Goal: Task Accomplishment & Management: Complete application form

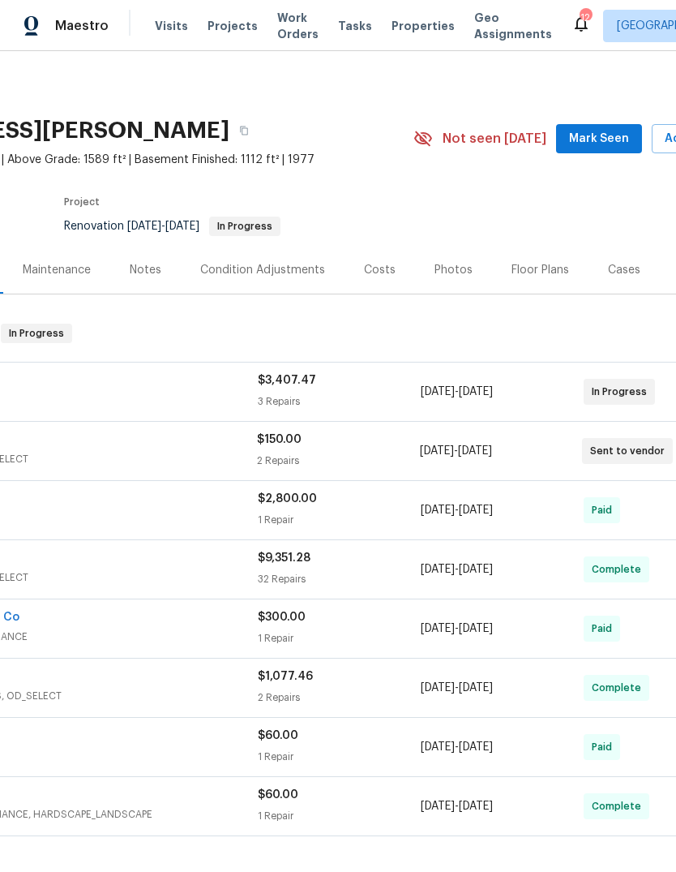
scroll to position [0, 174]
click at [623, 141] on span "Mark Seen" at bounding box center [599, 139] width 60 height 20
click at [233, 27] on span "Projects" at bounding box center [233, 26] width 50 height 16
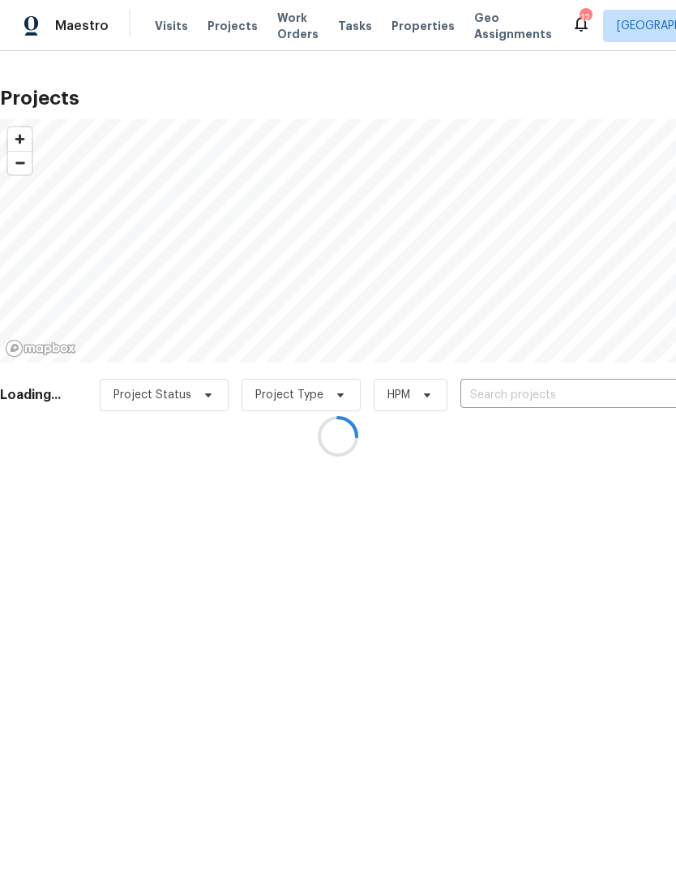
click at [413, 36] on div at bounding box center [338, 436] width 676 height 872
click at [418, 26] on div at bounding box center [338, 436] width 676 height 872
click at [417, 30] on div at bounding box center [338, 436] width 676 height 872
click at [417, 32] on div at bounding box center [338, 436] width 676 height 872
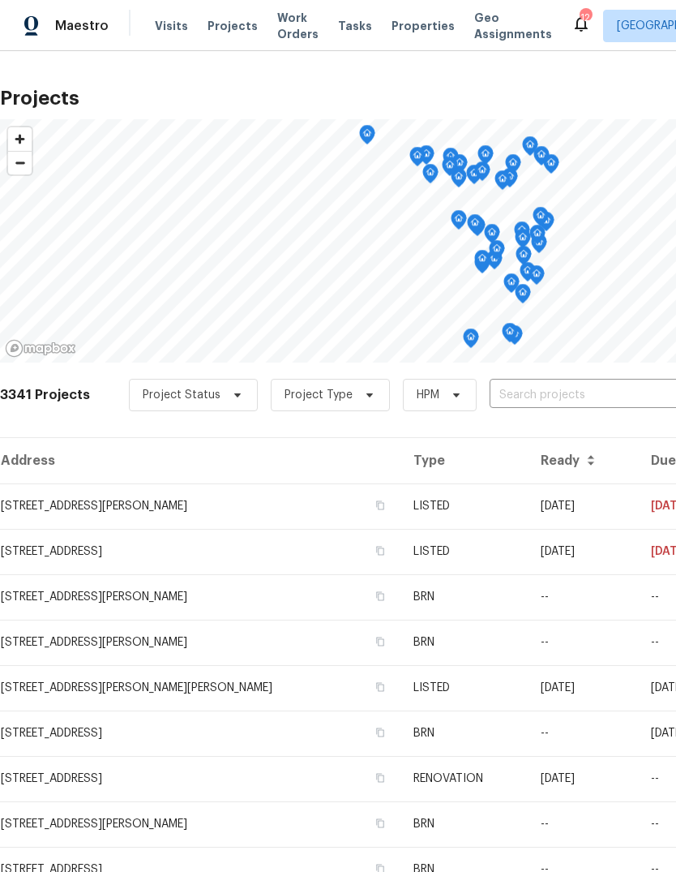
click at [419, 29] on span "Properties" at bounding box center [423, 26] width 63 height 16
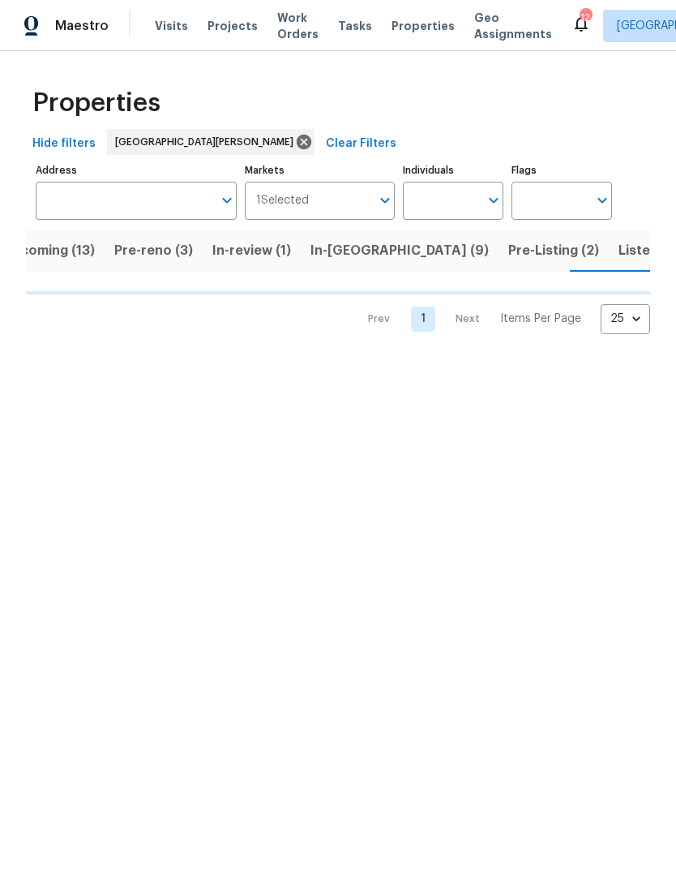
scroll to position [0, 38]
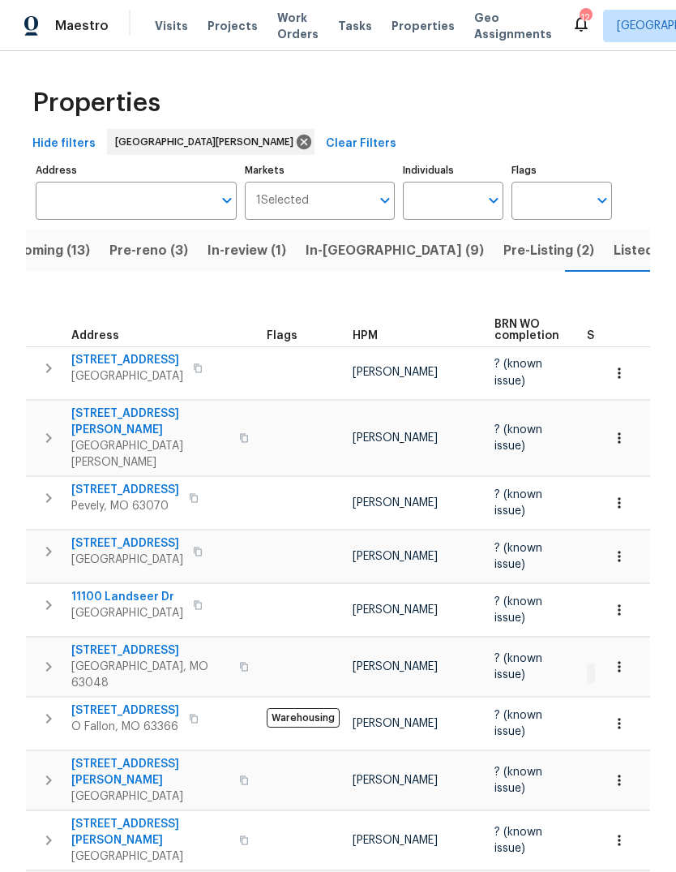
click at [369, 332] on span "HPM" at bounding box center [365, 335] width 25 height 11
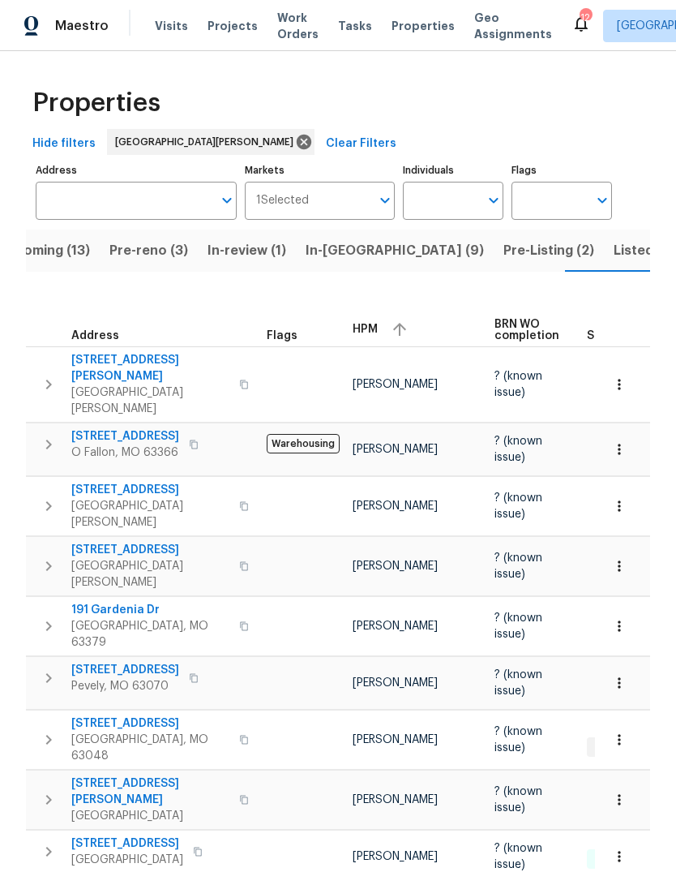
click at [375, 332] on span "HPM" at bounding box center [365, 329] width 25 height 11
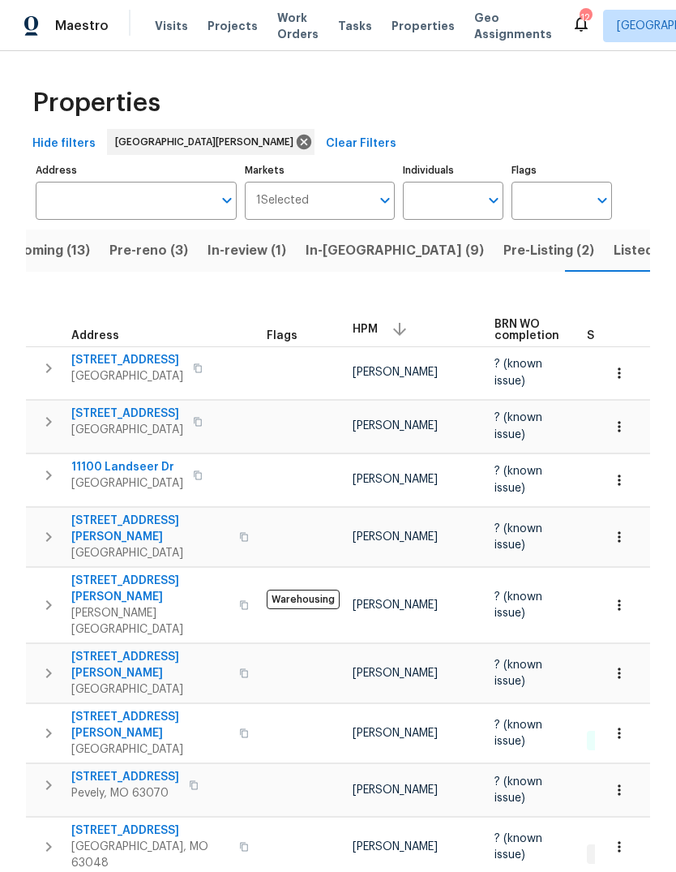
click at [504, 255] on span "Pre-Listing (2)" at bounding box center [549, 250] width 91 height 23
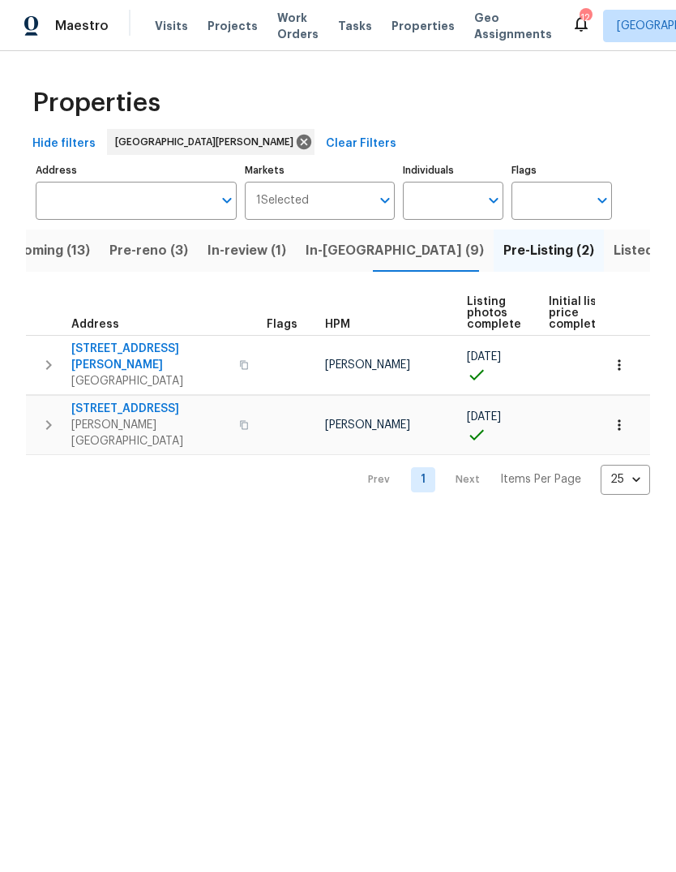
click at [353, 253] on span "In-reno (9)" at bounding box center [395, 250] width 178 height 23
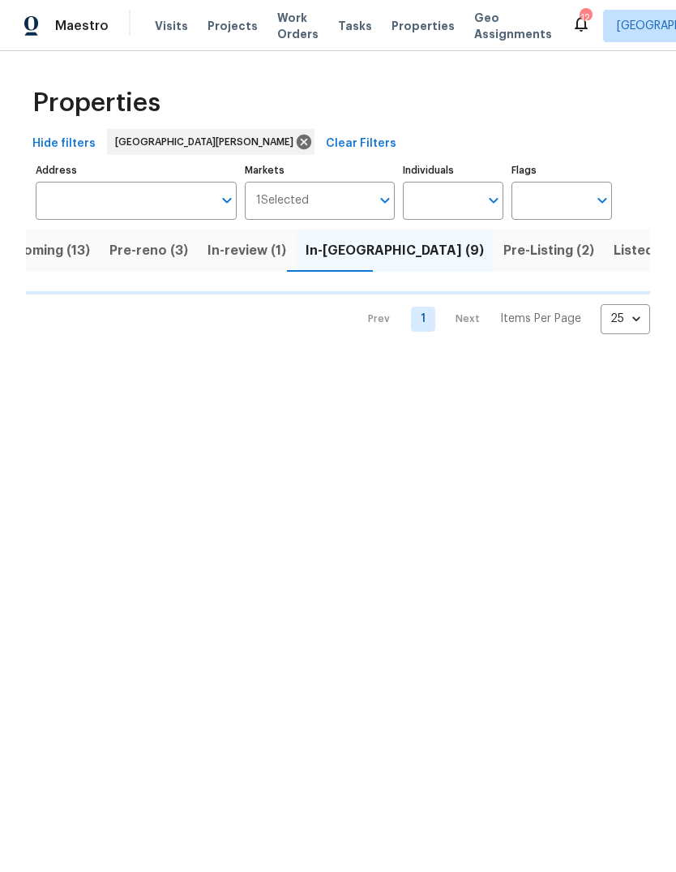
click at [174, 254] on span "Pre-reno (3)" at bounding box center [148, 250] width 79 height 23
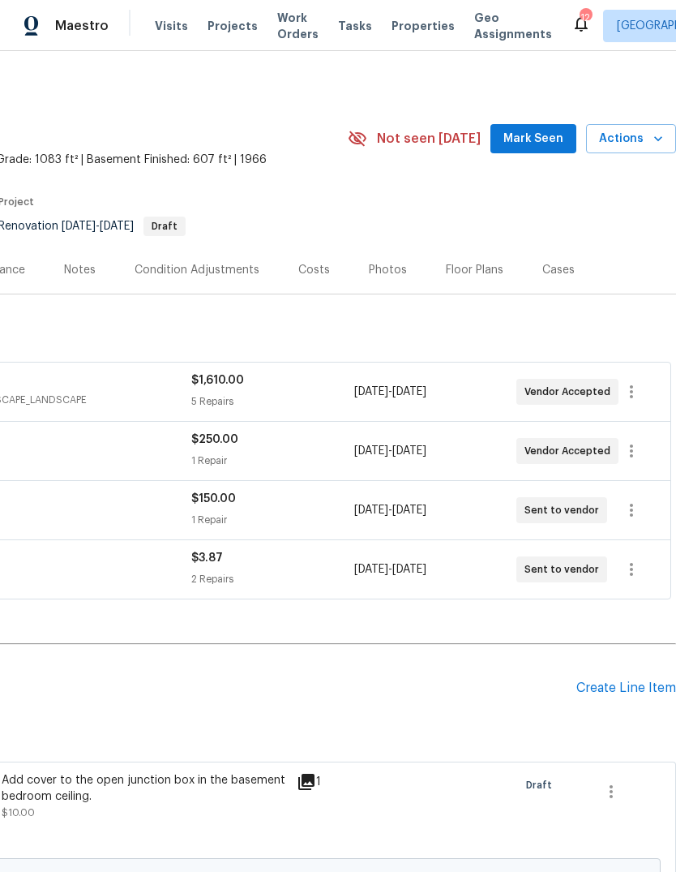
scroll to position [0, 240]
click at [546, 131] on span "Mark Seen" at bounding box center [534, 139] width 60 height 20
click at [642, 680] on div "Create Line Item" at bounding box center [626, 687] width 100 height 15
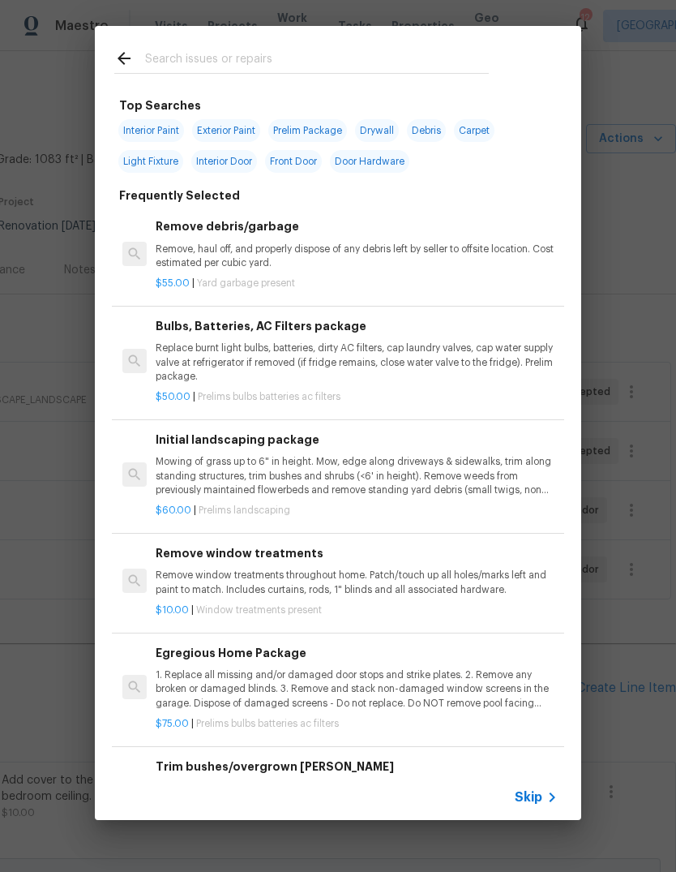
click at [546, 790] on icon at bounding box center [551, 796] width 19 height 19
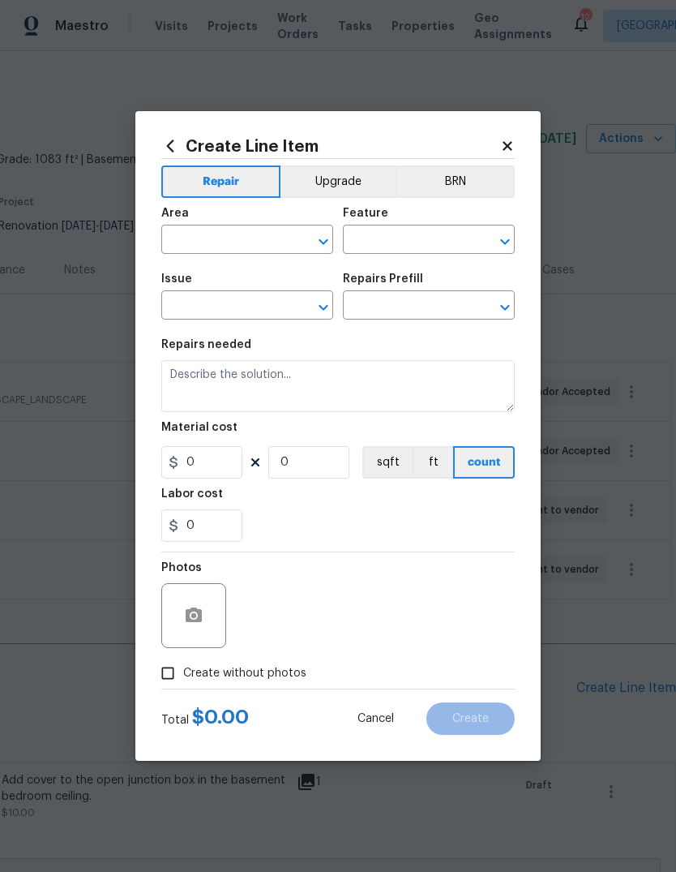
click at [252, 238] on input "text" at bounding box center [224, 241] width 126 height 25
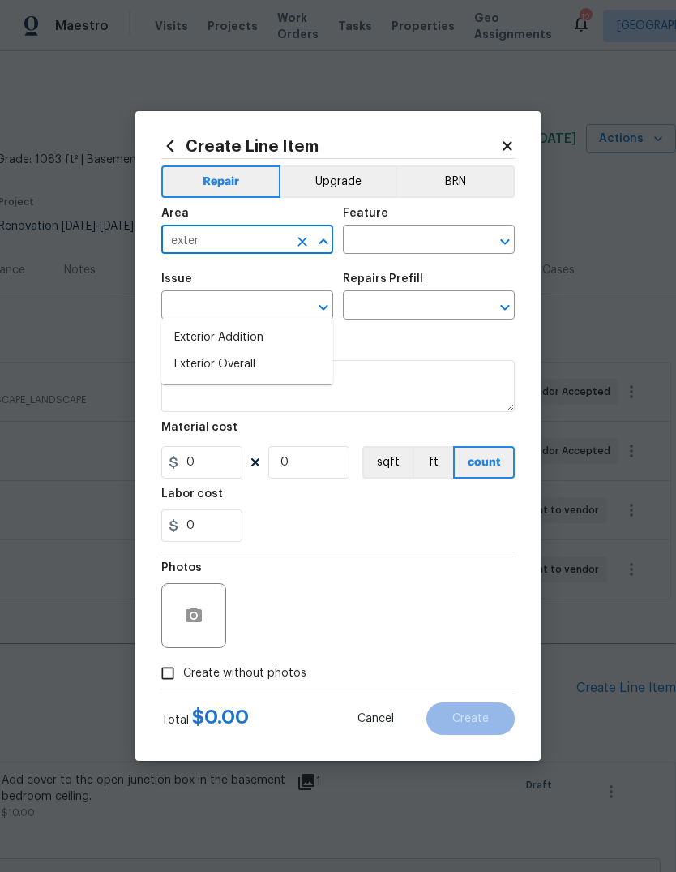
click at [276, 351] on li "Exterior Overall" at bounding box center [247, 364] width 172 height 27
type input "Exterior Overall"
click at [450, 234] on input "text" at bounding box center [406, 241] width 126 height 25
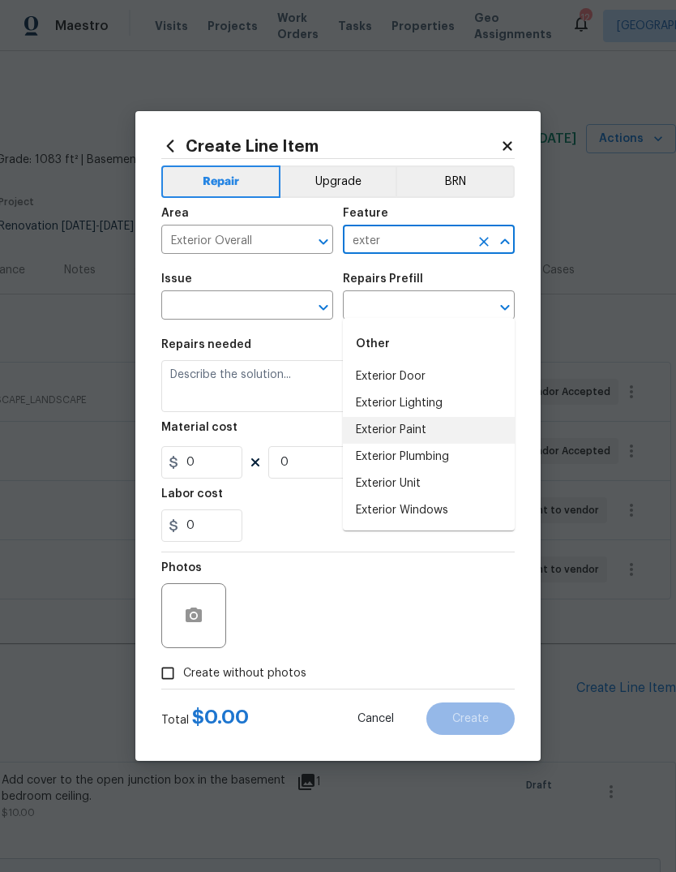
click at [441, 417] on li "Exterior Paint" at bounding box center [429, 430] width 172 height 27
type input "Exterior Paint"
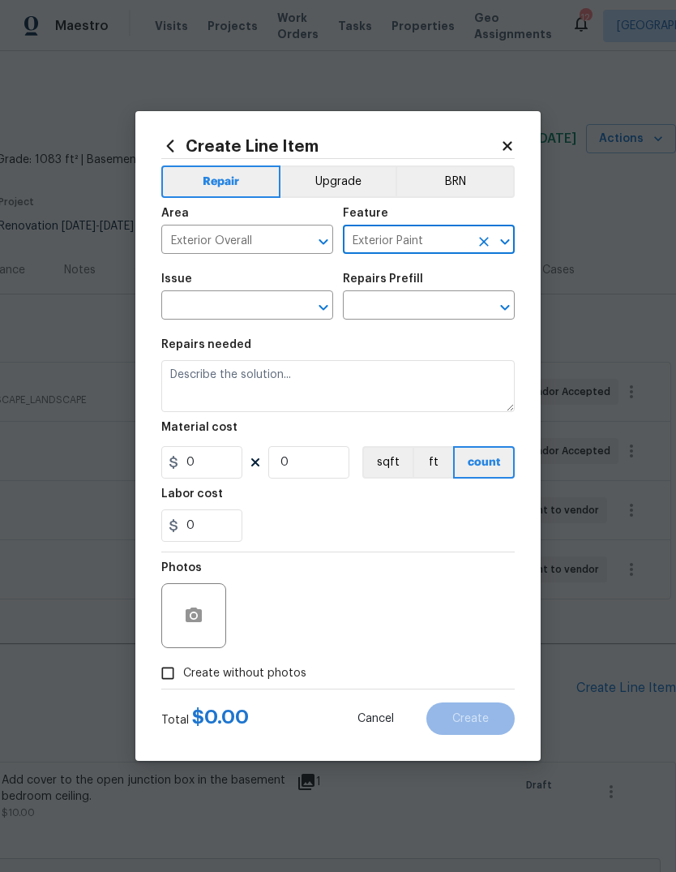
click at [262, 307] on input "text" at bounding box center [224, 306] width 126 height 25
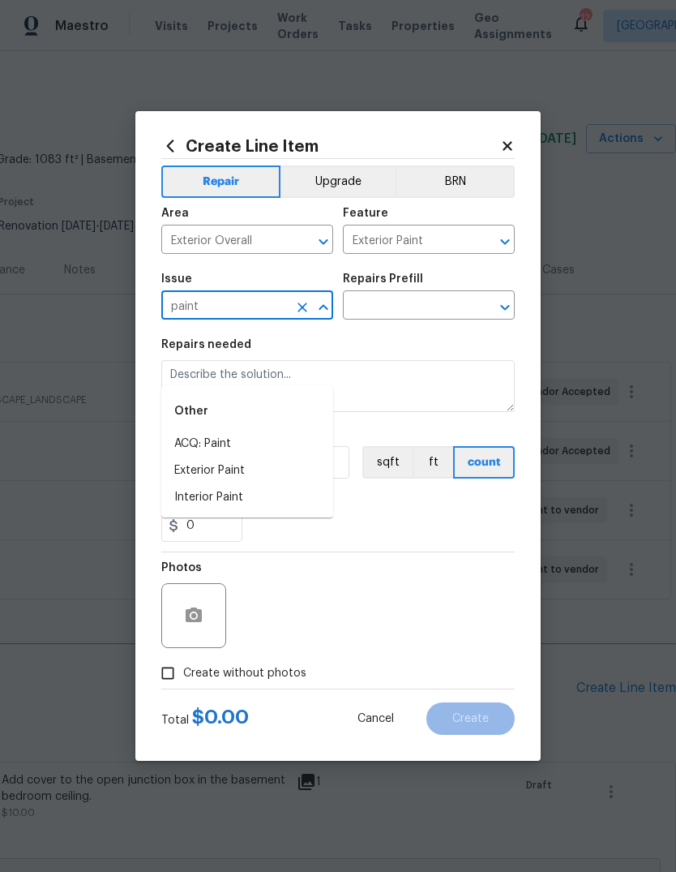
click at [293, 457] on li "Exterior Paint" at bounding box center [247, 470] width 172 height 27
type input "Exterior Paint"
click at [435, 311] on input "text" at bounding box center [406, 306] width 126 height 25
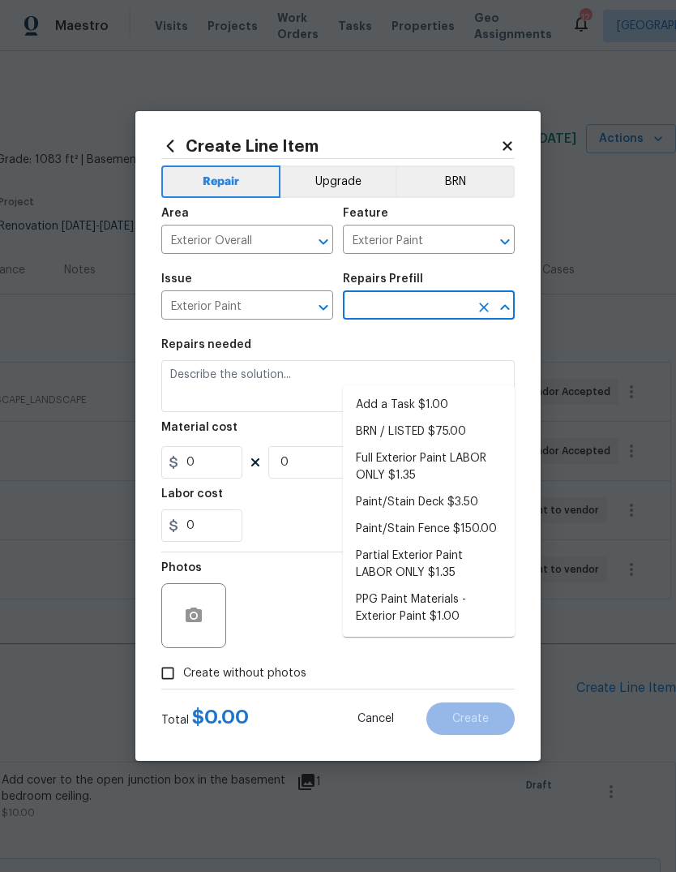
click at [486, 445] on li "Full Exterior Paint LABOR ONLY $1.35" at bounding box center [429, 467] width 172 height 44
type input "Full Exterior Paint LABOR ONLY $1.35"
type input "Overall Paint"
type textarea "Full Exterior Paint - Prep, mask and paint the exterior of the home. Ensure tha…"
type input "1"
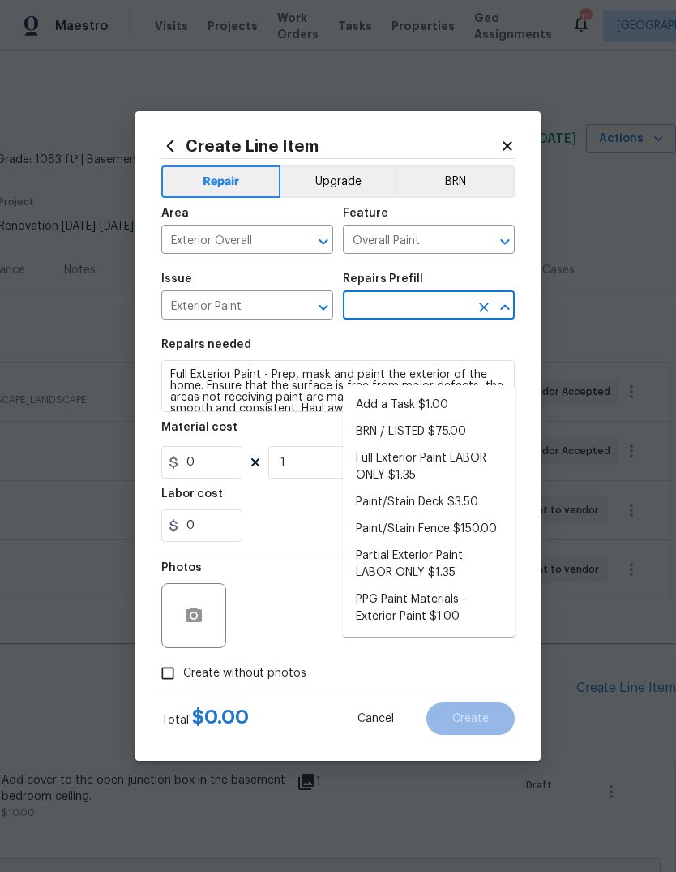
type input "Full Exterior Paint LABOR ONLY $1.35"
type input "1.35"
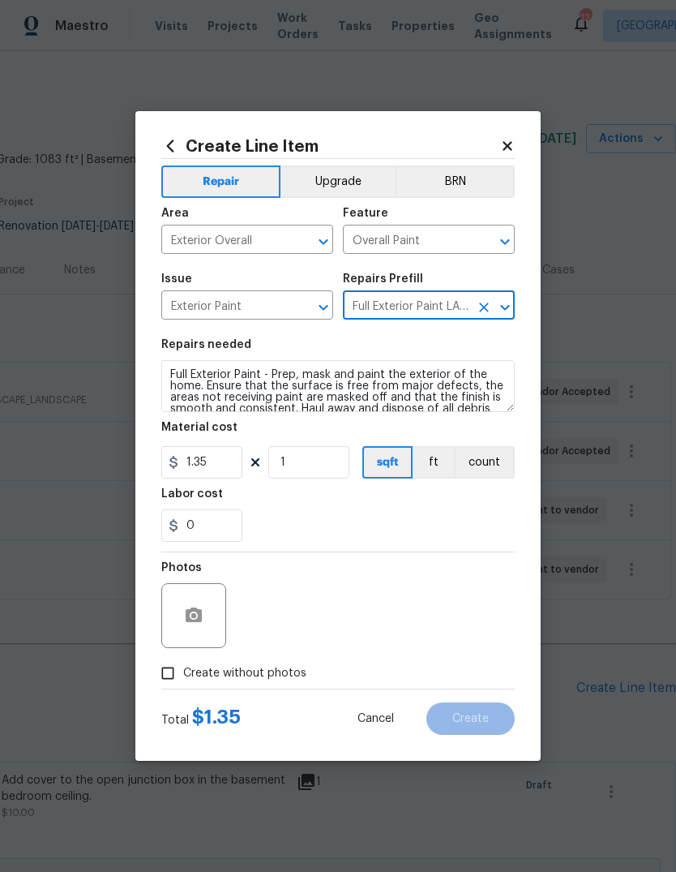
scroll to position [0, 0]
click at [340, 468] on input "1" at bounding box center [308, 462] width 81 height 32
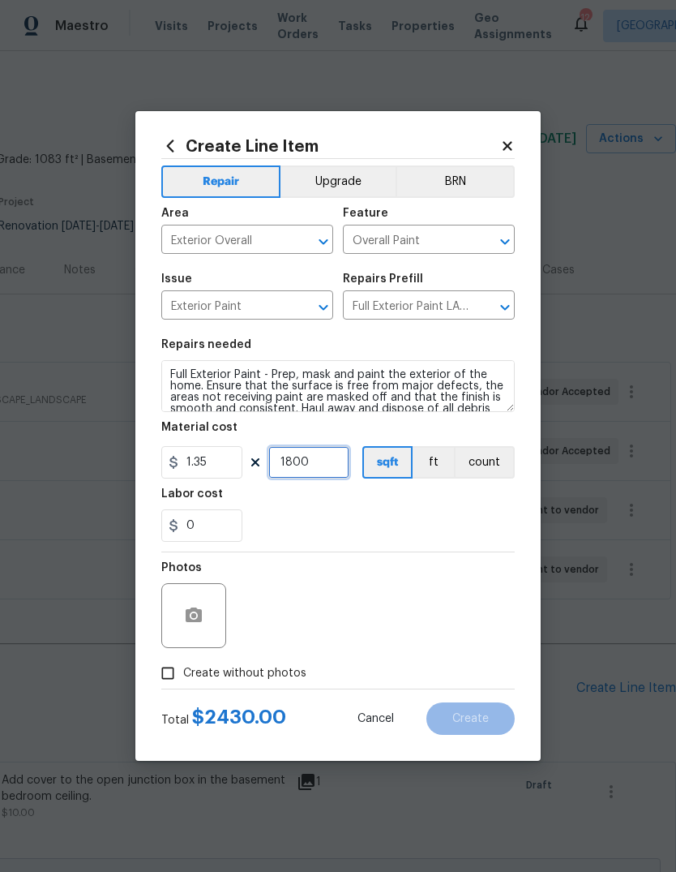
type input "1800"
click at [459, 507] on div "Labor cost" at bounding box center [338, 498] width 354 height 21
click at [196, 612] on icon "button" at bounding box center [194, 614] width 16 height 15
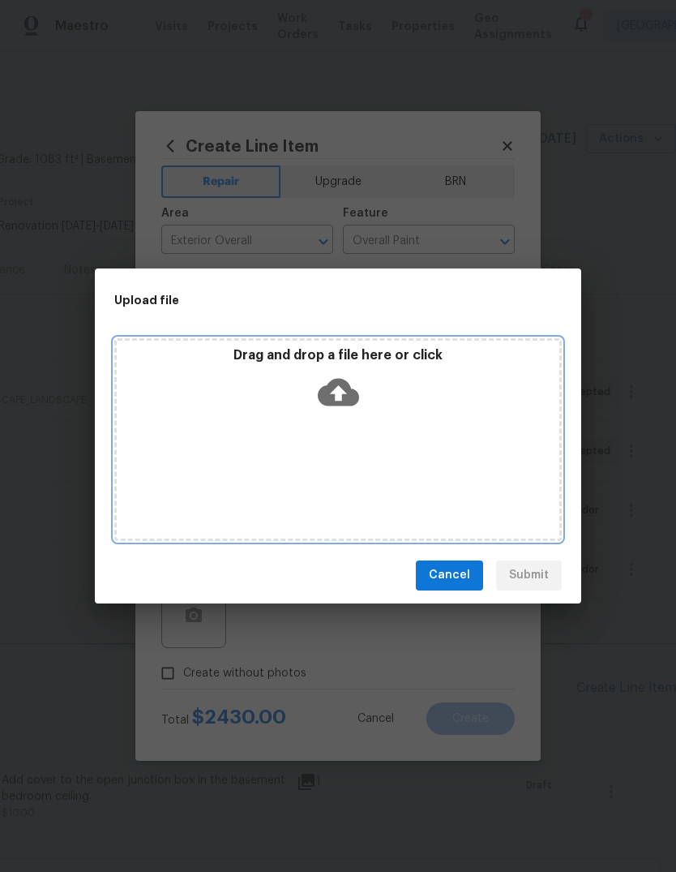
click at [351, 398] on icon at bounding box center [338, 392] width 41 height 28
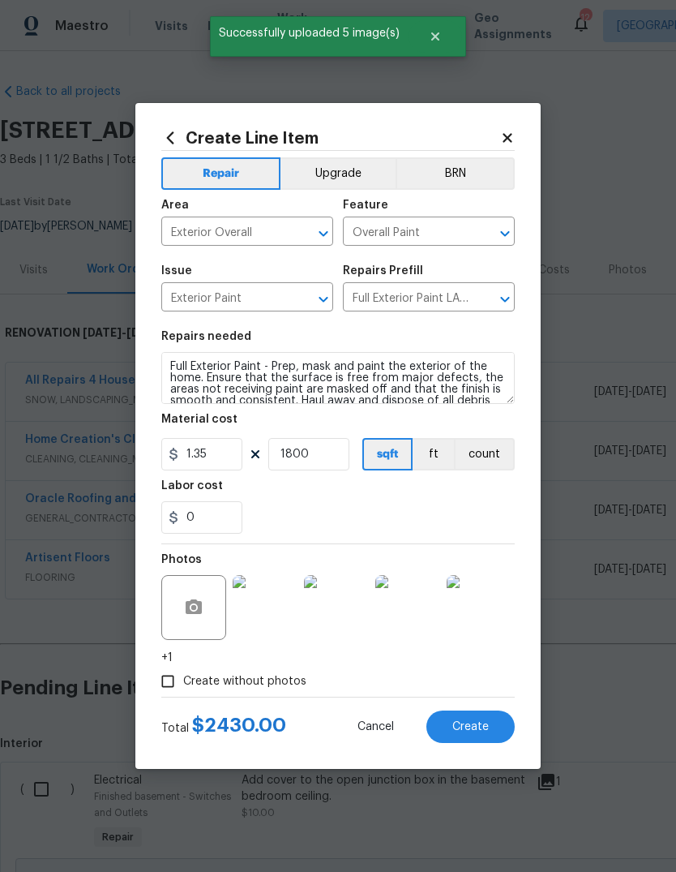
scroll to position [0, 240]
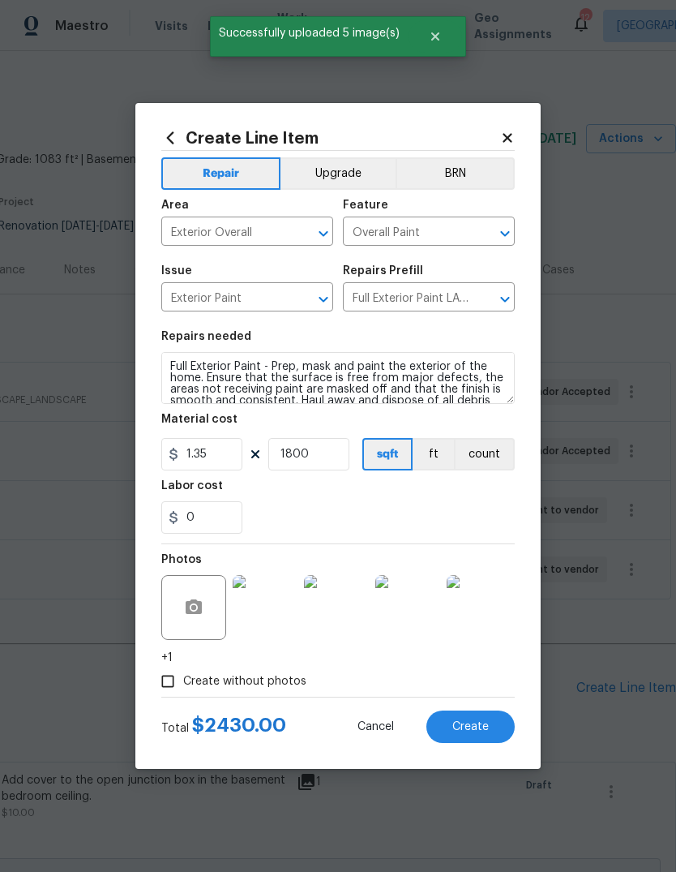
click at [281, 602] on img at bounding box center [265, 607] width 65 height 65
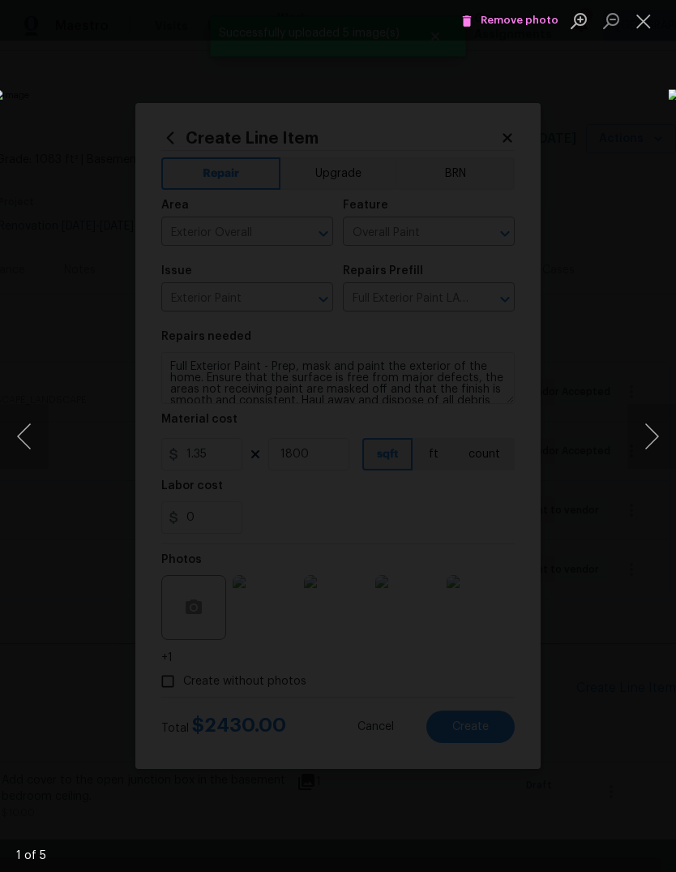
click at [637, 445] on button "Next image" at bounding box center [652, 436] width 49 height 65
click at [649, 435] on button "Next image" at bounding box center [652, 436] width 49 height 65
click at [653, 435] on button "Next image" at bounding box center [652, 436] width 49 height 65
click at [654, 438] on button "Next image" at bounding box center [652, 436] width 49 height 65
click at [647, 443] on button "Next image" at bounding box center [652, 436] width 49 height 65
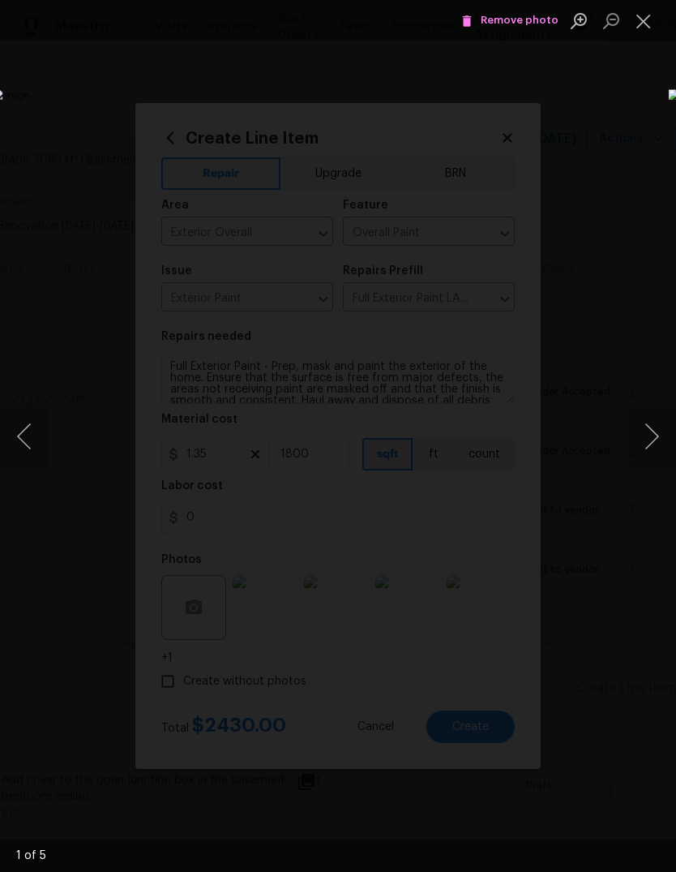
click at [644, 31] on button "Close lightbox" at bounding box center [644, 20] width 32 height 28
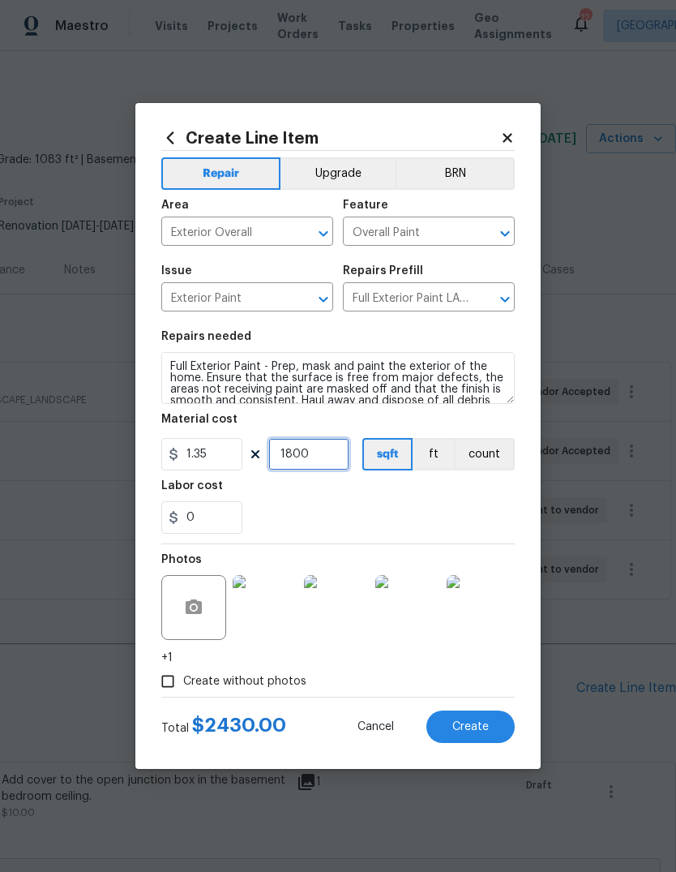
click at [336, 459] on input "1800" at bounding box center [308, 454] width 81 height 32
click at [455, 504] on div "0" at bounding box center [338, 517] width 354 height 32
click at [340, 448] on input "1500" at bounding box center [308, 454] width 81 height 32
click at [341, 446] on input "1500" at bounding box center [308, 454] width 81 height 32
click at [335, 461] on input "1500" at bounding box center [308, 454] width 81 height 32
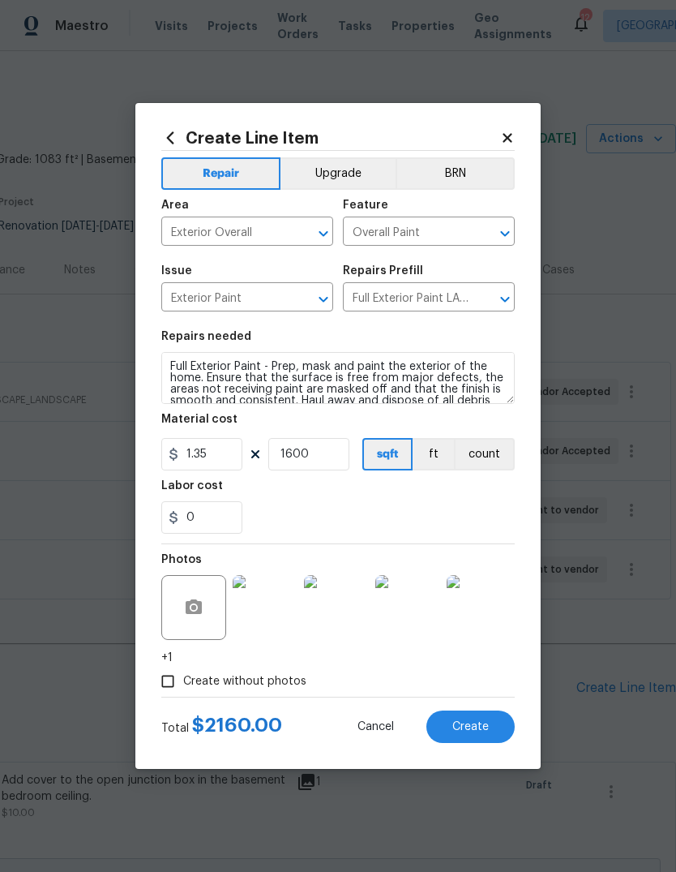
click at [474, 512] on div "0" at bounding box center [338, 517] width 354 height 32
click at [333, 455] on input "1600" at bounding box center [308, 454] width 81 height 32
type input "1700"
click at [464, 501] on div "Labor cost" at bounding box center [338, 490] width 354 height 21
click at [495, 718] on button "Create" at bounding box center [470, 726] width 88 height 32
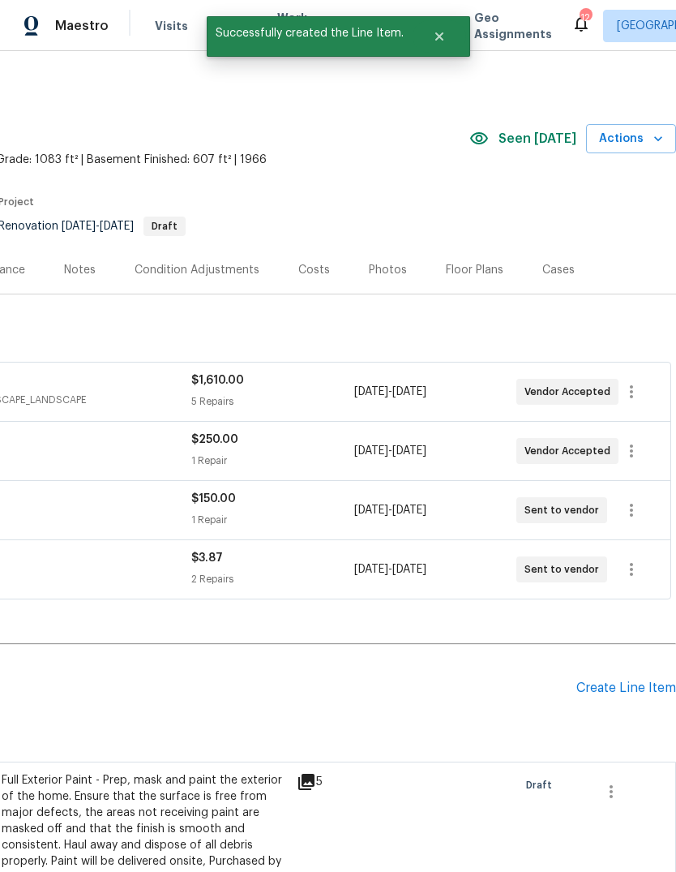
click at [639, 680] on div "Create Line Item" at bounding box center [626, 687] width 100 height 15
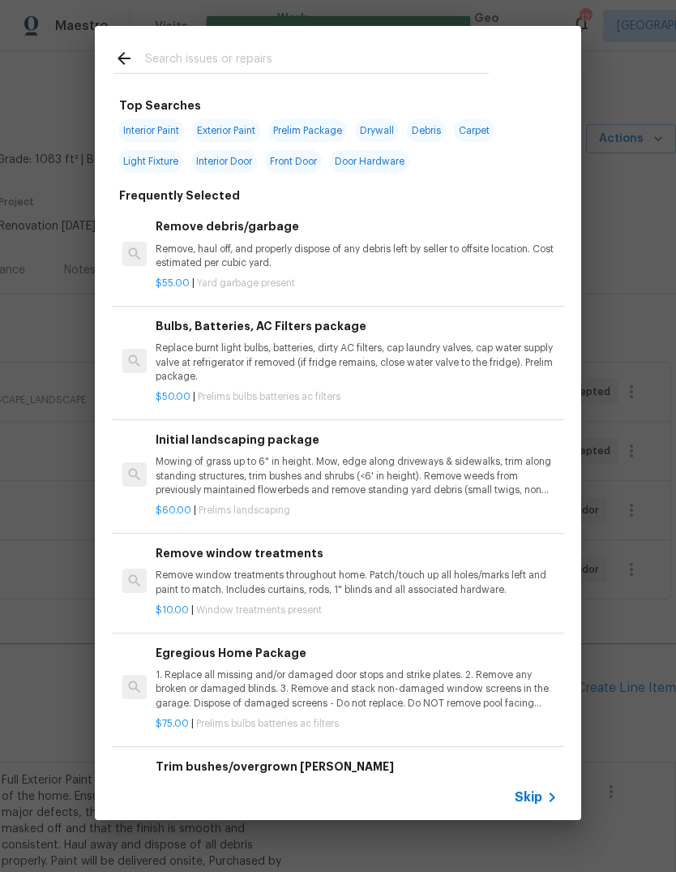
click at [541, 799] on span "Skip" at bounding box center [529, 797] width 28 height 16
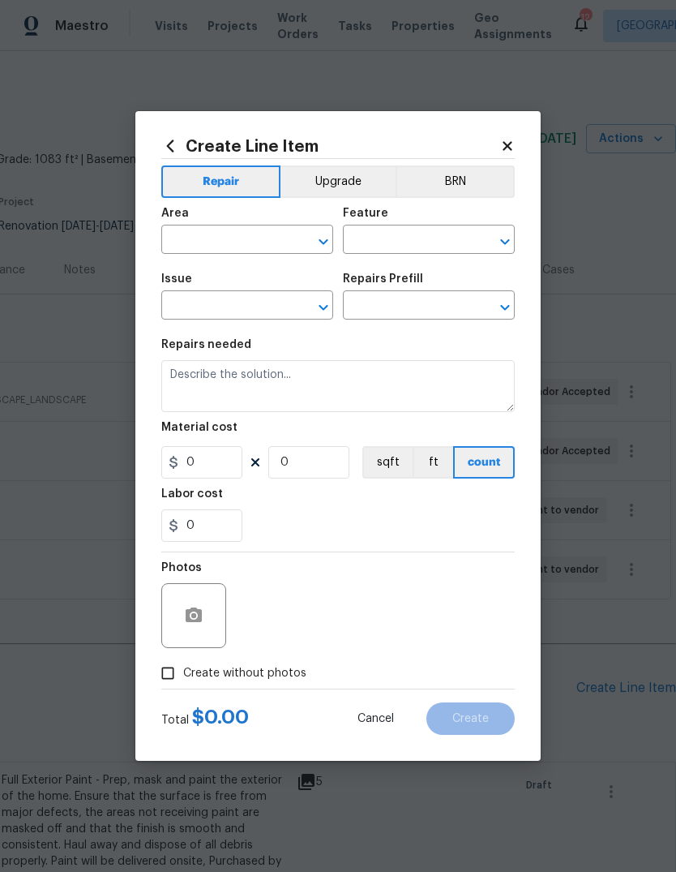
click at [246, 236] on input "text" at bounding box center [224, 241] width 126 height 25
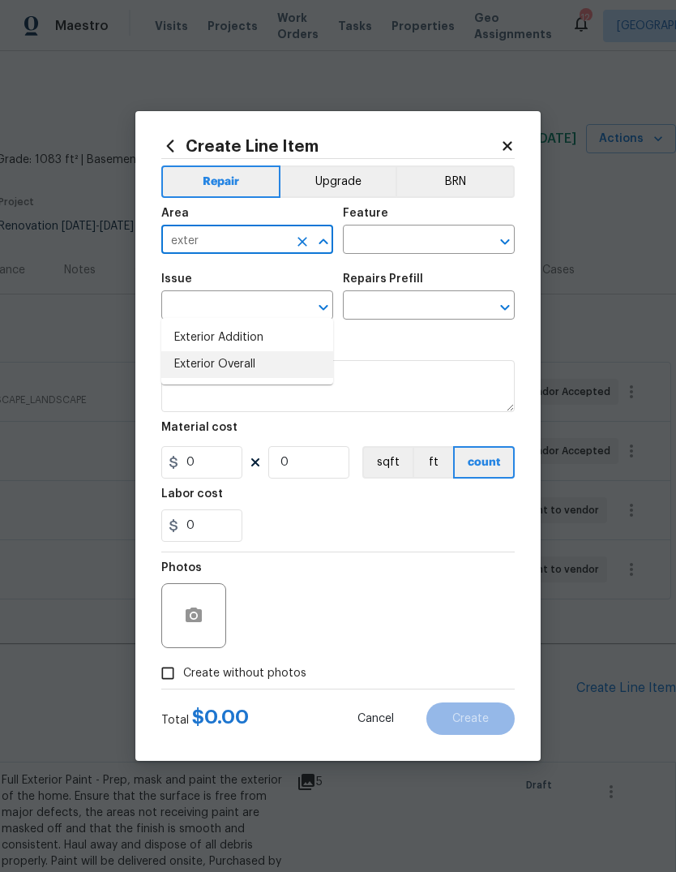
click at [287, 351] on li "Exterior Overall" at bounding box center [247, 364] width 172 height 27
type input "Exterior Overall"
click at [448, 233] on input "text" at bounding box center [406, 241] width 126 height 25
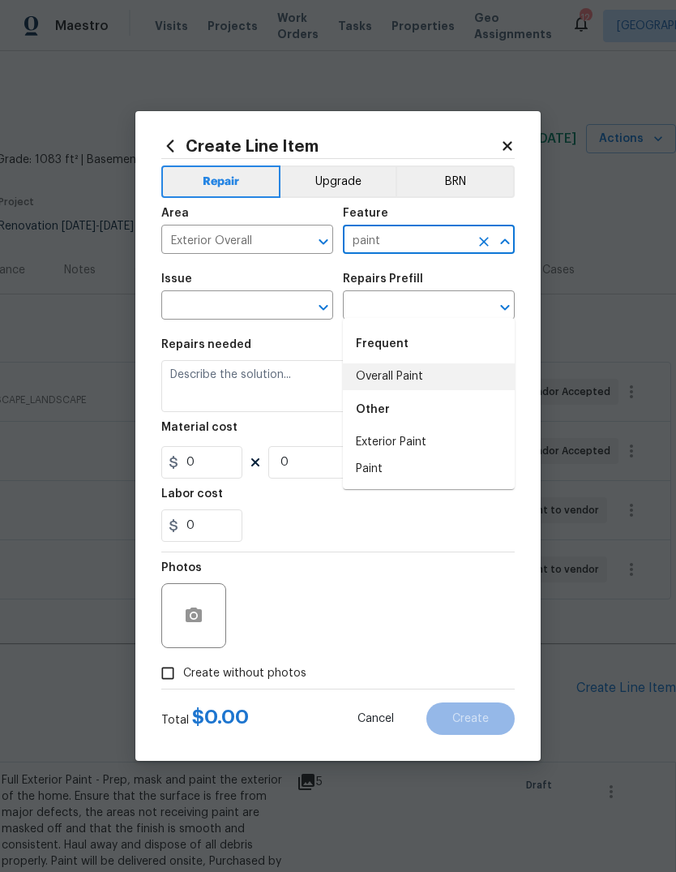
click at [436, 363] on li "Overall Paint" at bounding box center [429, 376] width 172 height 27
type input "Overall Paint"
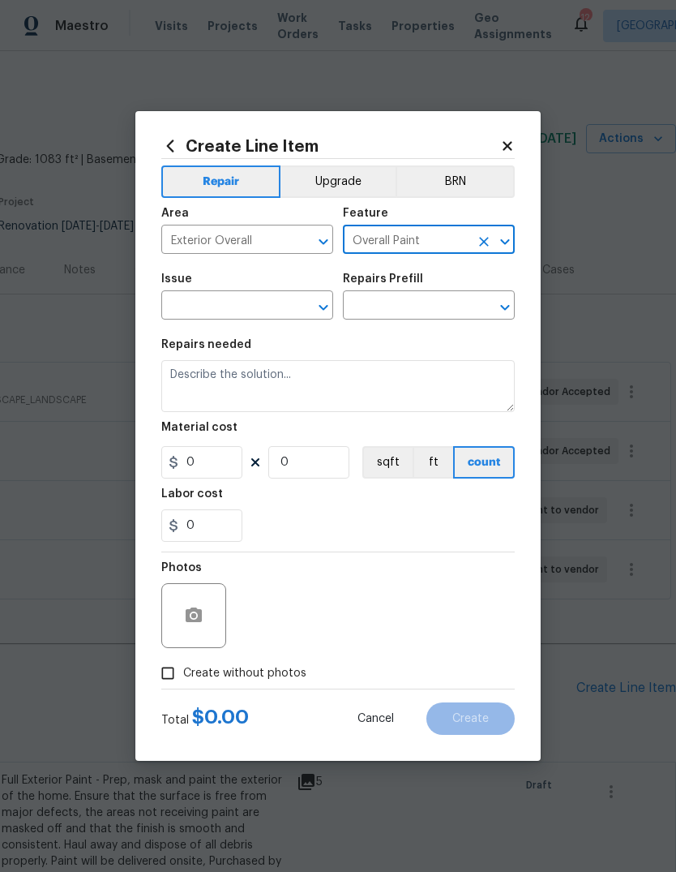
click at [257, 310] on input "text" at bounding box center [224, 306] width 126 height 25
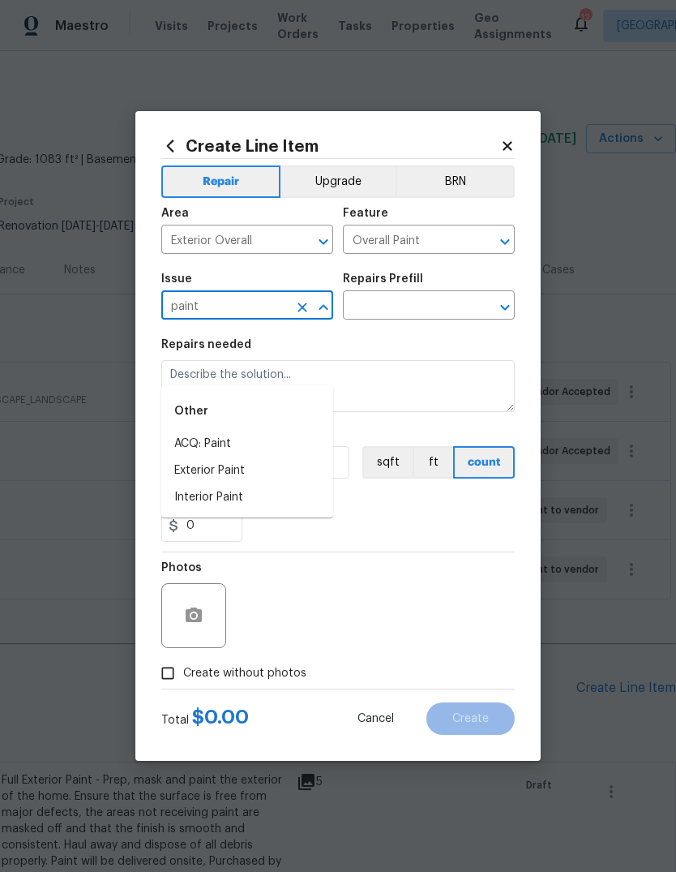
click at [289, 457] on li "Exterior Paint" at bounding box center [247, 470] width 172 height 27
type input "Exterior Paint"
click at [439, 307] on input "text" at bounding box center [406, 306] width 126 height 25
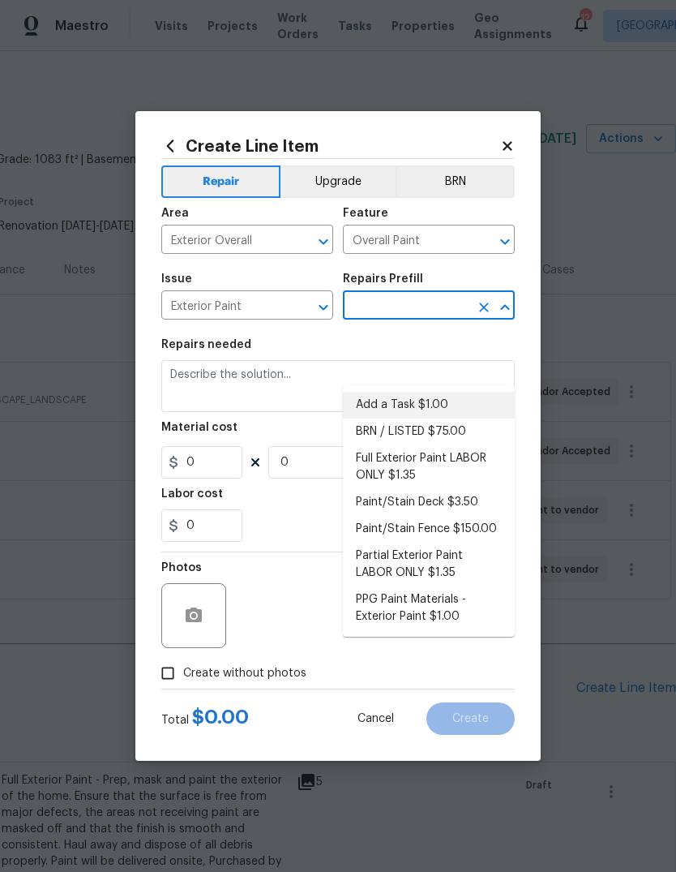
click at [465, 392] on li "Add a Task $1.00" at bounding box center [429, 405] width 172 height 27
type input "Add a Task $1.00"
type textarea "HPM to detail"
type input "1"
type input "Add a Task $1.00"
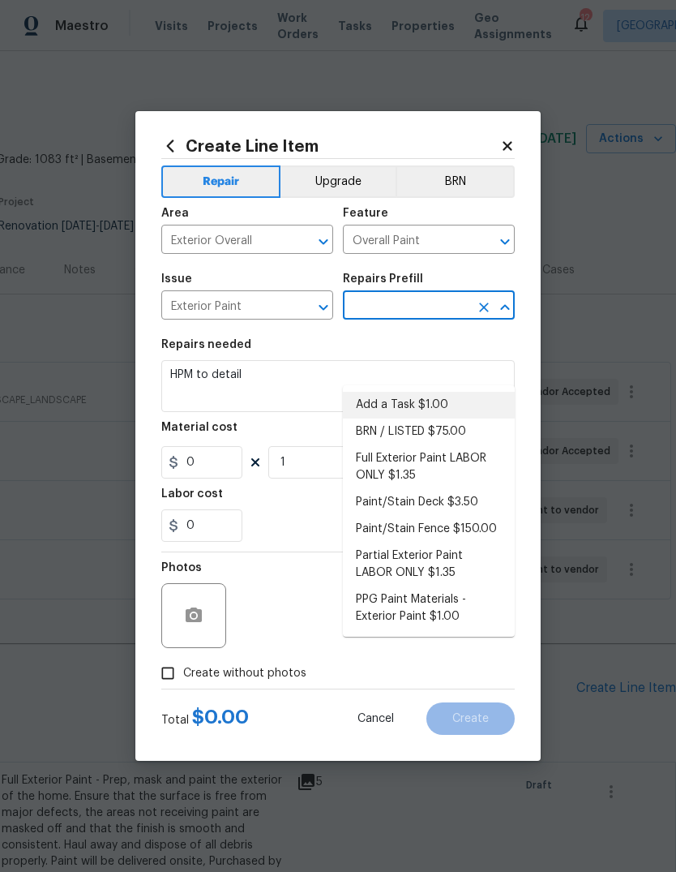
type input "1"
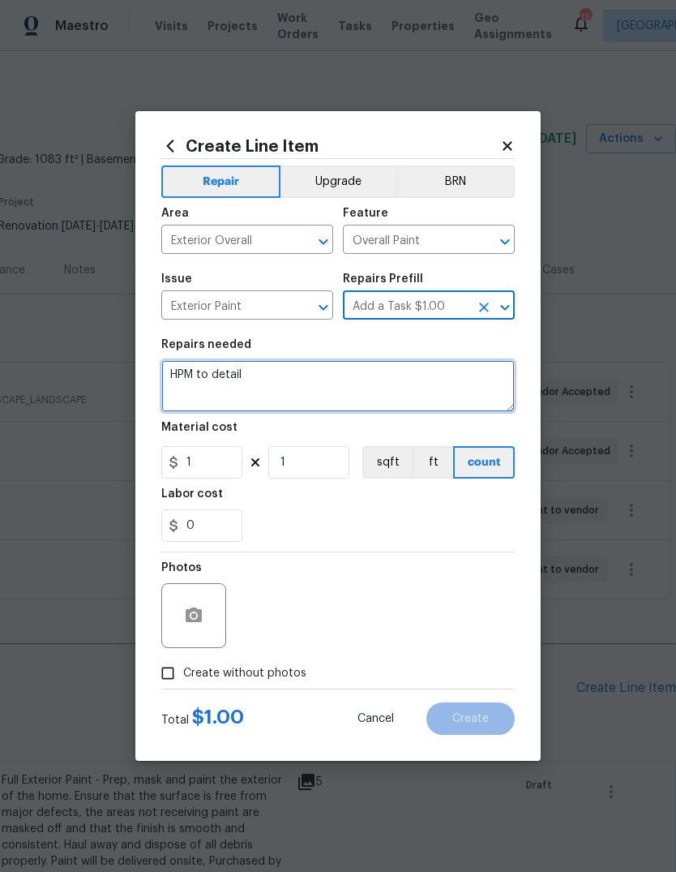
click at [429, 389] on textarea "HPM to detail" at bounding box center [338, 386] width 354 height 52
type textarea "H"
click at [409, 379] on textarea at bounding box center [338, 386] width 354 height 52
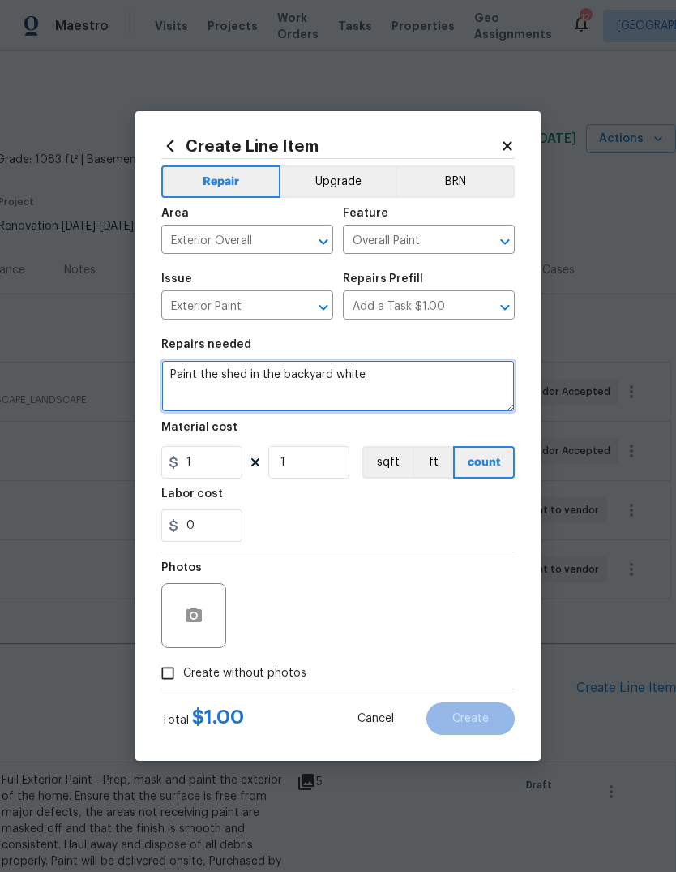
type textarea "Paint the shed in the backyard white"
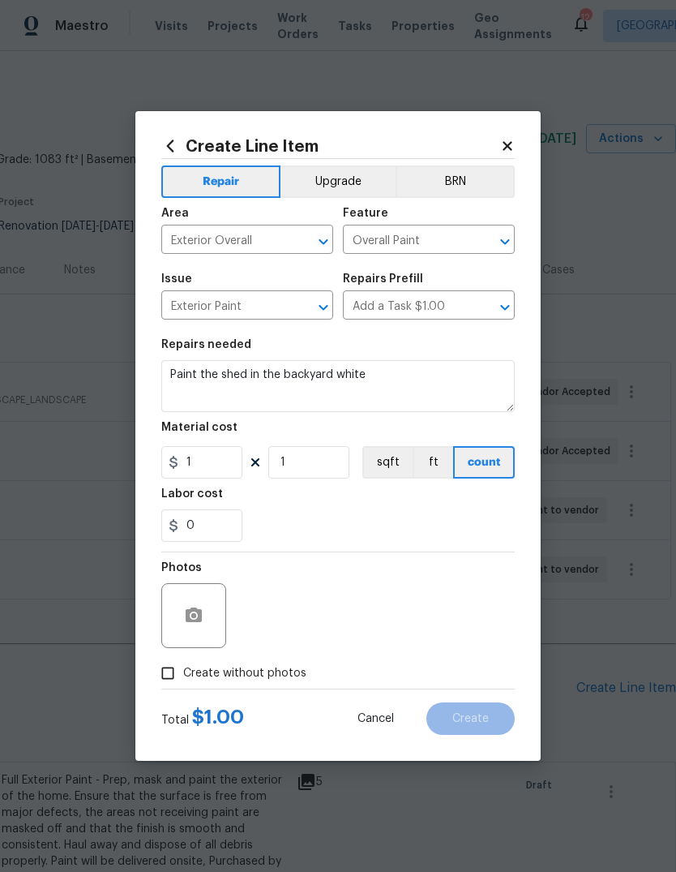
click at [410, 517] on div "0" at bounding box center [338, 525] width 354 height 32
click at [227, 465] on input "1" at bounding box center [201, 462] width 81 height 32
type input "200"
click at [453, 504] on div "Labor cost" at bounding box center [338, 498] width 354 height 21
click at [201, 616] on icon "button" at bounding box center [194, 614] width 16 height 15
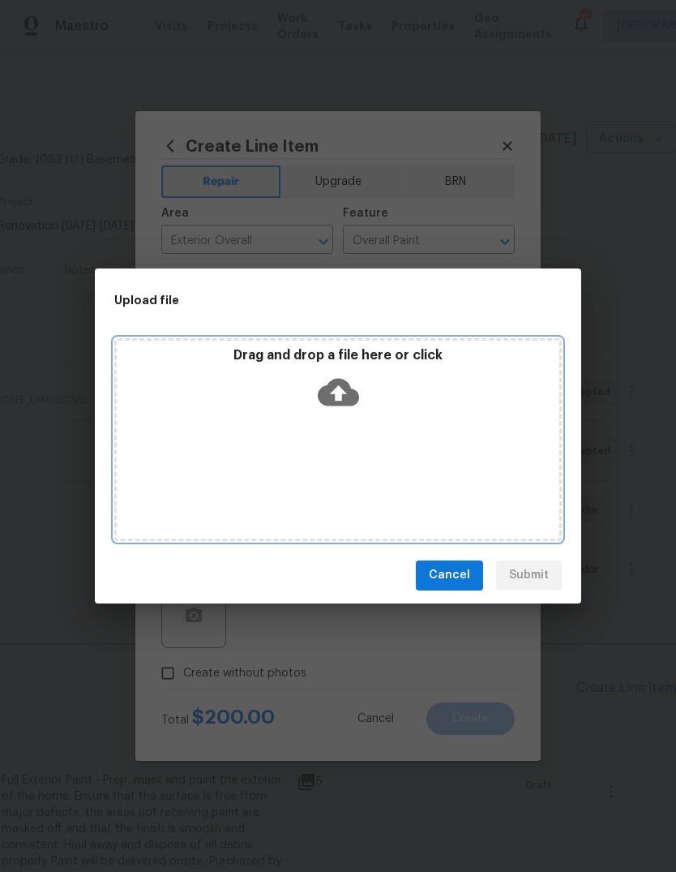
click at [353, 388] on icon at bounding box center [338, 391] width 41 height 41
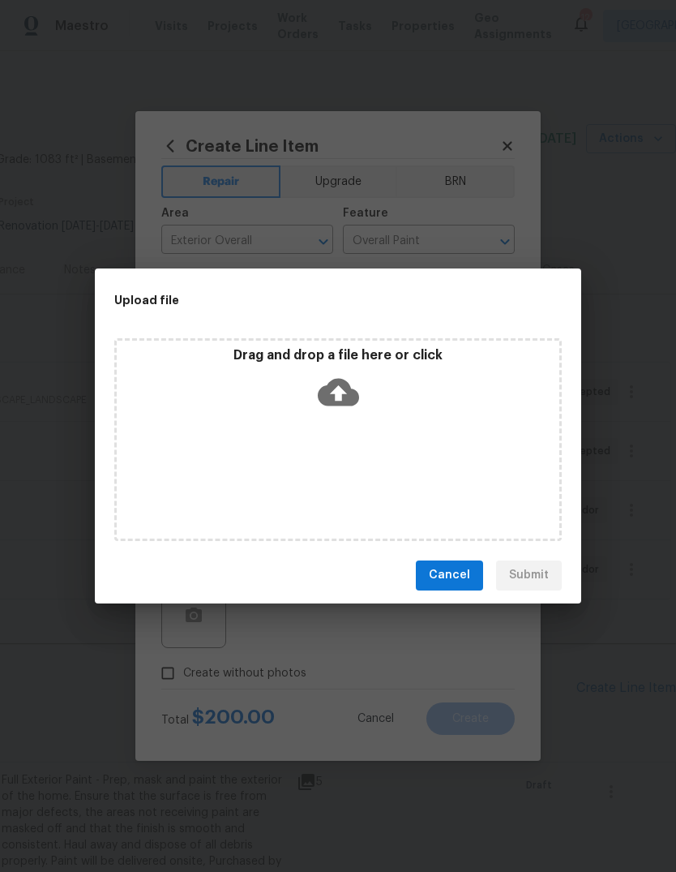
scroll to position [0, 0]
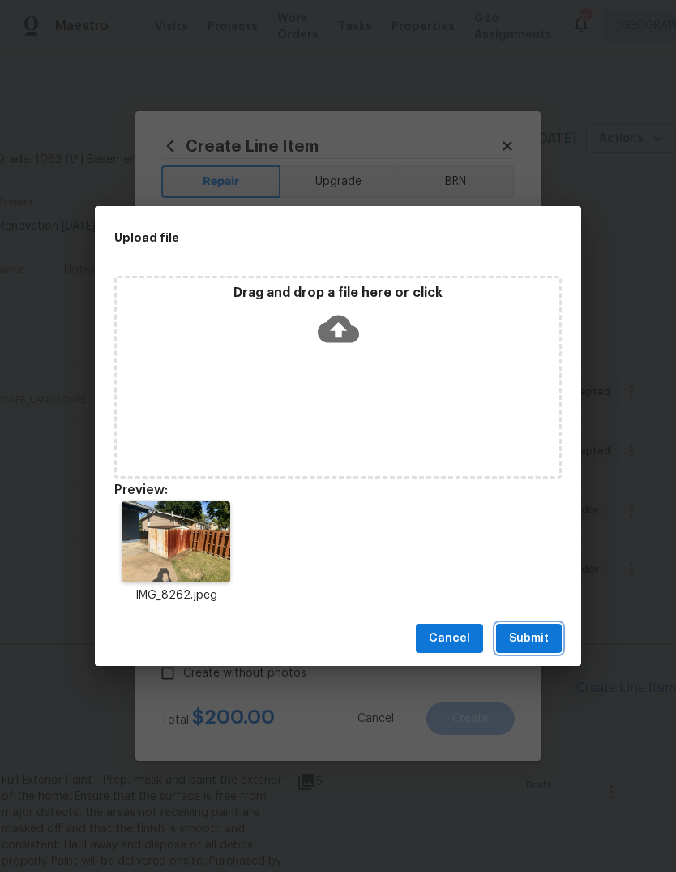
click at [559, 634] on button "Submit" at bounding box center [529, 639] width 66 height 30
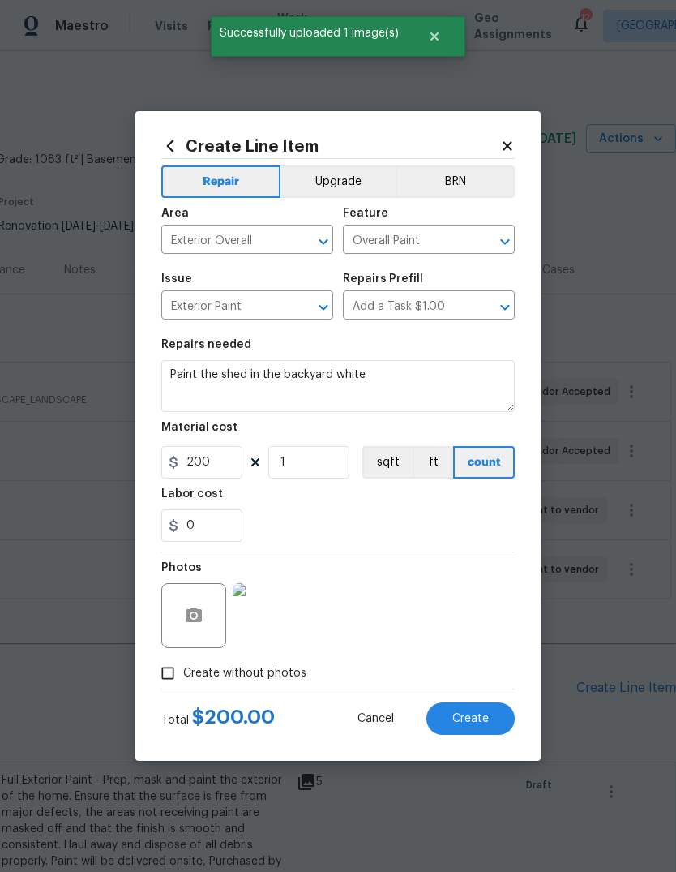
click at [490, 722] on button "Create" at bounding box center [470, 718] width 88 height 32
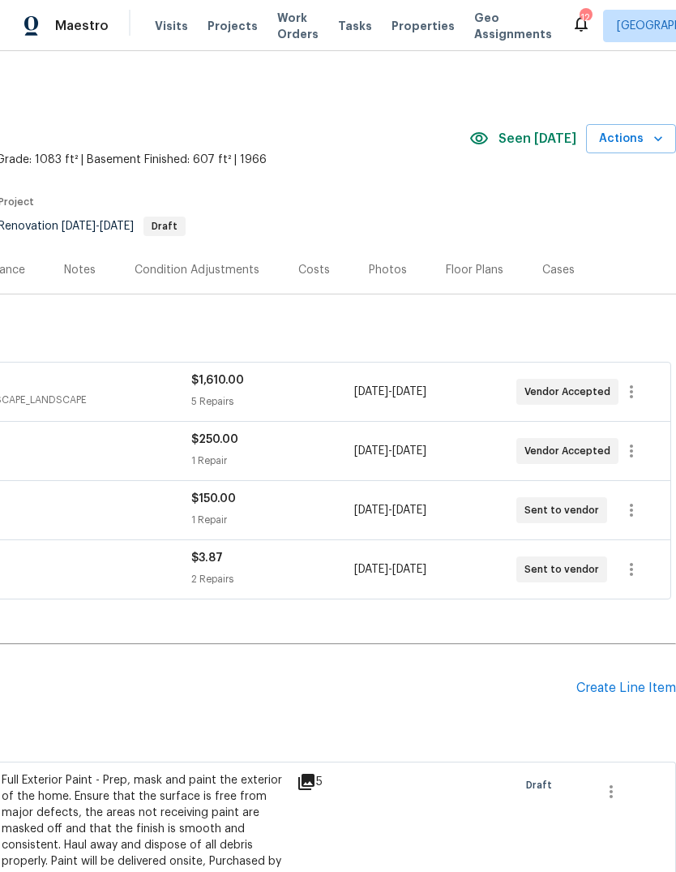
click at [652, 688] on div "Create Line Item" at bounding box center [626, 687] width 100 height 15
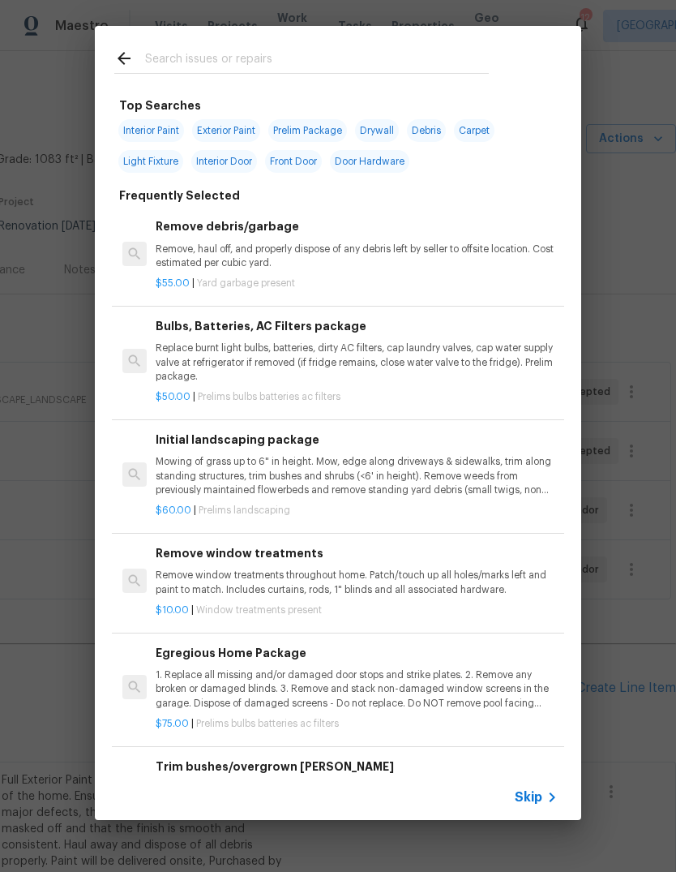
click at [546, 795] on icon at bounding box center [551, 796] width 19 height 19
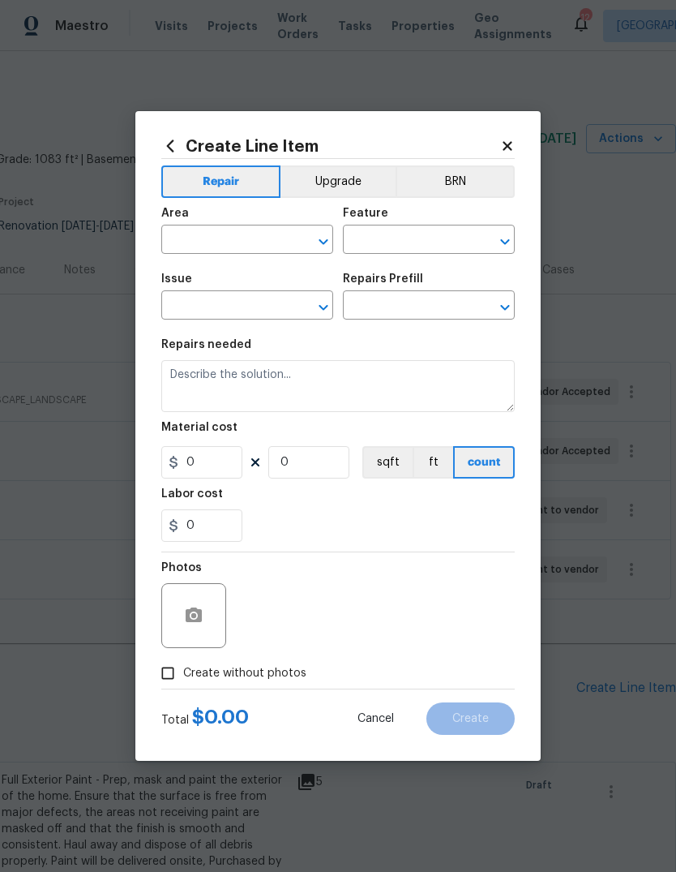
click at [256, 249] on input "text" at bounding box center [224, 241] width 126 height 25
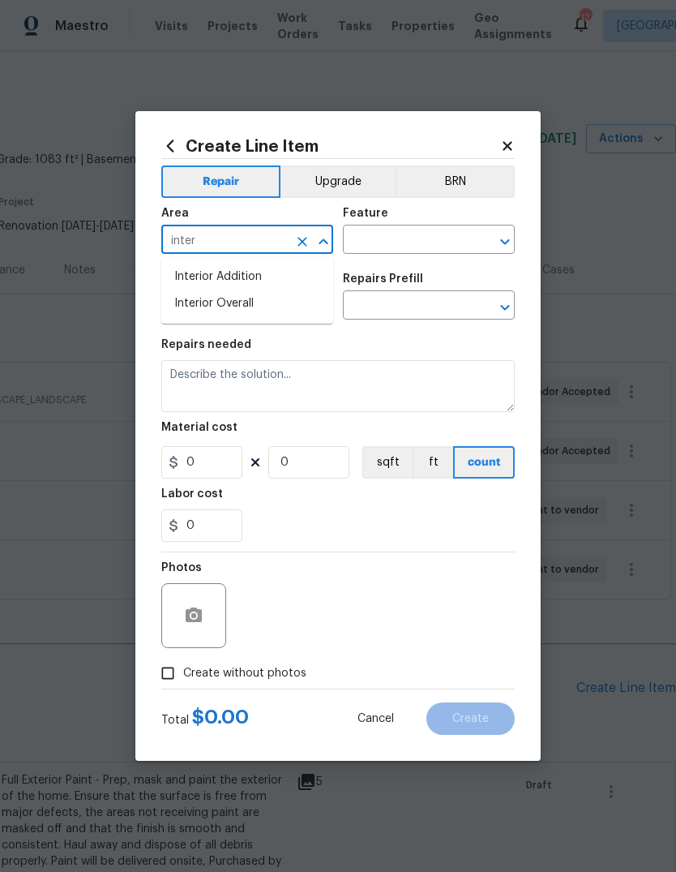
click at [271, 301] on li "Interior Overall" at bounding box center [247, 303] width 172 height 27
type input "Interior Overall"
click at [426, 241] on input "text" at bounding box center [406, 241] width 126 height 25
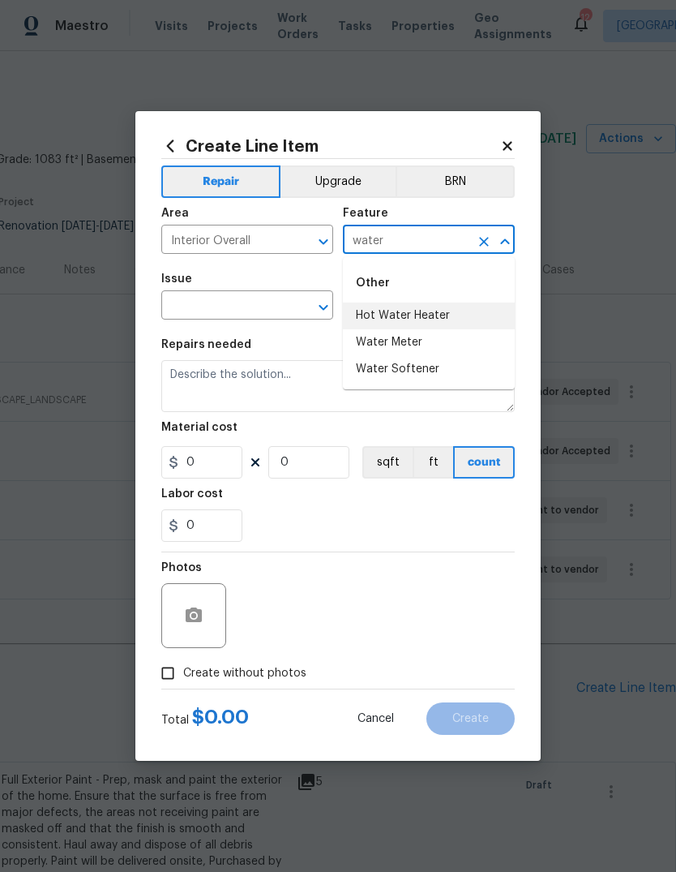
click at [478, 306] on li "Hot Water Heater" at bounding box center [429, 315] width 172 height 27
type input "Hot Water Heater"
click at [259, 306] on input "text" at bounding box center [224, 306] width 126 height 25
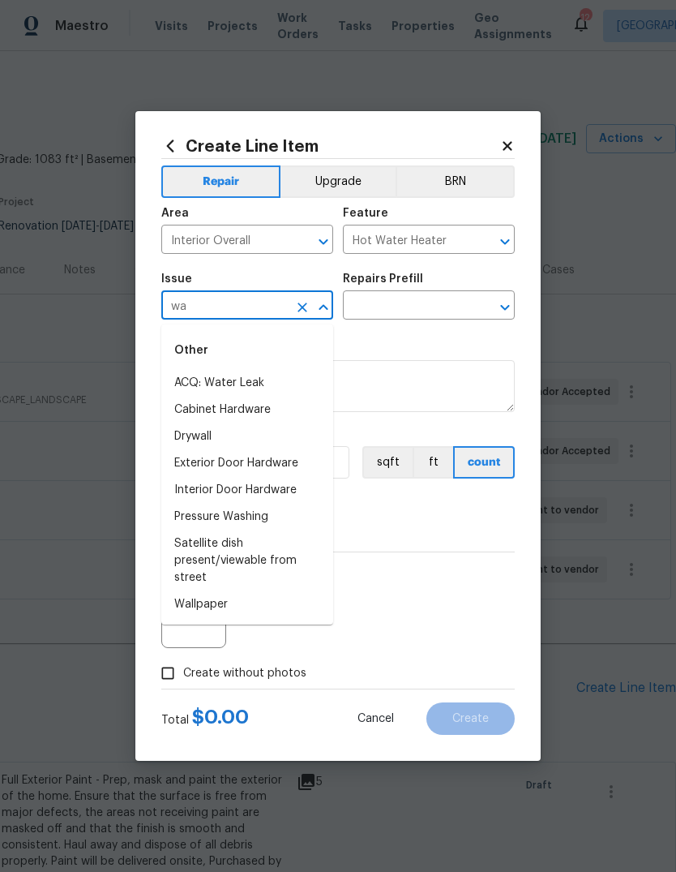
type input "w"
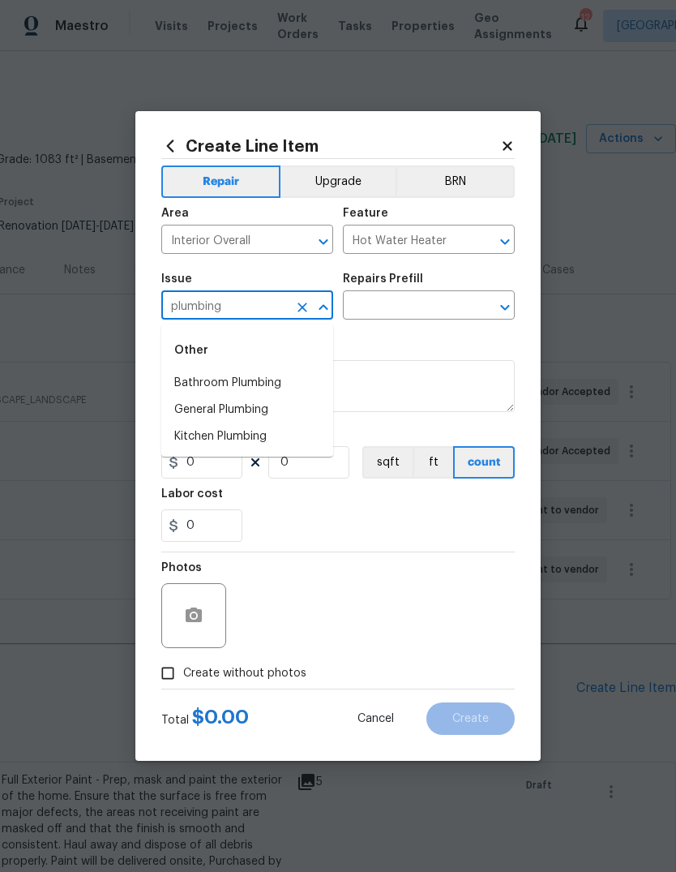
click at [302, 401] on li "General Plumbing" at bounding box center [247, 409] width 172 height 27
type input "General Plumbing"
click at [439, 306] on input "text" at bounding box center [406, 306] width 126 height 25
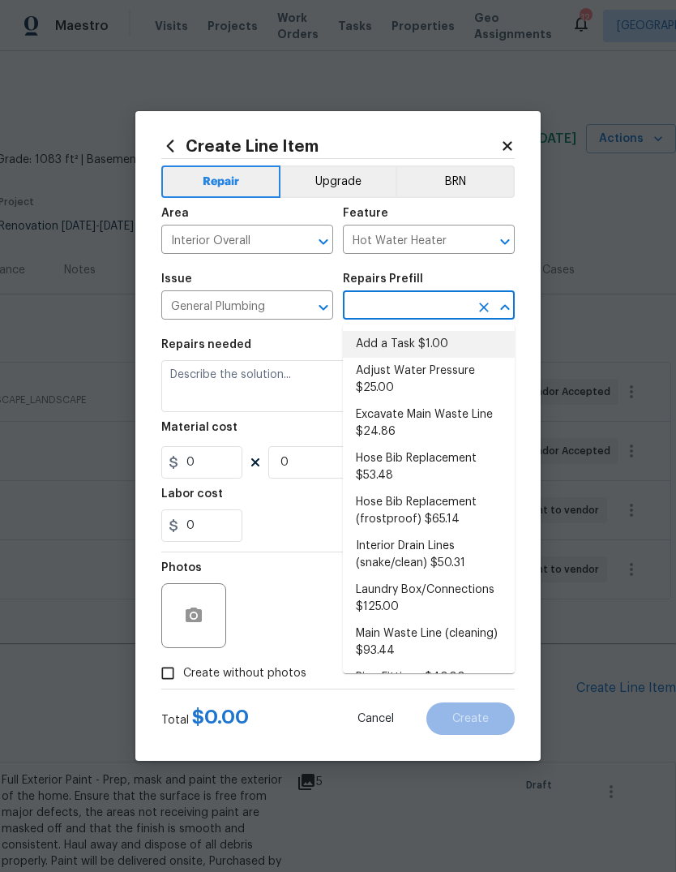
click at [439, 336] on li "Add a Task $1.00" at bounding box center [429, 344] width 172 height 27
type input "Add a Task $1.00"
type input "Plumbing"
type textarea "HPM to detail"
type input "1"
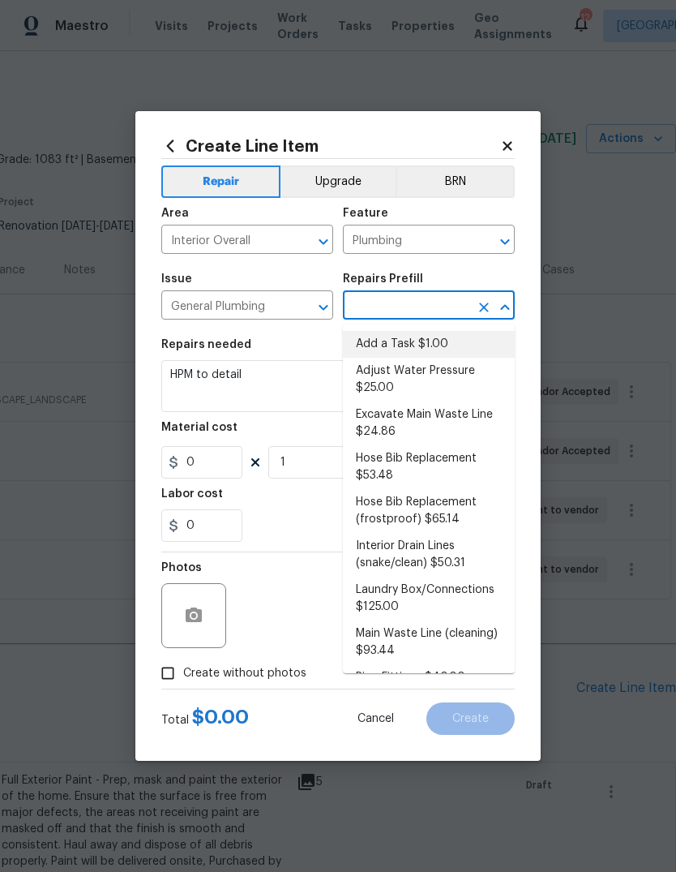
type input "Add a Task $1.00"
type input "1"
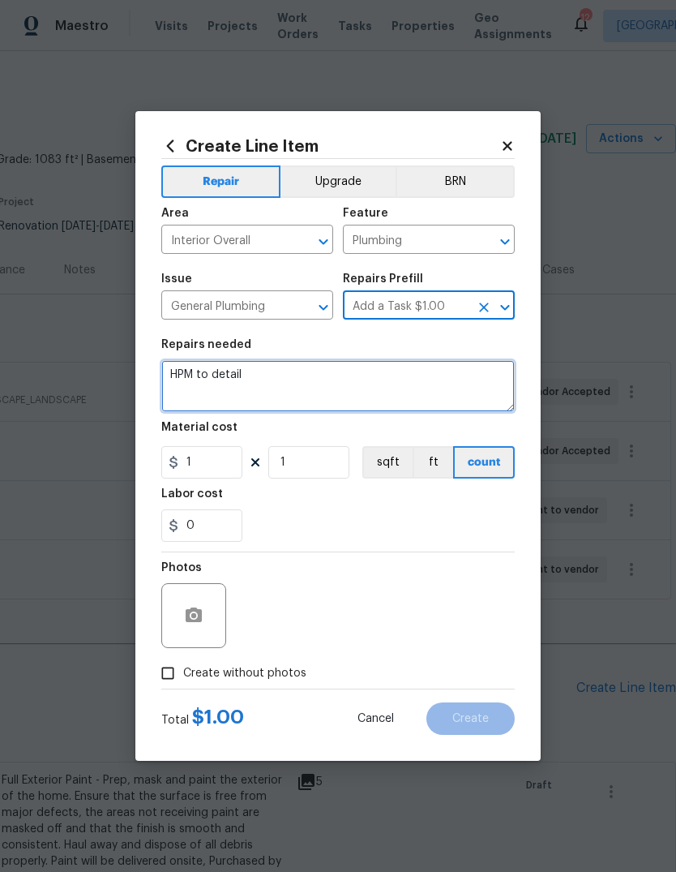
click at [435, 383] on textarea "HPM to detail" at bounding box center [338, 386] width 354 height 52
type textarea "H"
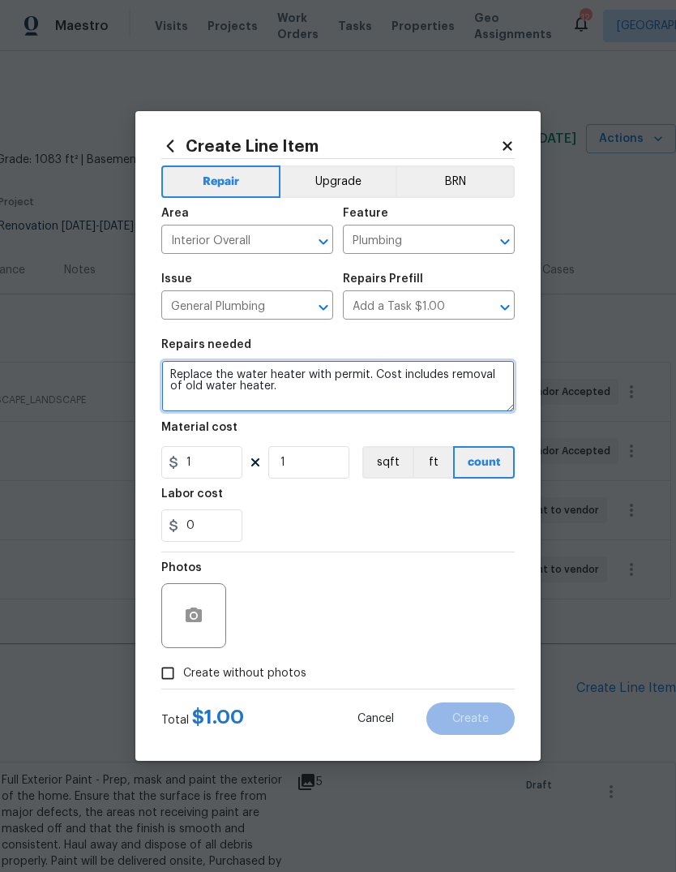
type textarea "Replace the water heater with permit. Cost includes removal of old water heater."
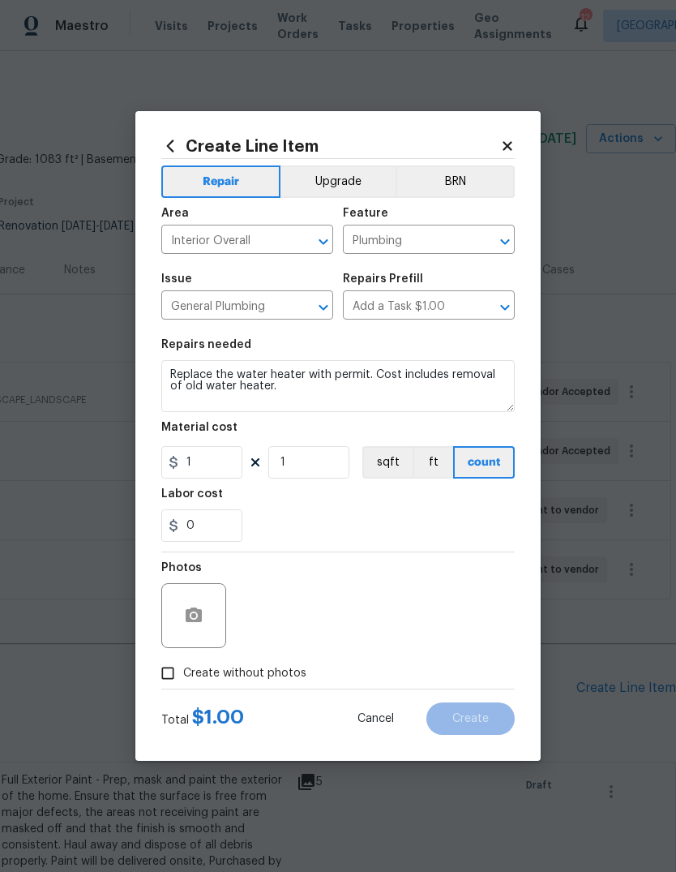
click at [394, 528] on div "0" at bounding box center [338, 525] width 354 height 32
click at [224, 456] on input "1" at bounding box center [201, 462] width 81 height 32
click at [216, 467] on input "1" at bounding box center [201, 462] width 81 height 32
type input "1500"
click at [447, 499] on div "Labor cost" at bounding box center [338, 498] width 354 height 21
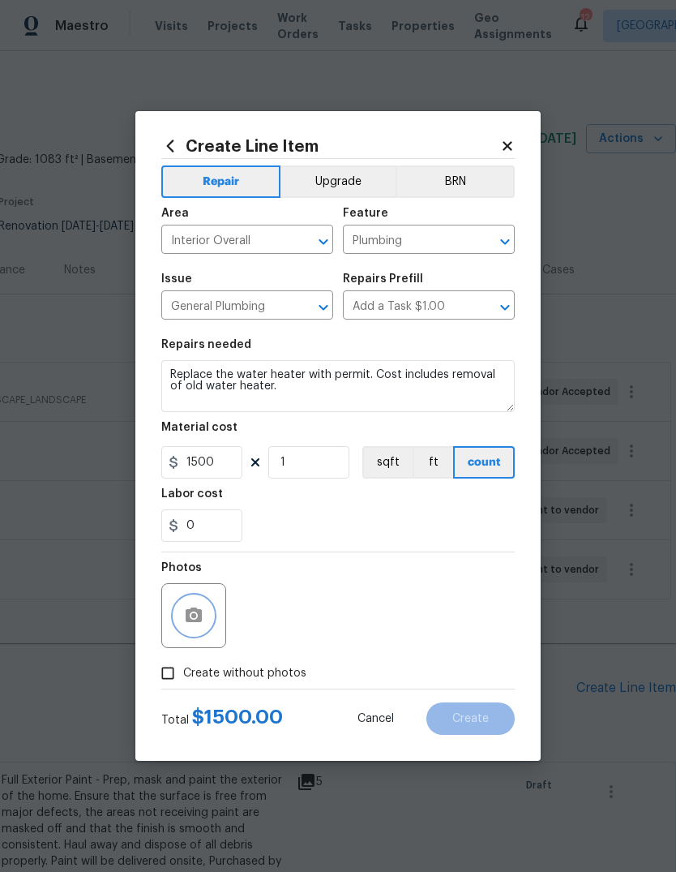
click at [201, 615] on icon "button" at bounding box center [194, 614] width 16 height 15
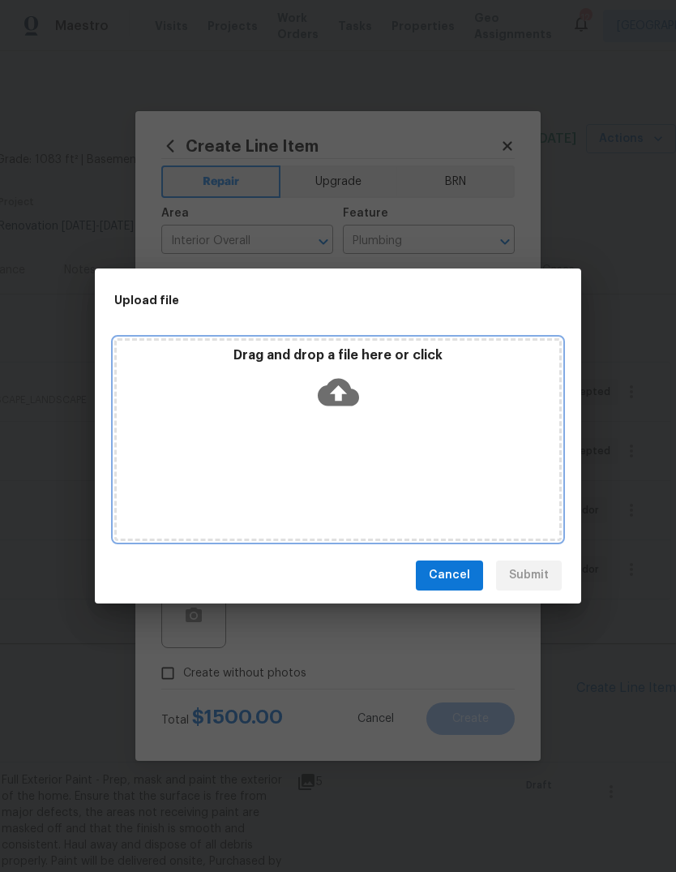
click at [353, 395] on icon at bounding box center [338, 392] width 41 height 28
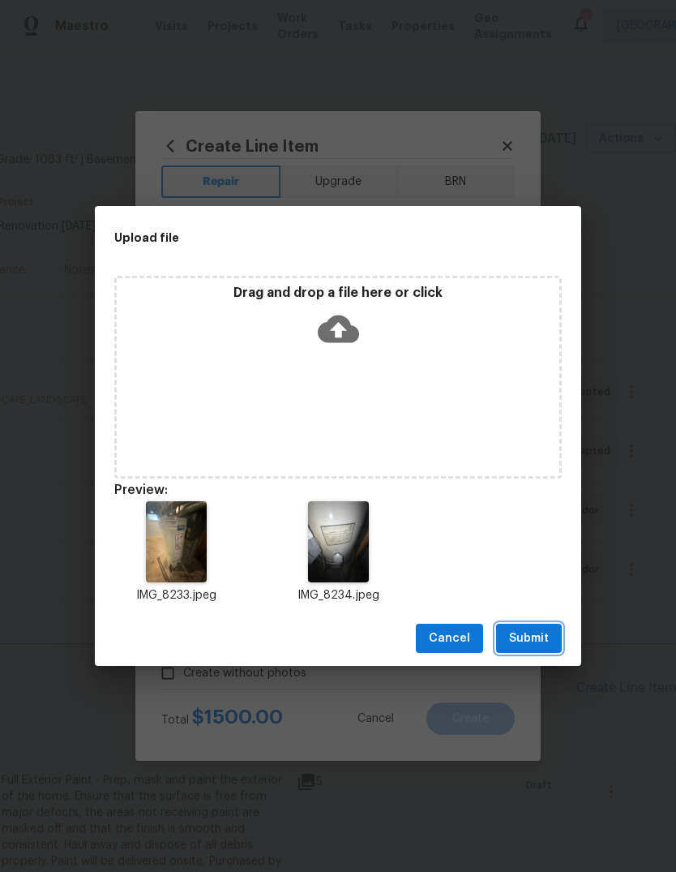
click at [545, 638] on span "Submit" at bounding box center [529, 638] width 40 height 20
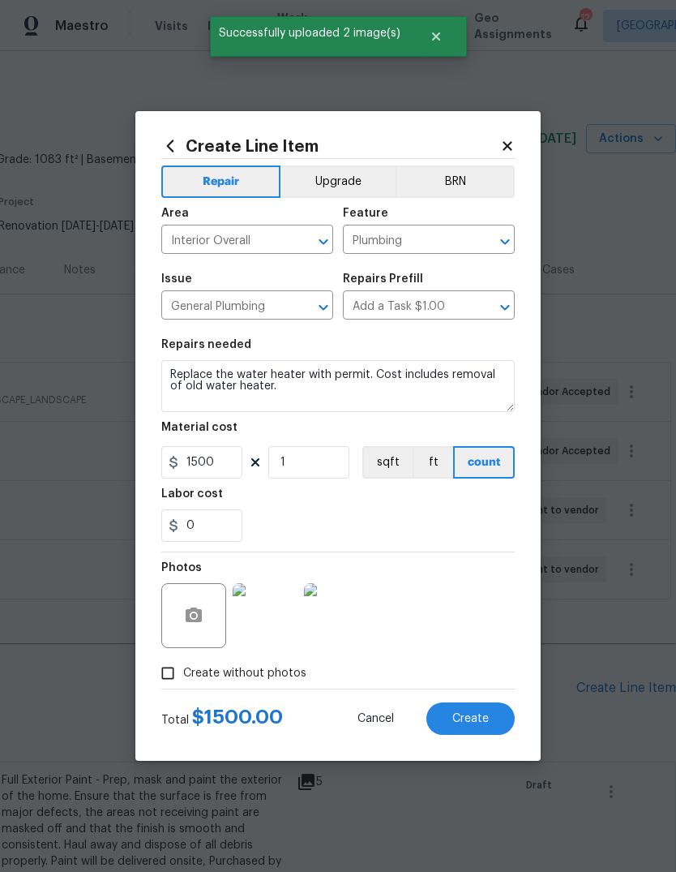
click at [251, 621] on img at bounding box center [265, 615] width 65 height 65
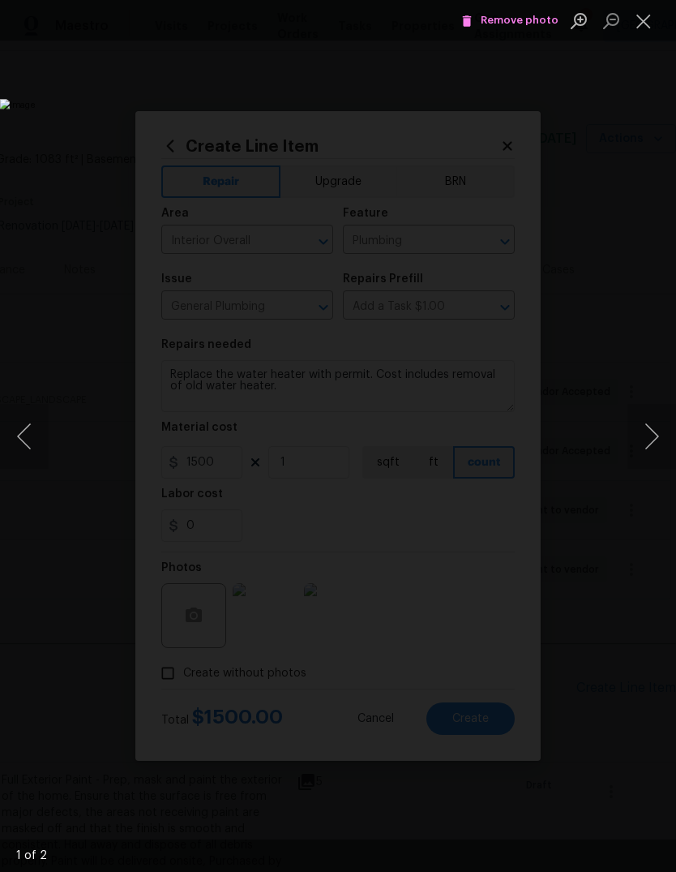
click at [656, 435] on button "Next image" at bounding box center [652, 436] width 49 height 65
click at [657, 26] on button "Close lightbox" at bounding box center [644, 20] width 32 height 28
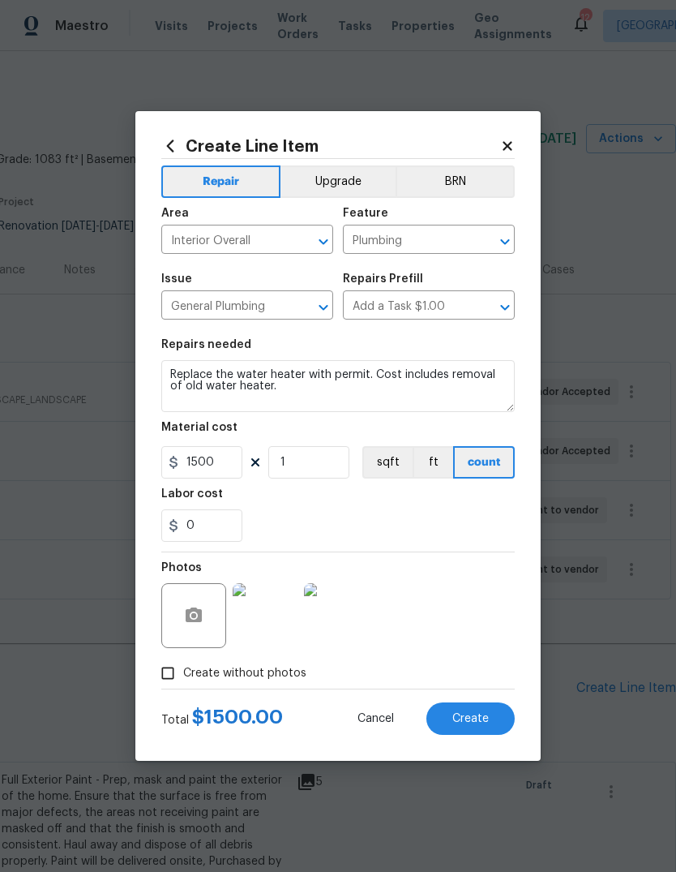
click at [272, 612] on img at bounding box center [265, 615] width 65 height 65
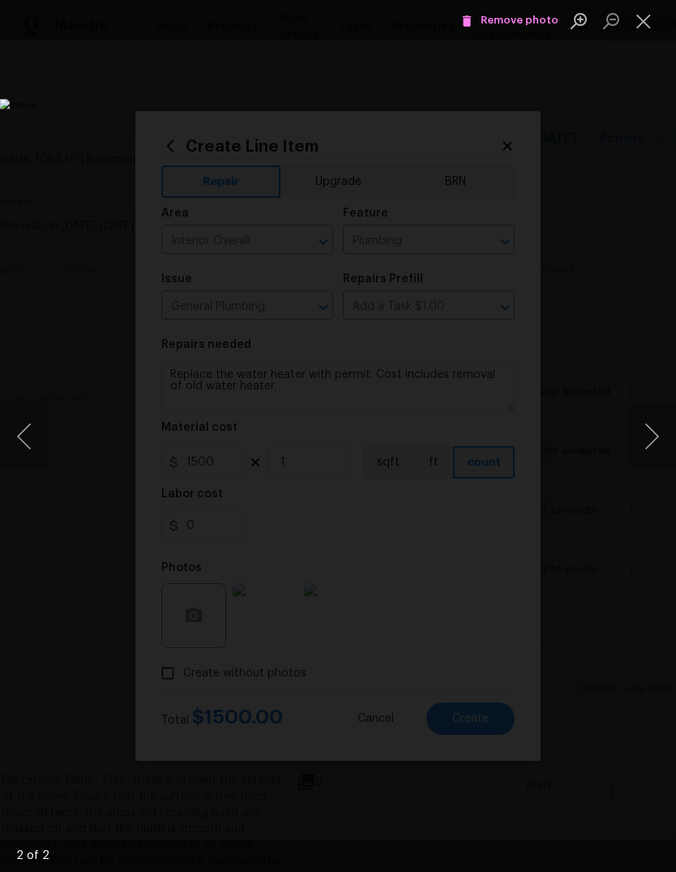
click at [649, 426] on button "Next image" at bounding box center [652, 436] width 49 height 65
click at [649, 24] on button "Close lightbox" at bounding box center [644, 20] width 32 height 28
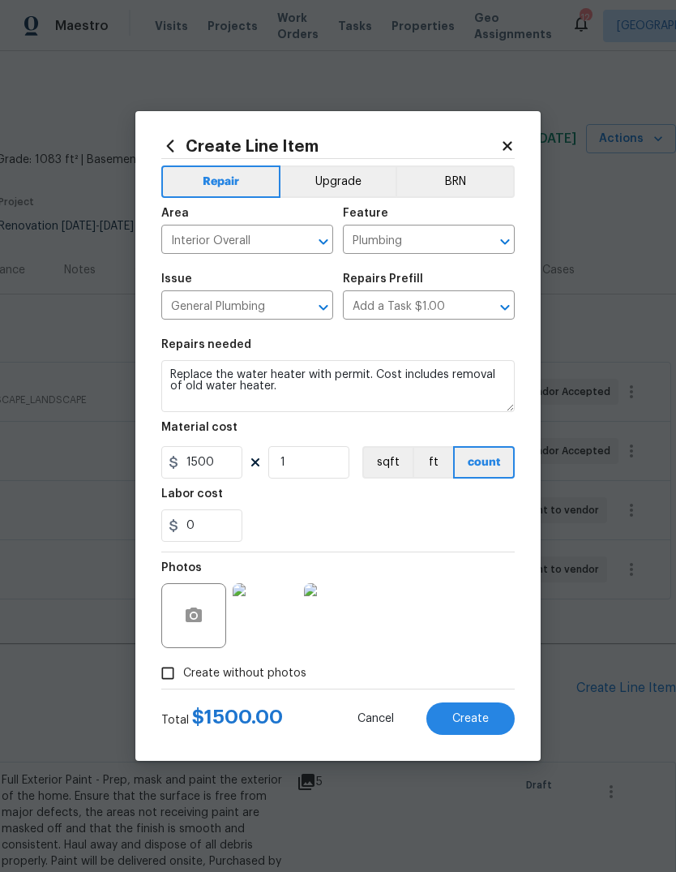
click at [511, 143] on icon at bounding box center [507, 145] width 9 height 9
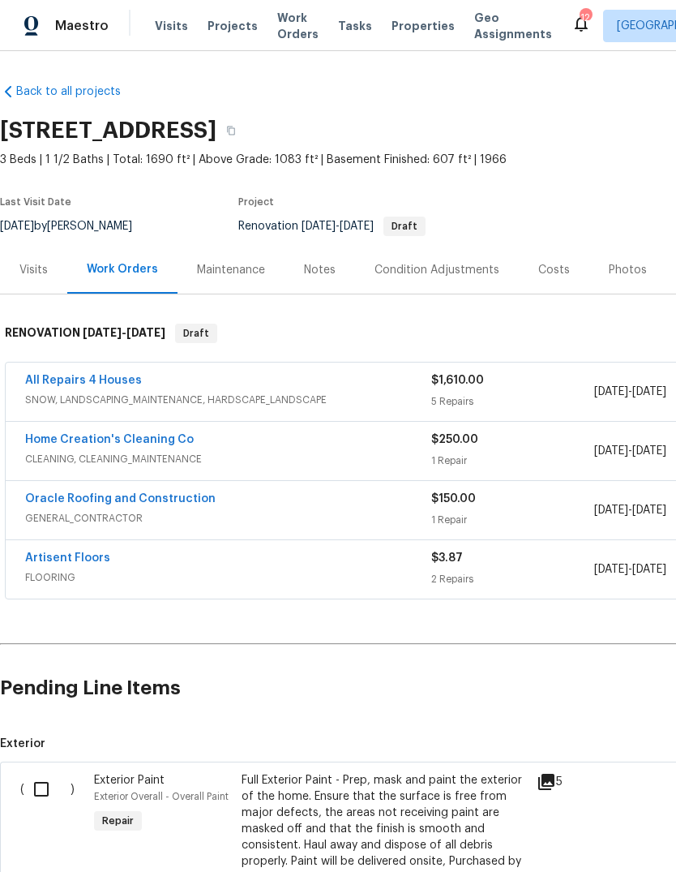
click at [466, 279] on div "Condition Adjustments" at bounding box center [437, 270] width 164 height 48
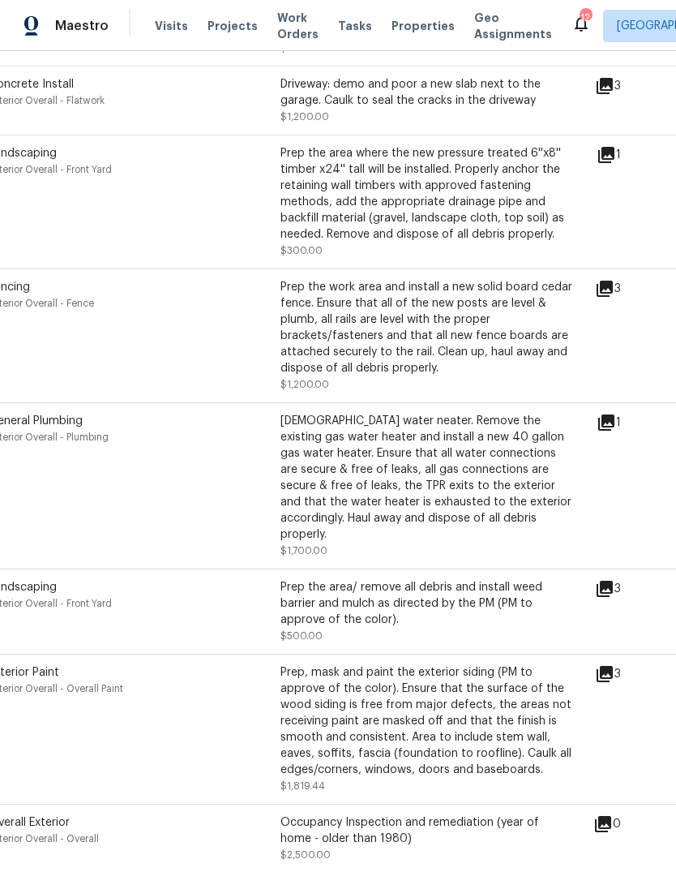
scroll to position [1007, 32]
click at [614, 421] on icon at bounding box center [606, 422] width 16 height 16
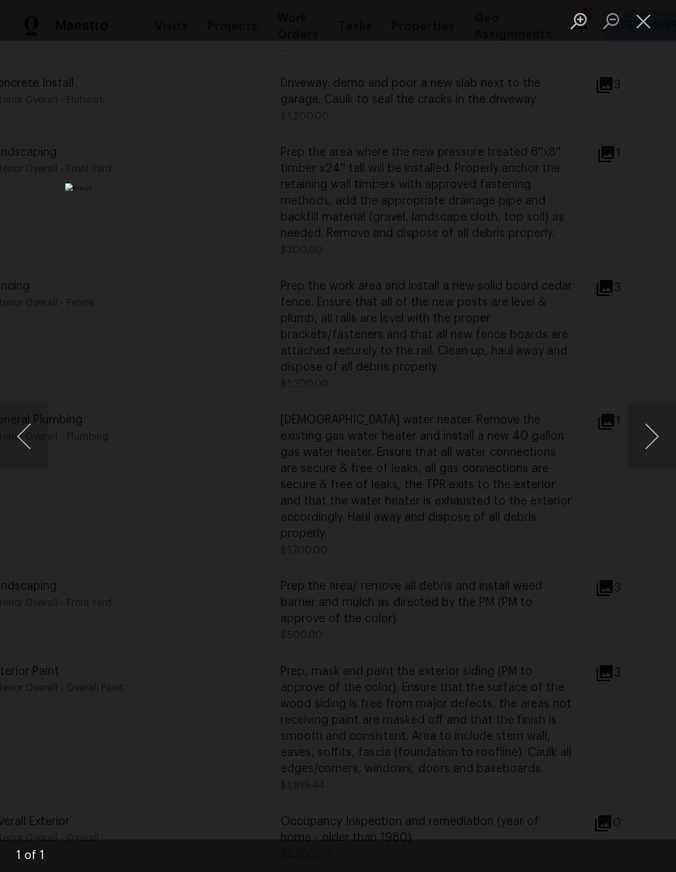
click at [648, 33] on button "Close lightbox" at bounding box center [644, 20] width 32 height 28
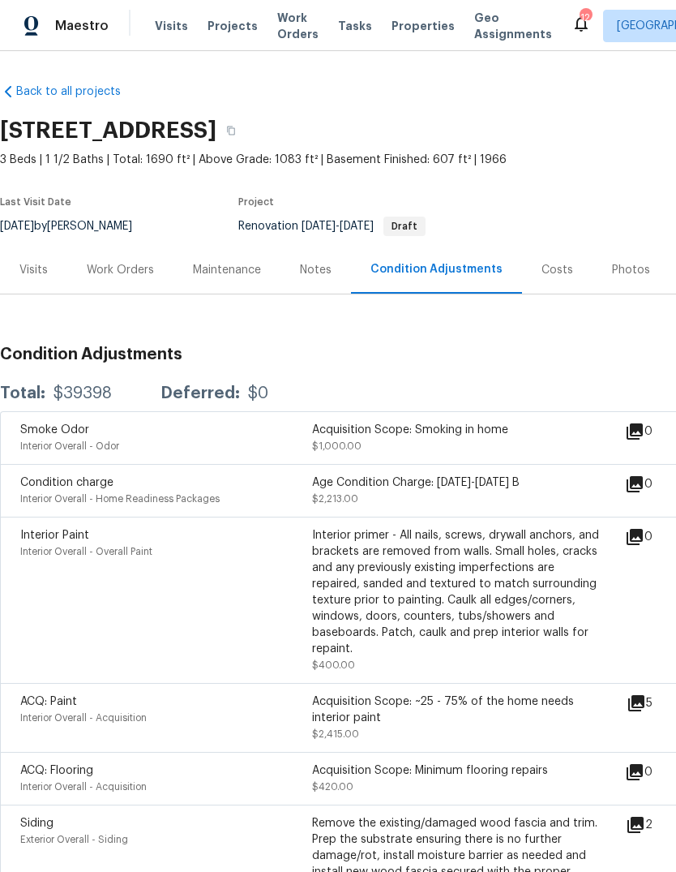
scroll to position [0, 0]
click at [138, 270] on div "Work Orders" at bounding box center [120, 270] width 67 height 16
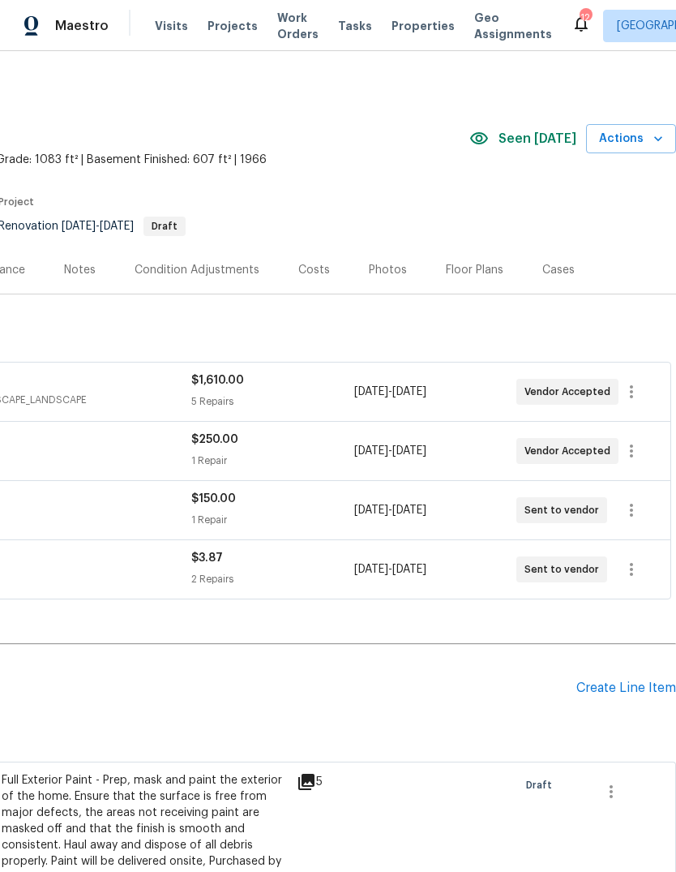
scroll to position [0, 240]
click at [640, 692] on div "Create Line Item" at bounding box center [626, 687] width 100 height 15
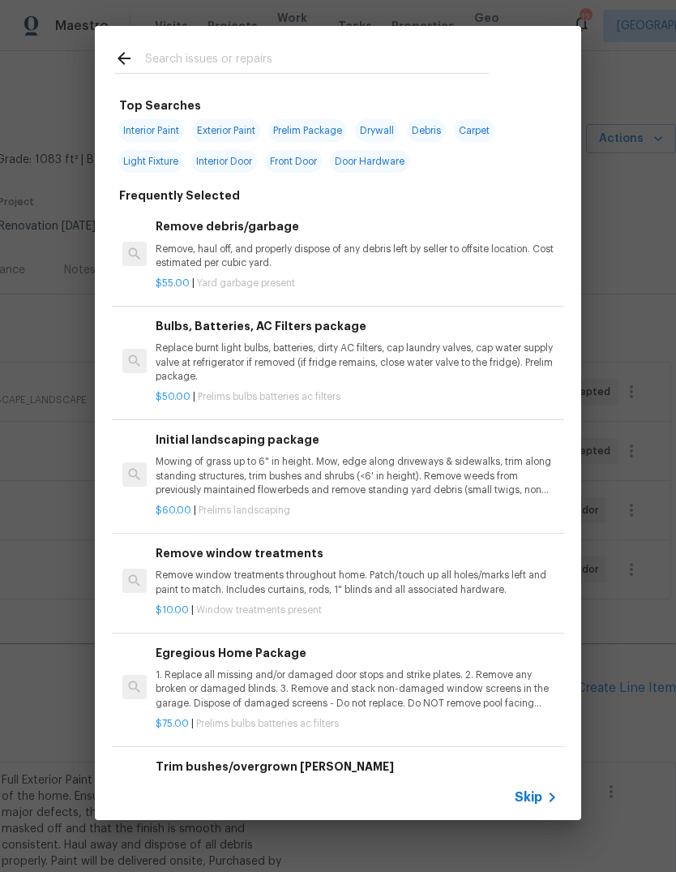
click at [542, 797] on span "Skip" at bounding box center [529, 797] width 28 height 16
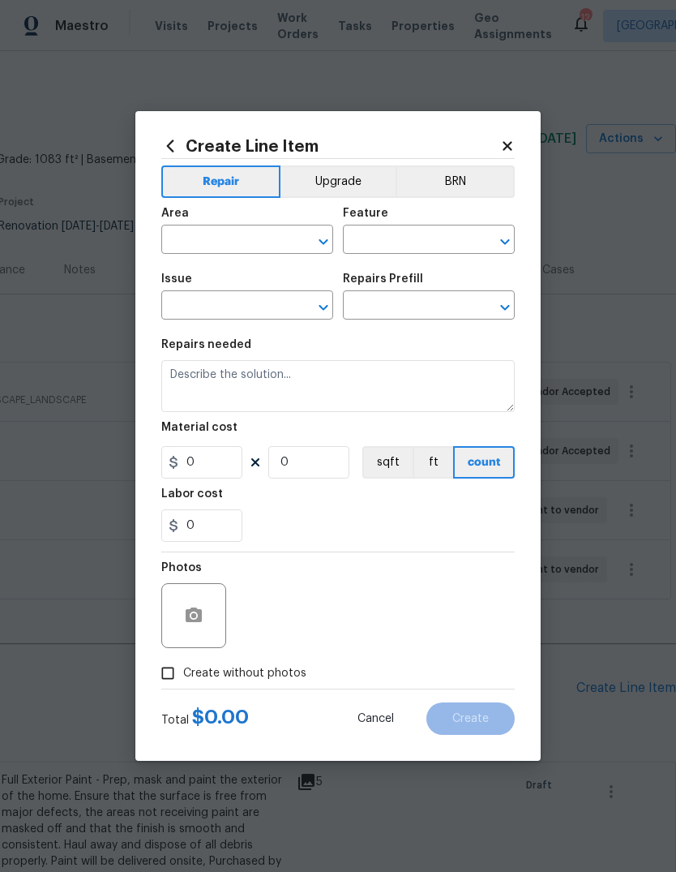
click at [244, 249] on input "text" at bounding box center [224, 241] width 126 height 25
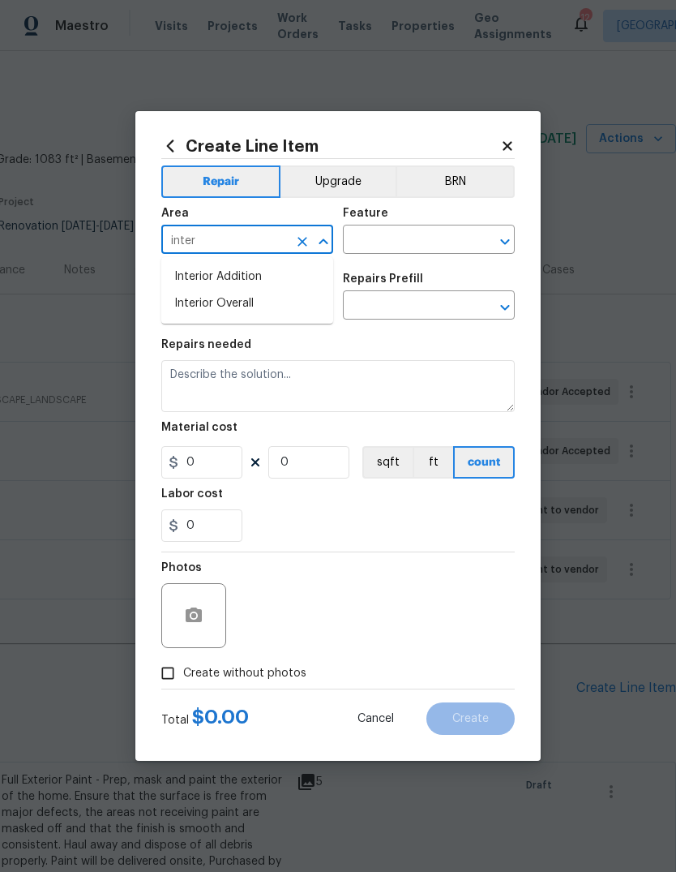
click at [287, 306] on li "Interior Overall" at bounding box center [247, 303] width 172 height 27
type input "Interior Overall"
click at [418, 234] on input "text" at bounding box center [406, 241] width 126 height 25
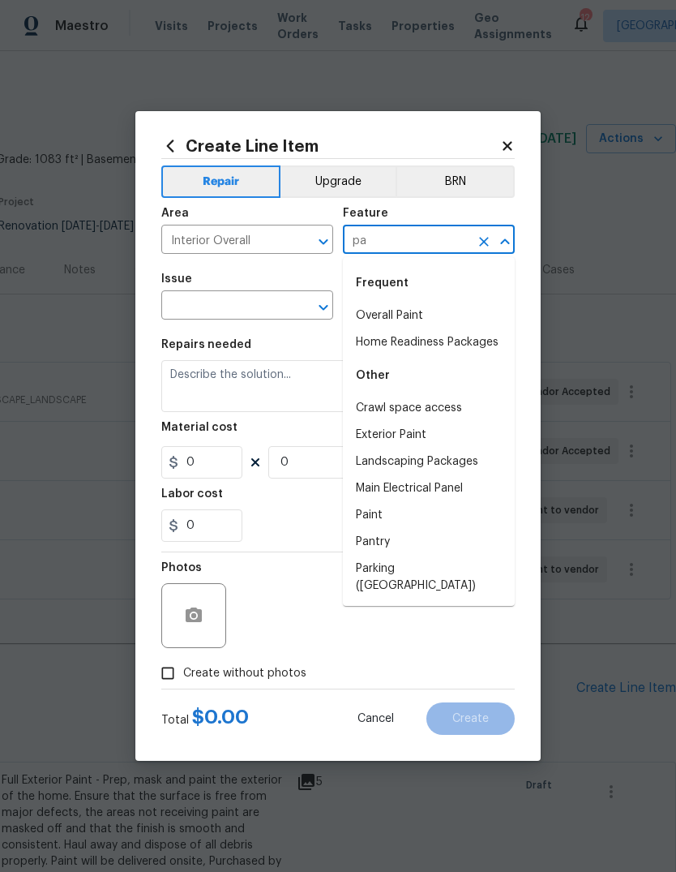
type input "p"
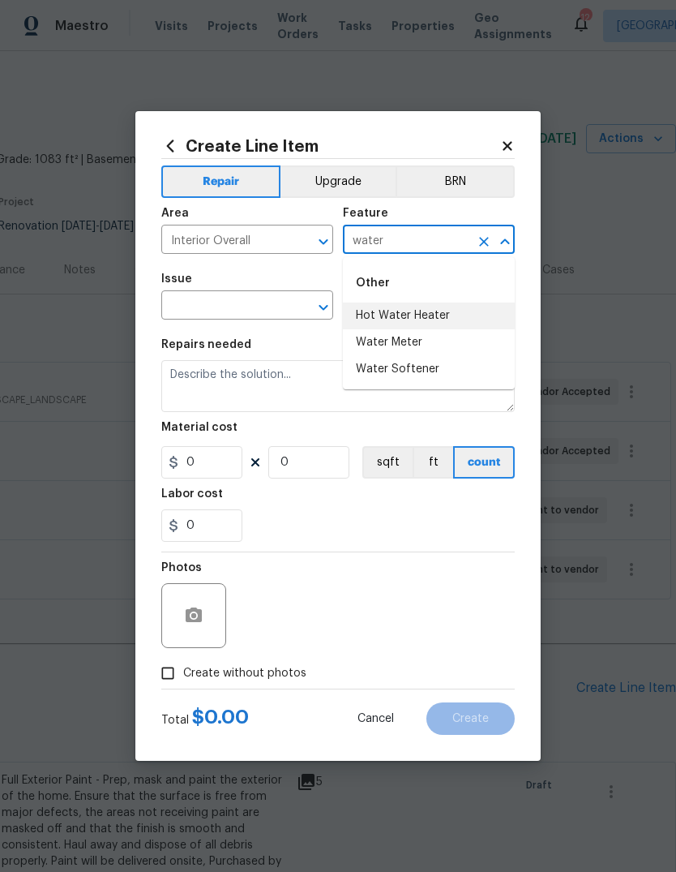
click at [469, 310] on li "Hot Water Heater" at bounding box center [429, 315] width 172 height 27
type input "Hot Water Heater"
click at [279, 299] on input "text" at bounding box center [224, 306] width 126 height 25
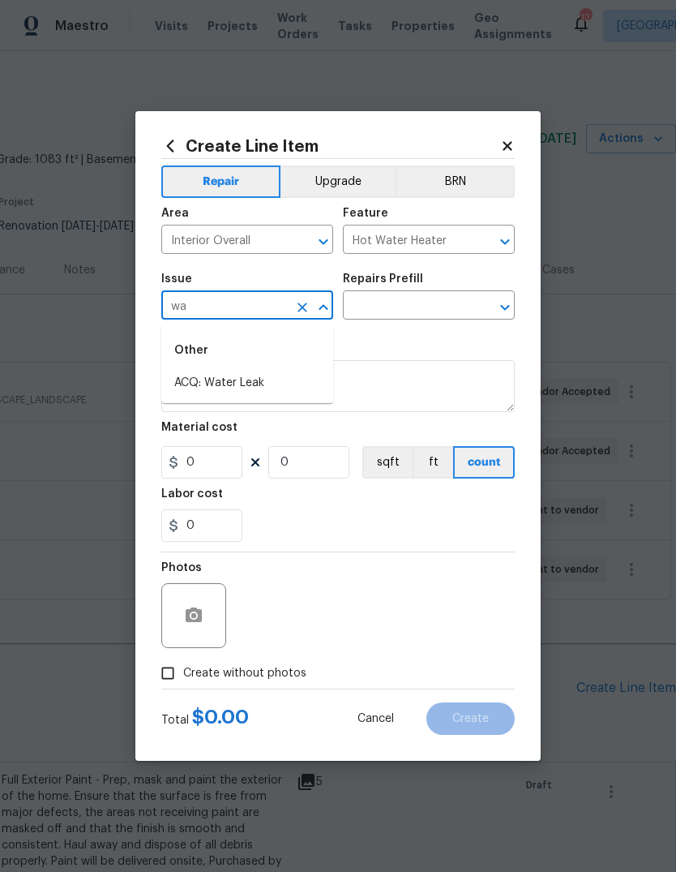
type input "w"
click at [302, 409] on li "General Plumbing" at bounding box center [247, 409] width 172 height 27
type input "General Plumbing"
click at [433, 301] on input "text" at bounding box center [406, 306] width 126 height 25
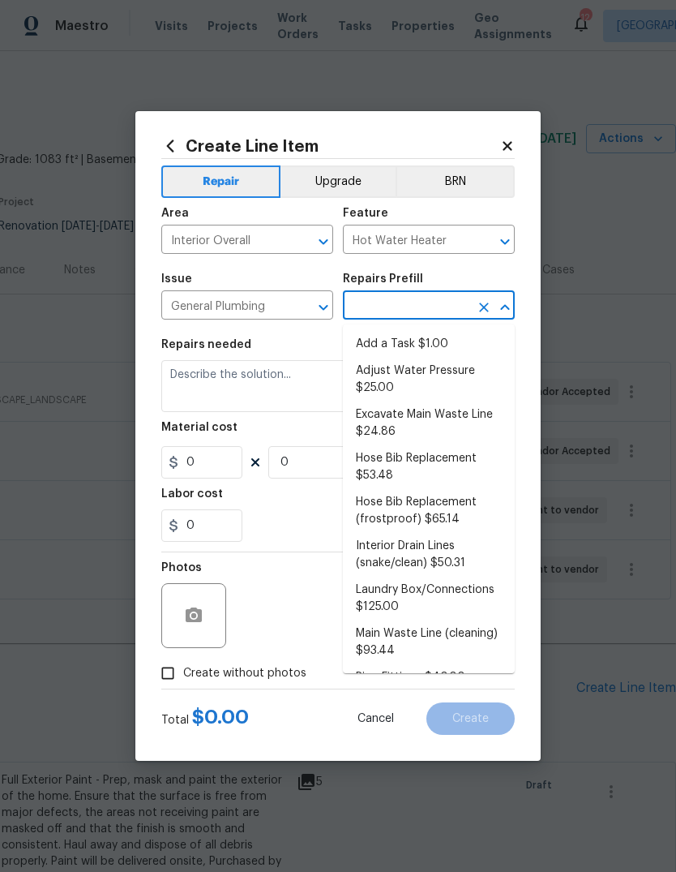
type input "p"
click at [444, 340] on li "Add a Task $1.00" at bounding box center [429, 344] width 172 height 27
type input "Add a Task $1.00"
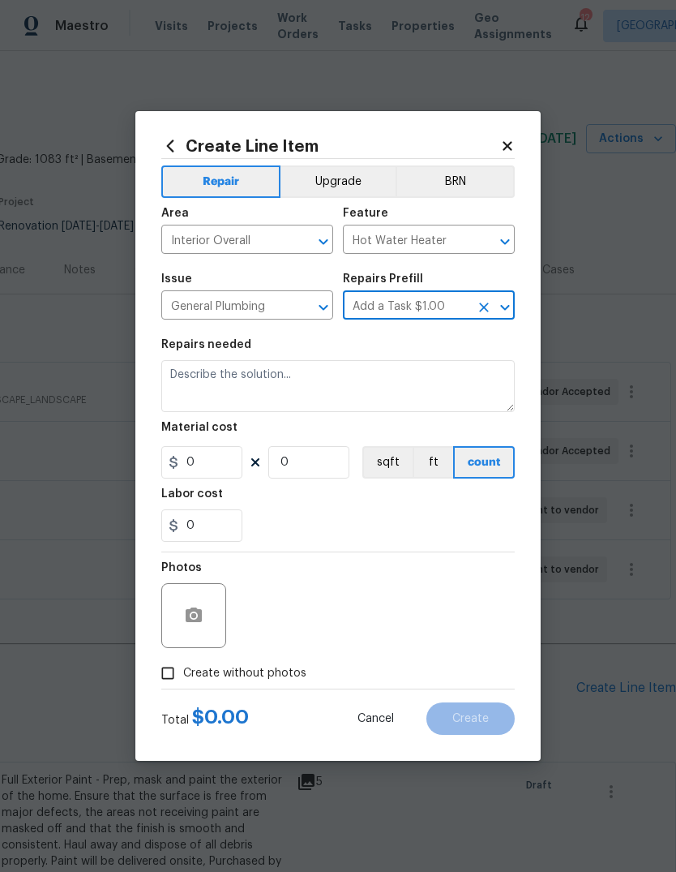
type input "Plumbing"
type textarea "HPM to detail"
type input "1"
type input "Add a Task $1.00"
type input "1"
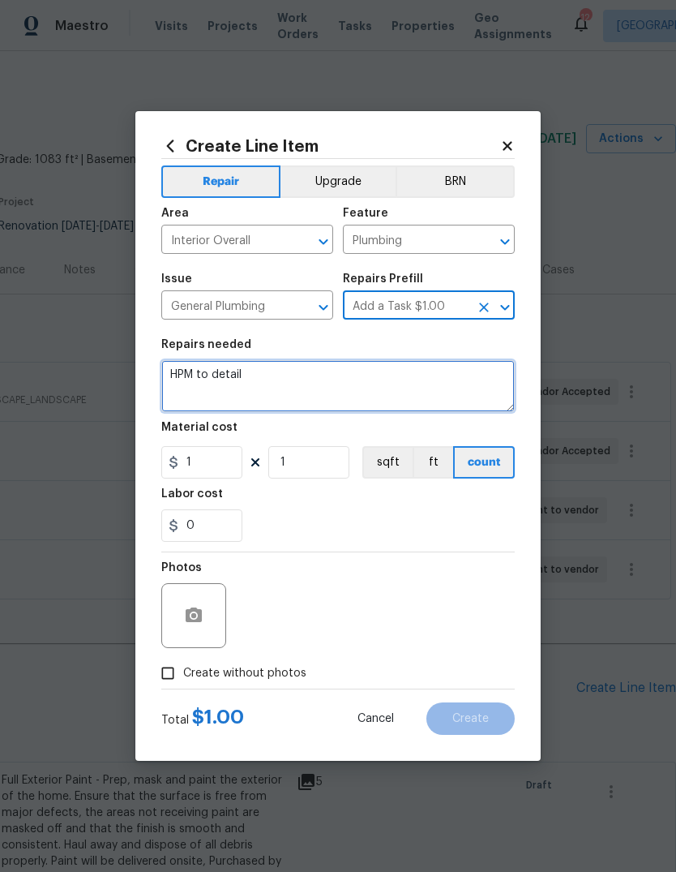
click at [411, 384] on textarea "HPM to detail" at bounding box center [338, 386] width 354 height 52
type textarea "H"
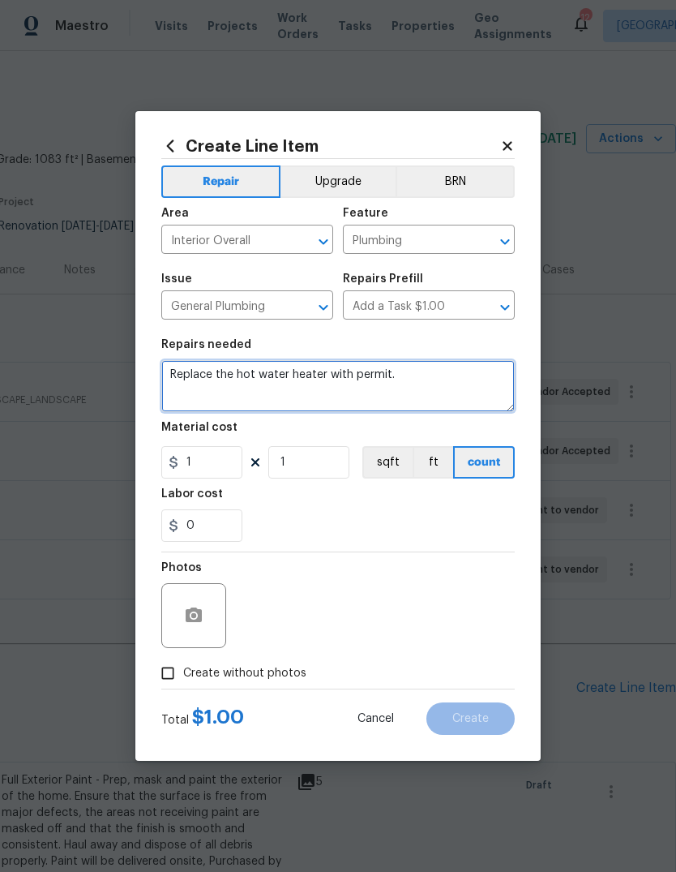
type textarea "Replace the hot water heater with permit."
click at [387, 518] on div "0" at bounding box center [338, 525] width 354 height 32
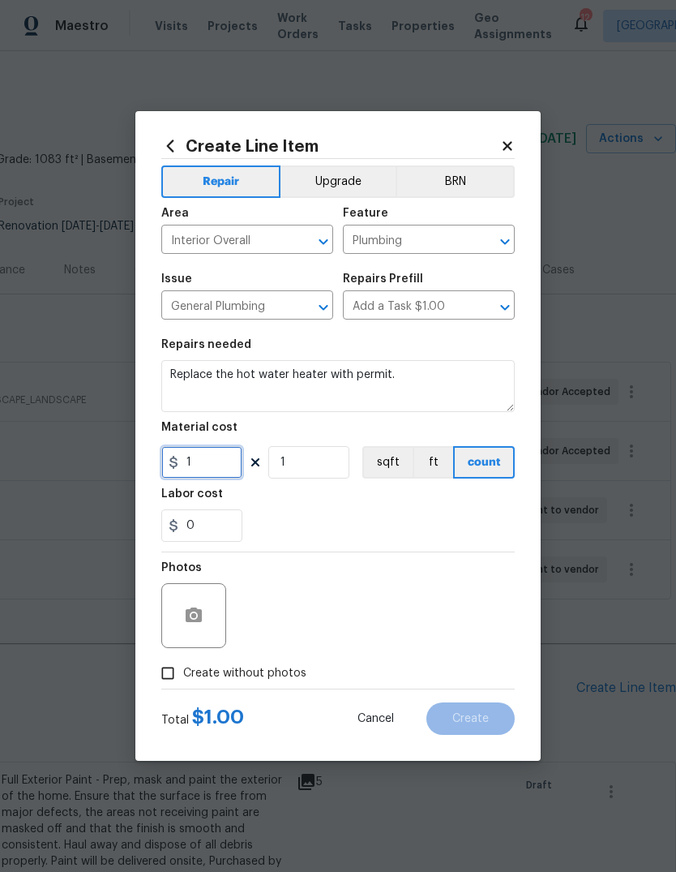
click at [231, 466] on input "1" at bounding box center [201, 462] width 81 height 32
type input "1500"
click at [459, 501] on div "Labor cost" at bounding box center [338, 498] width 354 height 21
click at [201, 610] on icon "button" at bounding box center [193, 615] width 19 height 19
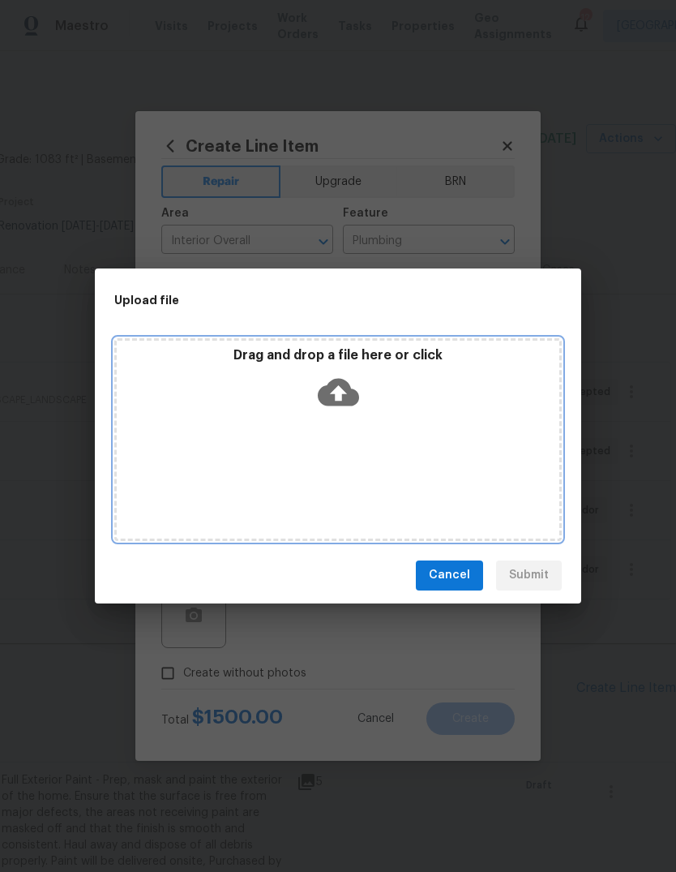
click at [349, 381] on icon at bounding box center [338, 391] width 41 height 41
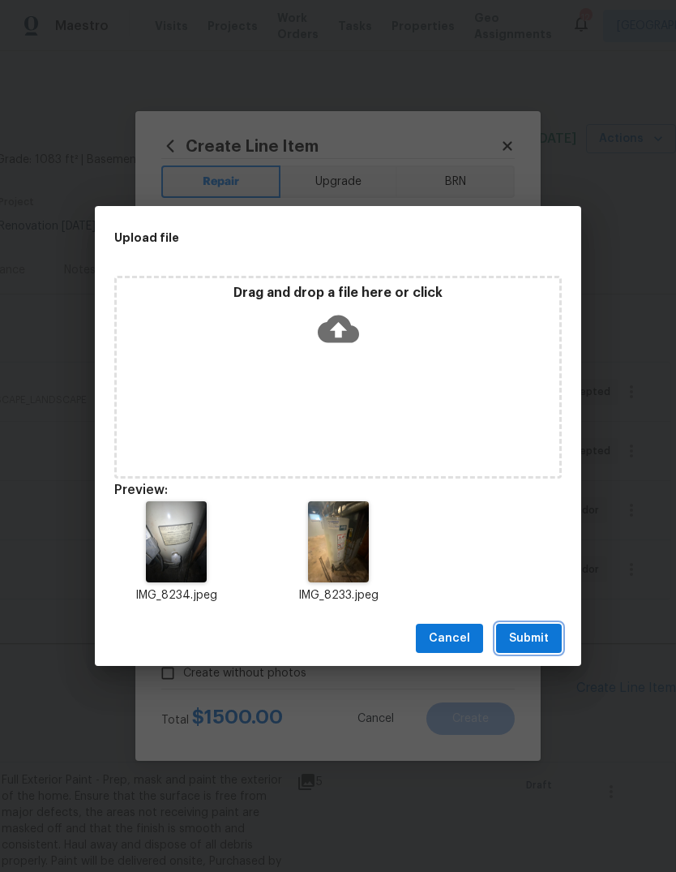
click at [557, 632] on button "Submit" at bounding box center [529, 639] width 66 height 30
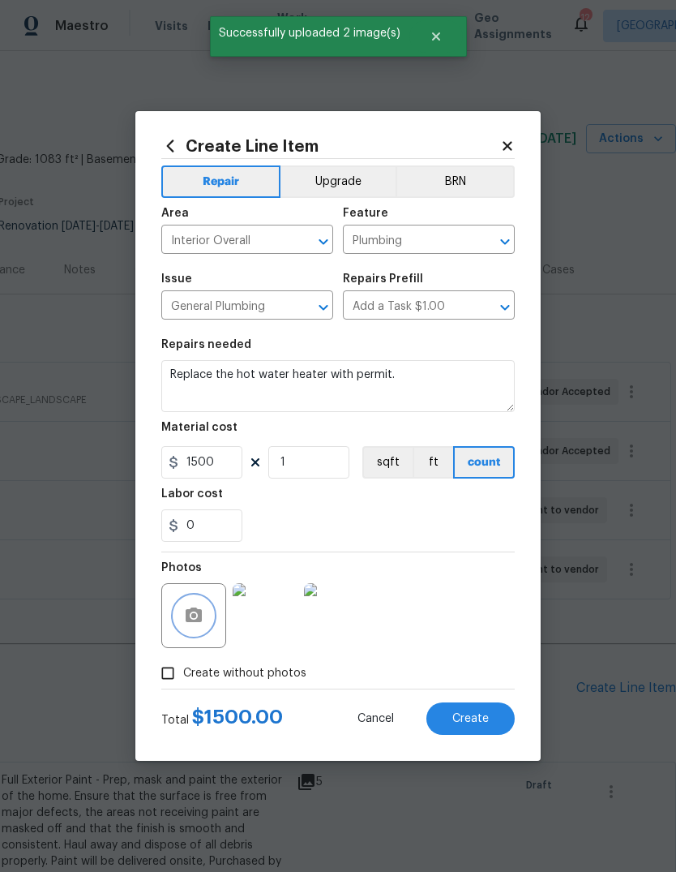
click at [489, 726] on button "Create" at bounding box center [470, 718] width 88 height 32
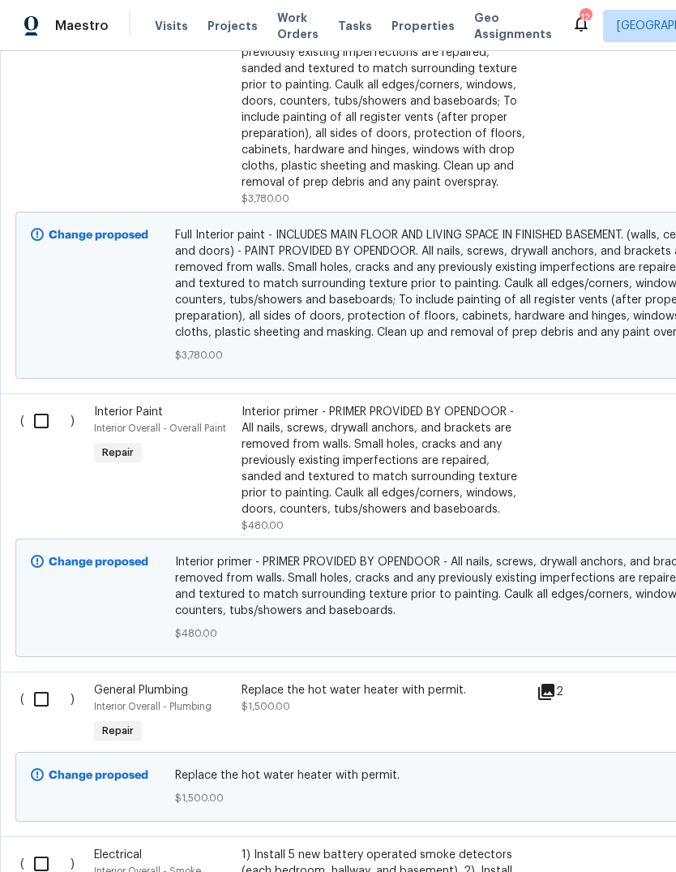
scroll to position [2027, 0]
click at [43, 710] on input "checkbox" at bounding box center [47, 699] width 46 height 34
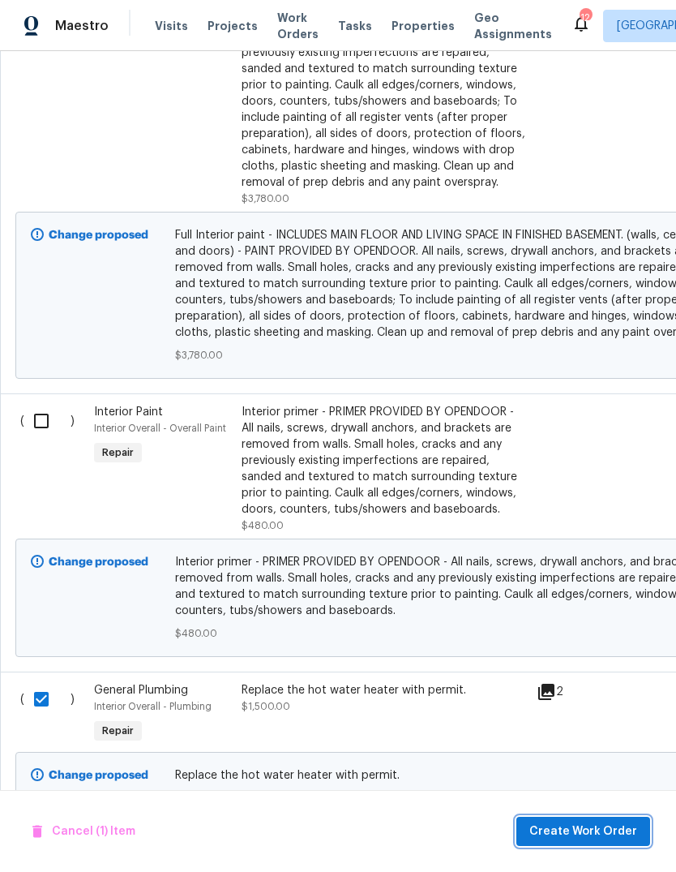
click at [602, 825] on span "Create Work Order" at bounding box center [583, 831] width 108 height 20
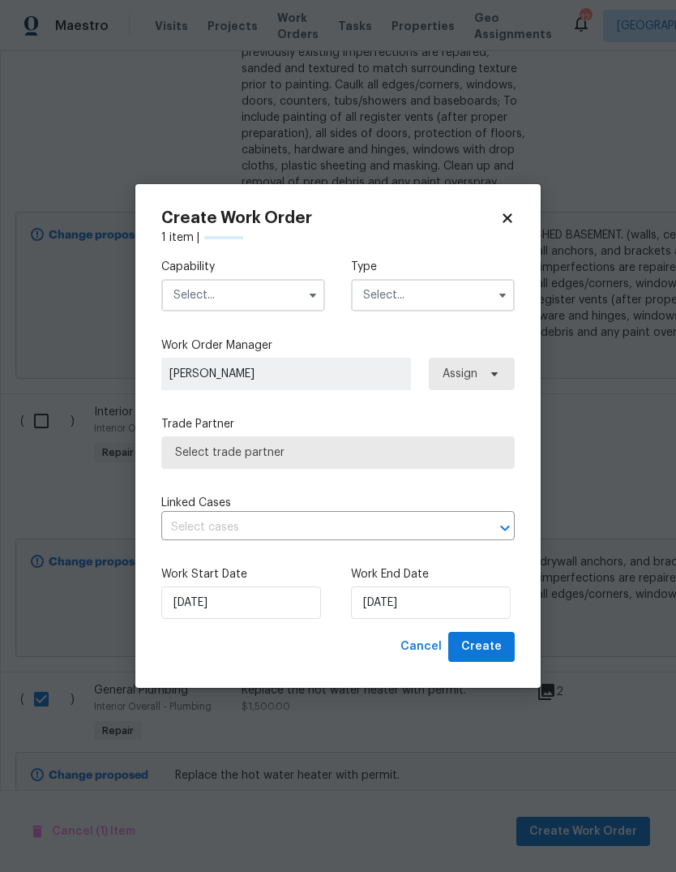
checkbox input "false"
click at [269, 299] on input "text" at bounding box center [243, 295] width 164 height 32
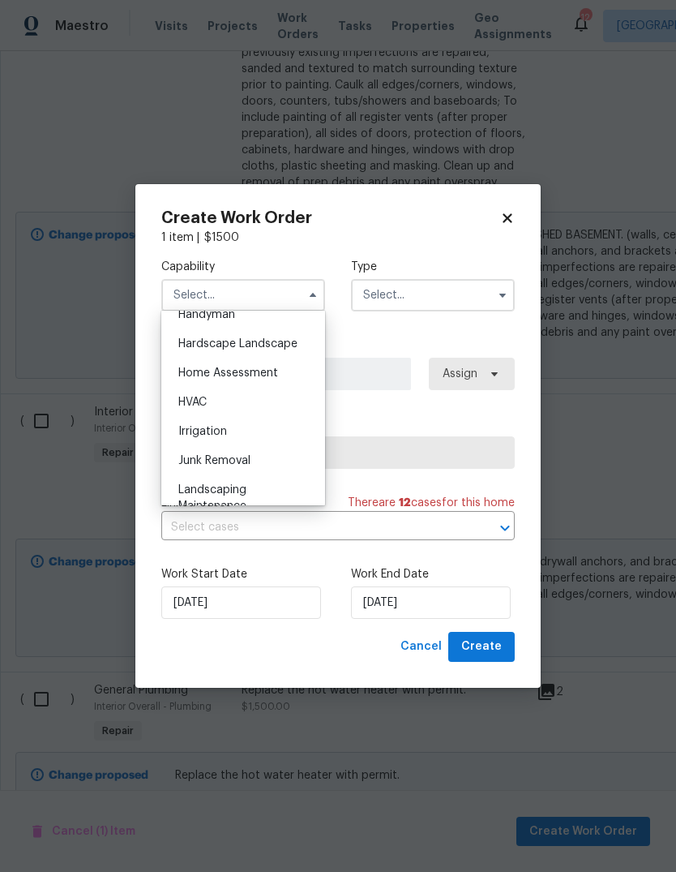
scroll to position [909, 0]
click at [276, 398] on div "HVAC" at bounding box center [243, 399] width 156 height 29
type input "HVAC"
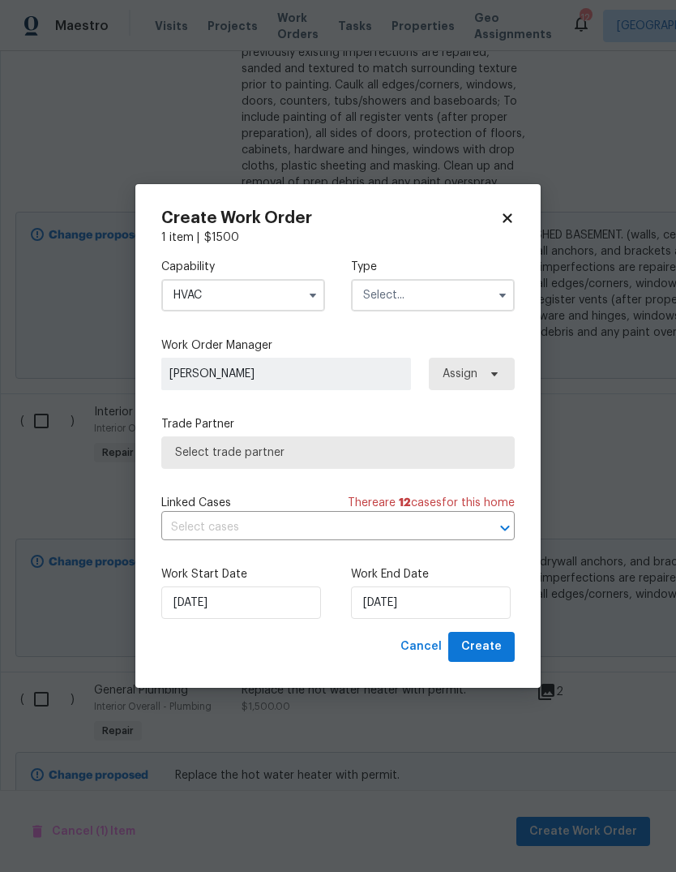
click at [469, 292] on input "text" at bounding box center [433, 295] width 164 height 32
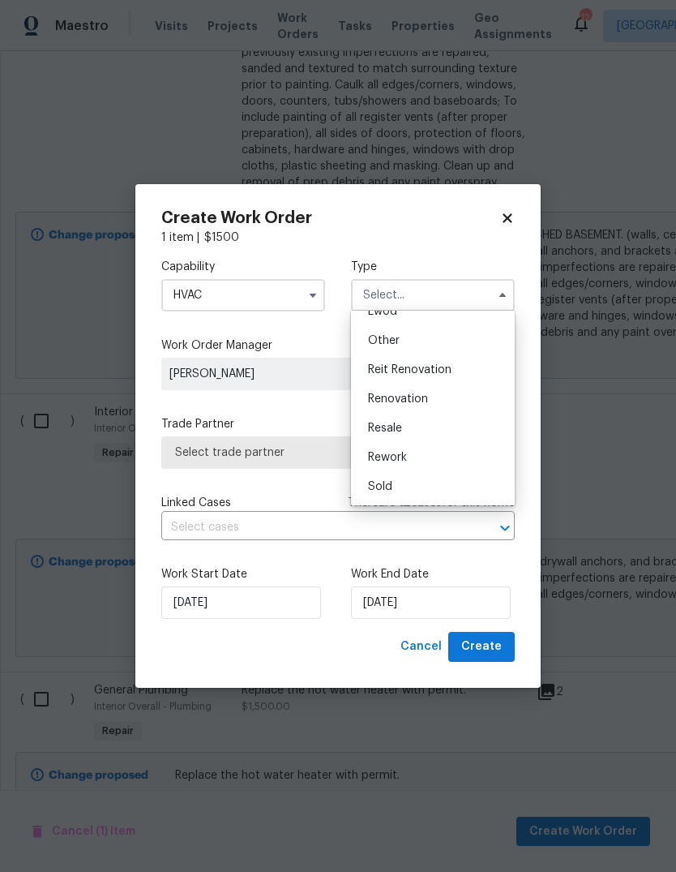
scroll to position [193, 0]
click at [461, 396] on div "Renovation" at bounding box center [433, 398] width 156 height 29
type input "Renovation"
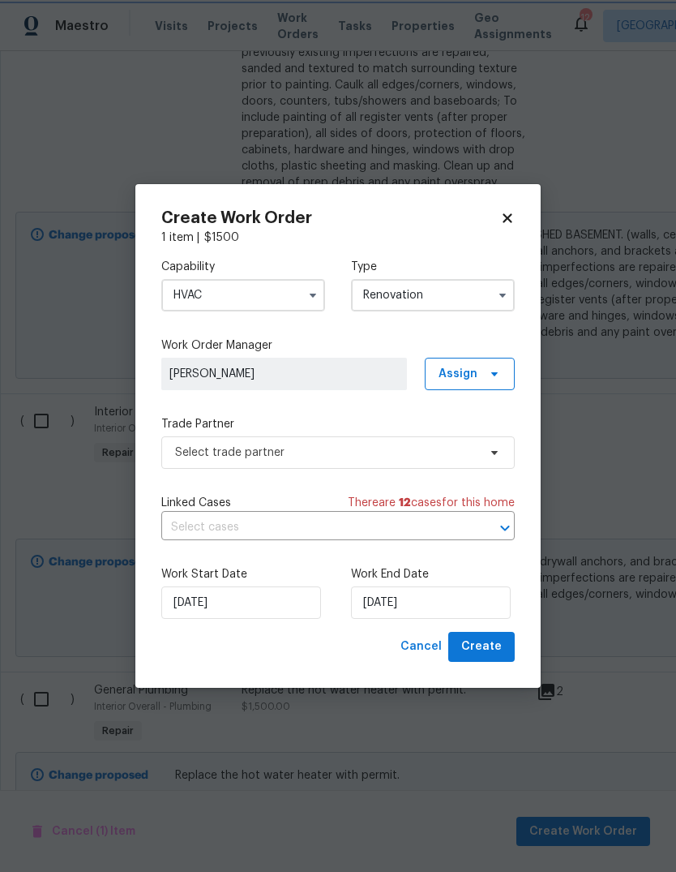
scroll to position [0, 0]
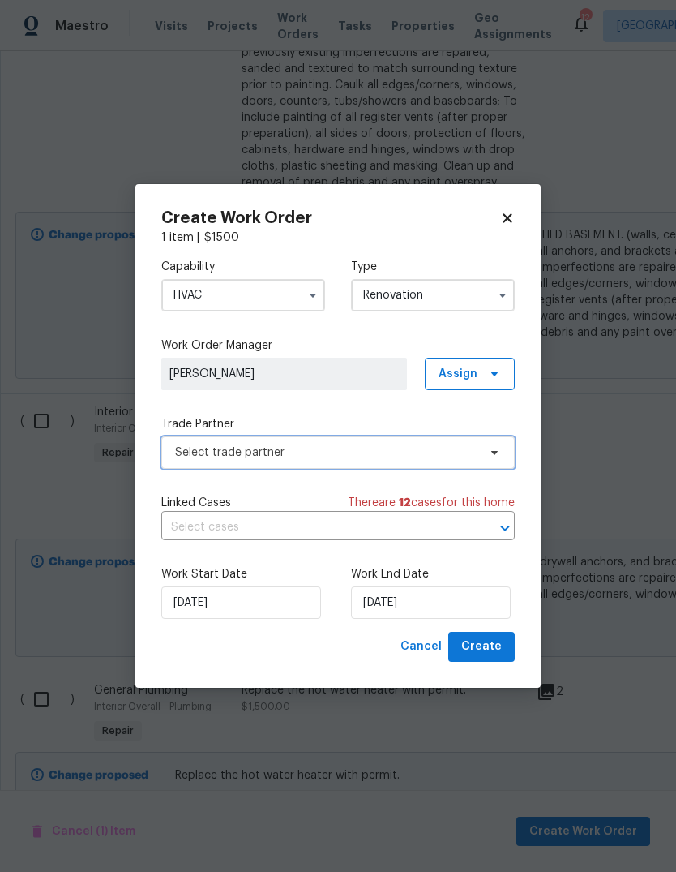
click at [422, 451] on span "Select trade partner" at bounding box center [326, 452] width 302 height 16
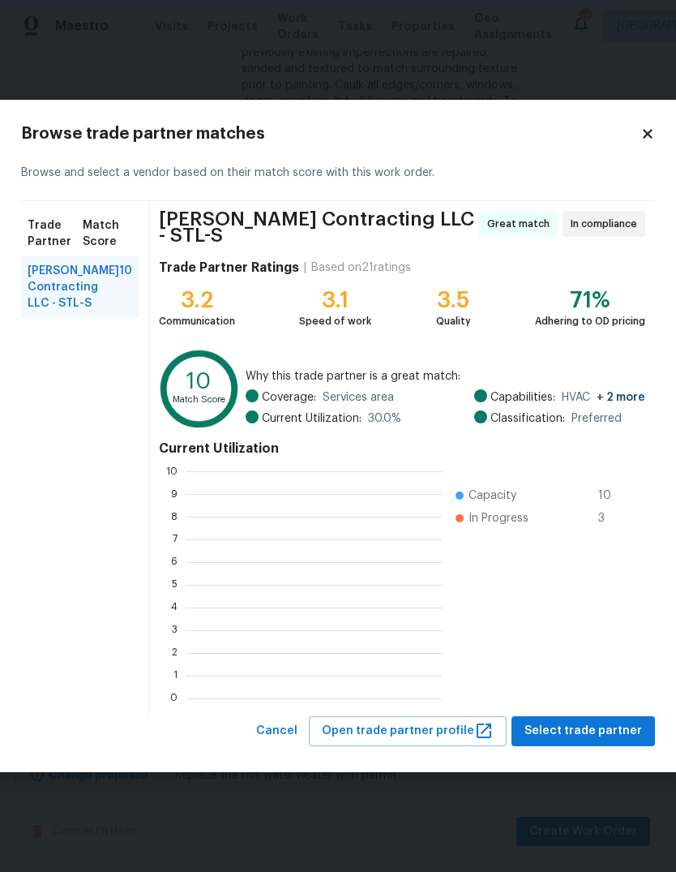
scroll to position [227, 257]
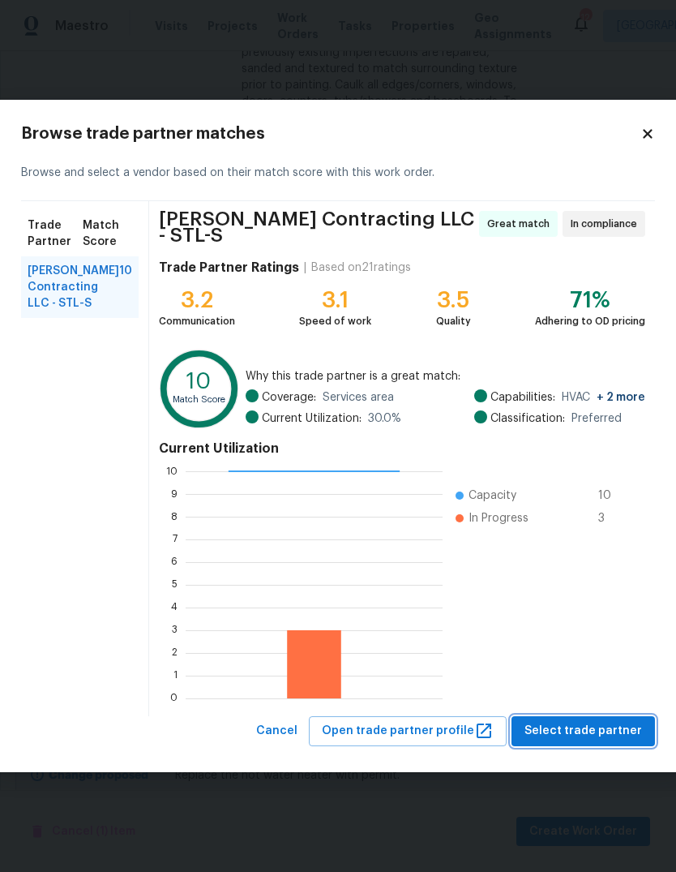
click at [610, 725] on span "Select trade partner" at bounding box center [584, 731] width 118 height 20
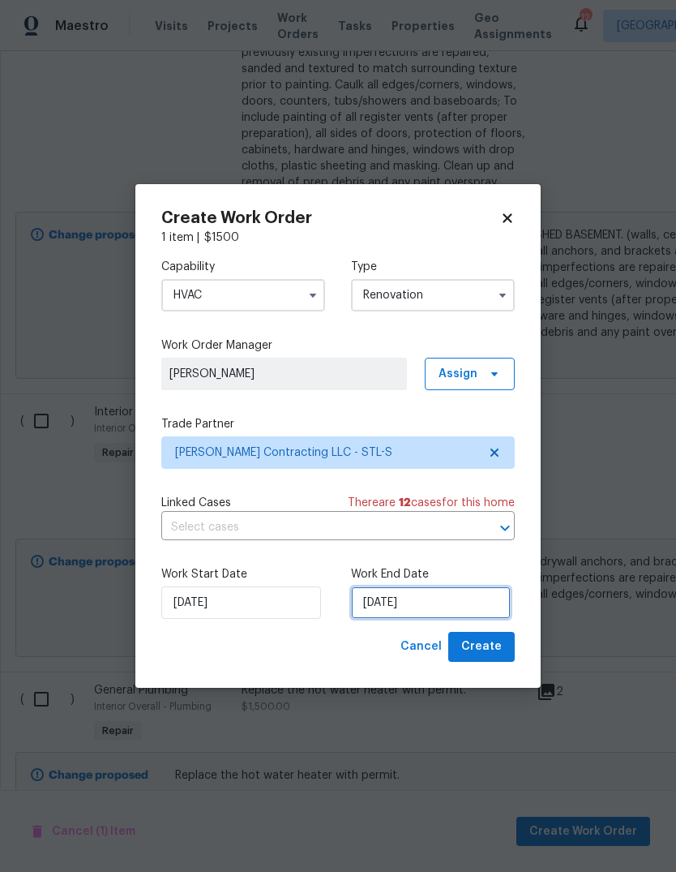
click at [490, 598] on input "[DATE]" at bounding box center [431, 602] width 160 height 32
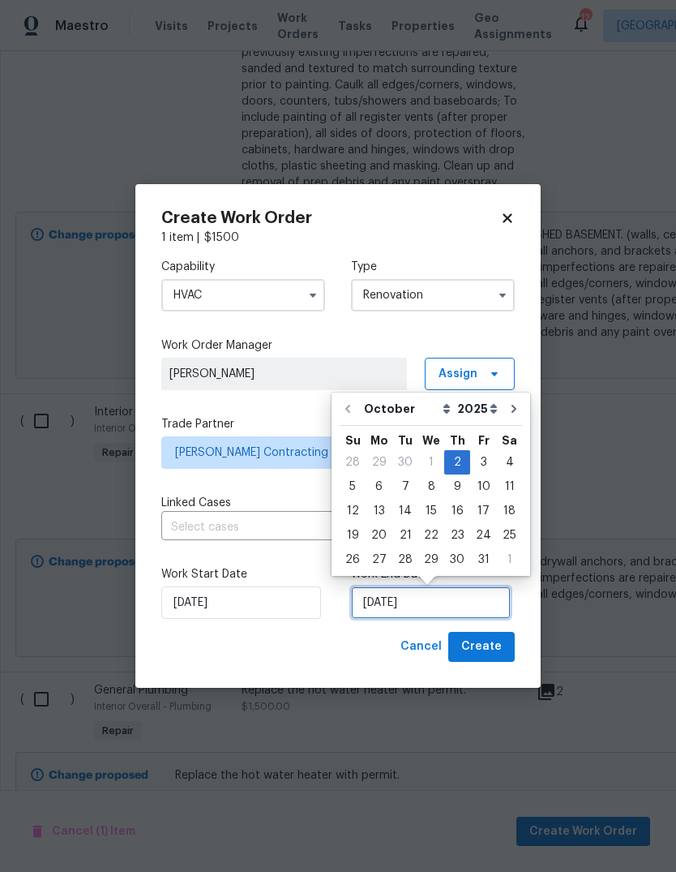
scroll to position [12, 0]
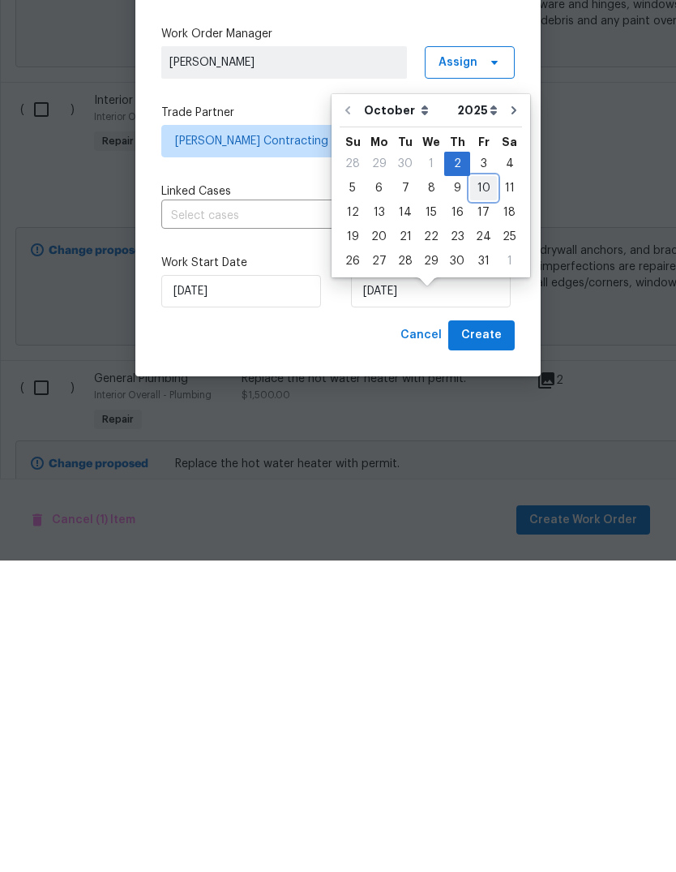
click at [485, 488] on div "10" at bounding box center [483, 499] width 27 height 23
type input "[DATE]"
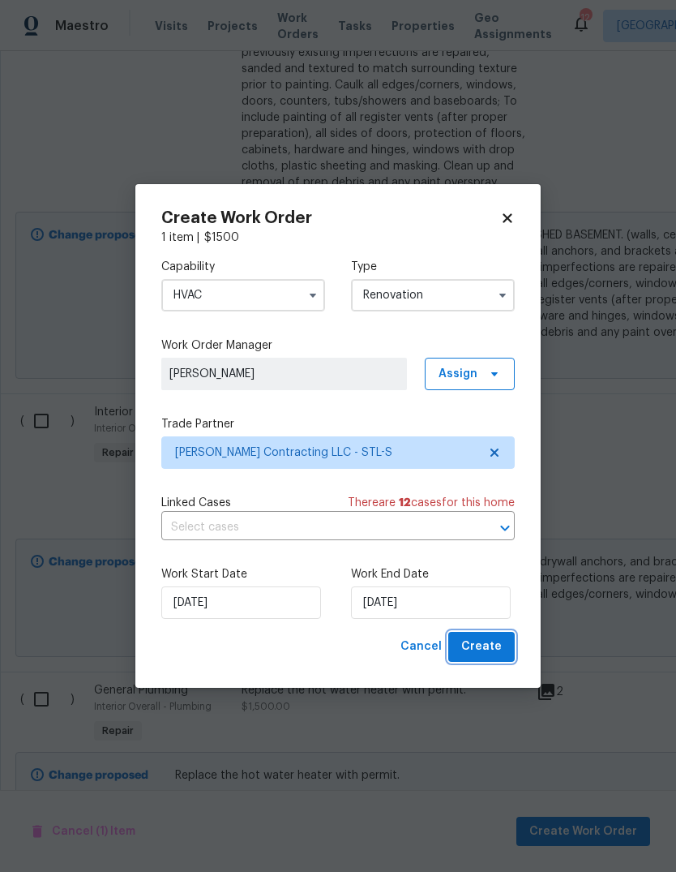
click at [511, 649] on button "Create" at bounding box center [481, 647] width 66 height 30
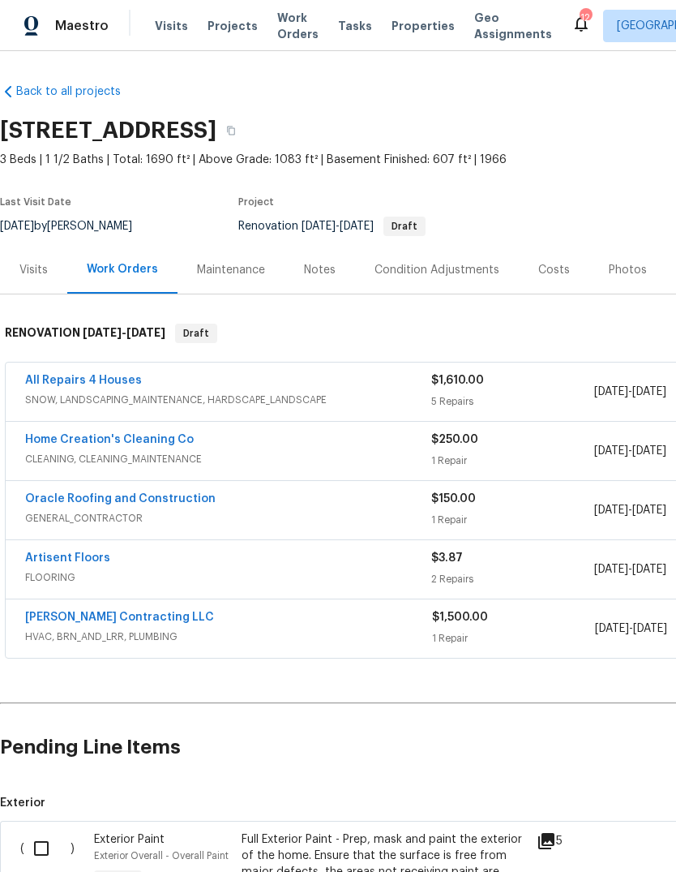
scroll to position [0, 0]
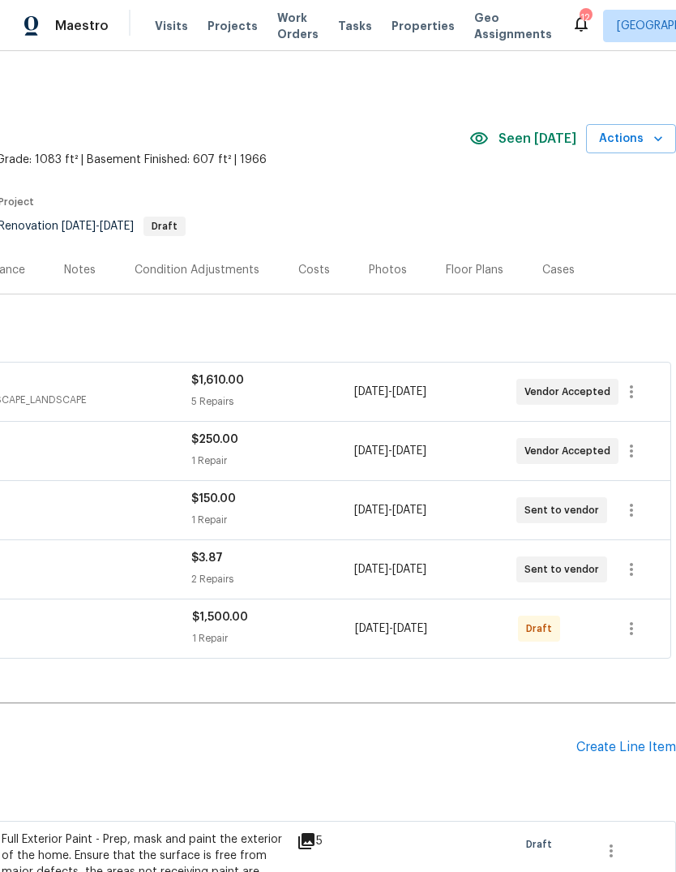
click at [629, 619] on icon "button" at bounding box center [631, 628] width 19 height 19
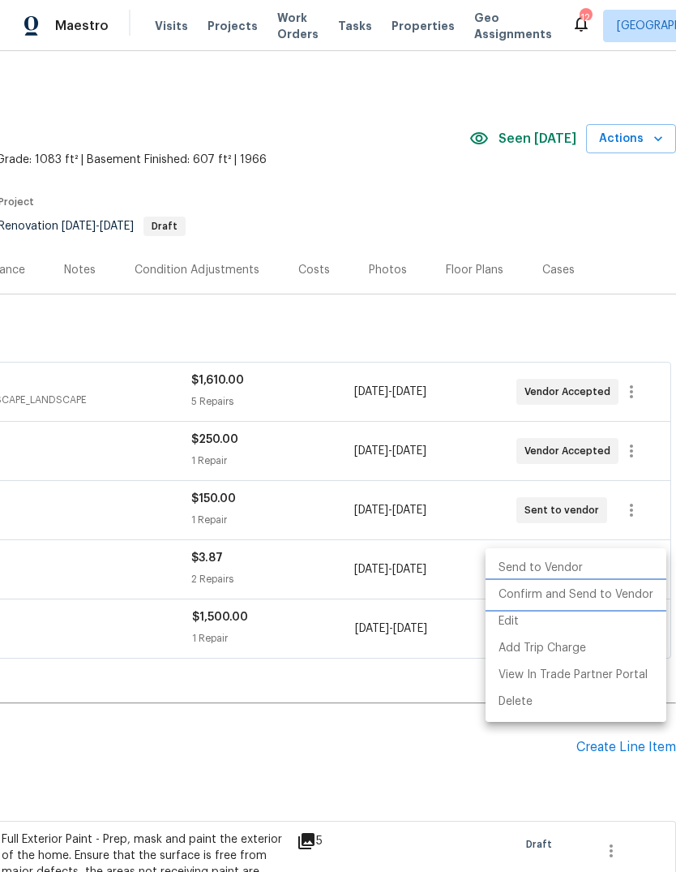
click at [638, 595] on li "Confirm and Send to Vendor" at bounding box center [576, 594] width 181 height 27
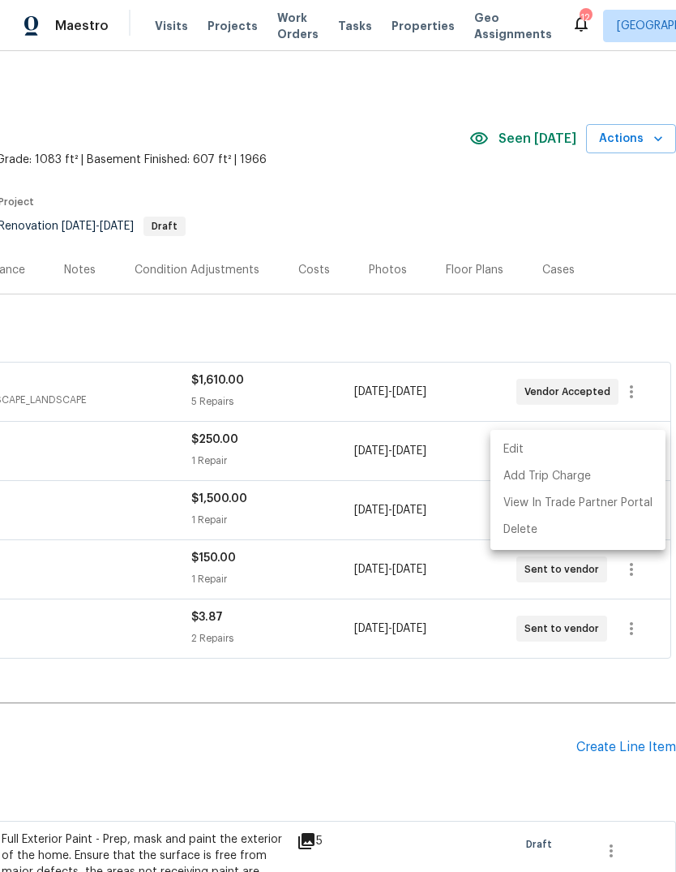
click at [511, 665] on div at bounding box center [338, 436] width 676 height 872
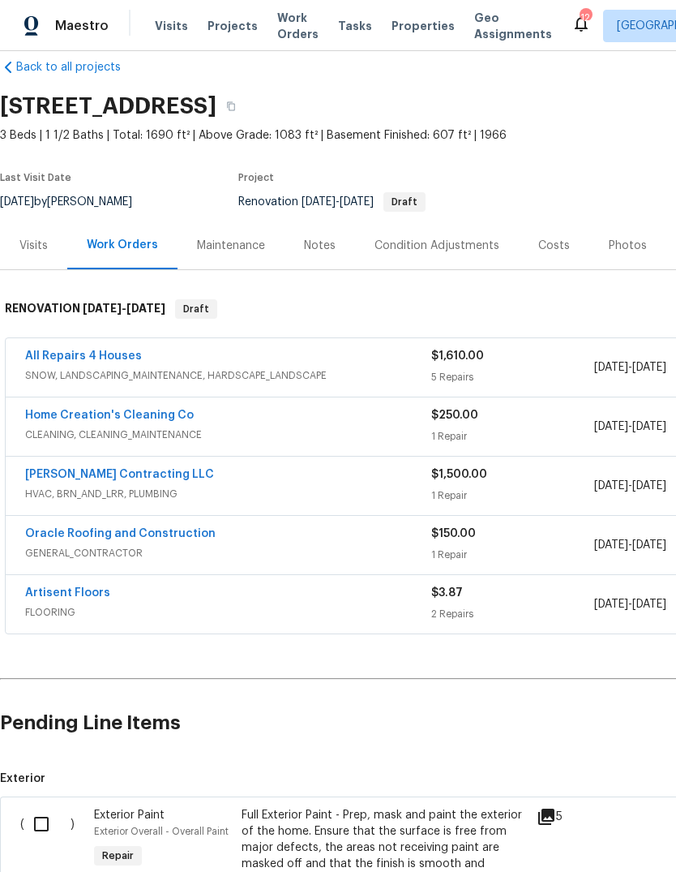
scroll to position [0, 0]
click at [89, 586] on link "Artisent Floors" at bounding box center [67, 591] width 85 height 11
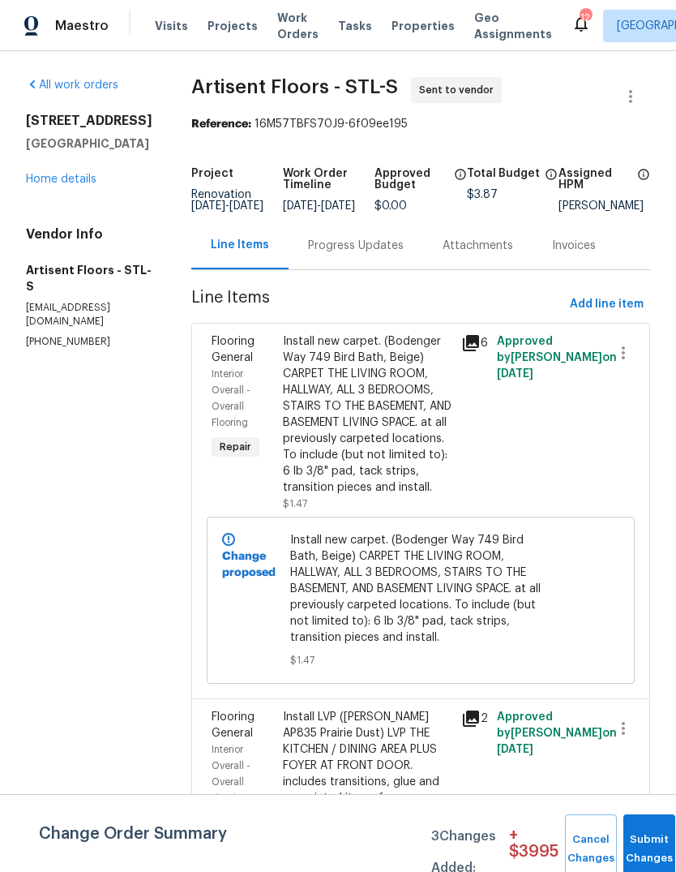
click at [81, 182] on link "Home details" at bounding box center [61, 179] width 71 height 11
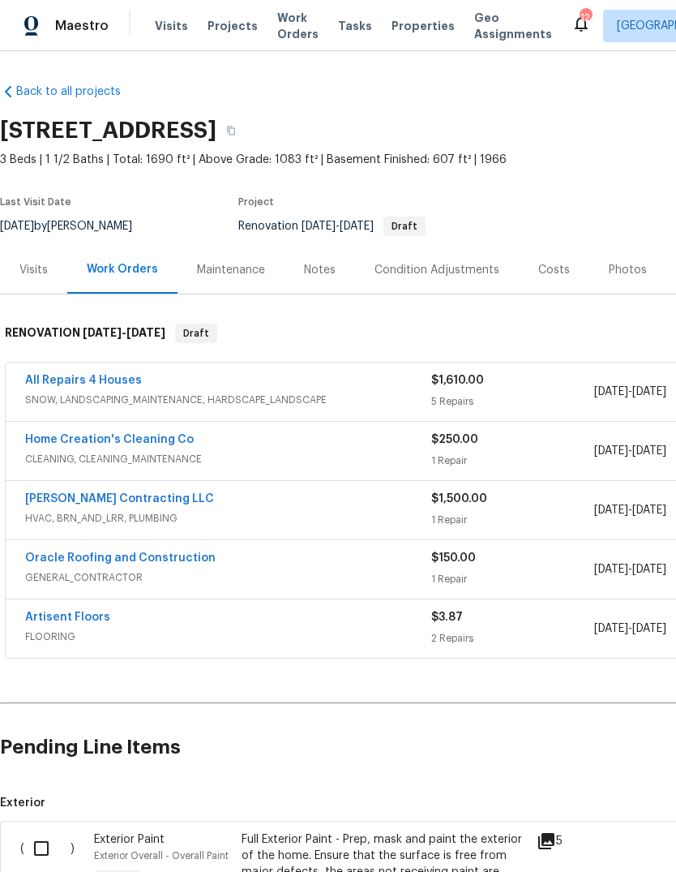
click at [132, 502] on link "[PERSON_NAME] Contracting LLC" at bounding box center [119, 498] width 189 height 11
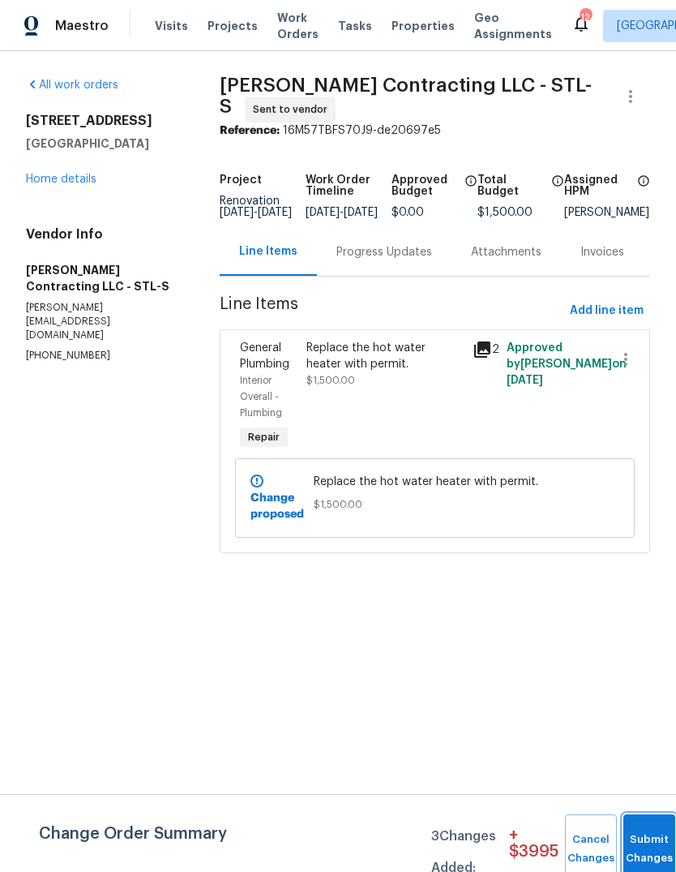
click at [640, 847] on span "Submit Changes" at bounding box center [650, 848] width 36 height 37
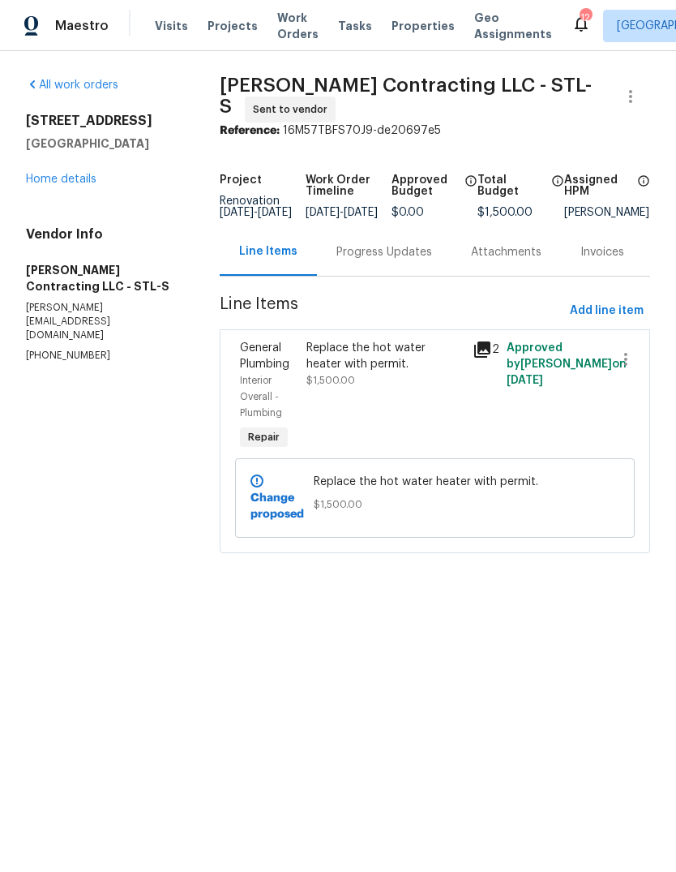
click at [487, 357] on icon at bounding box center [482, 349] width 19 height 19
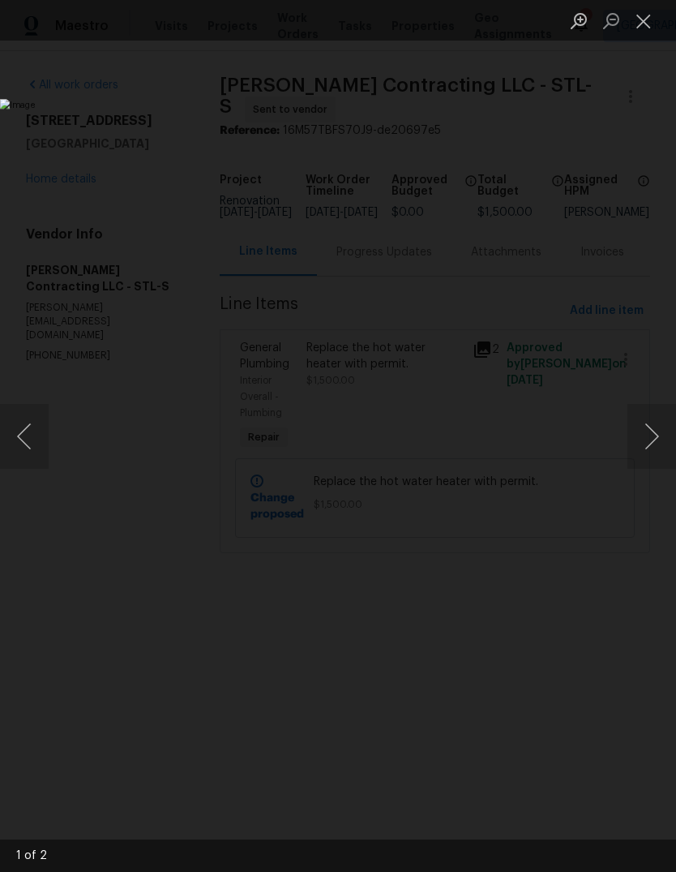
click at [657, 440] on button "Next image" at bounding box center [652, 436] width 49 height 65
click at [38, 431] on button "Previous image" at bounding box center [24, 436] width 49 height 65
click at [645, 22] on button "Close lightbox" at bounding box center [644, 20] width 32 height 28
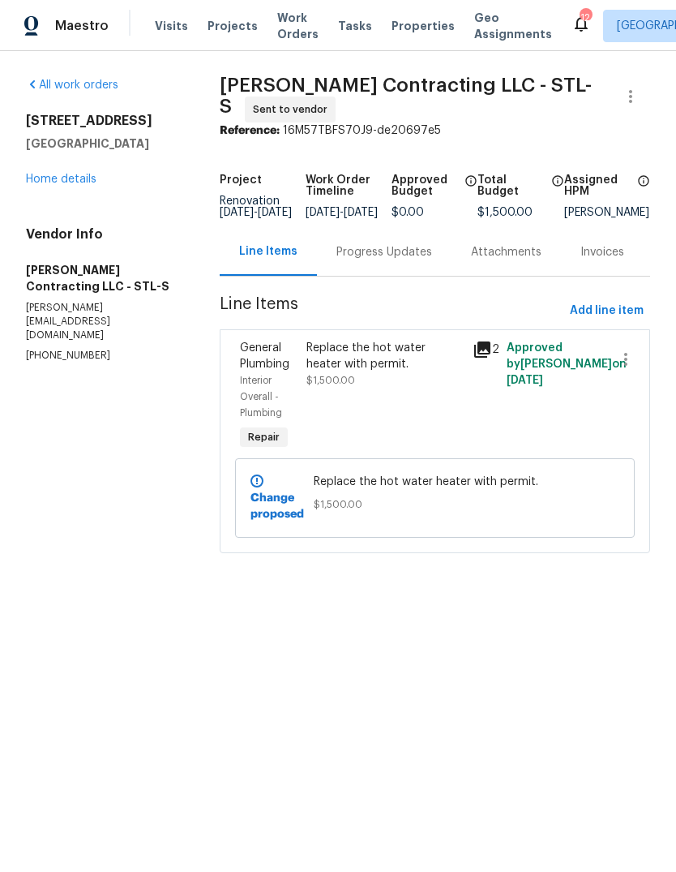
click at [93, 180] on link "Home details" at bounding box center [61, 179] width 71 height 11
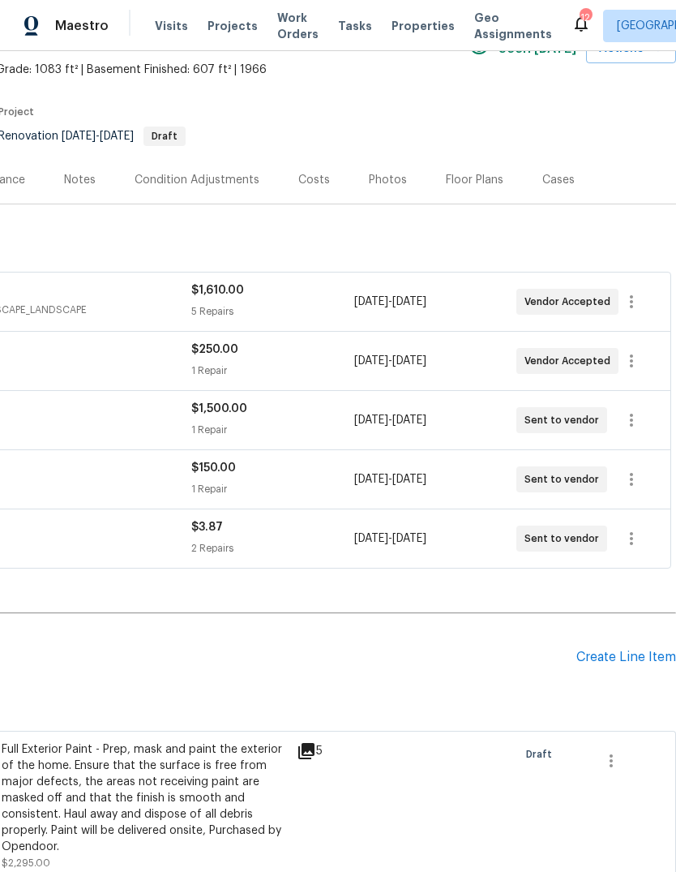
scroll to position [93, 240]
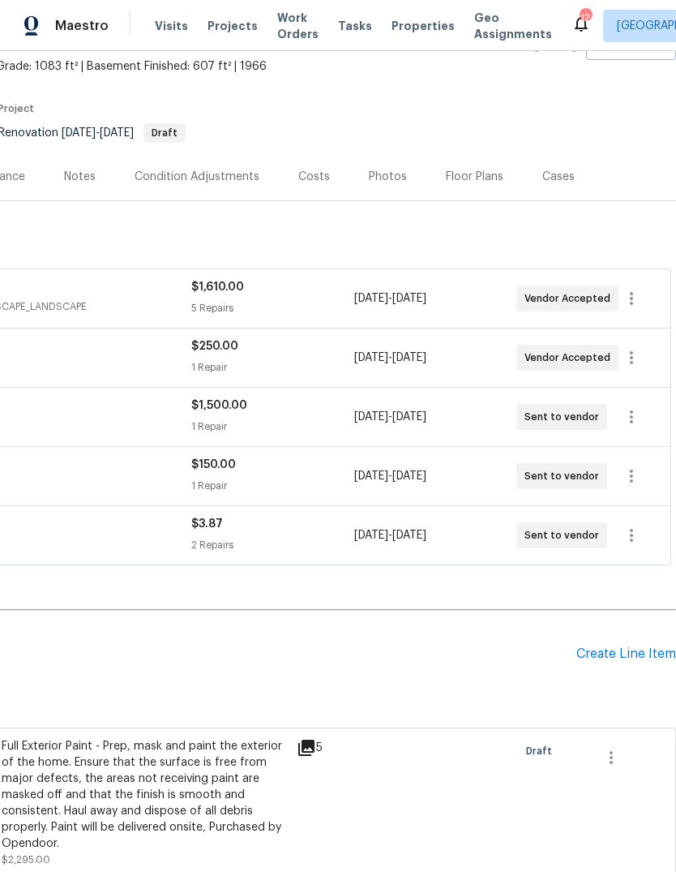
click at [635, 650] on div "Create Line Item" at bounding box center [626, 653] width 100 height 15
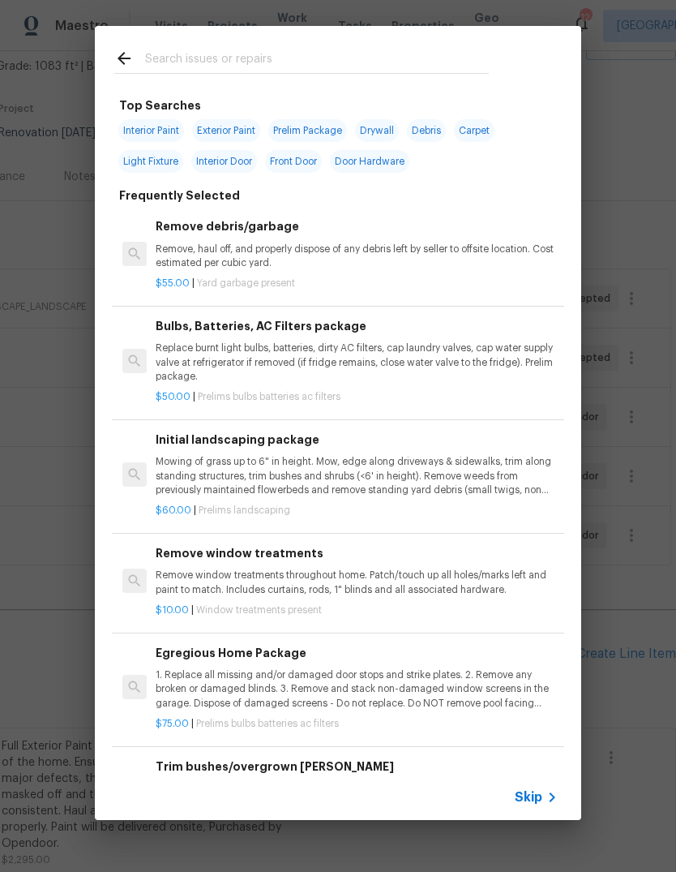
click at [542, 794] on span "Skip" at bounding box center [529, 797] width 28 height 16
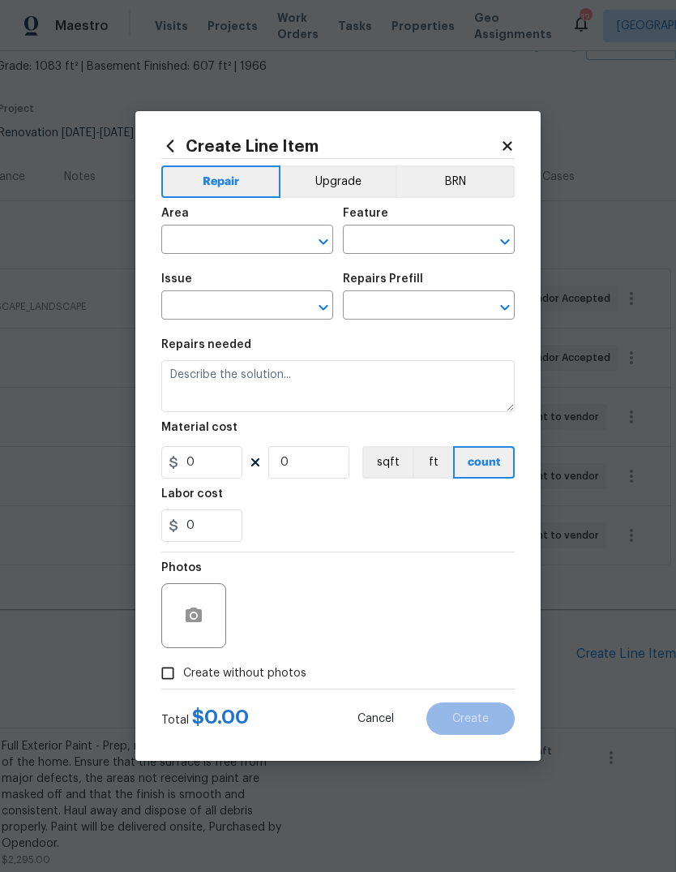
click at [254, 235] on input "text" at bounding box center [224, 241] width 126 height 25
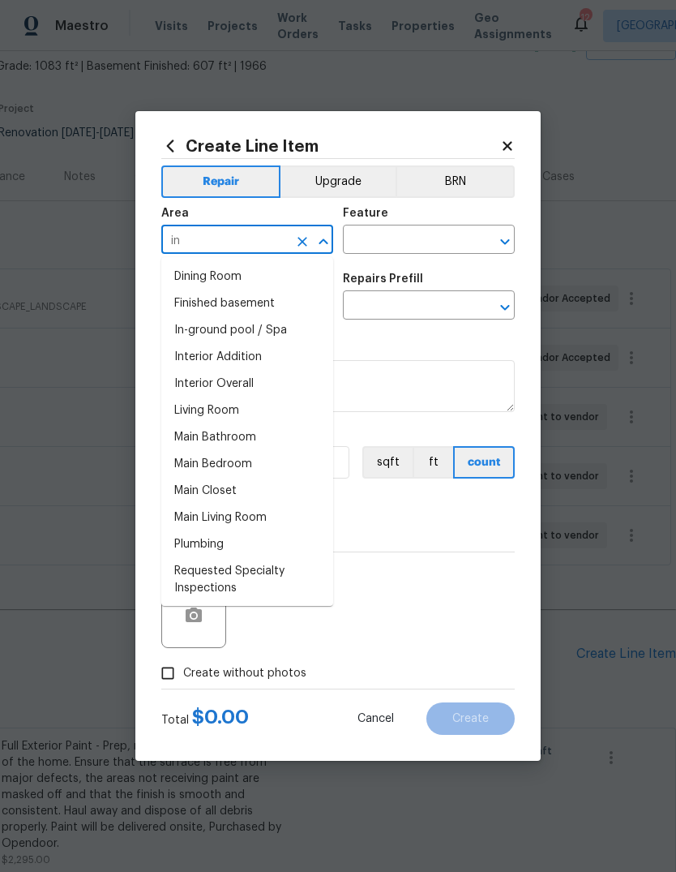
type input "i"
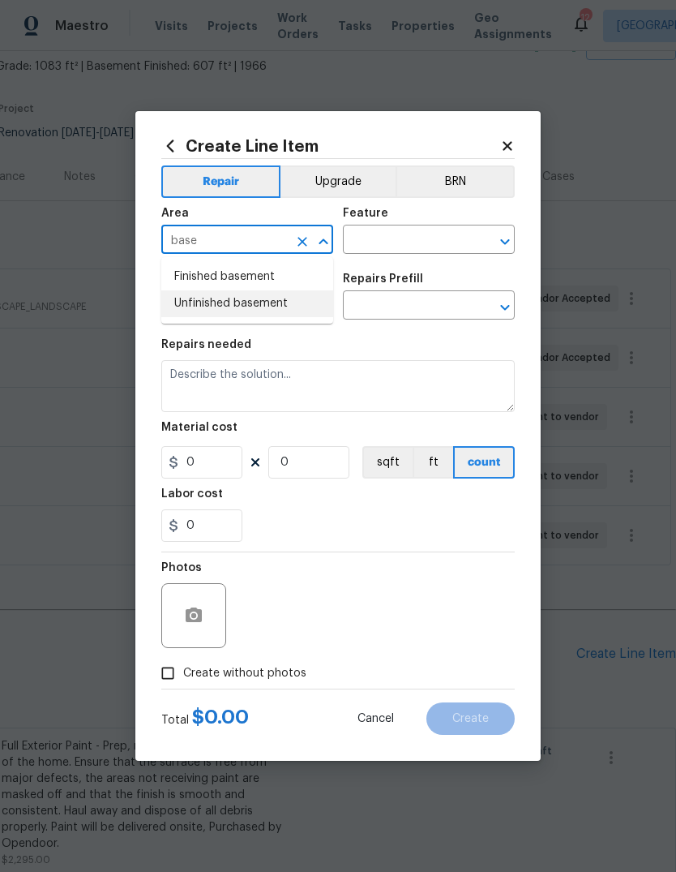
click at [298, 305] on li "Unfinished basement" at bounding box center [247, 303] width 172 height 27
type input "Unfinished basement"
click at [441, 231] on input "text" at bounding box center [406, 241] width 126 height 25
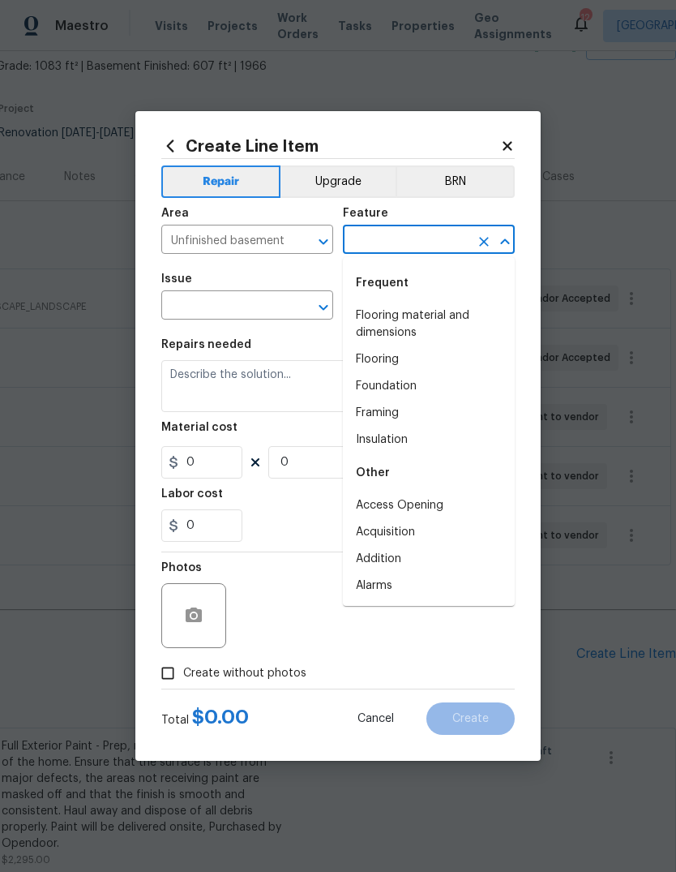
click at [438, 233] on input "text" at bounding box center [406, 241] width 126 height 25
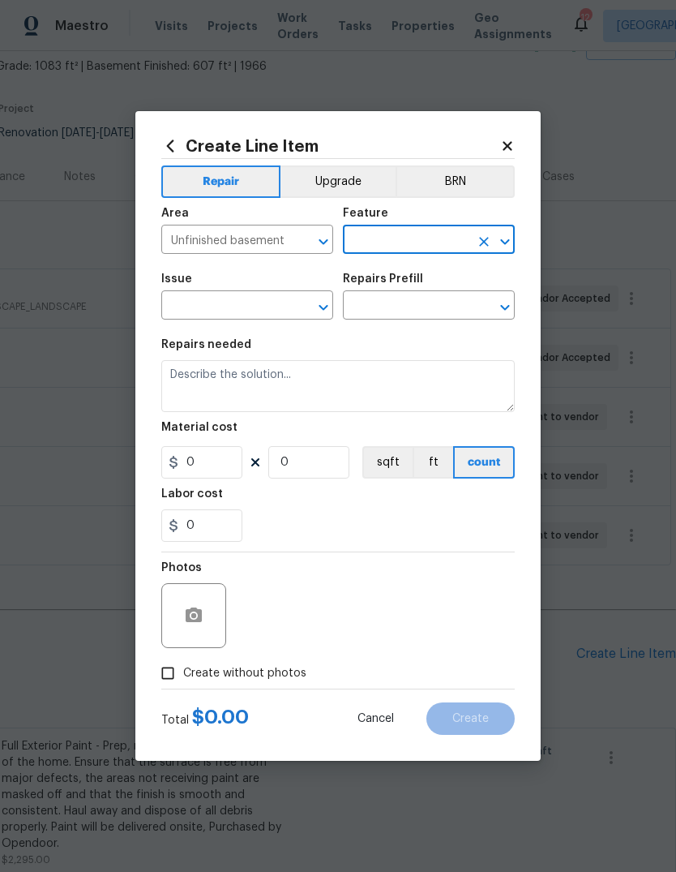
click at [458, 236] on input "text" at bounding box center [406, 241] width 126 height 25
click at [408, 316] on li "Overall" at bounding box center [429, 315] width 172 height 27
type input "Overall"
click at [271, 308] on input "text" at bounding box center [224, 306] width 126 height 25
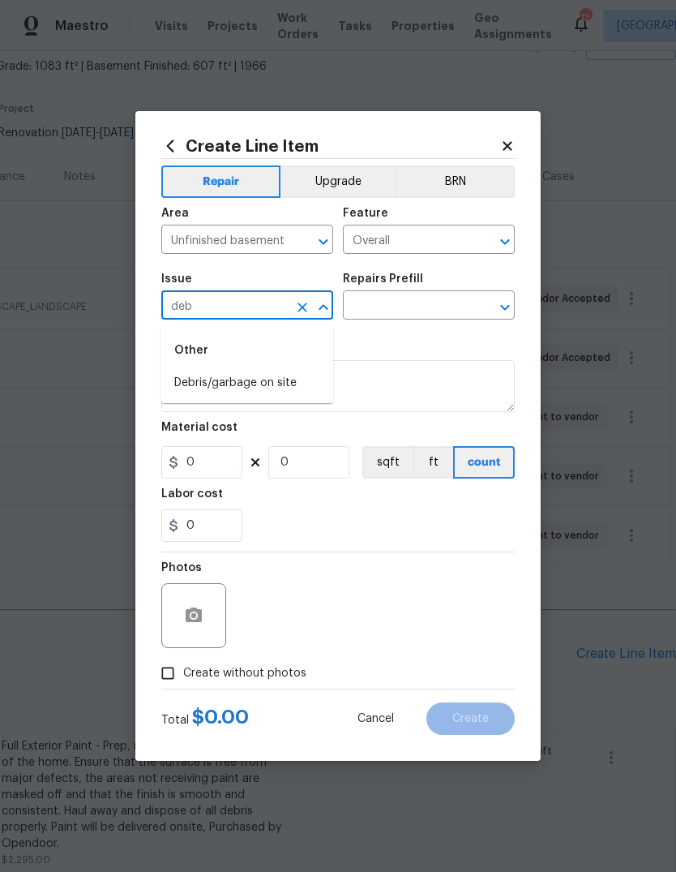
click at [314, 380] on li "Debris/garbage on site" at bounding box center [247, 383] width 172 height 27
type input "Debris/garbage on site"
click at [442, 306] on input "text" at bounding box center [406, 306] width 126 height 25
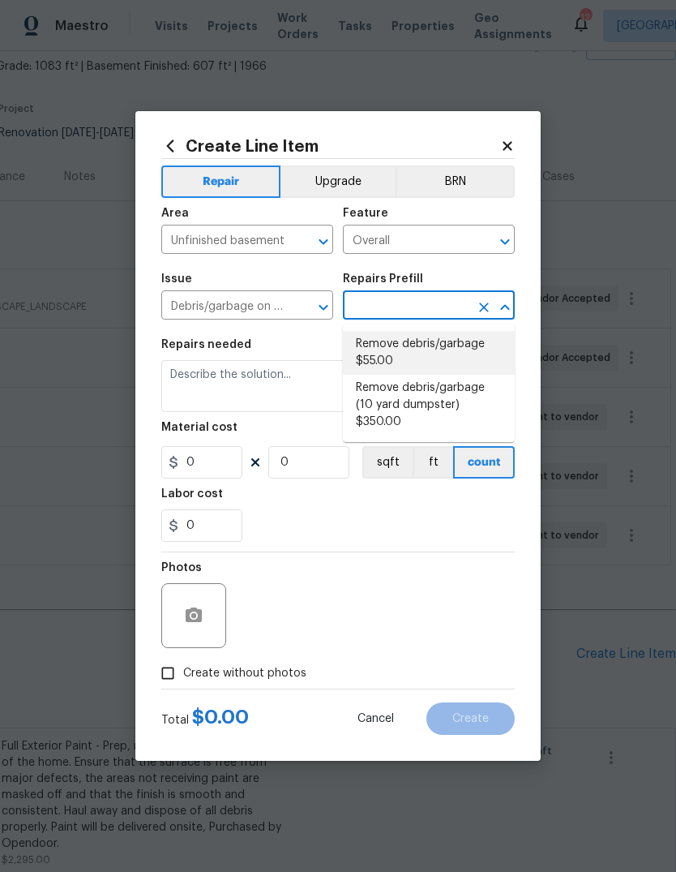
click at [435, 363] on li "Remove debris/garbage $55.00" at bounding box center [429, 353] width 172 height 44
type input "Remove debris/garbage $55.00"
type input "1"
type input "55"
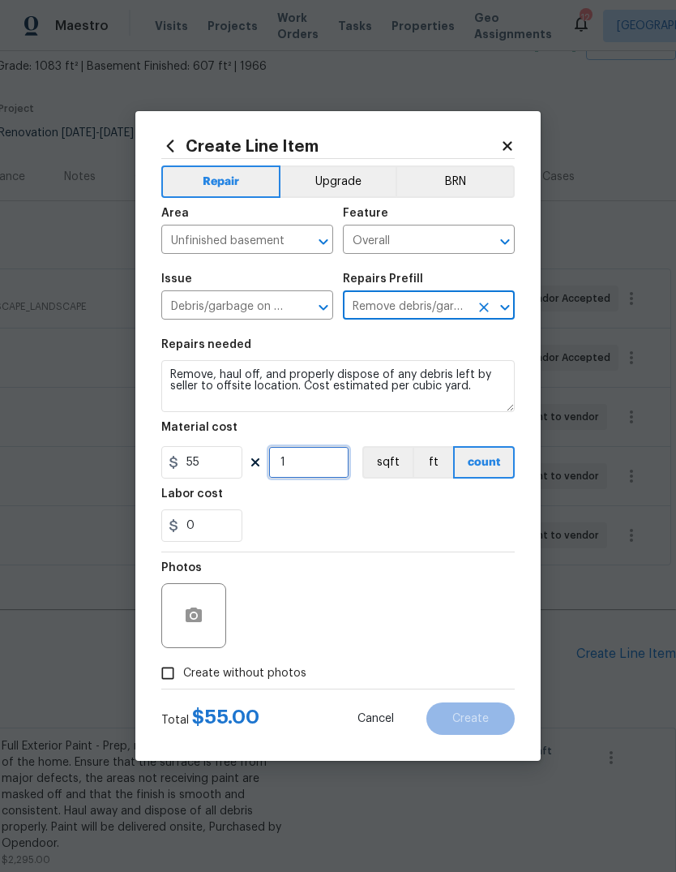
click at [329, 462] on input "1" at bounding box center [308, 462] width 81 height 32
type input "2"
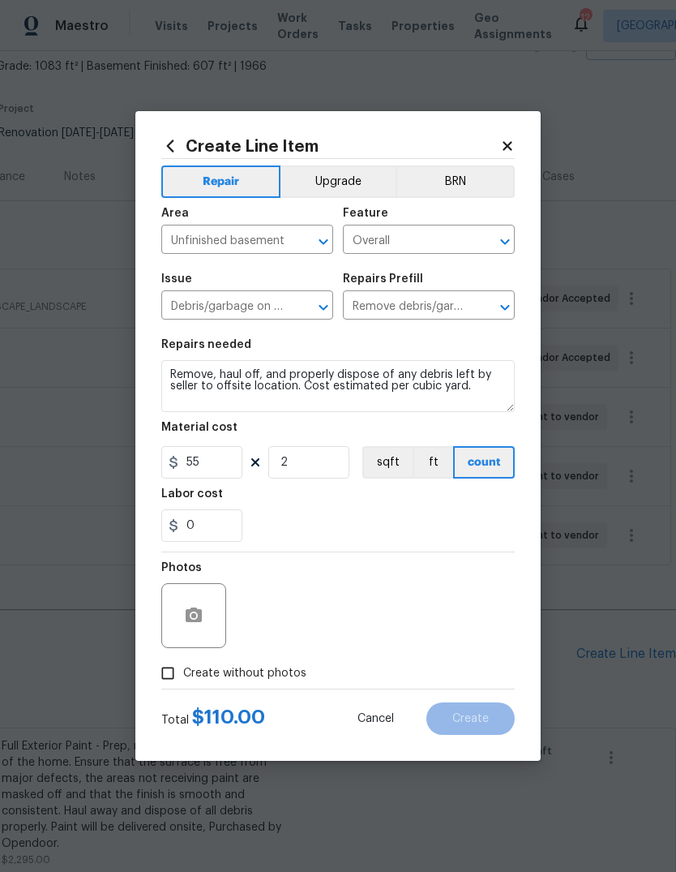
click at [415, 509] on div "Labor cost" at bounding box center [338, 498] width 354 height 21
click at [484, 392] on textarea "Remove, haul off, and properly dispose of any debris left by seller to offsite …" at bounding box center [338, 386] width 354 height 52
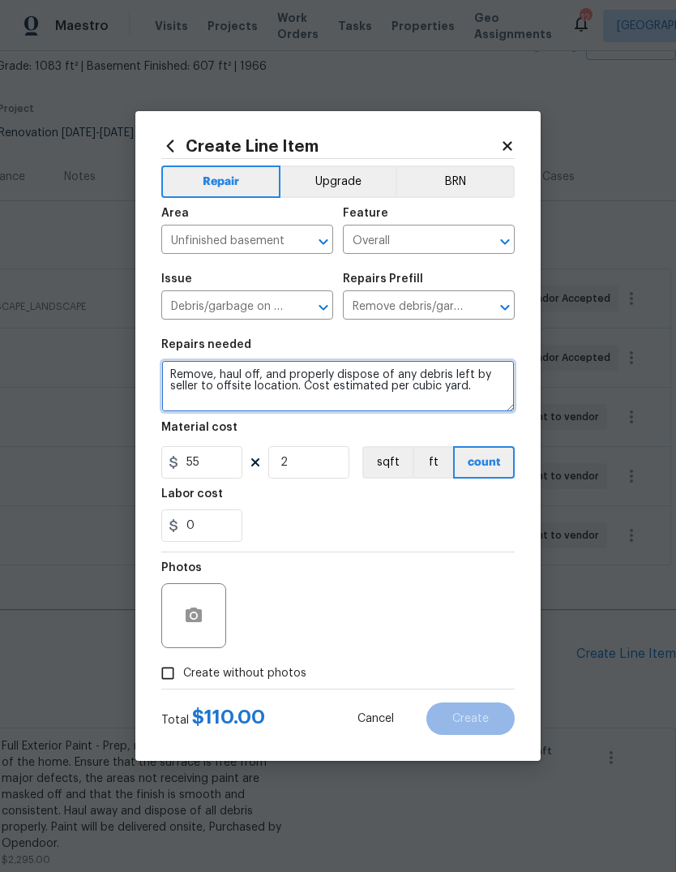
click at [490, 391] on textarea "Remove, haul off, and properly dispose of any debris left by seller to offsite …" at bounding box center [338, 386] width 354 height 52
click at [490, 390] on textarea "Remove, haul off, and properly dispose of any debris left by seller to offsite …" at bounding box center [338, 386] width 354 height 52
type textarea "Remove, haul off, and properly dispose of any debris left by seller to offsite …"
type textarea "Remove the old linoleum flooring in the laundry/utility area."
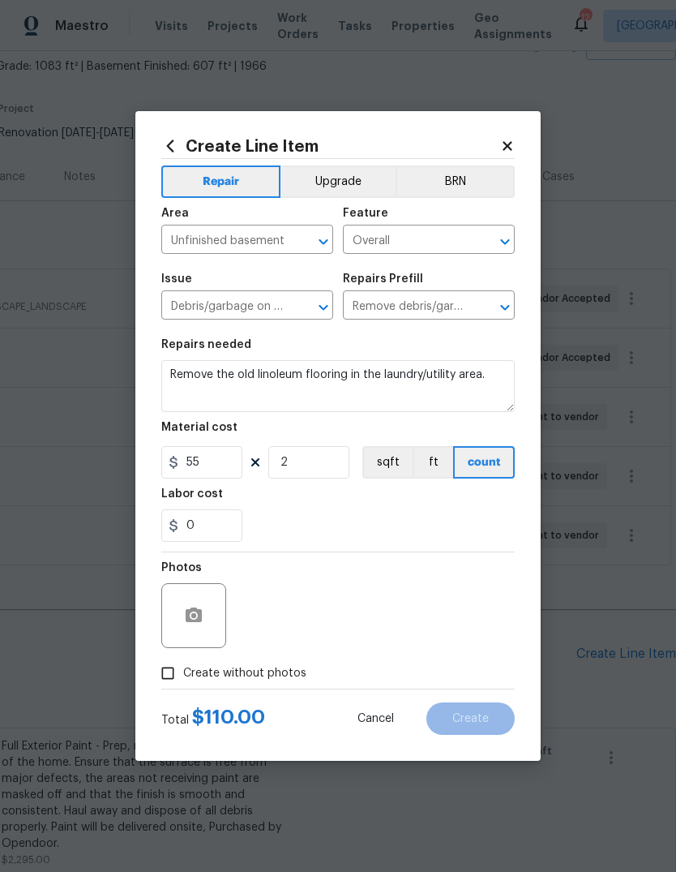
click at [420, 536] on div "0" at bounding box center [338, 525] width 354 height 32
click at [205, 619] on button "button" at bounding box center [193, 615] width 39 height 39
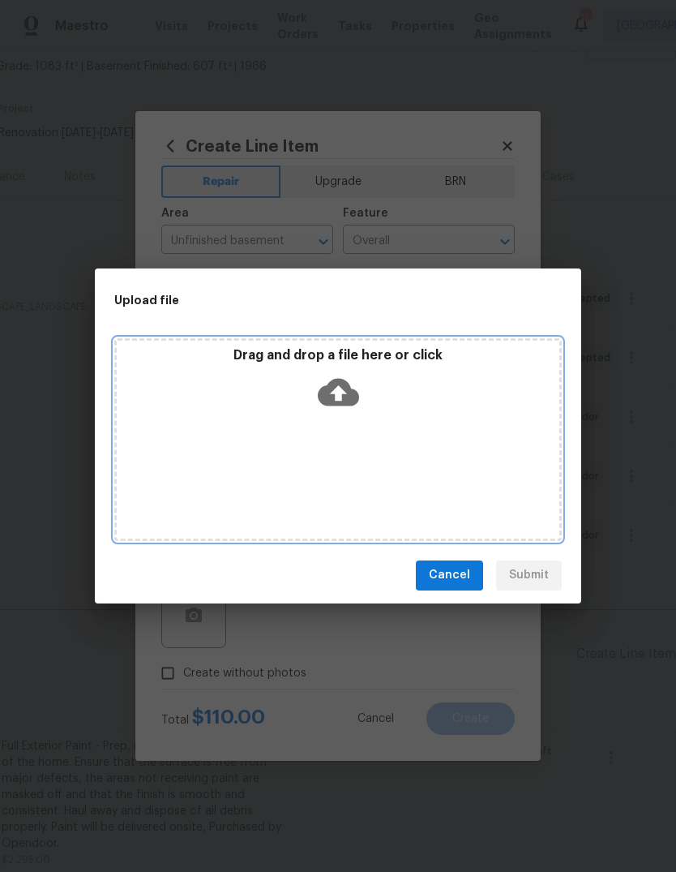
click at [344, 392] on icon at bounding box center [338, 391] width 41 height 41
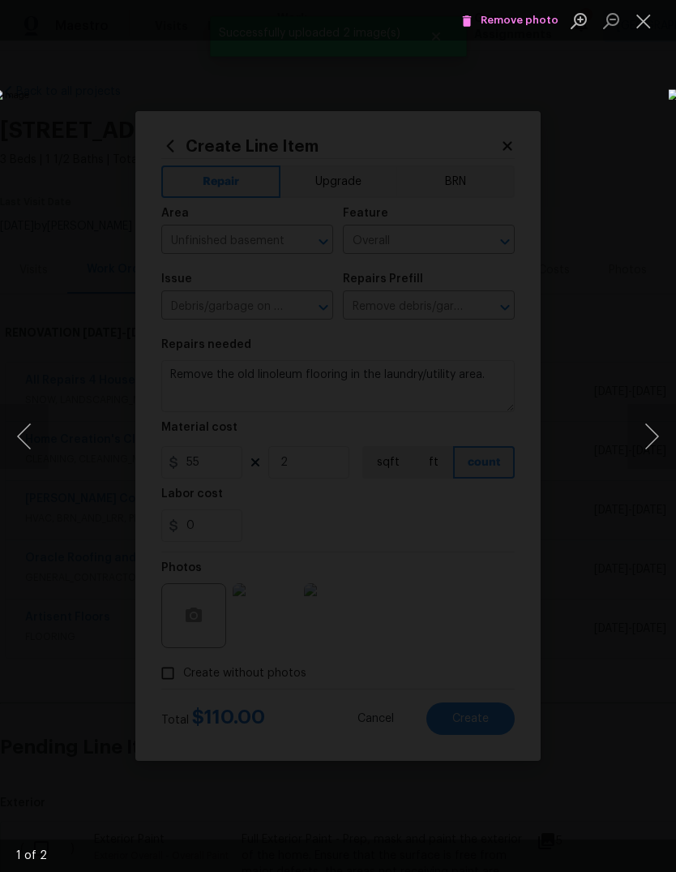
scroll to position [93, 240]
click at [650, 441] on button "Next image" at bounding box center [652, 436] width 49 height 65
click at [645, 34] on button "Close lightbox" at bounding box center [644, 20] width 32 height 28
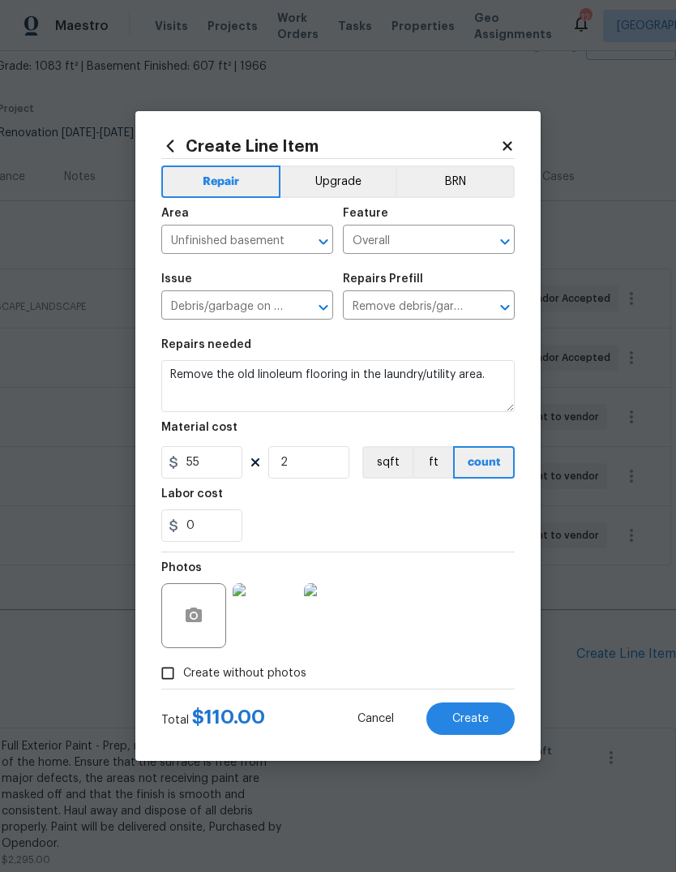
click at [491, 729] on button "Create" at bounding box center [470, 718] width 88 height 32
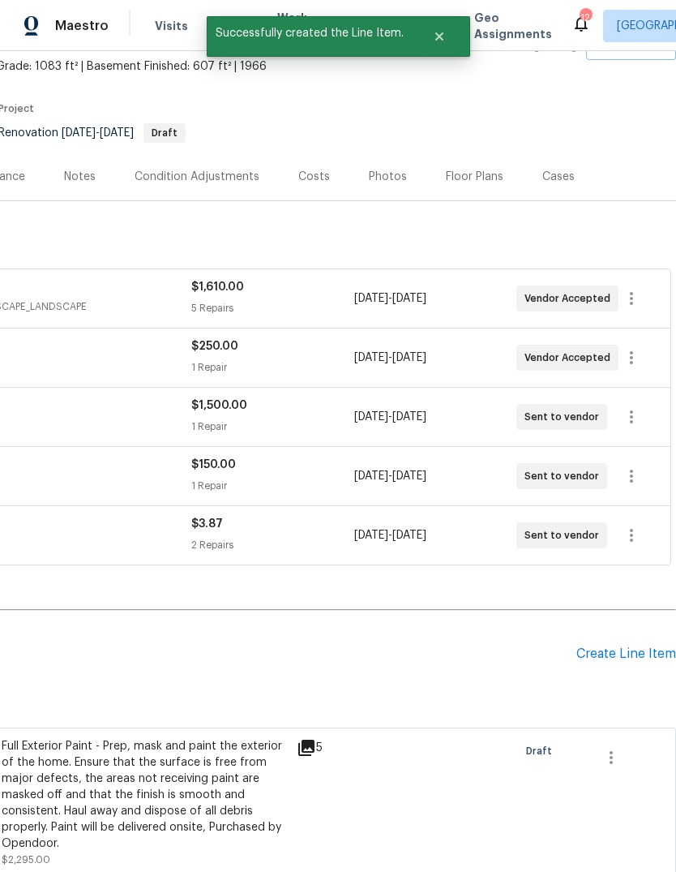
click at [654, 654] on div "Create Line Item" at bounding box center [626, 653] width 100 height 15
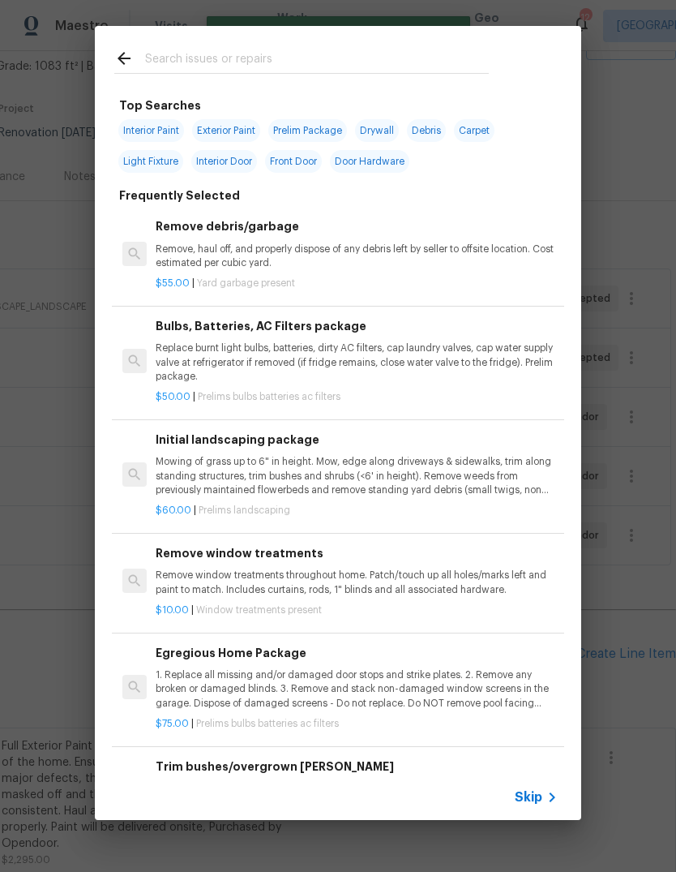
click at [545, 790] on icon at bounding box center [551, 796] width 19 height 19
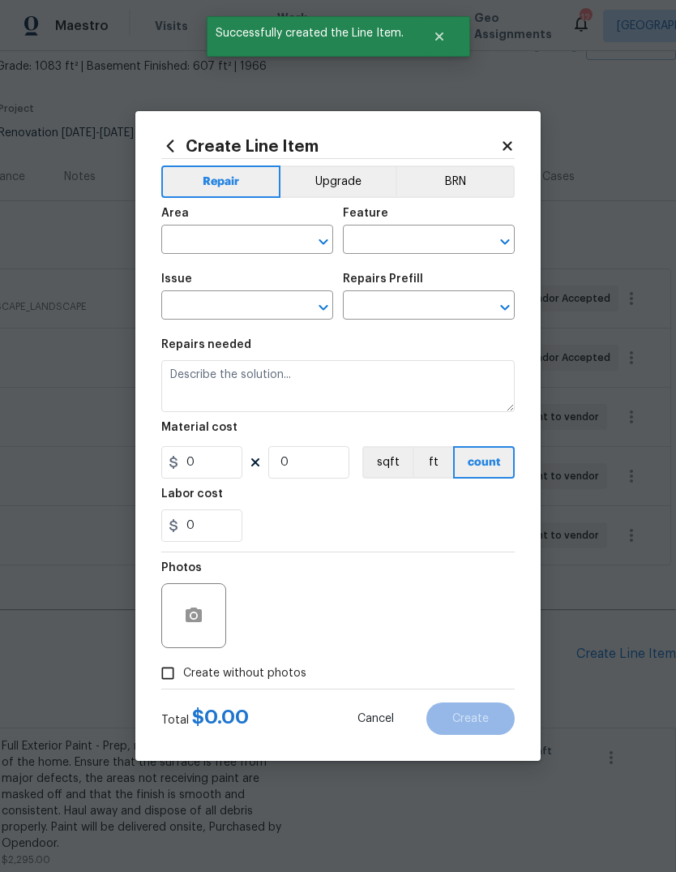
click at [267, 226] on div "Area" at bounding box center [247, 218] width 172 height 21
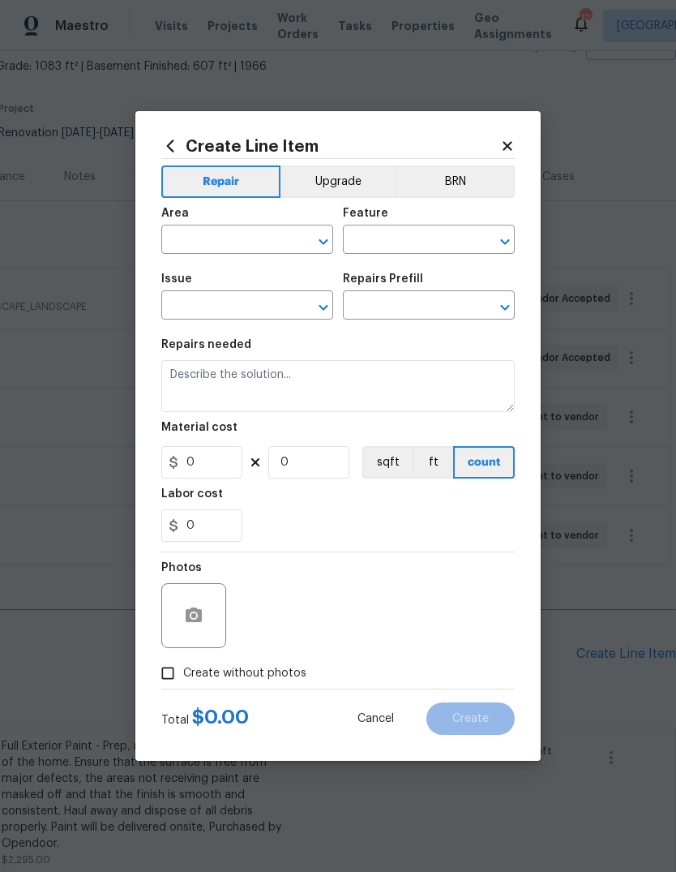
click at [252, 257] on span "Area ​" at bounding box center [247, 231] width 172 height 66
click at [235, 237] on input "text" at bounding box center [224, 241] width 126 height 25
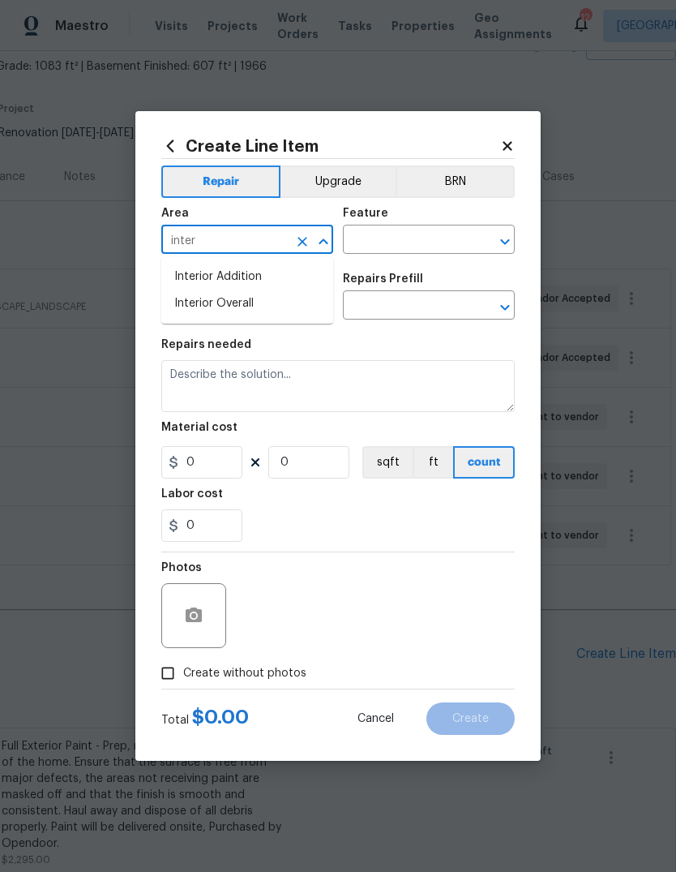
click at [277, 299] on li "Interior Overall" at bounding box center [247, 303] width 172 height 27
type input "Interior Overall"
click at [448, 246] on input "text" at bounding box center [406, 241] width 126 height 25
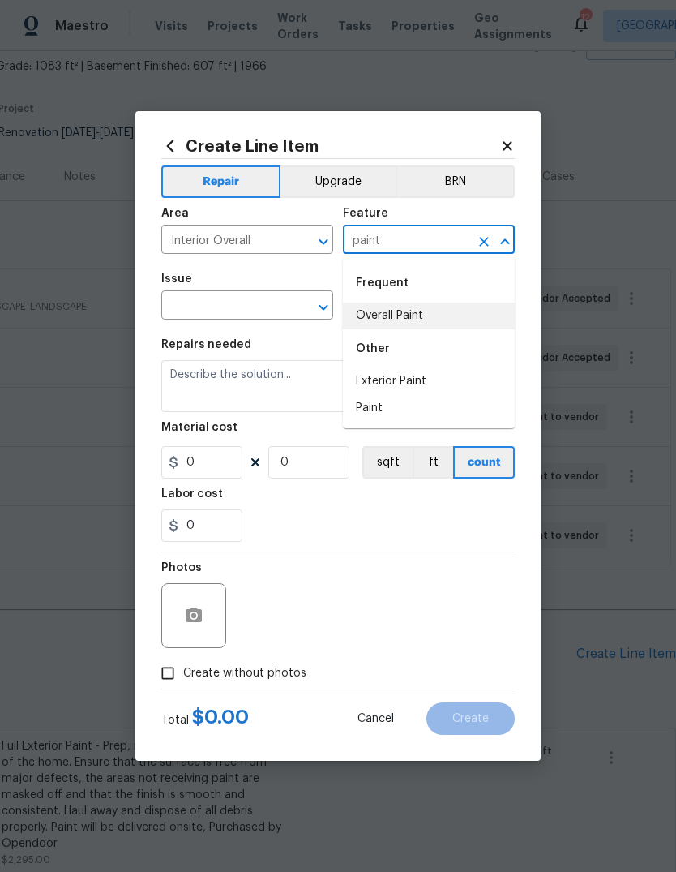
click at [443, 312] on li "Overall Paint" at bounding box center [429, 315] width 172 height 27
type input "Overall Paint"
click at [282, 308] on input "text" at bounding box center [224, 306] width 126 height 25
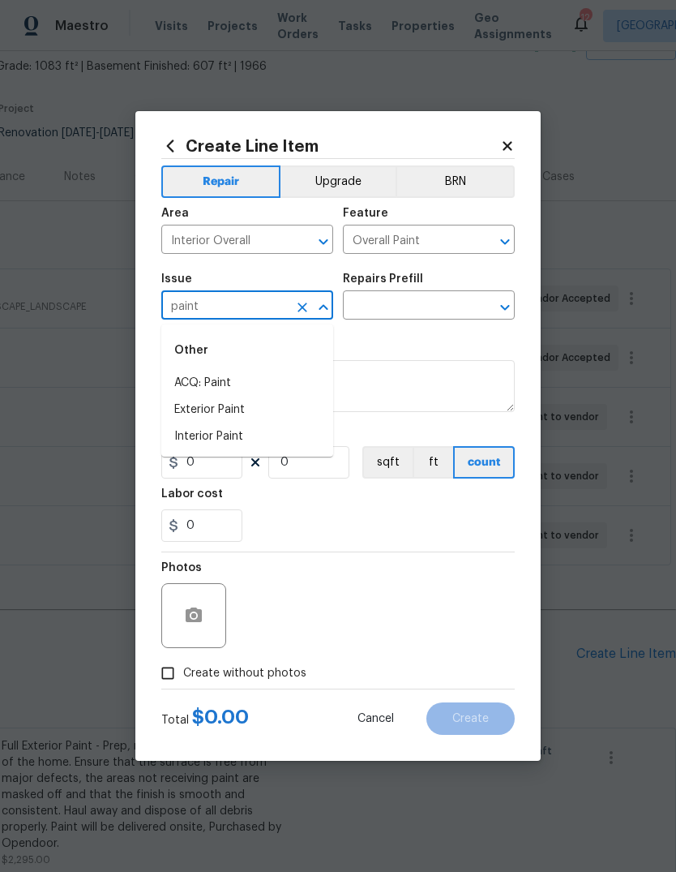
click at [288, 434] on li "Interior Paint" at bounding box center [247, 436] width 172 height 27
type input "Interior Paint"
click at [448, 302] on input "text" at bounding box center [406, 306] width 126 height 25
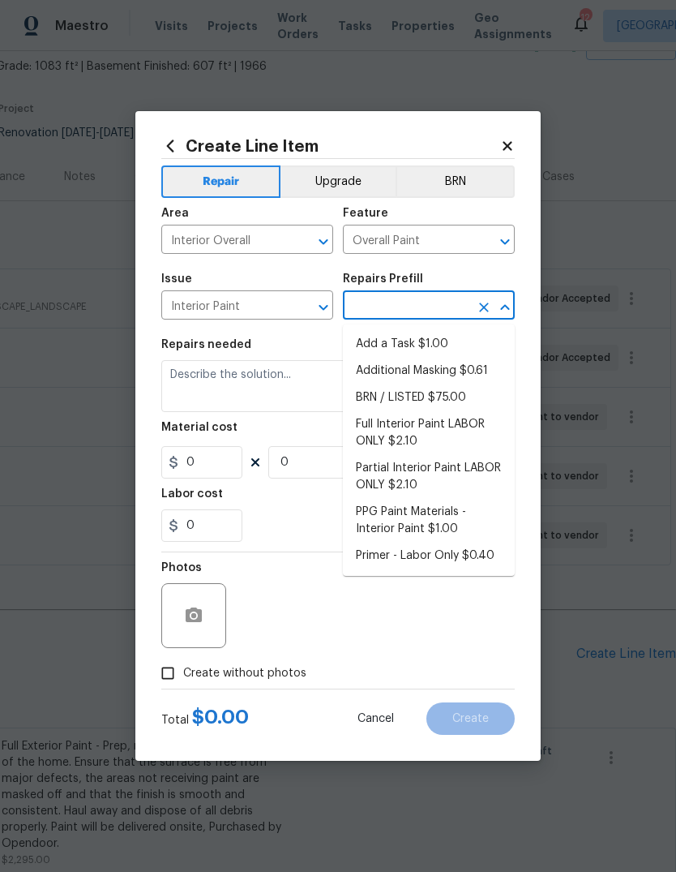
click at [474, 340] on li "Add a Task $1.00" at bounding box center [429, 344] width 172 height 27
type input "Add a Task $1.00"
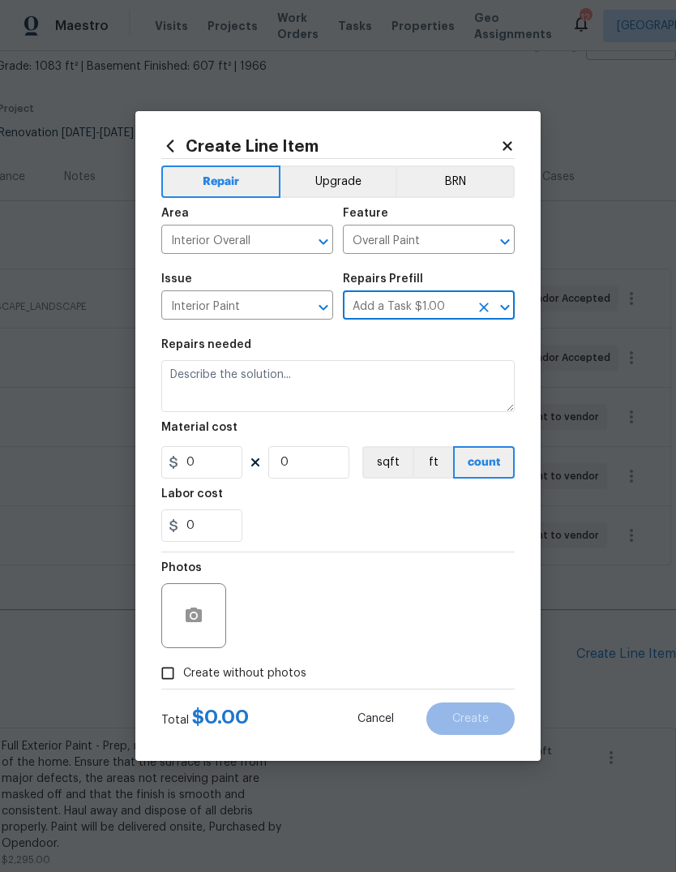
type textarea "HPM to detail"
type input "1"
type input "Add a Task $1.00"
type input "1"
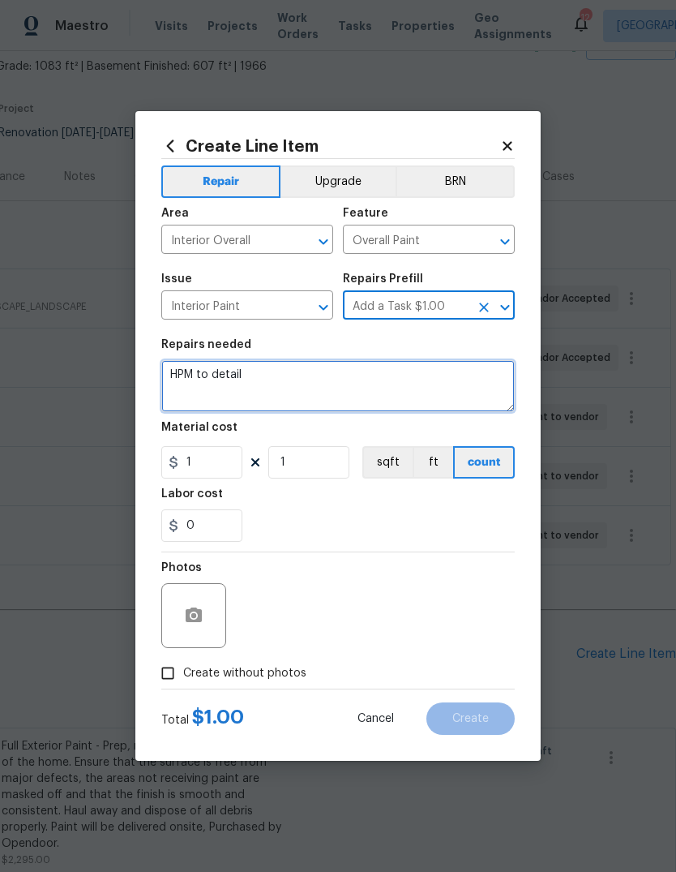
click at [426, 379] on textarea "HPM to detail" at bounding box center [338, 386] width 354 height 52
type textarea "H"
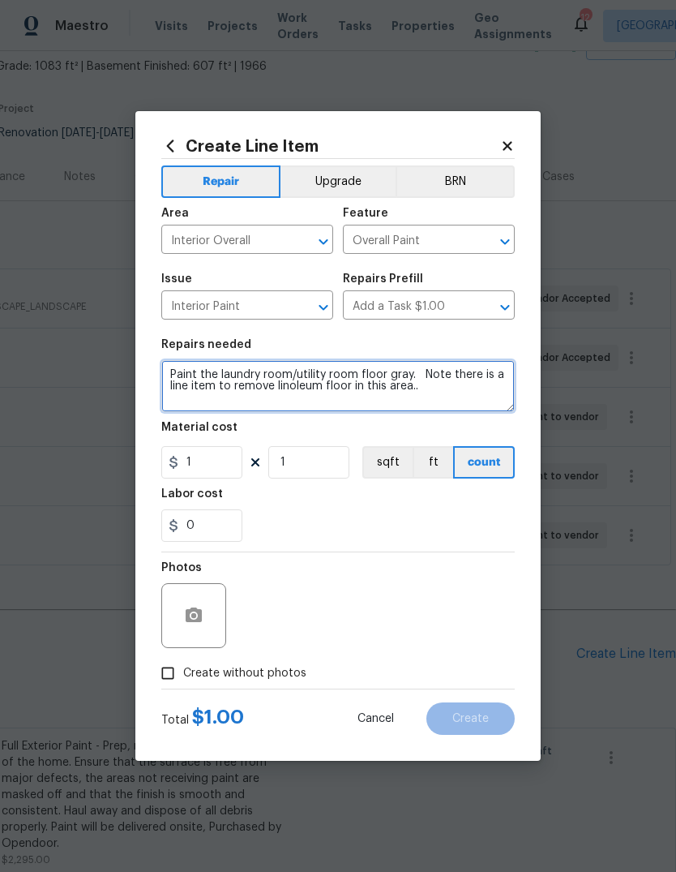
type textarea "Paint the laundry room/utility room floor gray. Note there is a line item to re…"
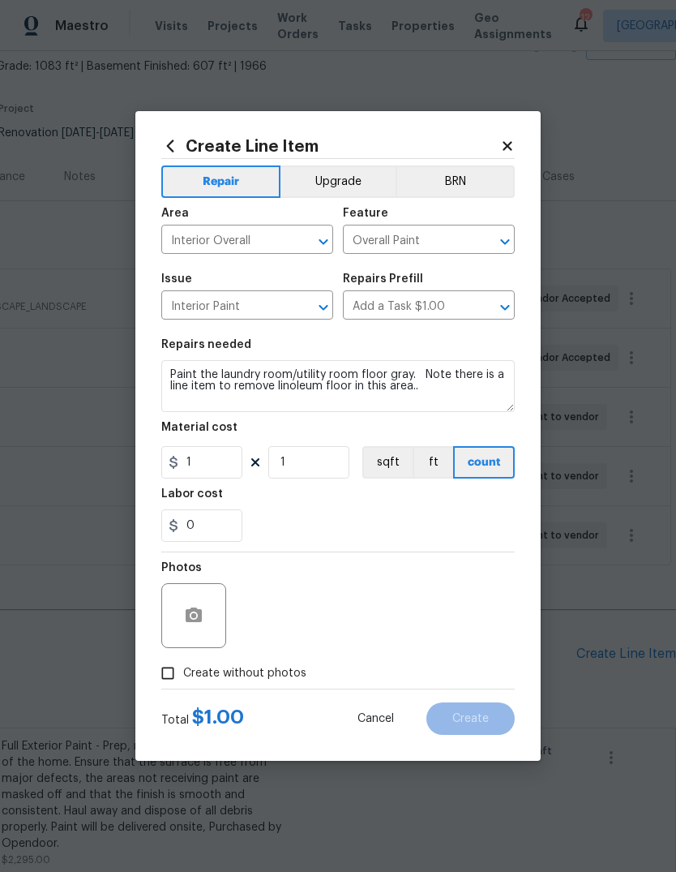
click at [380, 517] on div "0" at bounding box center [338, 525] width 354 height 32
click at [229, 469] on input "1" at bounding box center [201, 462] width 81 height 32
click at [476, 507] on div "Labor cost" at bounding box center [338, 498] width 354 height 21
click at [204, 628] on button "button" at bounding box center [193, 615] width 39 height 39
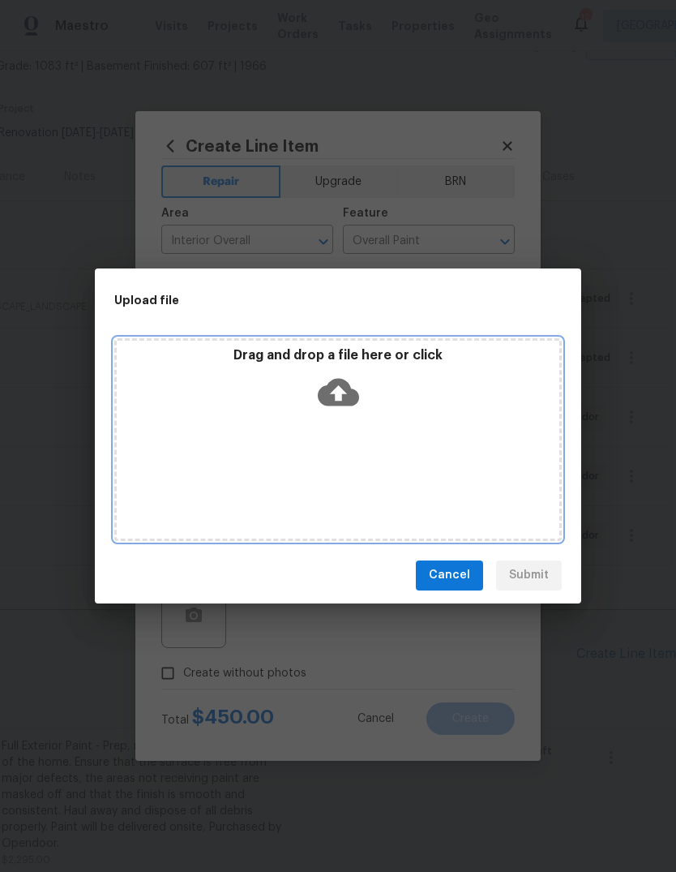
click at [343, 395] on icon at bounding box center [338, 392] width 41 height 28
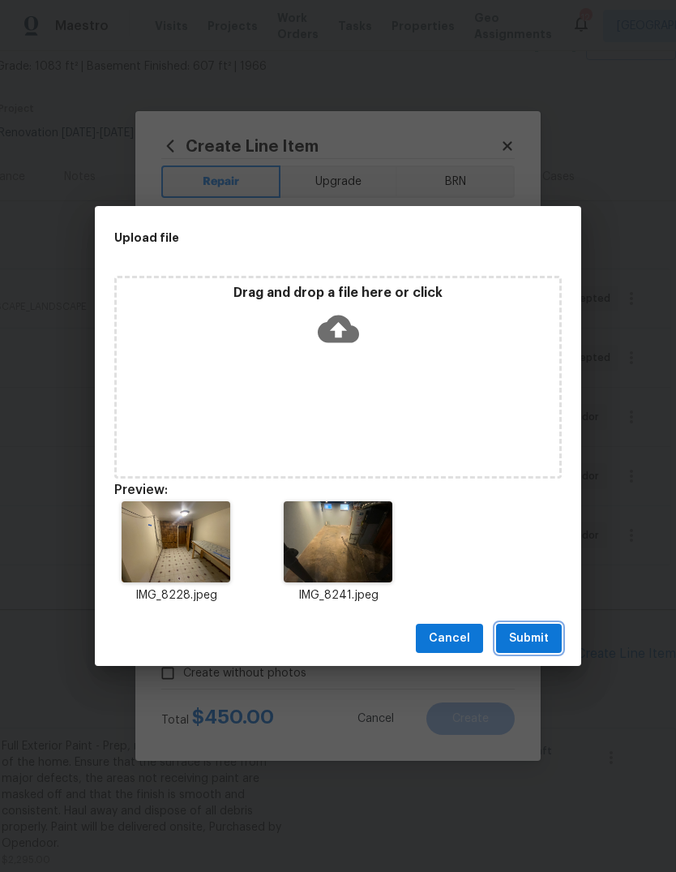
click at [553, 641] on button "Submit" at bounding box center [529, 639] width 66 height 30
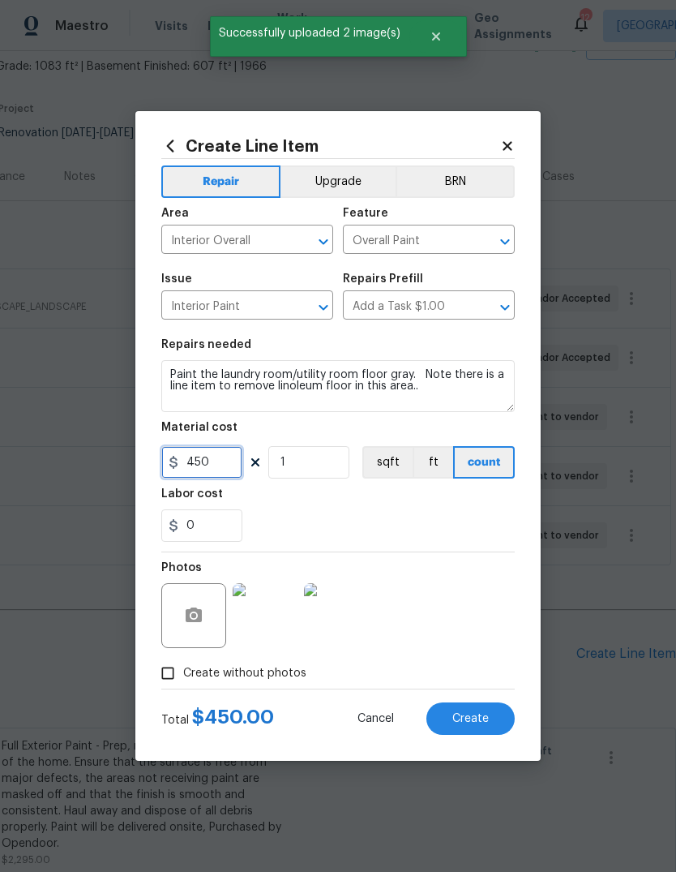
click at [229, 465] on input "450" at bounding box center [201, 462] width 81 height 32
type input "500"
click at [435, 513] on div "0" at bounding box center [338, 525] width 354 height 32
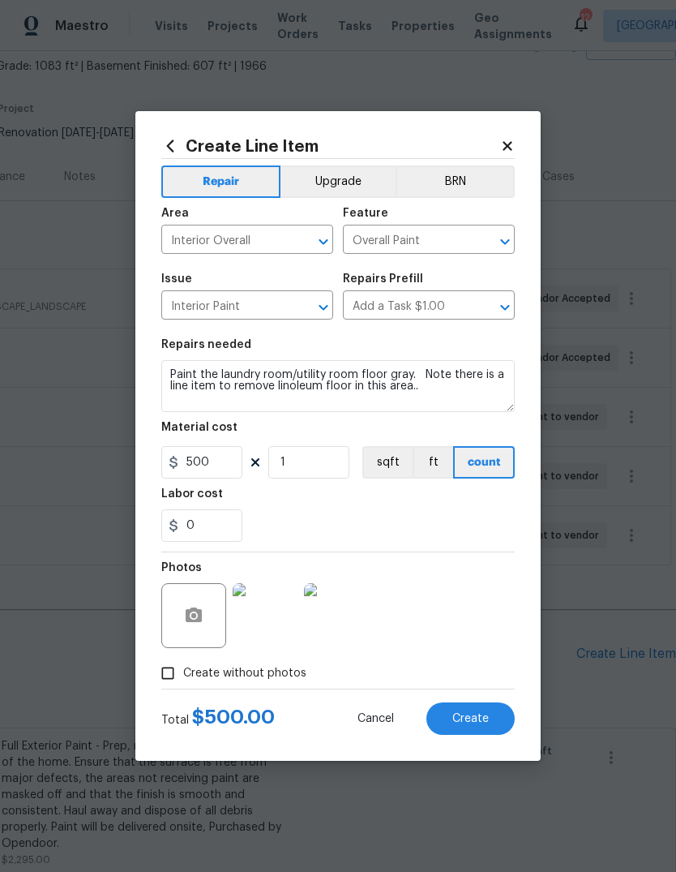
click at [493, 728] on button "Create" at bounding box center [470, 718] width 88 height 32
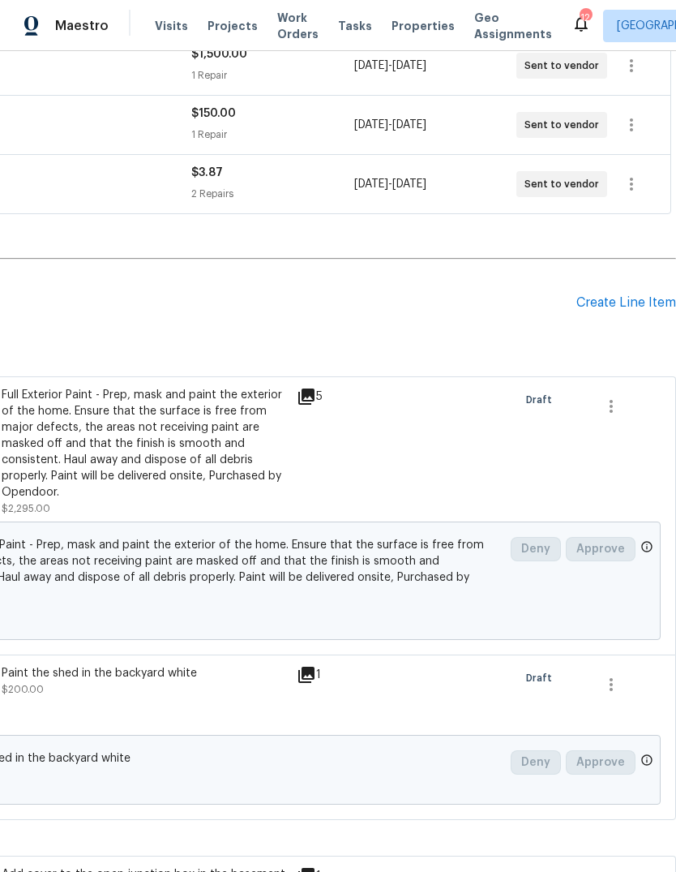
scroll to position [444, 240]
click at [654, 307] on div "Create Line Item" at bounding box center [626, 302] width 100 height 15
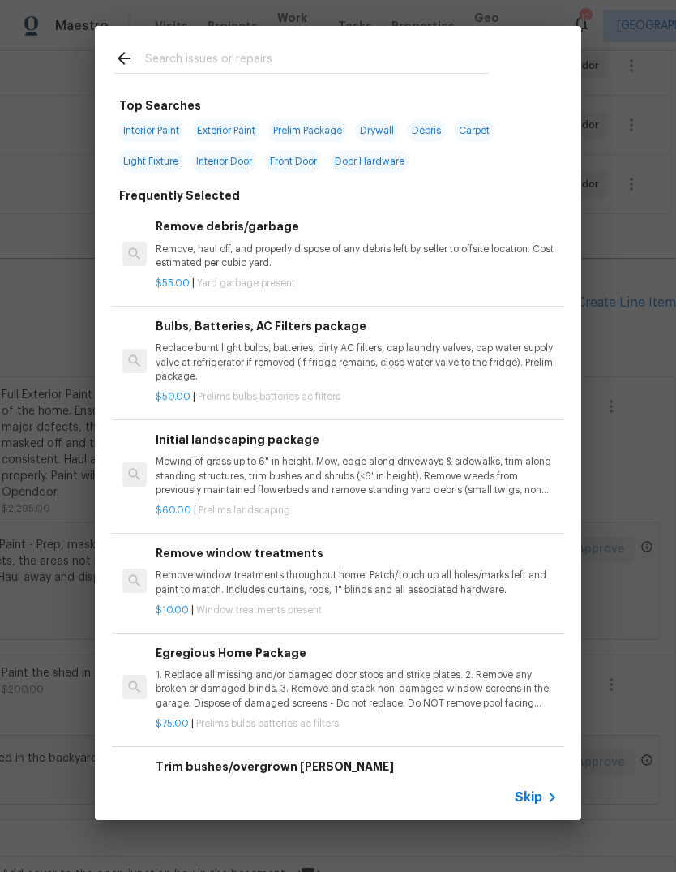
click at [540, 799] on span "Skip" at bounding box center [529, 797] width 28 height 16
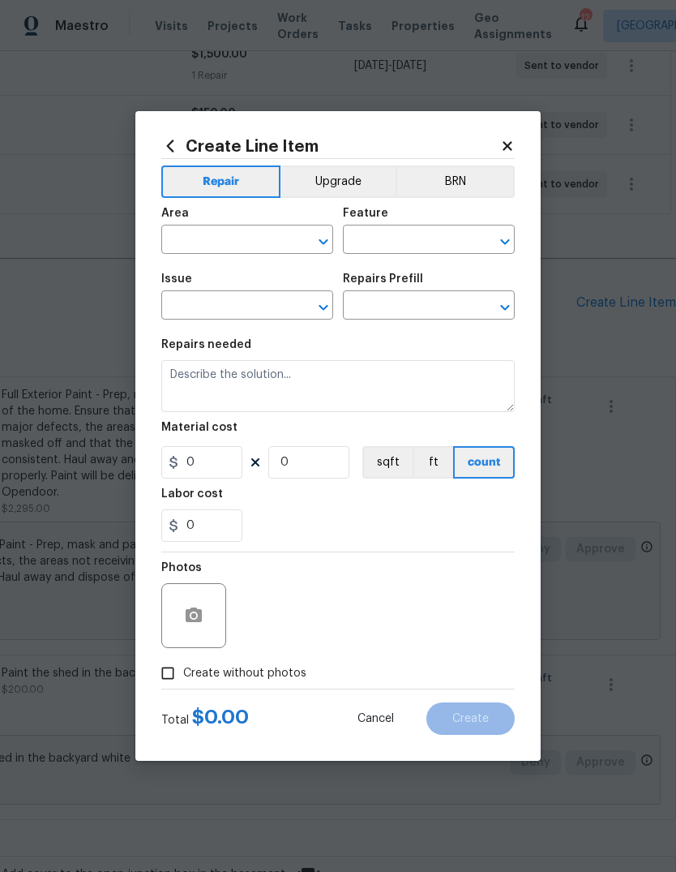
click at [281, 233] on input "text" at bounding box center [224, 241] width 126 height 25
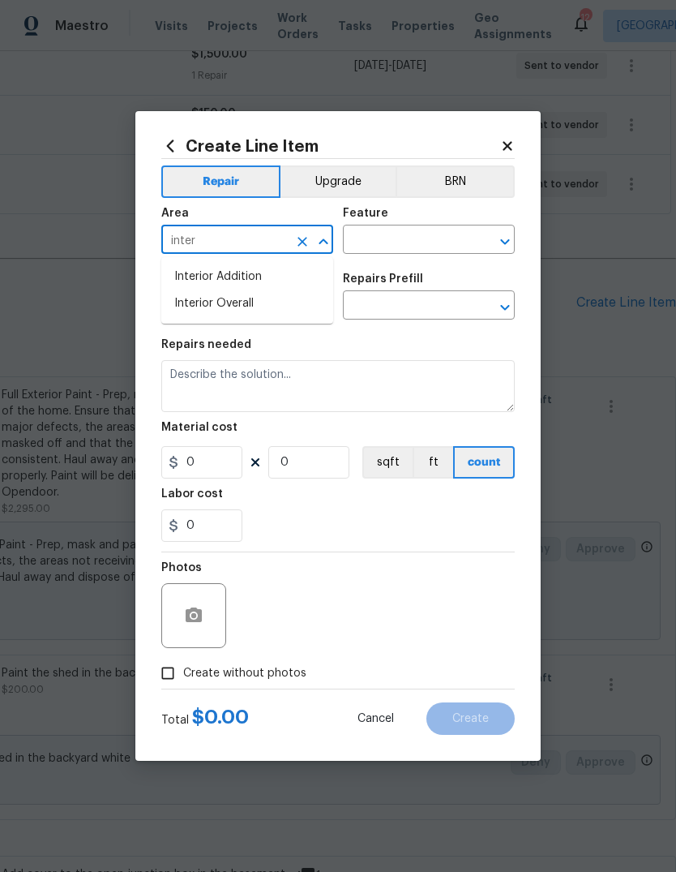
click at [290, 302] on li "Interior Overall" at bounding box center [247, 303] width 172 height 27
type input "Interior Overall"
click at [447, 237] on input "text" at bounding box center [406, 241] width 126 height 25
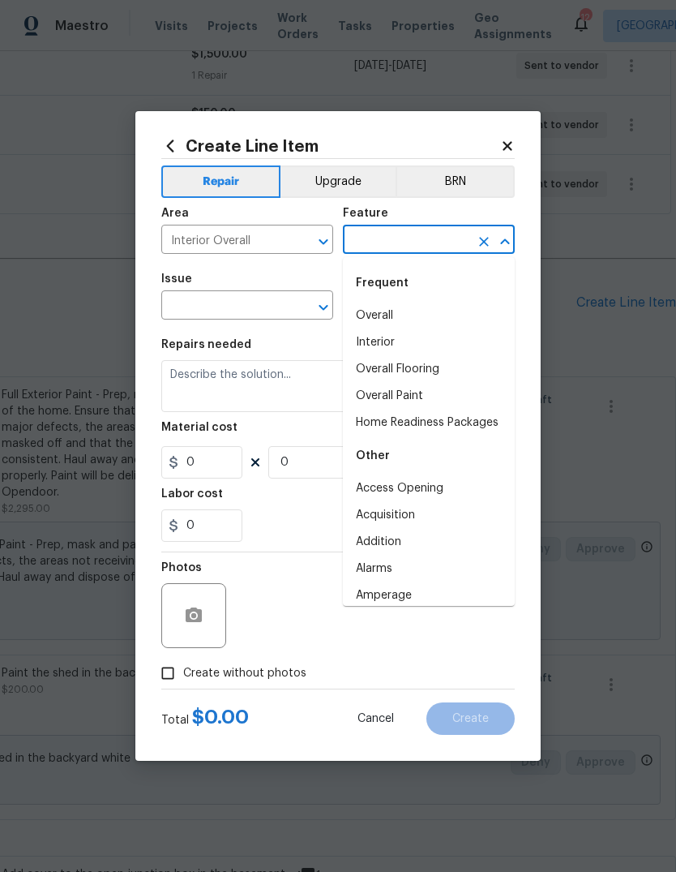
type input "c"
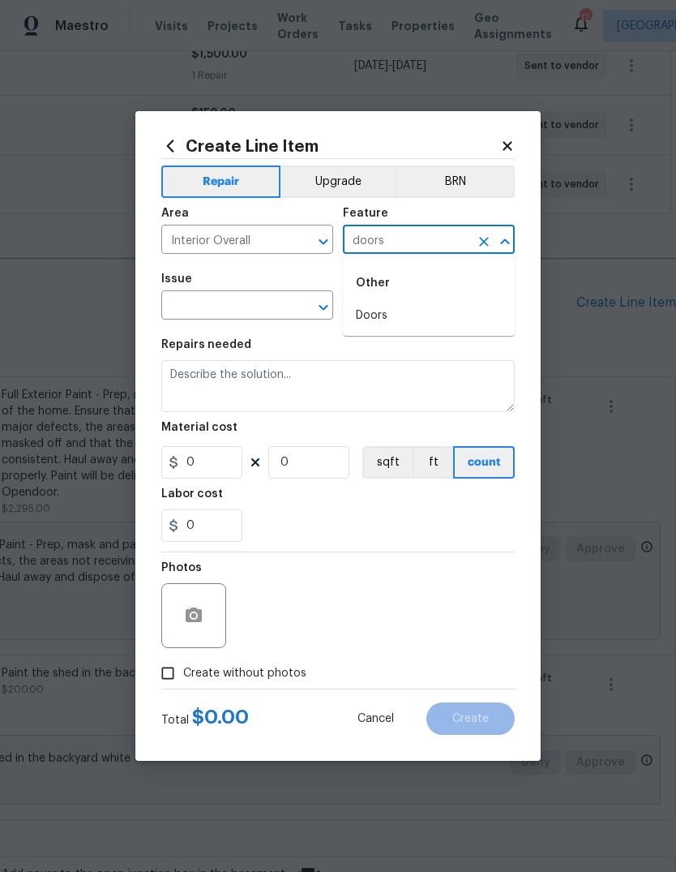
click at [386, 319] on li "Doors" at bounding box center [429, 315] width 172 height 27
type input "Doors"
click at [276, 306] on input "text" at bounding box center [224, 306] width 126 height 25
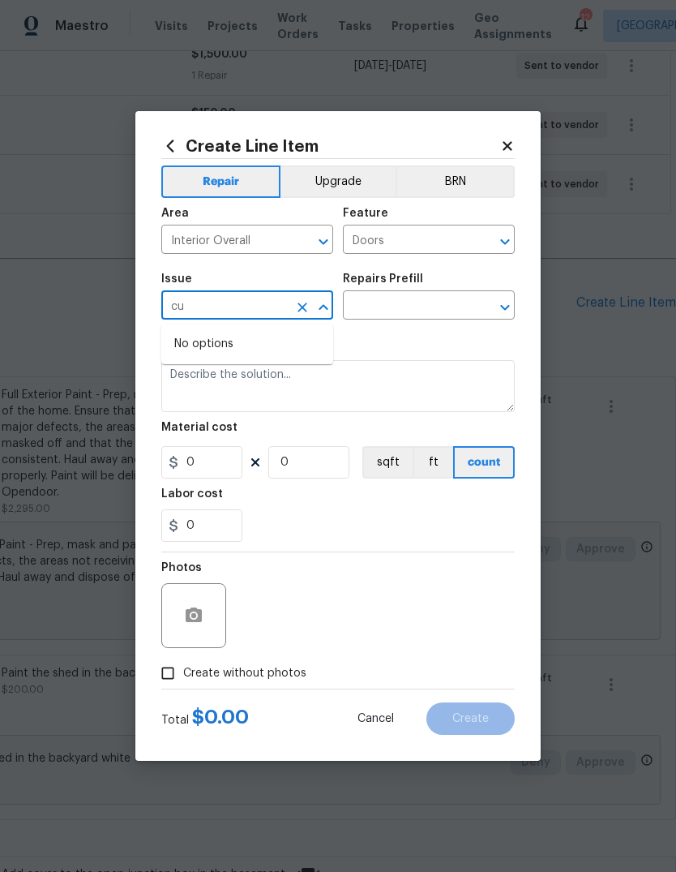
type input "c"
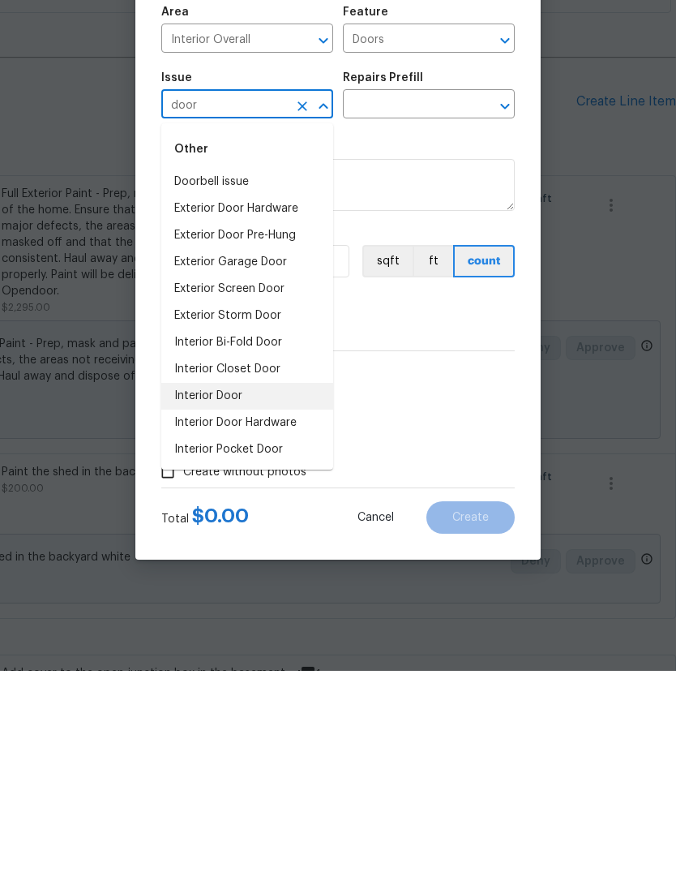
click at [286, 584] on li "Interior Door" at bounding box center [247, 597] width 172 height 27
type input "Interior Door"
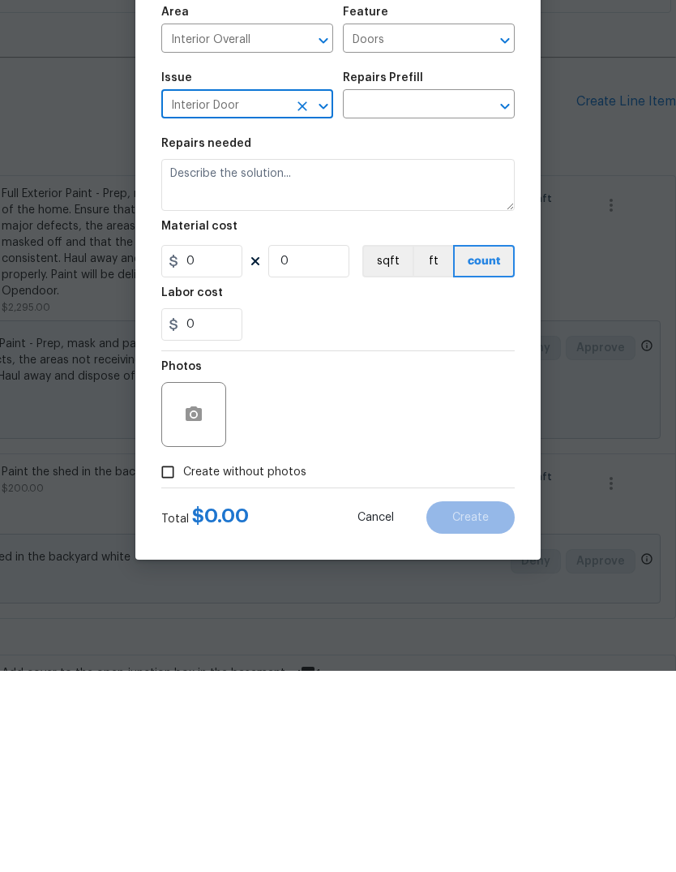
click at [481, 273] on div "Repairs Prefill" at bounding box center [429, 283] width 172 height 21
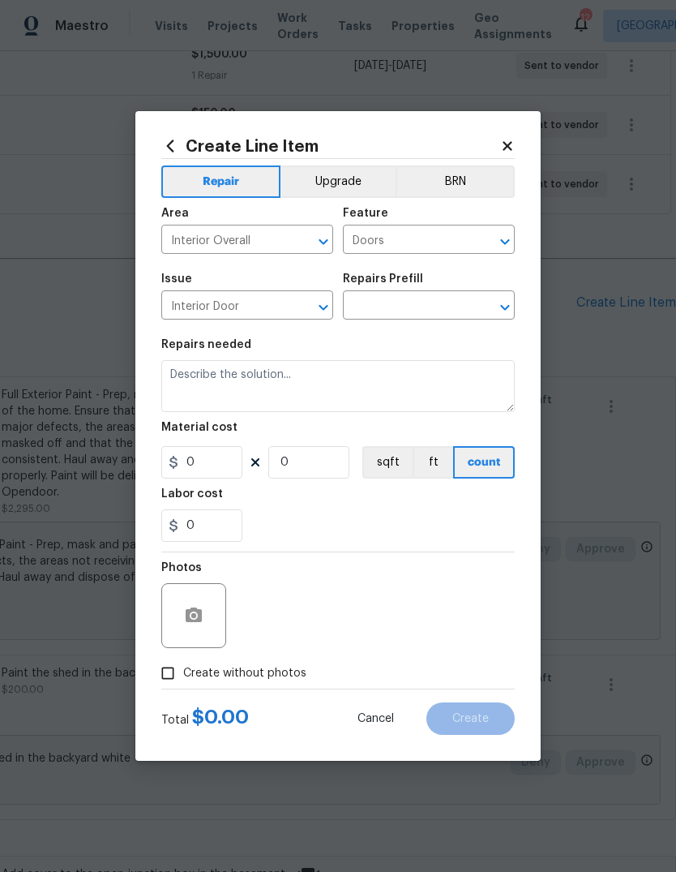
click at [466, 304] on input "text" at bounding box center [406, 306] width 126 height 25
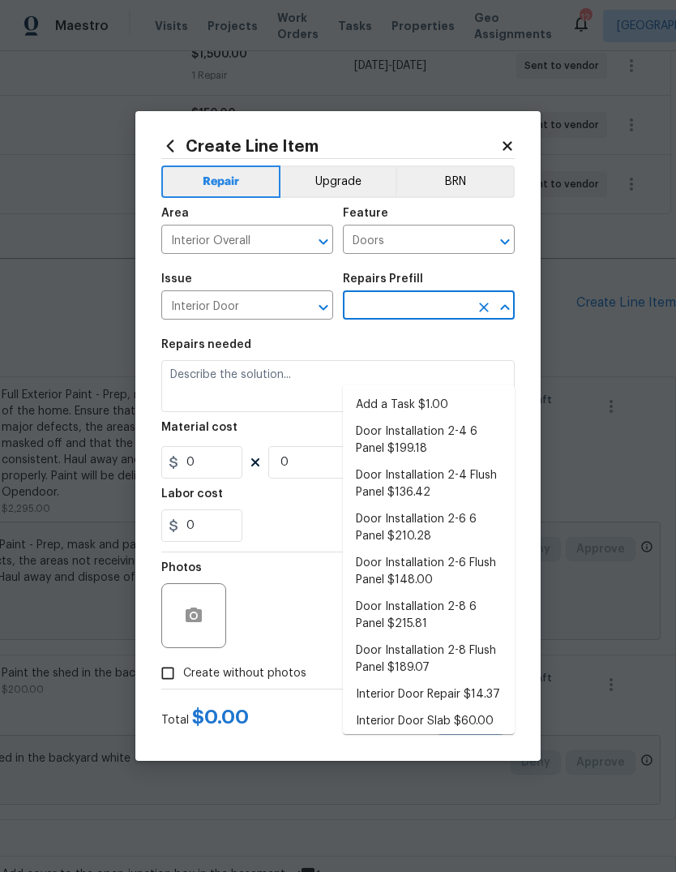
click at [458, 392] on li "Add a Task $1.00" at bounding box center [429, 405] width 172 height 27
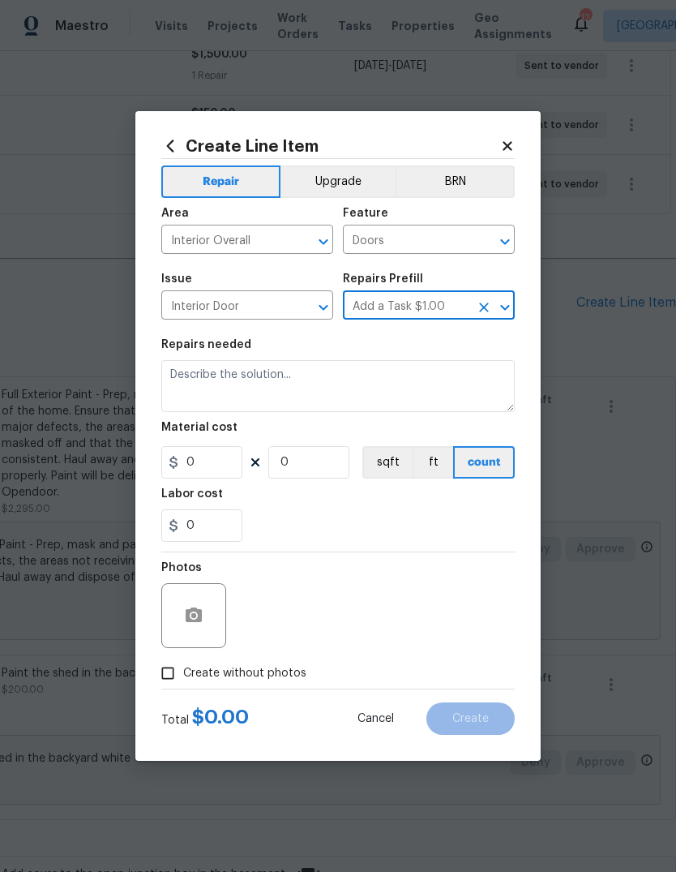
type input "Add a Task $1.00"
type input "Interior Door"
type textarea "HPM to detail"
type input "1"
type input "Add a Task $1.00"
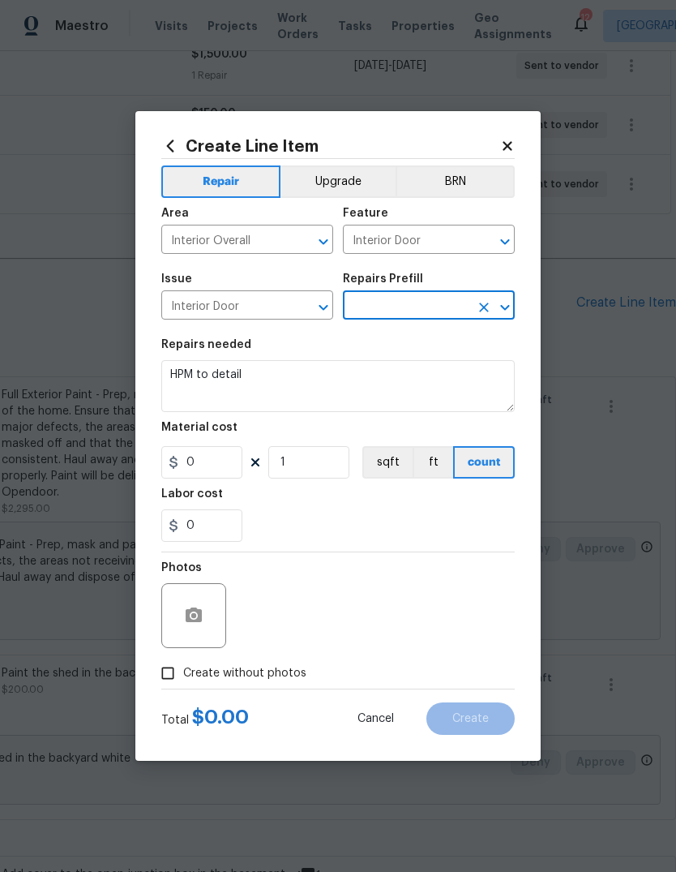
type input "1"
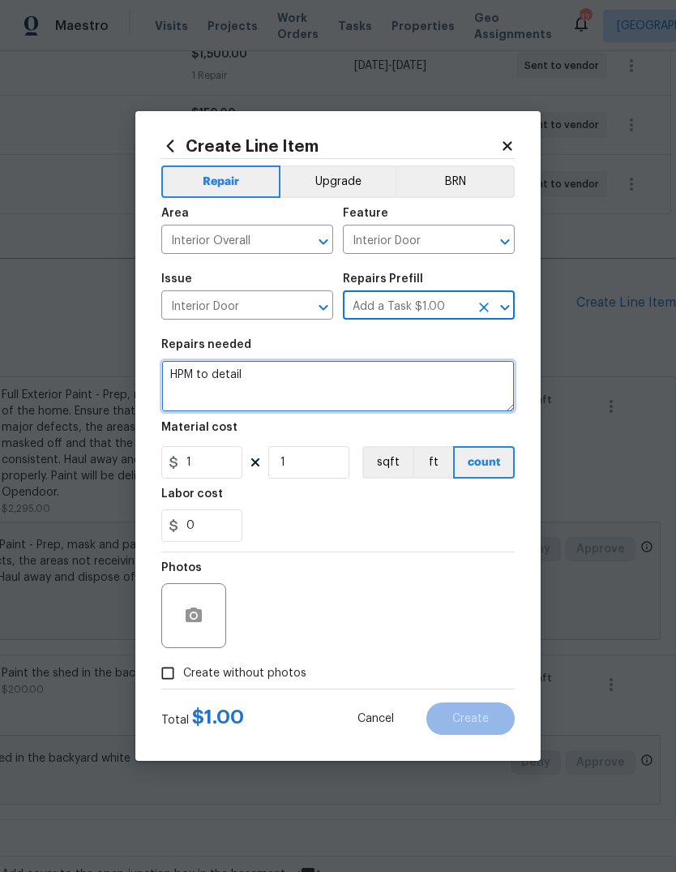
click at [431, 381] on textarea "HPM to detail" at bounding box center [338, 386] width 354 height 52
type textarea "H"
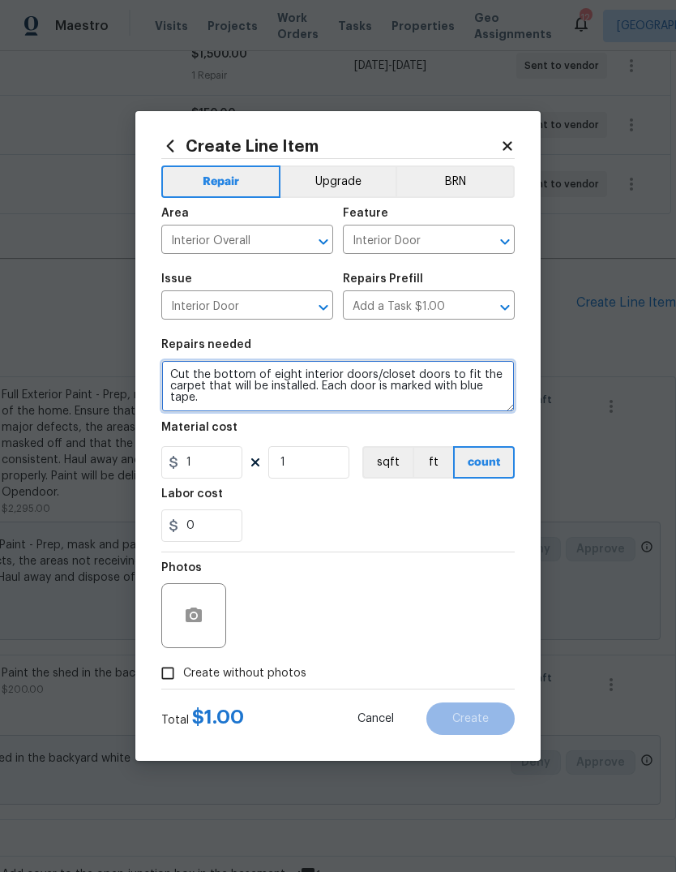
type textarea "Cut the bottom of eight interior doors/closet doors to fit the carpet that will…"
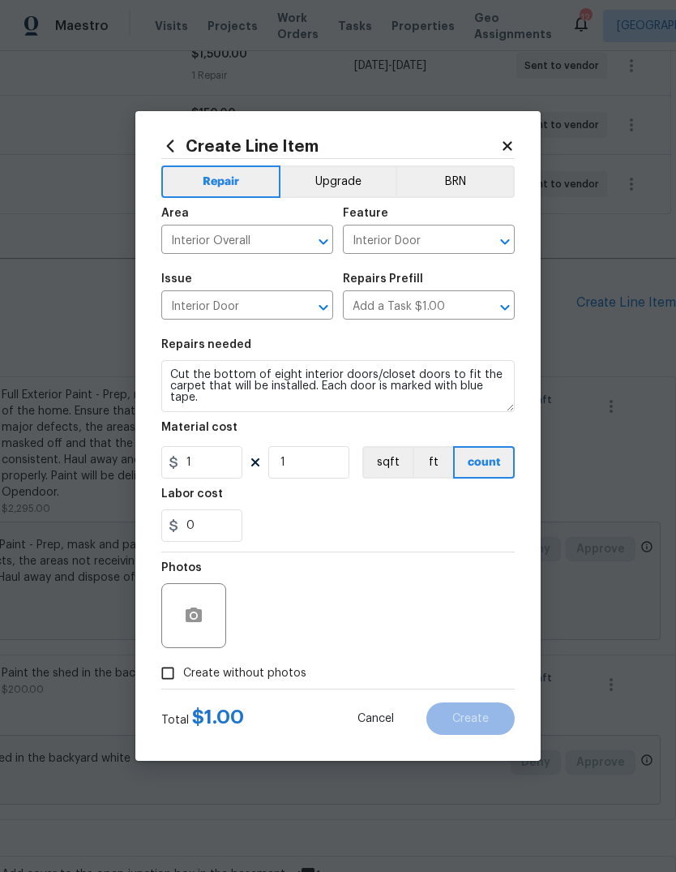
click at [399, 499] on div "Labor cost" at bounding box center [338, 498] width 354 height 21
click at [225, 456] on input "1" at bounding box center [201, 462] width 81 height 32
click at [227, 461] on input "1" at bounding box center [201, 462] width 81 height 32
type input "40"
click at [332, 457] on input "1" at bounding box center [308, 462] width 81 height 32
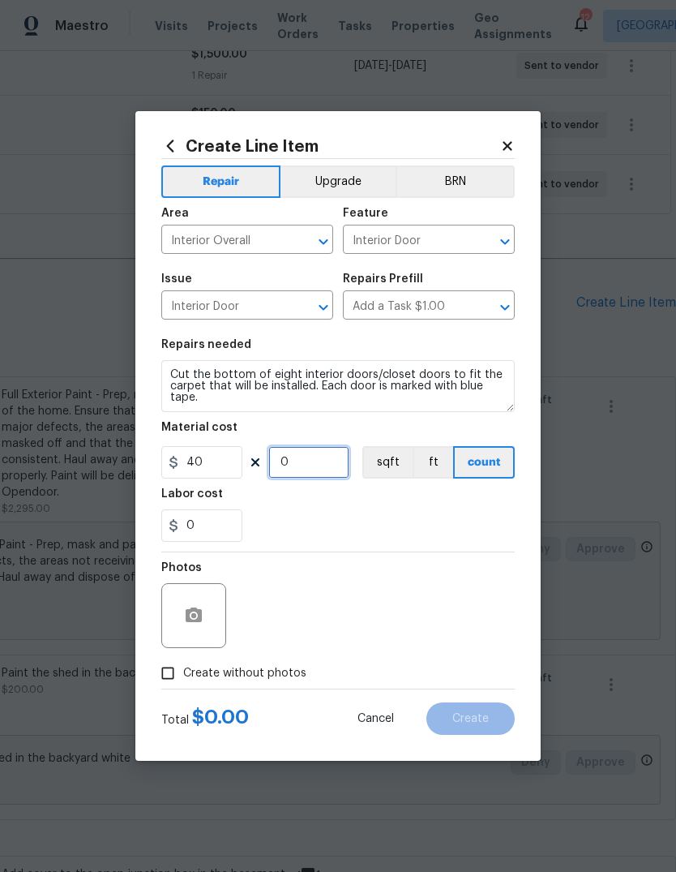
type input "8"
click at [457, 515] on div "0" at bounding box center [338, 525] width 354 height 32
click at [204, 620] on button "button" at bounding box center [193, 615] width 39 height 39
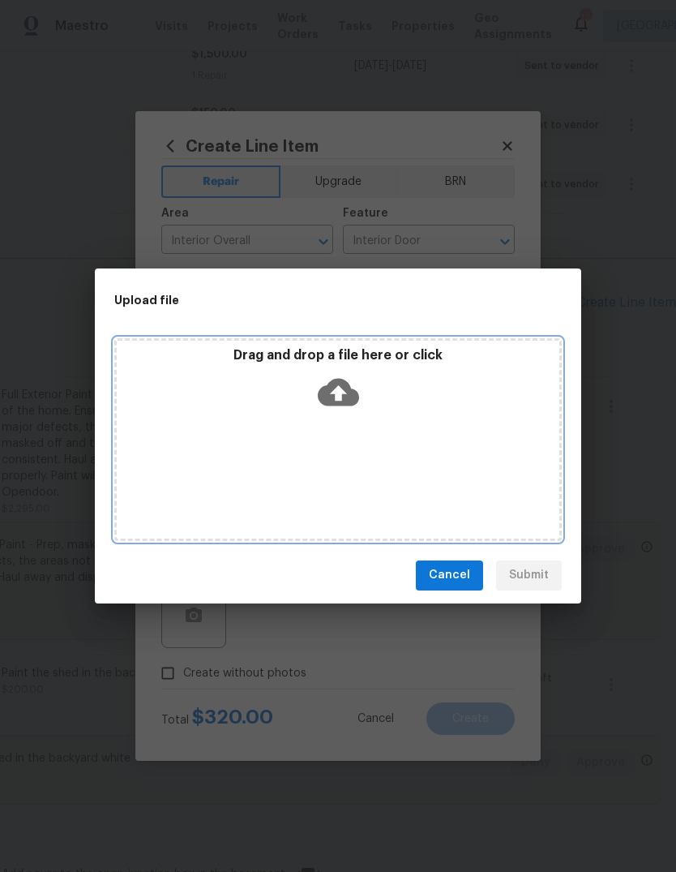
click at [352, 396] on icon at bounding box center [338, 392] width 41 height 28
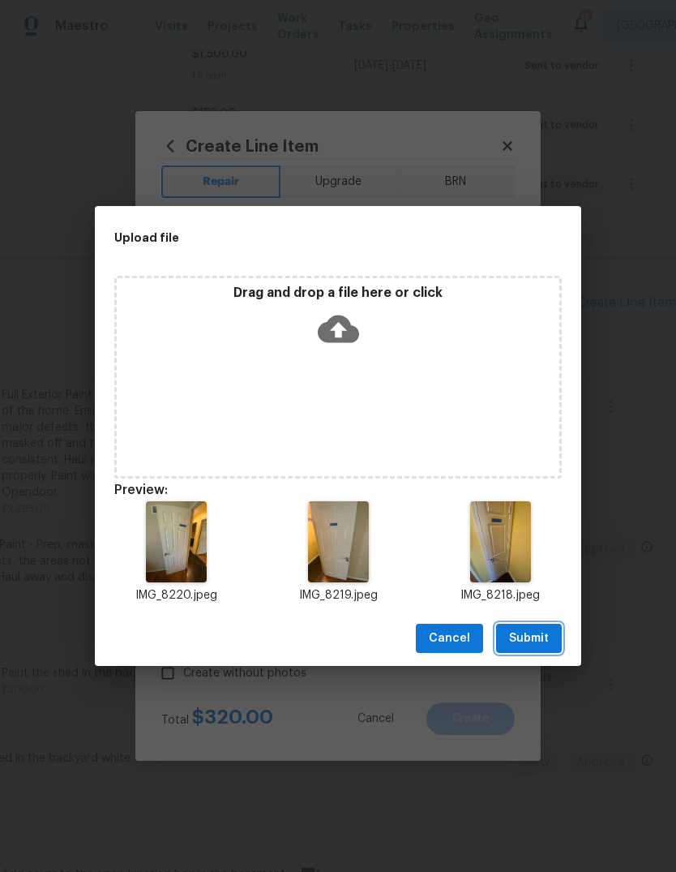
click at [538, 636] on span "Submit" at bounding box center [529, 638] width 40 height 20
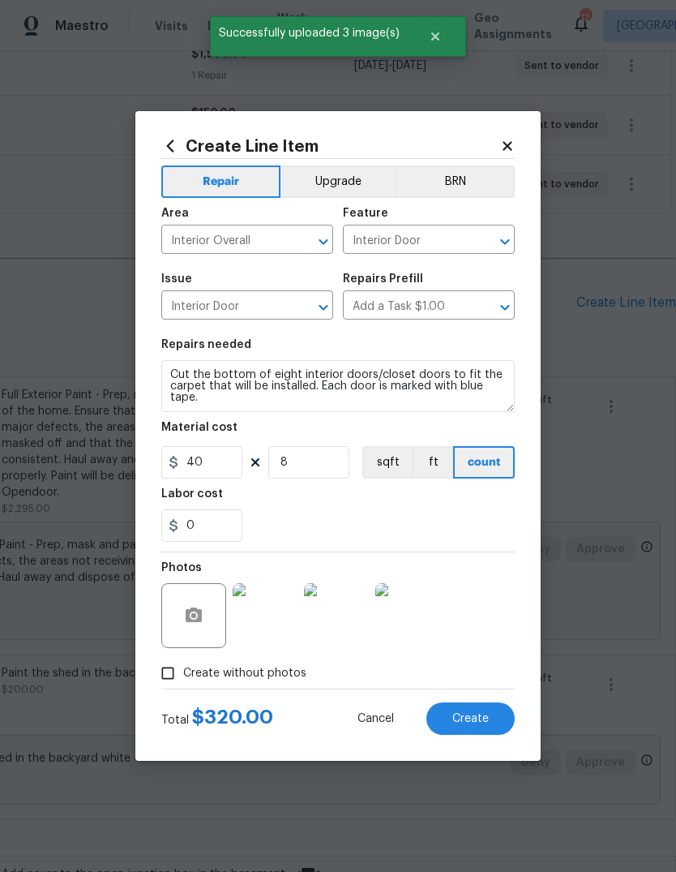
click at [272, 617] on img at bounding box center [265, 615] width 65 height 65
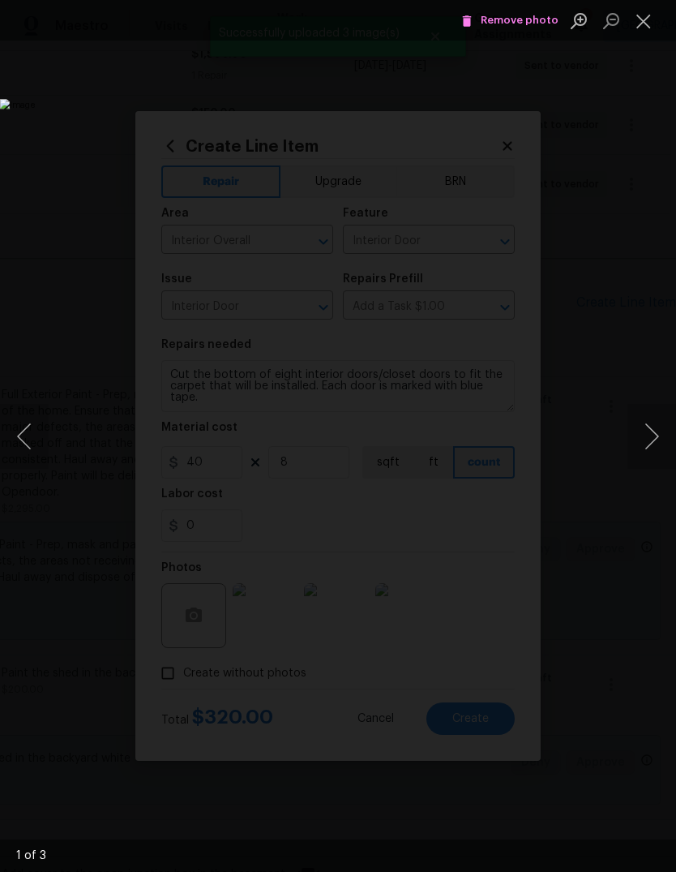
click at [652, 458] on button "Next image" at bounding box center [652, 436] width 49 height 65
click at [647, 441] on button "Next image" at bounding box center [652, 436] width 49 height 65
click at [648, 25] on button "Close lightbox" at bounding box center [644, 20] width 32 height 28
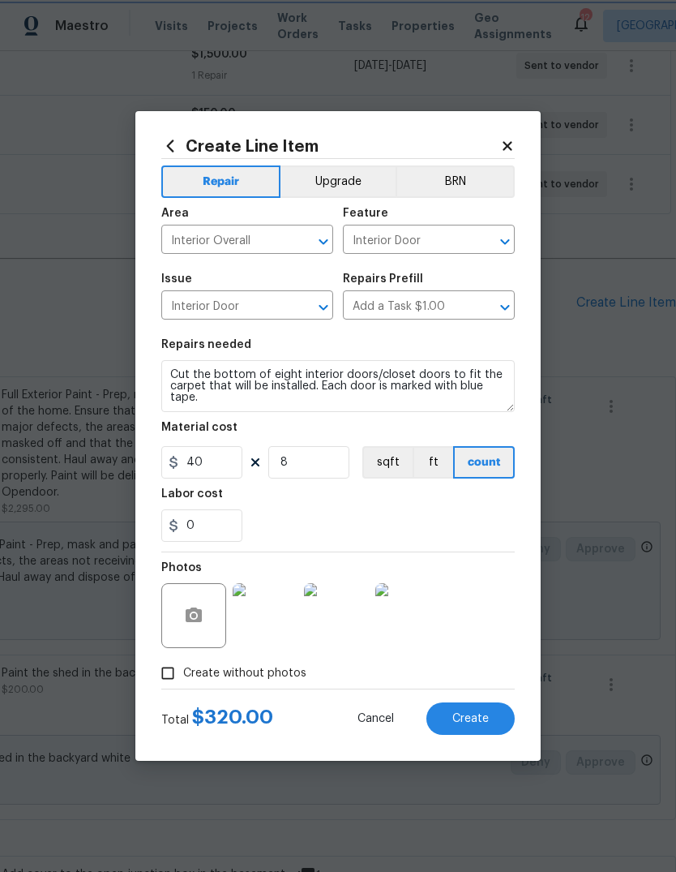
click at [493, 716] on button "Create" at bounding box center [470, 718] width 88 height 32
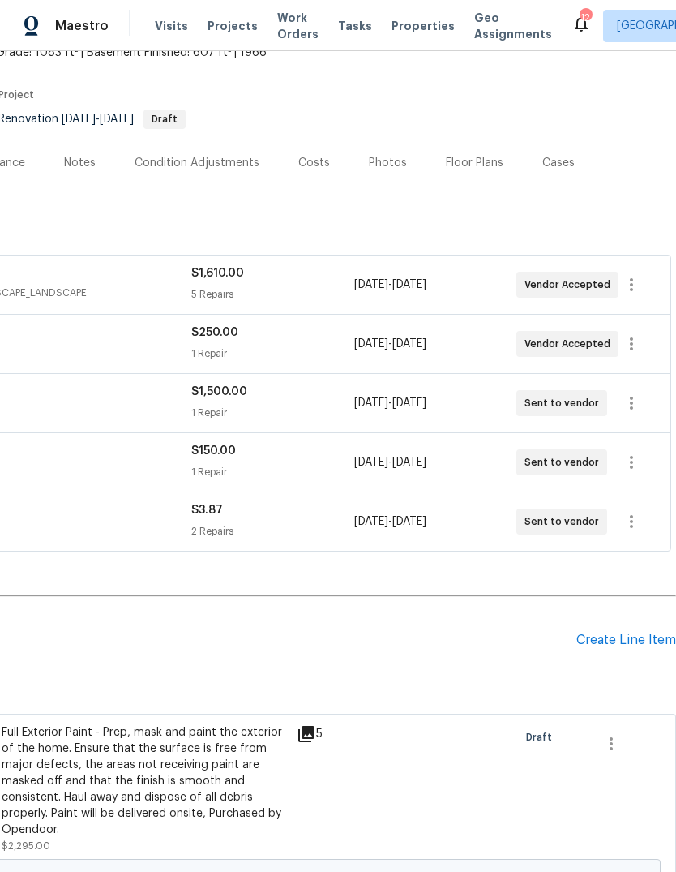
scroll to position [0, 0]
click at [632, 632] on div "Create Line Item" at bounding box center [626, 639] width 100 height 15
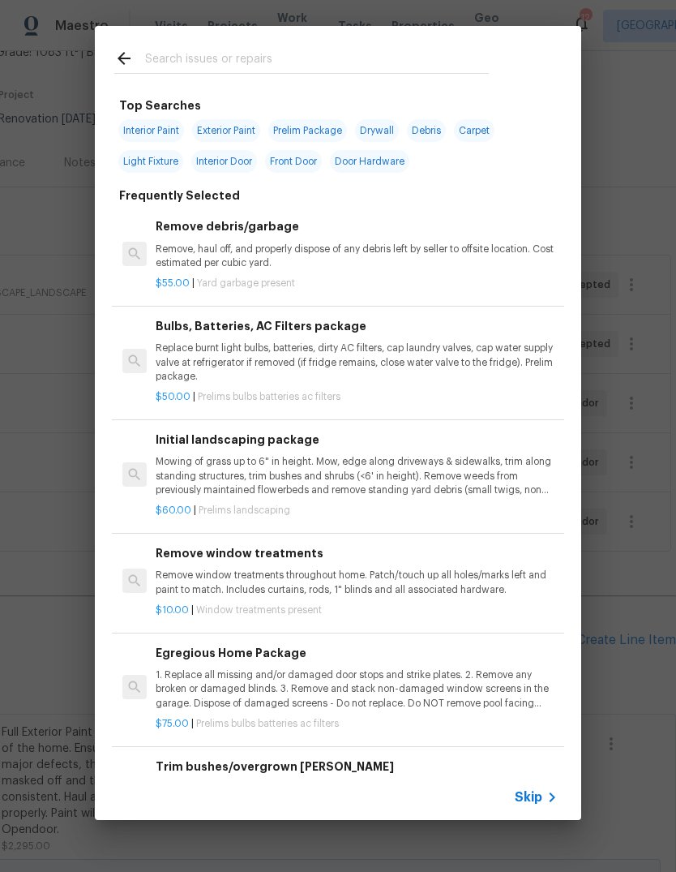
click at [542, 793] on span "Skip" at bounding box center [529, 797] width 28 height 16
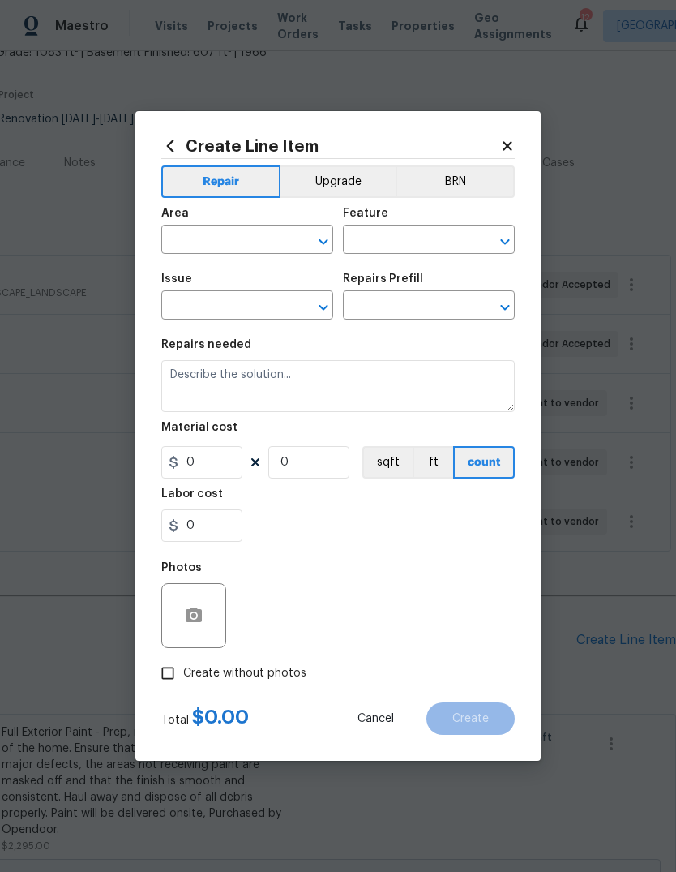
click at [269, 236] on input "text" at bounding box center [224, 241] width 126 height 25
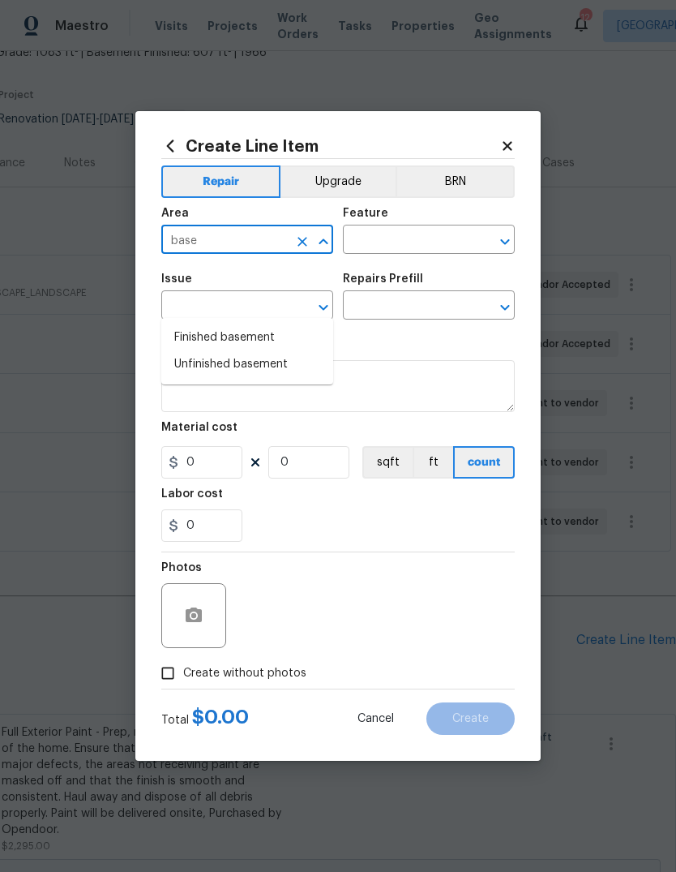
click at [301, 324] on li "Finished basement" at bounding box center [247, 337] width 172 height 27
click at [436, 239] on input "text" at bounding box center [406, 241] width 126 height 25
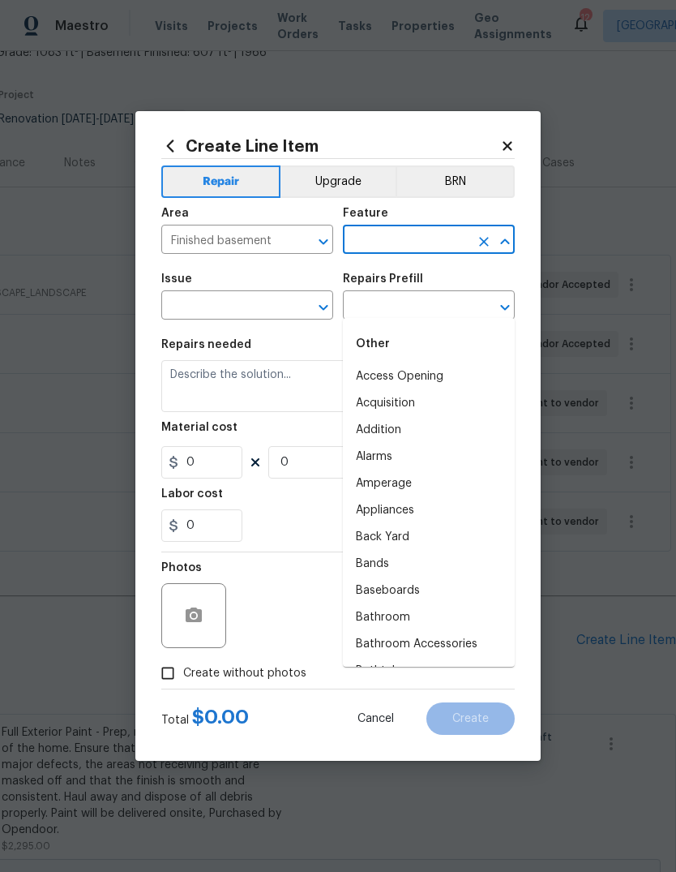
click at [314, 238] on icon "Open" at bounding box center [323, 241] width 19 height 19
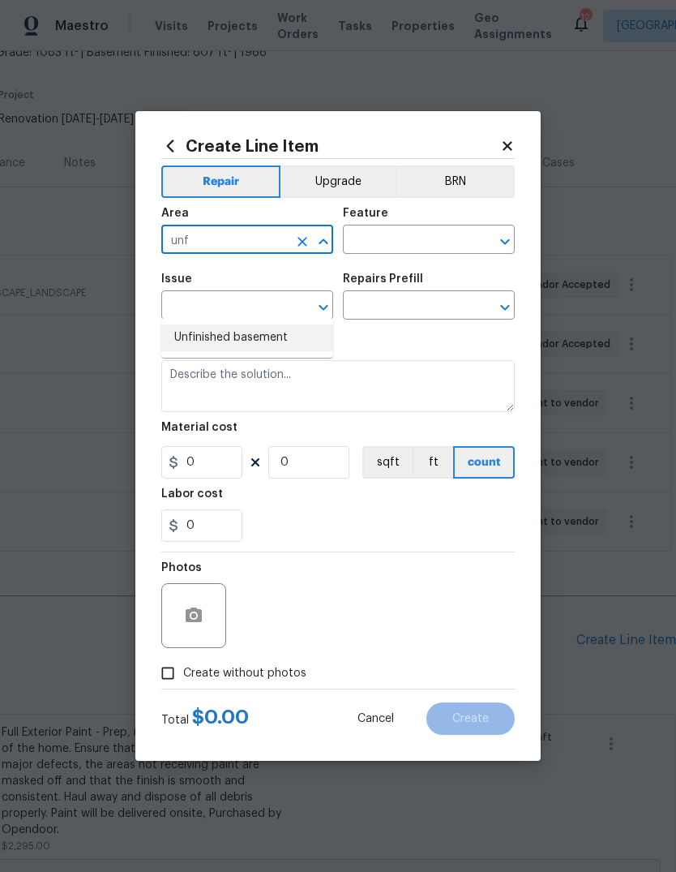
click at [298, 324] on li "Unfinished basement" at bounding box center [247, 337] width 172 height 27
type input "Unfinished basement"
click at [444, 241] on input "text" at bounding box center [406, 241] width 126 height 25
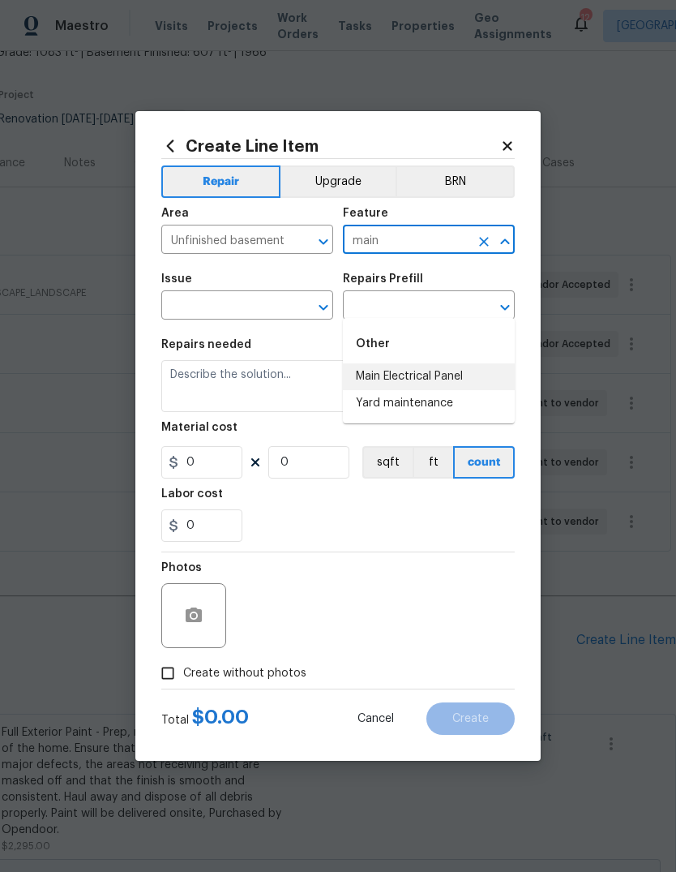
click at [483, 363] on li "Main Electrical Panel" at bounding box center [429, 376] width 172 height 27
type input "Main Electrical Panel"
click at [285, 301] on input "text" at bounding box center [224, 306] width 126 height 25
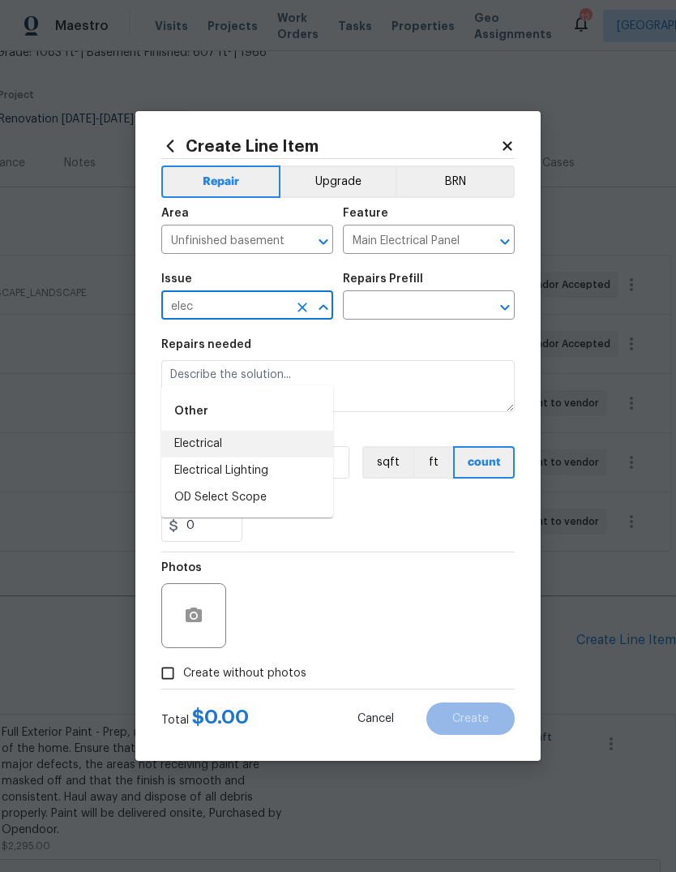
click at [294, 431] on li "Electrical" at bounding box center [247, 444] width 172 height 27
type input "Electrical"
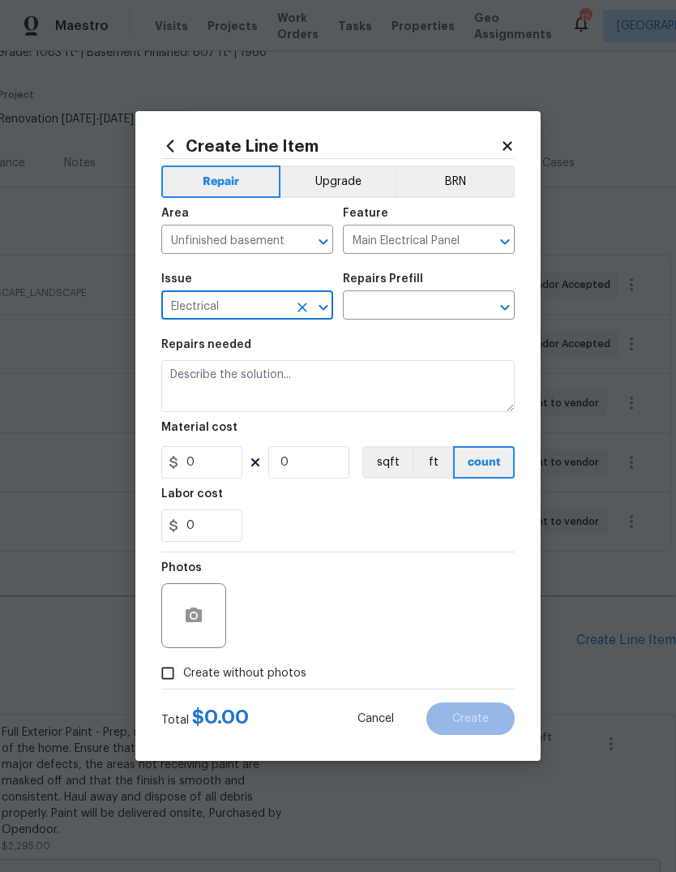
click at [460, 298] on input "text" at bounding box center [406, 306] width 126 height 25
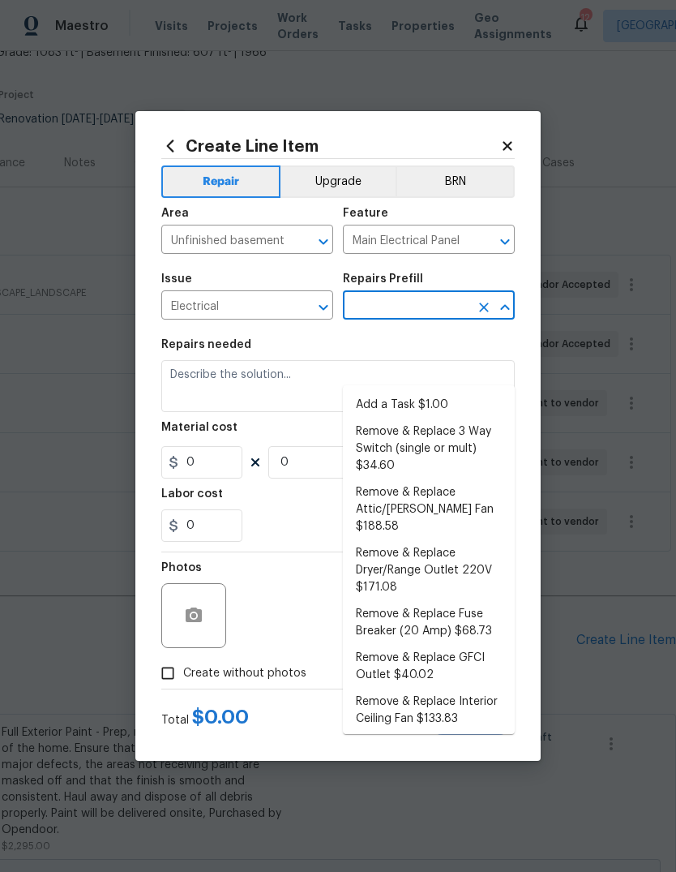
click at [472, 392] on li "Add a Task $1.00" at bounding box center [429, 405] width 172 height 27
type input "Add a Task $1.00"
type textarea "HPM to detail"
type input "1"
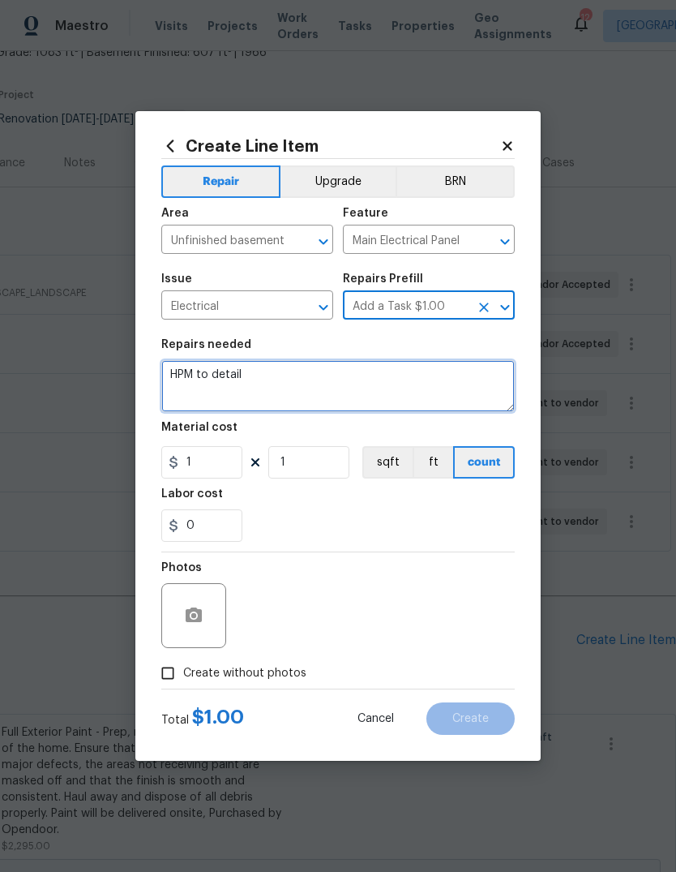
click at [411, 384] on textarea "HPM to detail" at bounding box center [338, 386] width 354 height 52
type textarea "H"
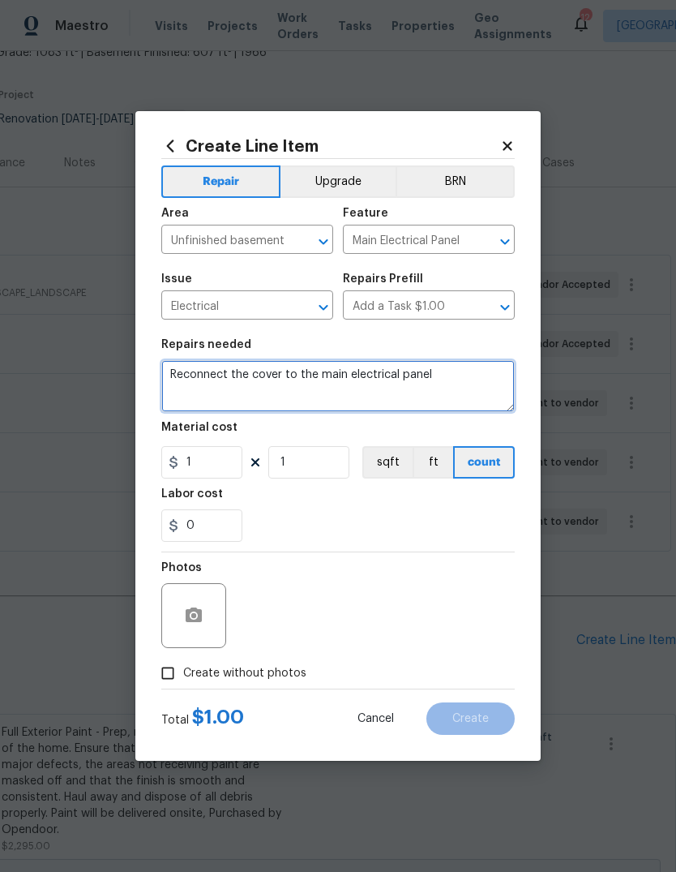
click at [221, 374] on textarea "Reconnect the cover to the main electrical panel" at bounding box center [338, 386] width 354 height 52
type textarea "Reattach the cover to the main electrical panel"
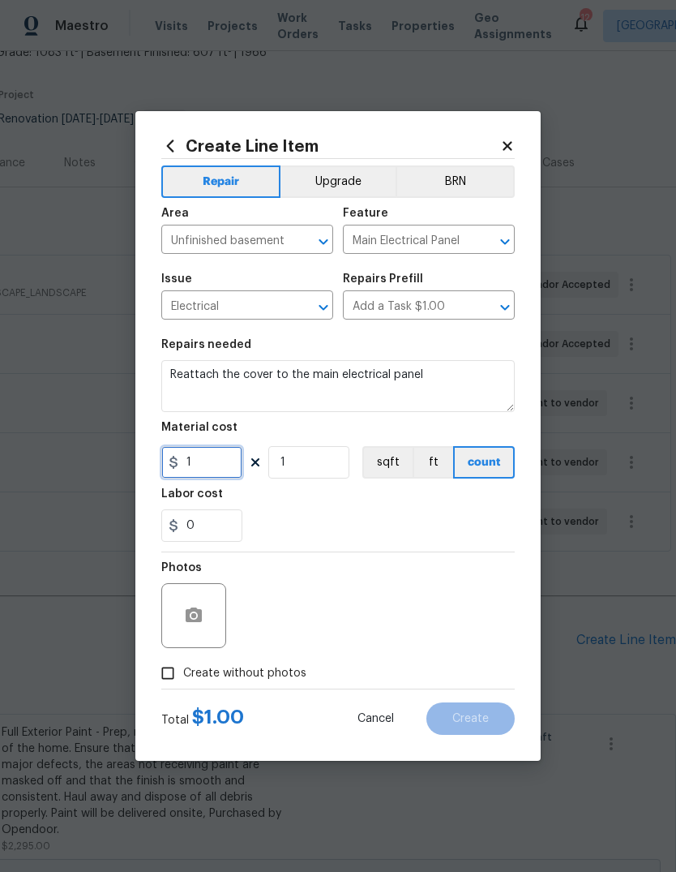
click at [225, 459] on input "1" at bounding box center [201, 462] width 81 height 32
type input "10"
click at [429, 517] on div "0" at bounding box center [338, 525] width 354 height 32
click at [210, 619] on button "button" at bounding box center [193, 615] width 39 height 39
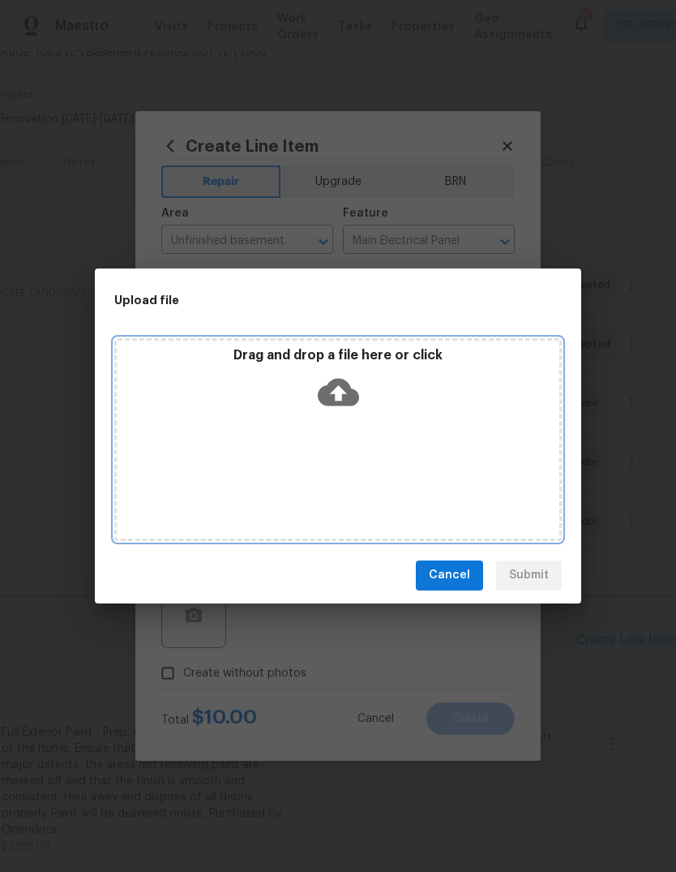
click at [343, 396] on icon at bounding box center [338, 392] width 41 height 28
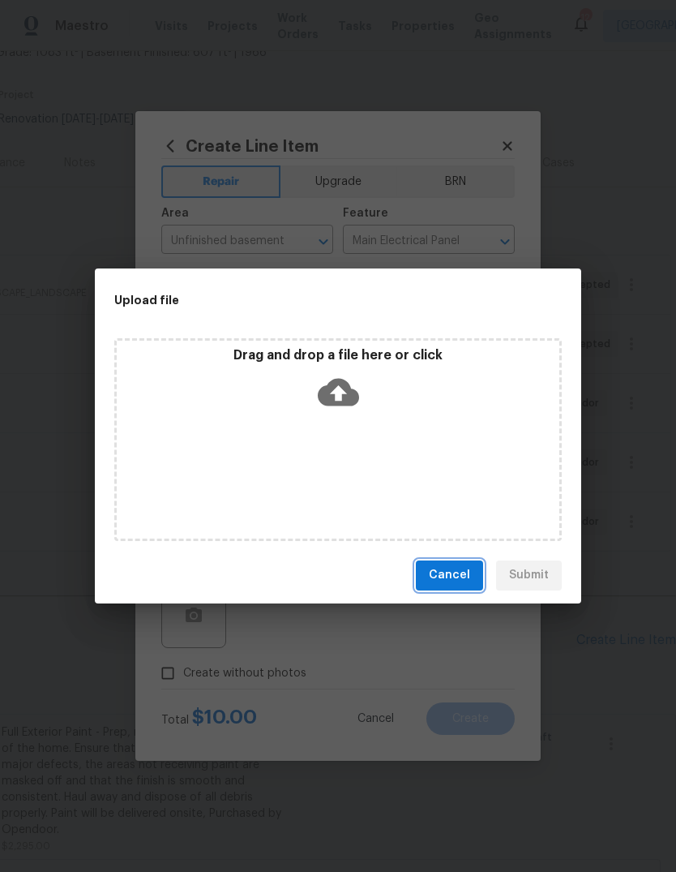
click at [465, 586] on button "Cancel" at bounding box center [449, 575] width 67 height 30
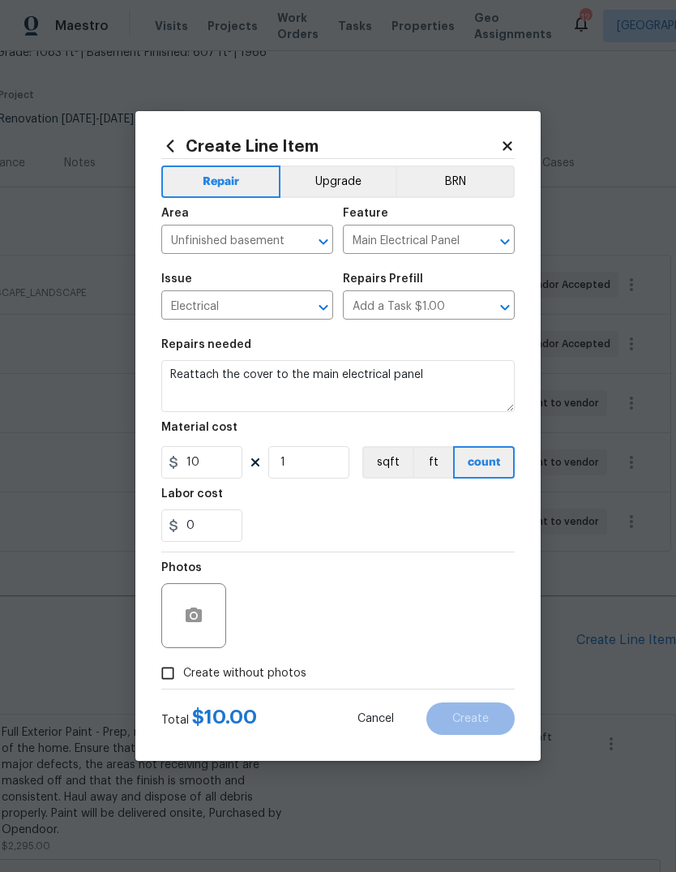
click at [300, 669] on span "Create without photos" at bounding box center [244, 673] width 123 height 17
click at [183, 669] on input "Create without photos" at bounding box center [167, 673] width 31 height 31
checkbox input "true"
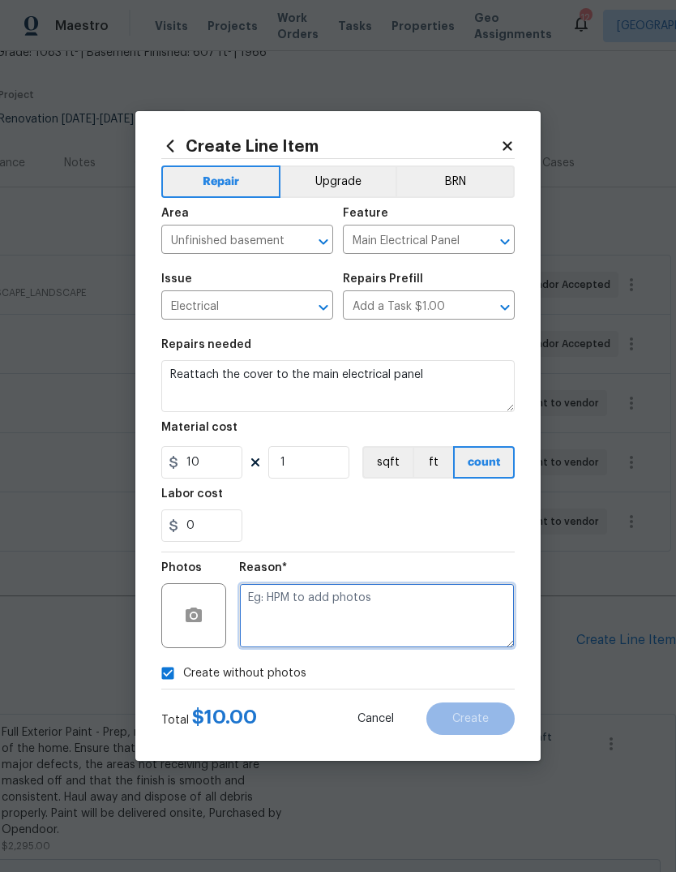
click at [379, 608] on textarea at bounding box center [377, 615] width 276 height 65
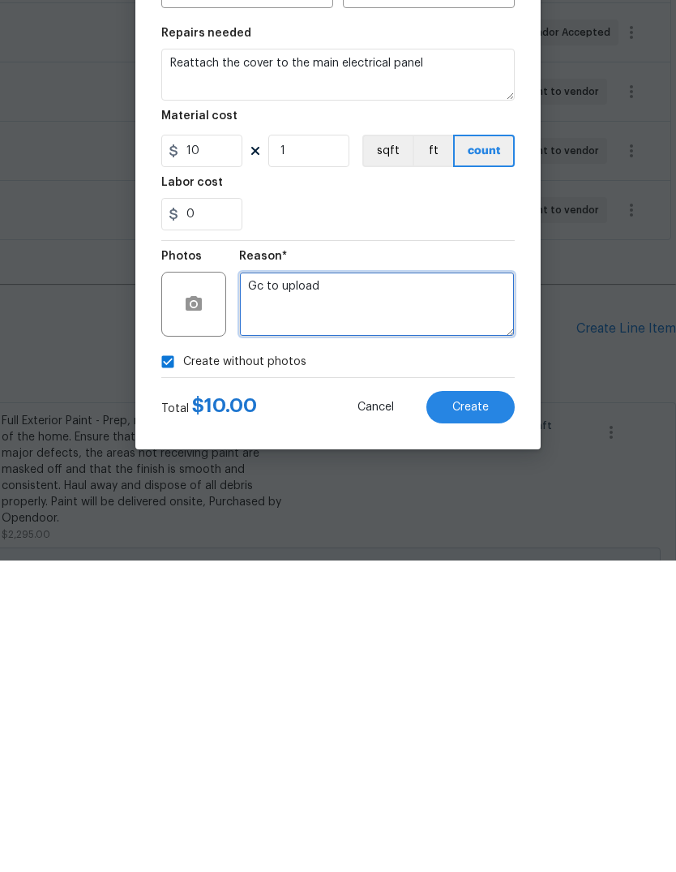
type textarea "Gc to upload"
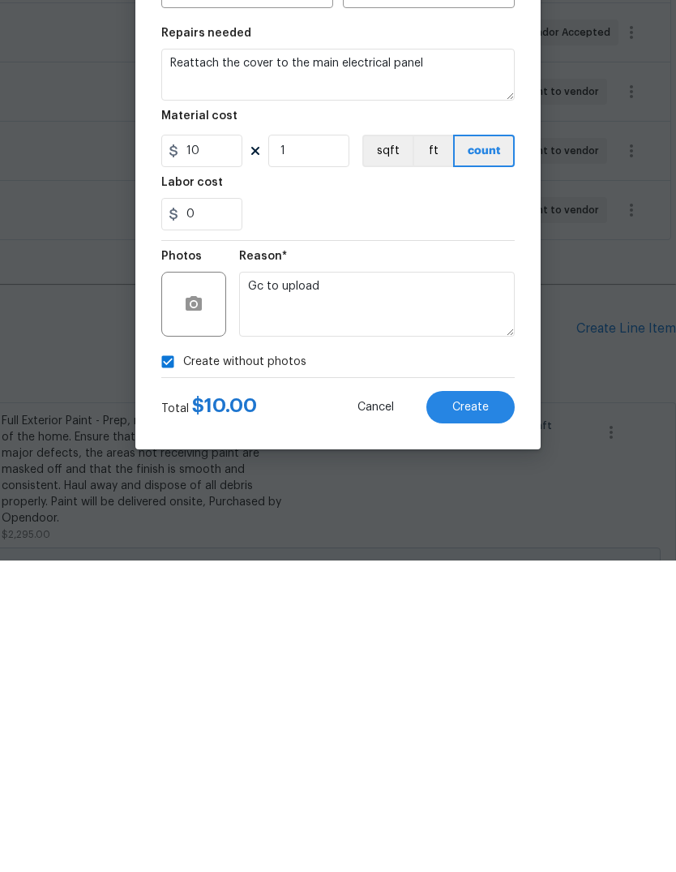
click at [480, 702] on button "Create" at bounding box center [470, 718] width 88 height 32
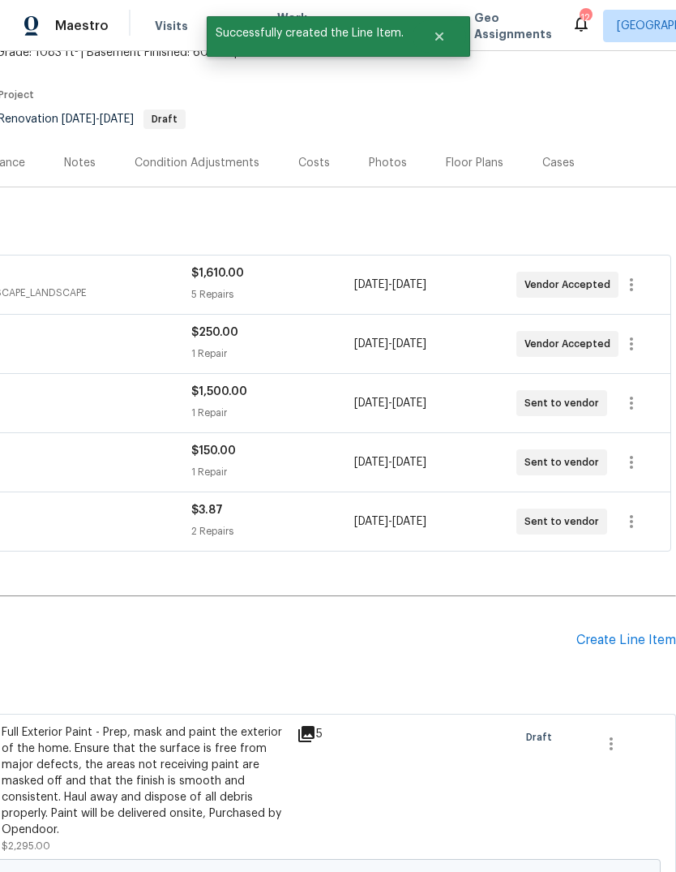
click at [655, 632] on div "Create Line Item" at bounding box center [626, 639] width 100 height 15
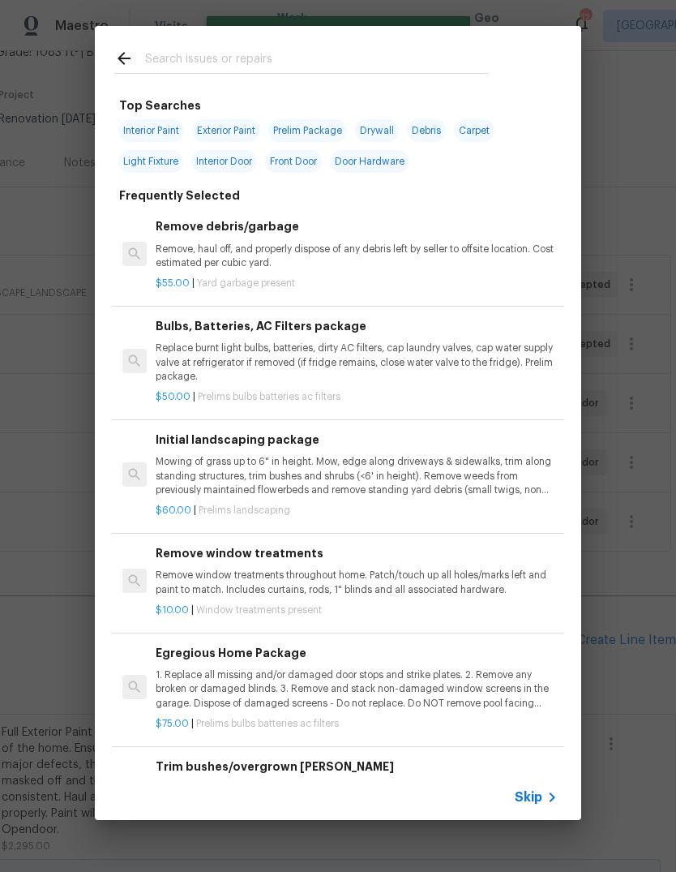
click at [547, 795] on icon at bounding box center [551, 796] width 19 height 19
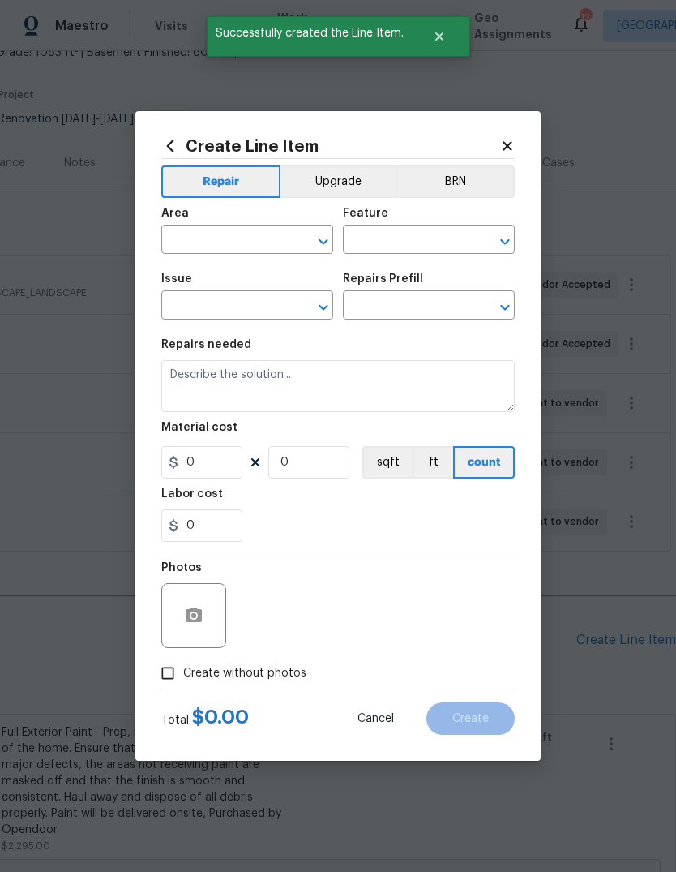
click at [254, 244] on input "text" at bounding box center [224, 241] width 126 height 25
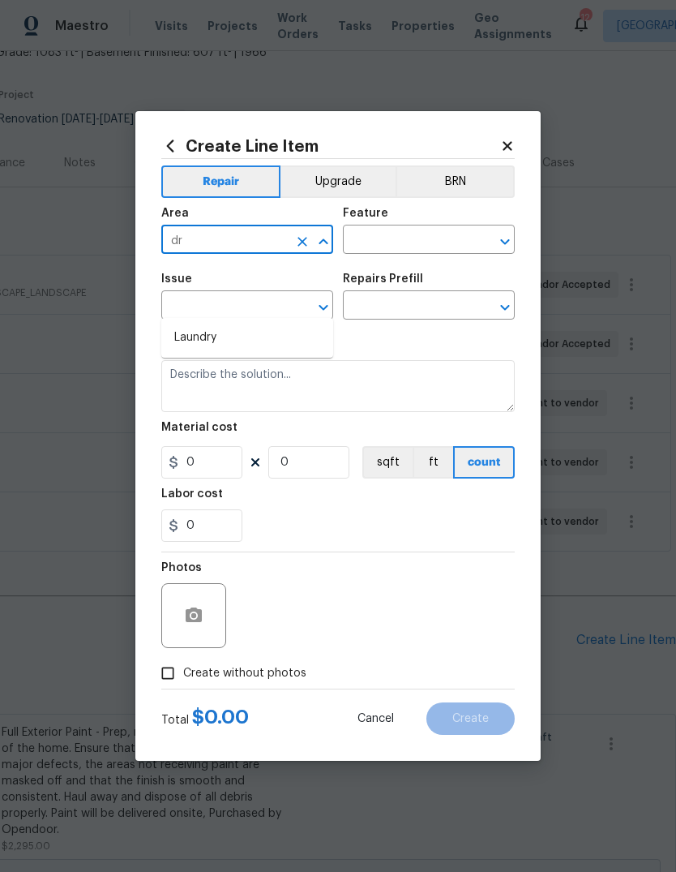
type input "d"
click at [275, 324] on li "Garage" at bounding box center [247, 337] width 172 height 27
type input "Garage"
click at [439, 239] on input "text" at bounding box center [406, 241] width 126 height 25
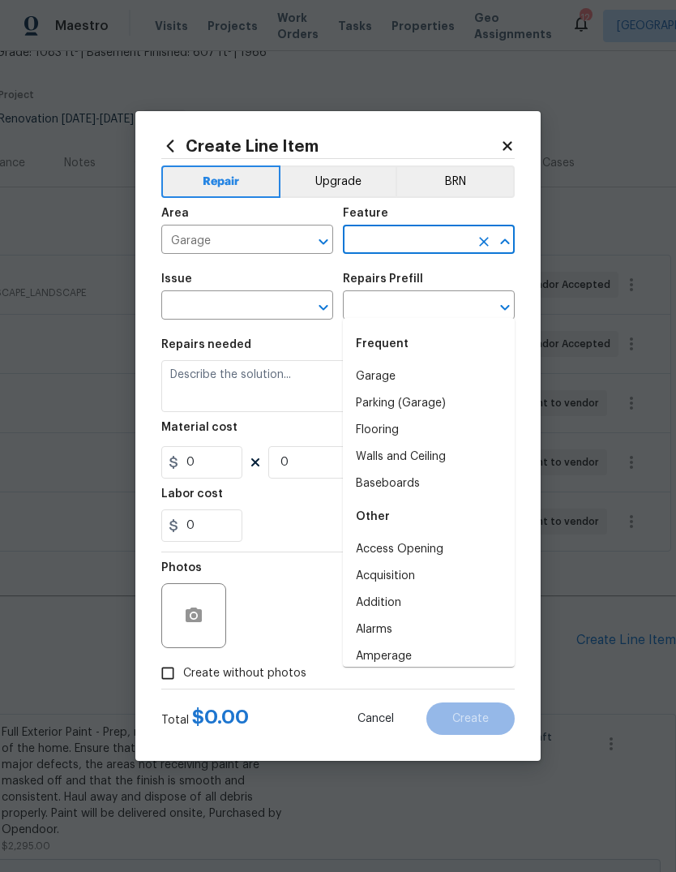
type input "g"
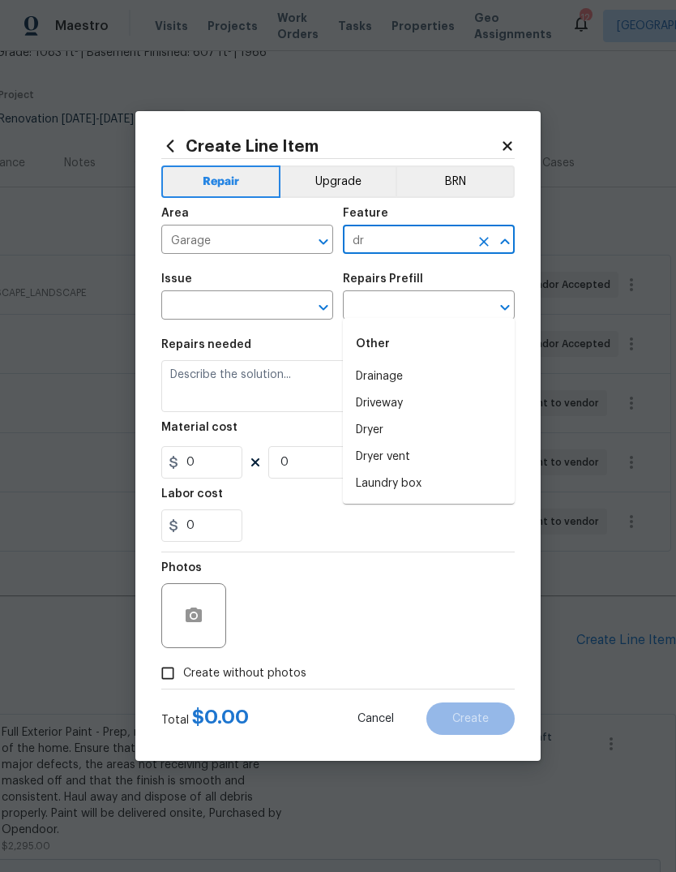
type input "d"
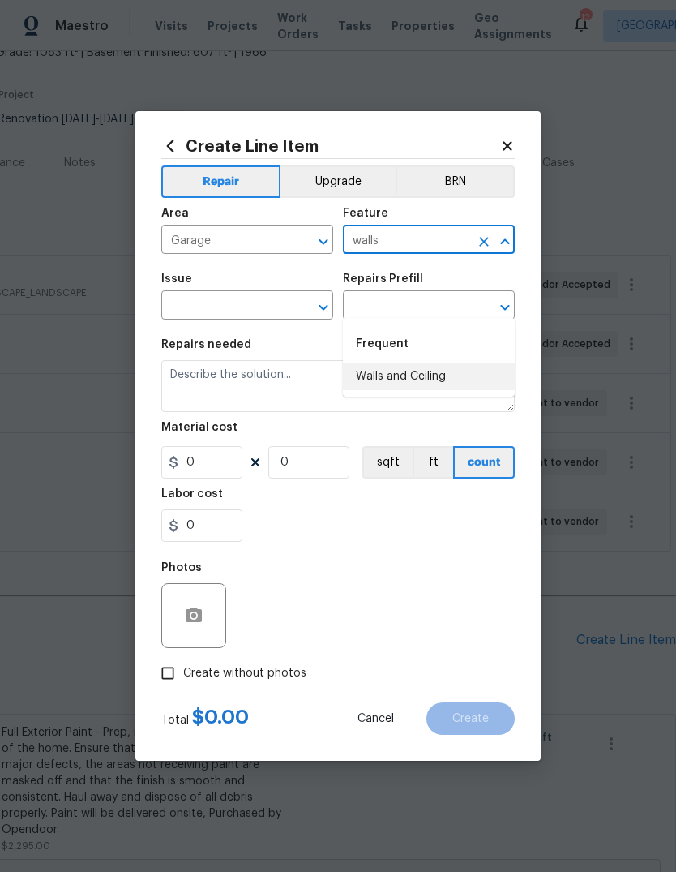
click at [466, 363] on li "Walls and Ceiling" at bounding box center [429, 376] width 172 height 27
type input "Walls and Ceiling"
click at [269, 305] on input "text" at bounding box center [224, 306] width 126 height 25
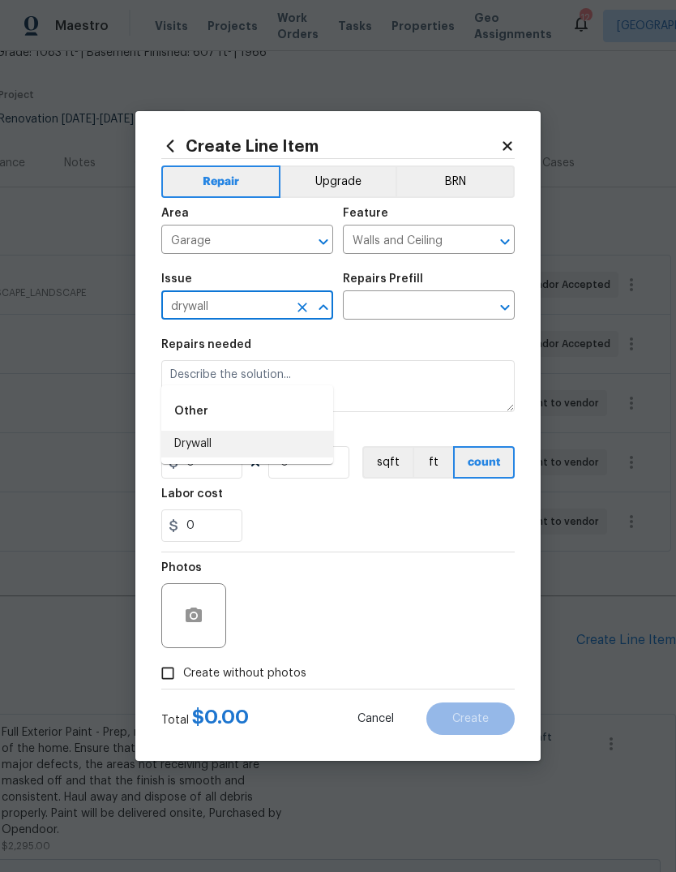
click at [218, 431] on li "Drywall" at bounding box center [247, 444] width 172 height 27
type input "Drywall"
click at [445, 308] on input "text" at bounding box center [406, 306] width 126 height 25
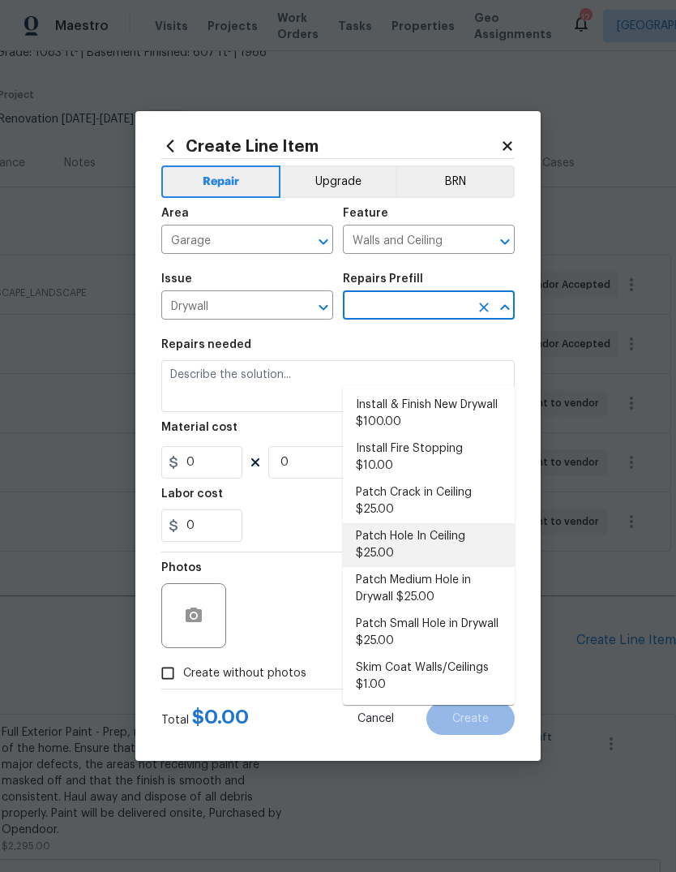
click at [474, 523] on li "Patch Hole In Ceiling $25.00" at bounding box center [429, 545] width 172 height 44
type input "Patch Hole In Ceiling $25.00"
type textarea "Prep/scrape all loose material from the damaged area; prime if needed. Patch th…"
type input "1"
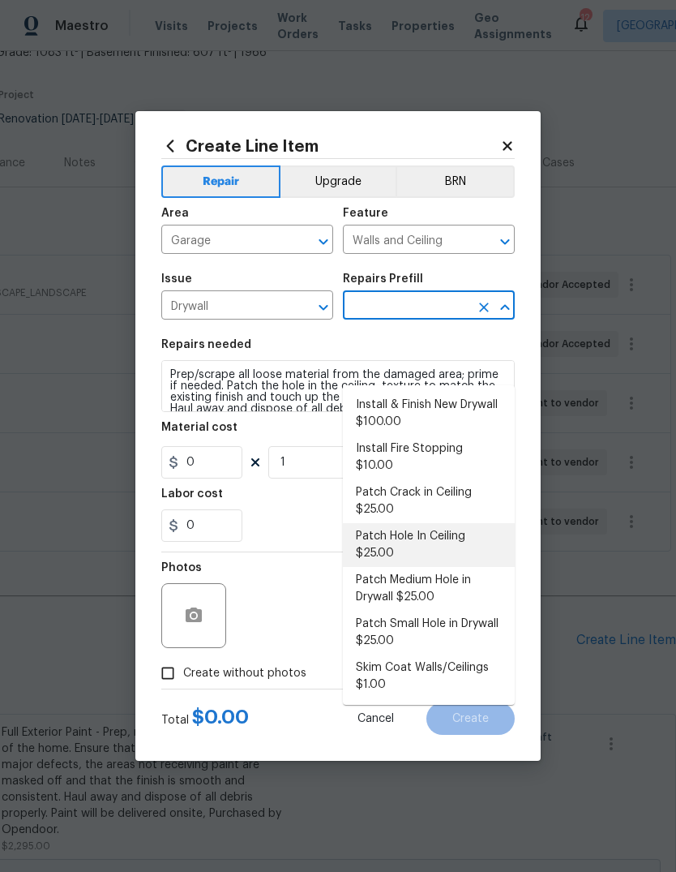
type input "Patch Hole In Ceiling $25.00"
type input "25"
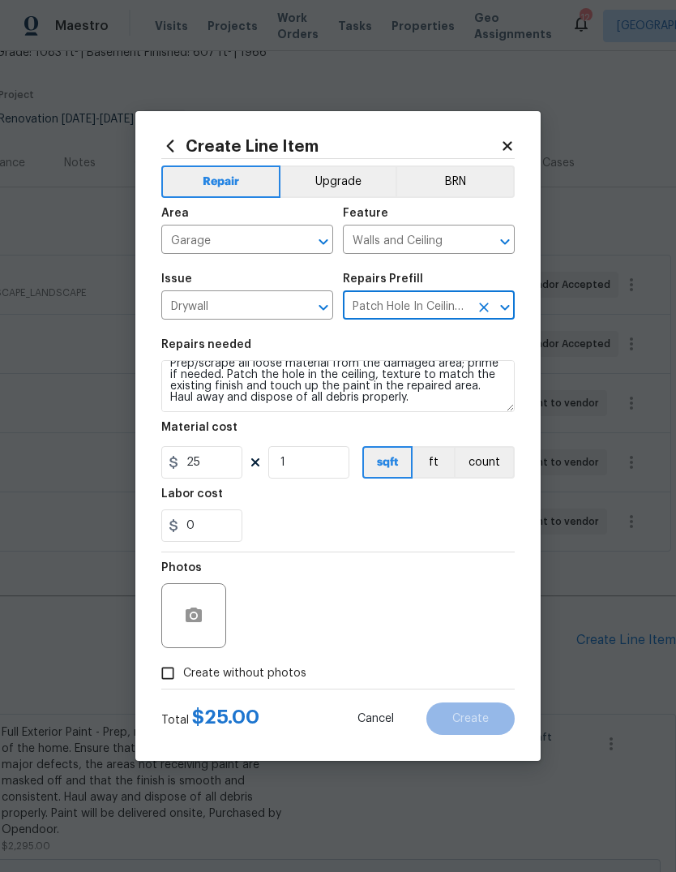
scroll to position [11, 0]
click at [421, 402] on textarea "Prep/scrape all loose material from the damaged area; prime if needed. Patch th…" at bounding box center [338, 386] width 354 height 52
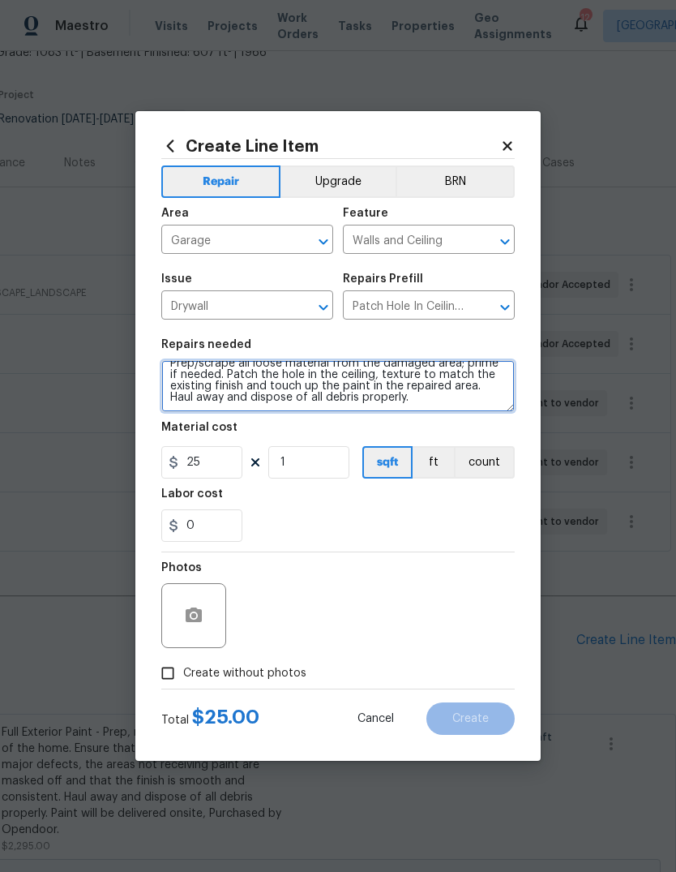
click at [421, 402] on textarea "Prep/scrape all loose material from the damaged area; prime if needed. Patch th…" at bounding box center [338, 386] width 354 height 52
click at [428, 395] on textarea "Prep/scrape all loose material from the damaged area; prime if needed. Patch th…" at bounding box center [338, 386] width 354 height 52
click at [427, 395] on textarea "Prep/scrape all loose material from the damaged area; prime if needed. Patch th…" at bounding box center [338, 386] width 354 height 52
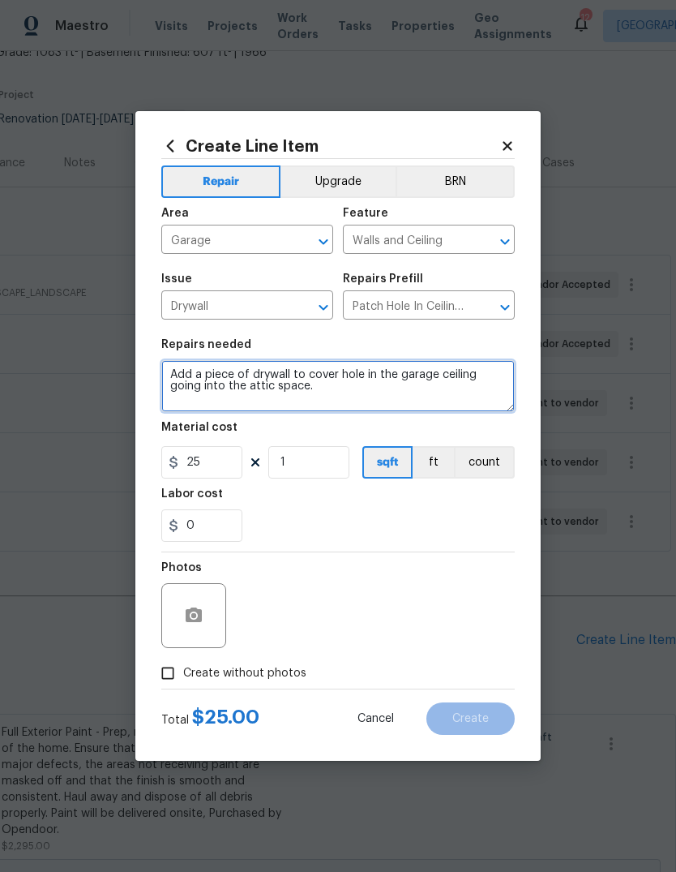
click at [435, 401] on textarea "Add a piece of drywall to cover hole in the garage ceiling going into the attic…" at bounding box center [338, 386] width 354 height 52
click at [169, 362] on textarea "Add a piece of drywall to cover hole in the garage ceiling going into the attic…" at bounding box center [338, 386] width 354 height 52
click at [426, 389] on textarea "Add a piece of drywall to cover hole in the garage ceiling going into the attic…" at bounding box center [338, 386] width 354 height 52
click at [170, 373] on textarea "Add a piece of drywall to cover hole in the garage ceiling going into the attic…" at bounding box center [338, 386] width 354 height 52
click at [364, 391] on textarea "Add a piece of drywall to cover hole in the garage ceiling going into the attic…" at bounding box center [338, 386] width 354 height 52
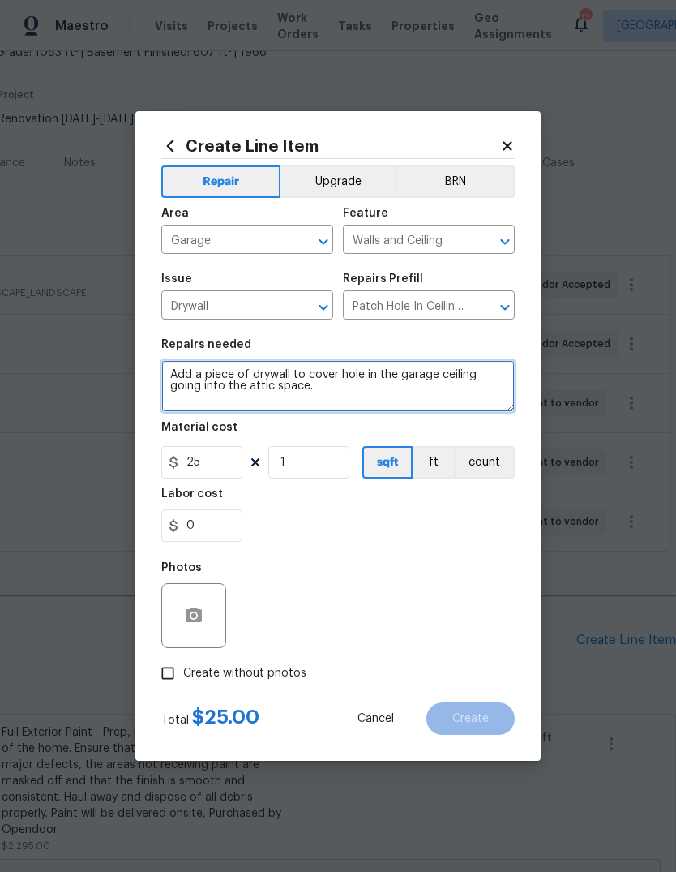
click at [165, 375] on textarea "Add a piece of drywall to cover hole in the garage ceiling going into the attic…" at bounding box center [338, 386] width 354 height 52
click at [419, 393] on textarea "1). Add piece of drywall to cover hole in the garage ceiling going into the att…" at bounding box center [338, 386] width 354 height 52
type textarea "1). Add piece of drywall to cover hole in the garage ceiling going into the att…"
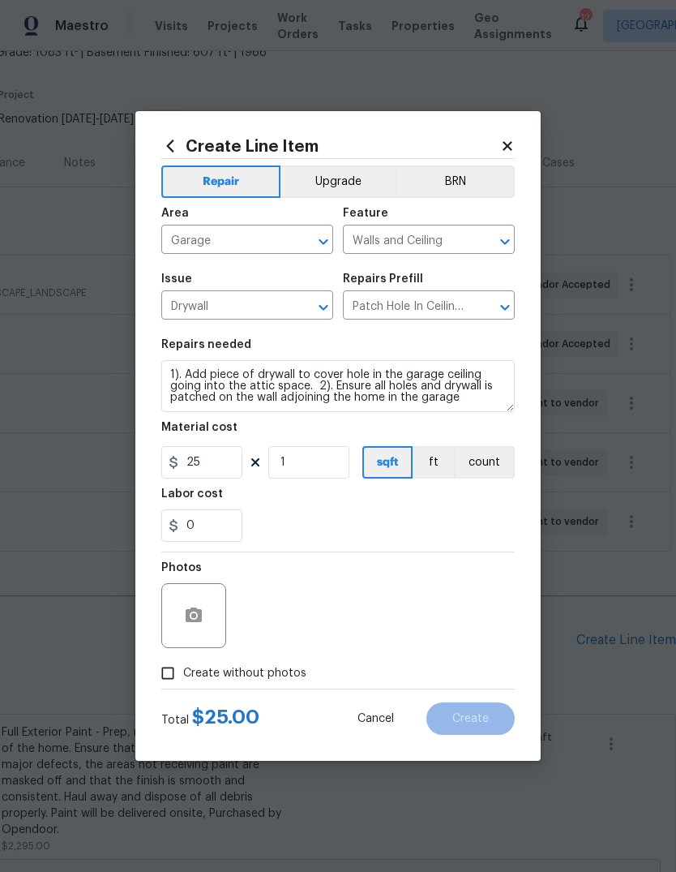
click at [474, 522] on div "0" at bounding box center [338, 525] width 354 height 32
click at [336, 467] on input "1" at bounding box center [308, 462] width 81 height 32
type input "6"
click at [448, 515] on div "0" at bounding box center [338, 525] width 354 height 32
click at [198, 617] on icon "button" at bounding box center [194, 614] width 16 height 15
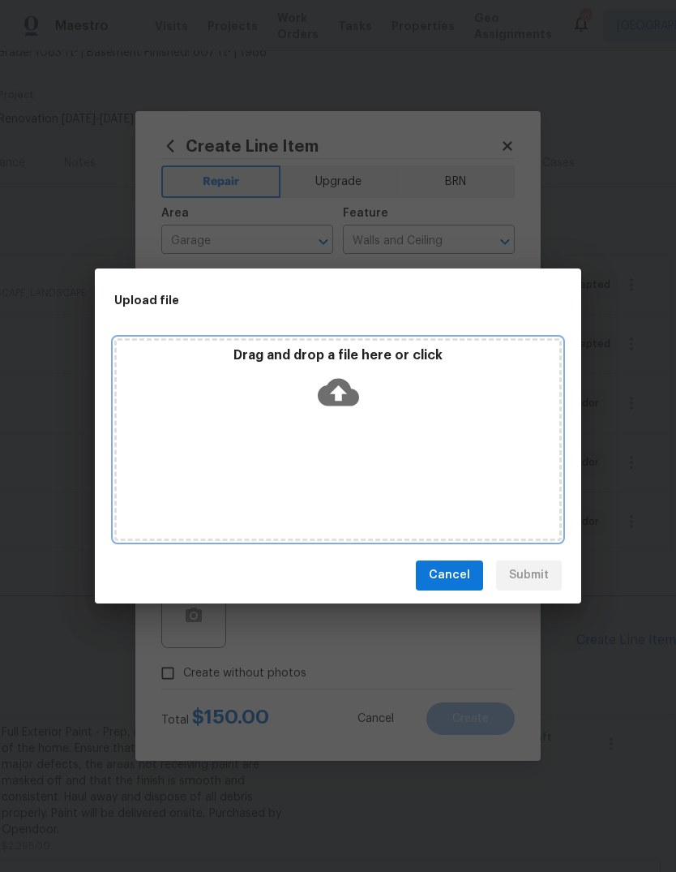
click at [349, 390] on icon at bounding box center [338, 392] width 41 height 28
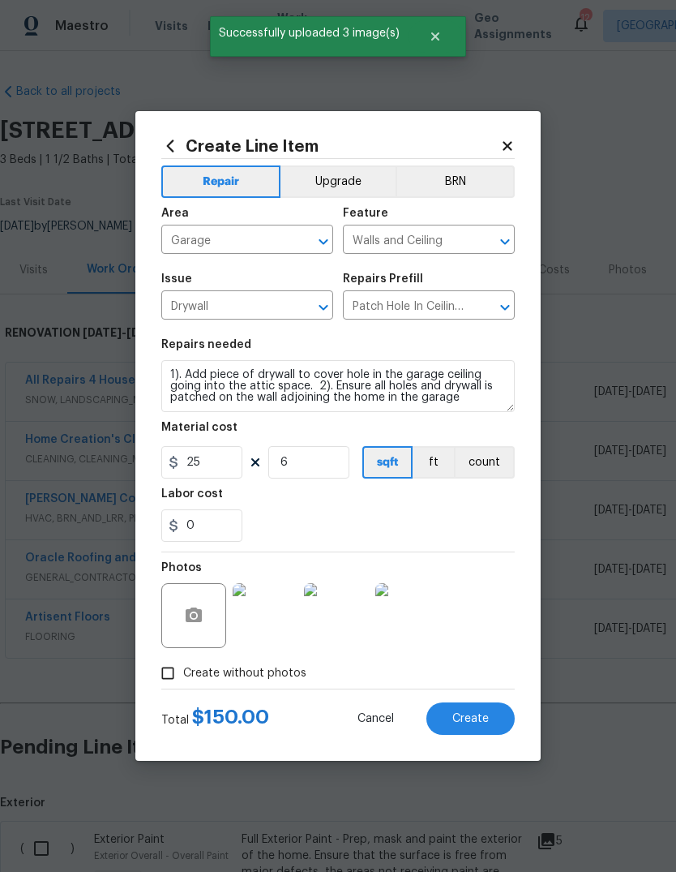
scroll to position [107, 240]
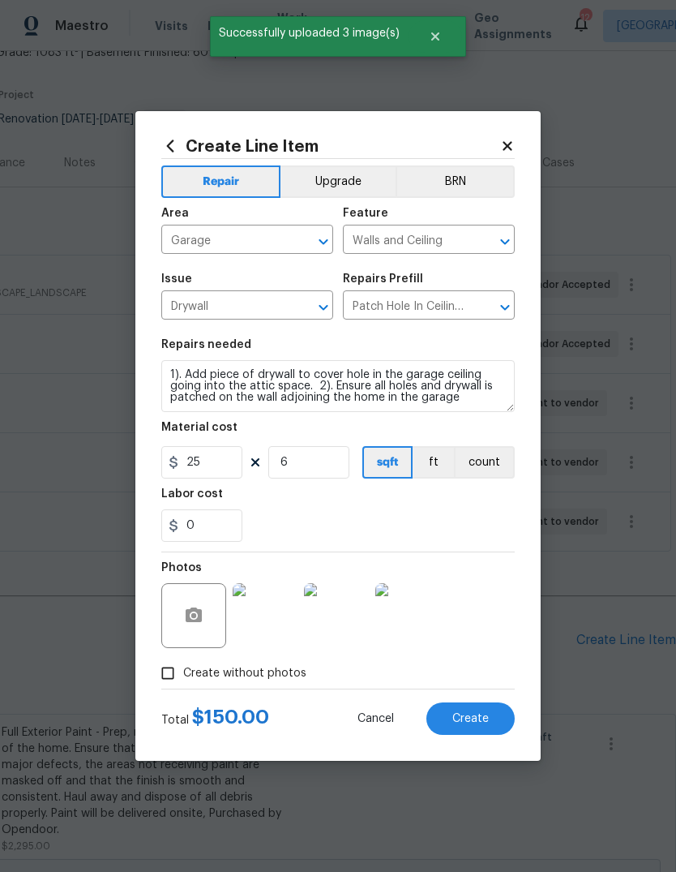
click at [272, 621] on img at bounding box center [265, 615] width 65 height 65
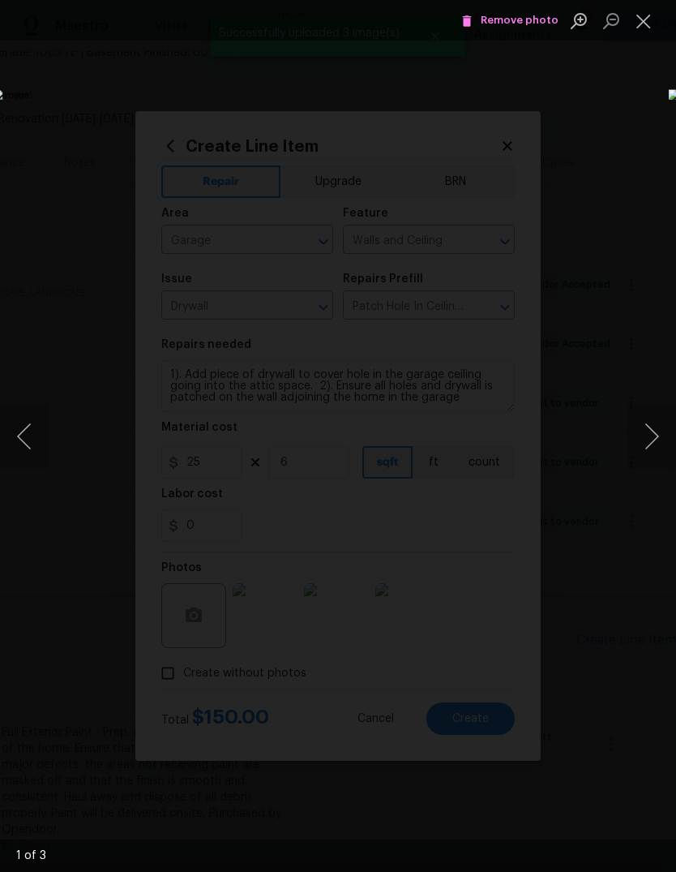
click at [658, 443] on button "Next image" at bounding box center [652, 436] width 49 height 65
click at [653, 439] on button "Next image" at bounding box center [652, 436] width 49 height 65
click at [643, 19] on button "Close lightbox" at bounding box center [644, 20] width 32 height 28
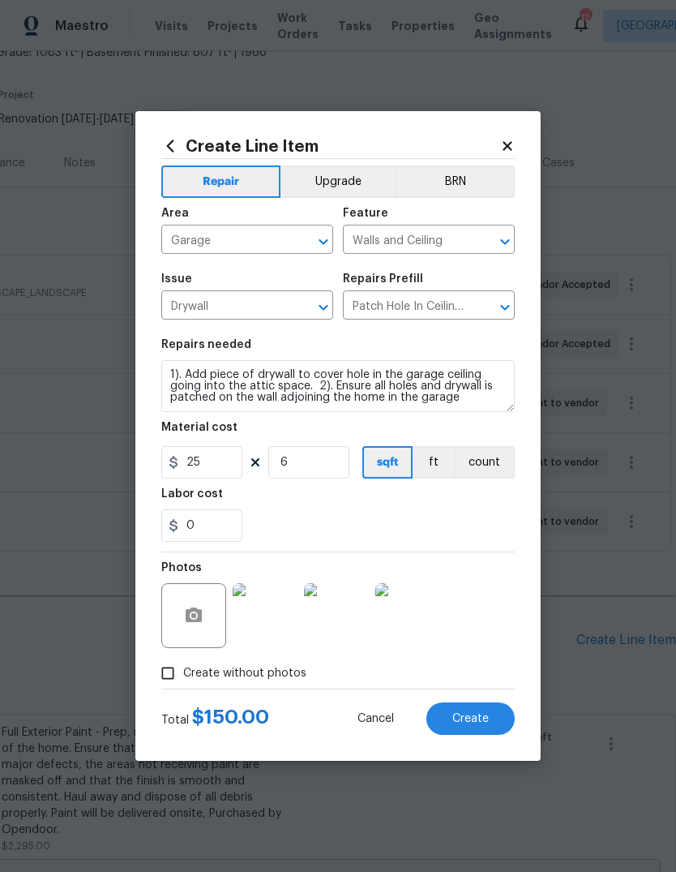
click at [491, 725] on button "Create" at bounding box center [470, 718] width 88 height 32
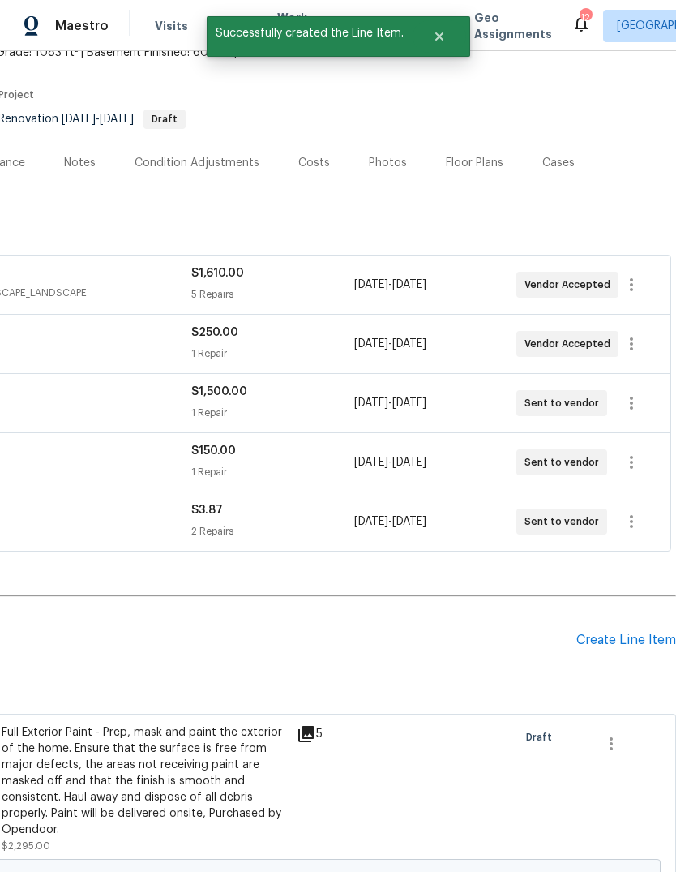
click at [651, 632] on div "Create Line Item" at bounding box center [626, 639] width 100 height 15
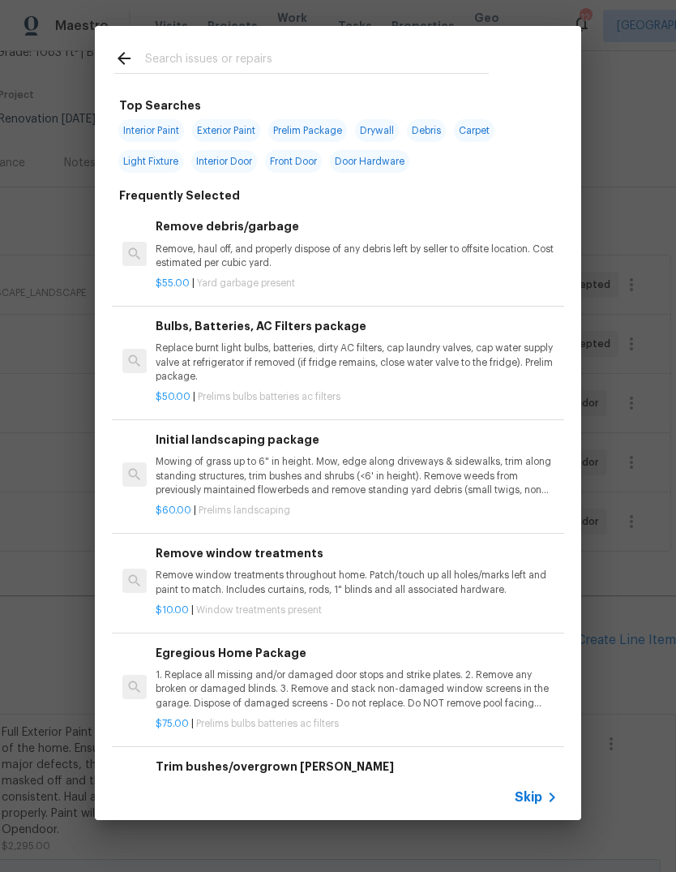
click at [543, 796] on icon at bounding box center [551, 796] width 19 height 19
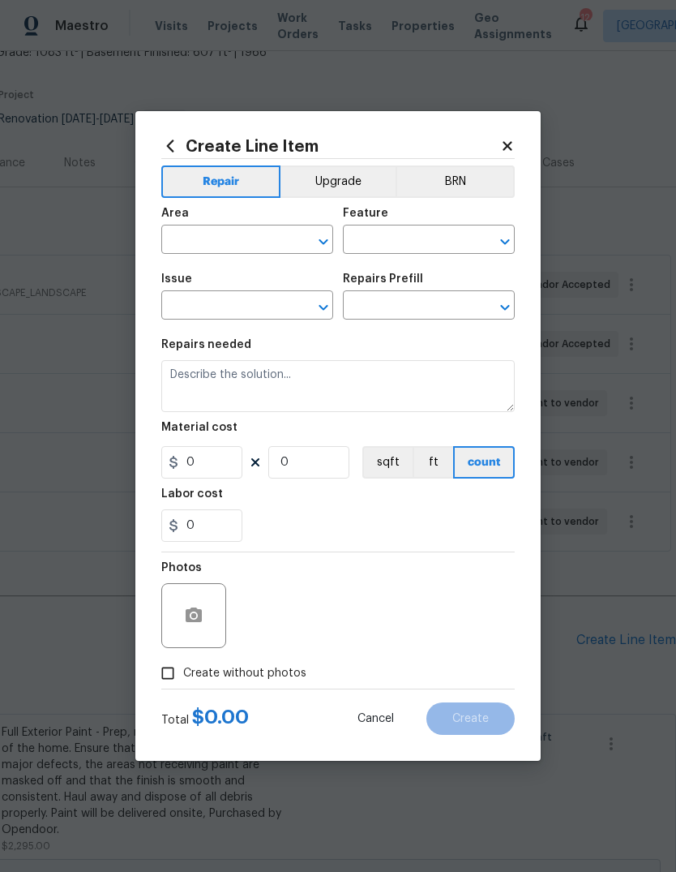
click at [270, 236] on input "text" at bounding box center [224, 241] width 126 height 25
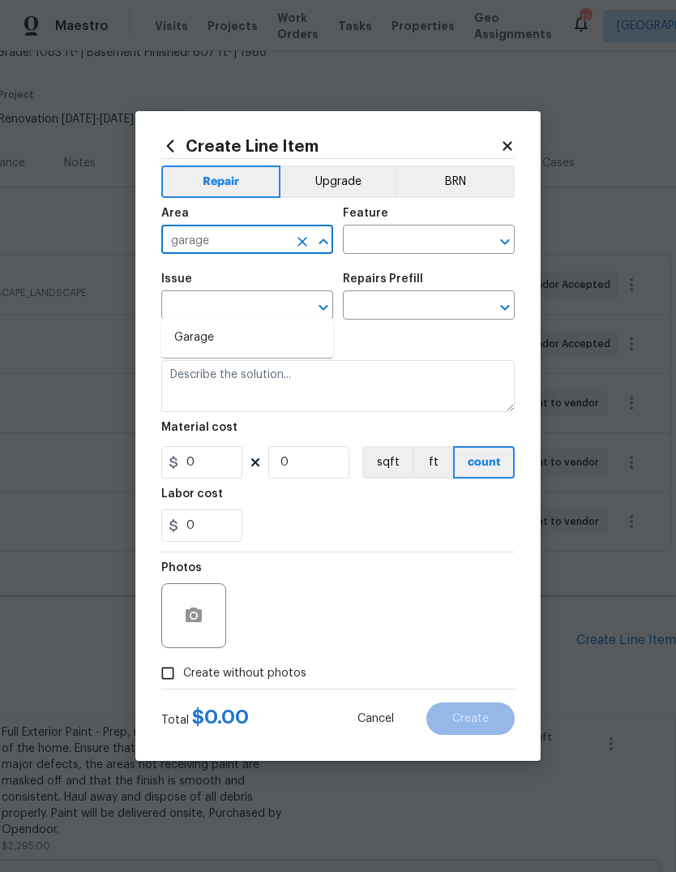
click at [217, 324] on li "Garage" at bounding box center [247, 337] width 172 height 27
type input "Garage"
click at [443, 235] on input "text" at bounding box center [406, 241] width 126 height 25
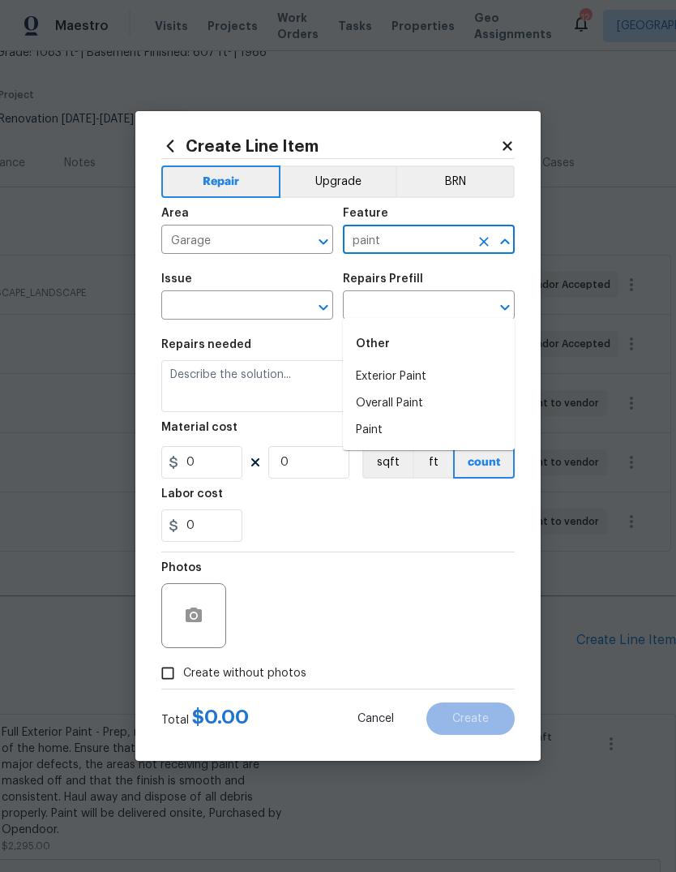
click at [445, 363] on li "Exterior Paint" at bounding box center [429, 376] width 172 height 27
type input "Exterior Paint"
click at [493, 238] on button "Clear" at bounding box center [484, 241] width 23 height 23
click at [452, 238] on input "text" at bounding box center [406, 241] width 126 height 25
click at [421, 417] on li "Paint" at bounding box center [429, 430] width 172 height 27
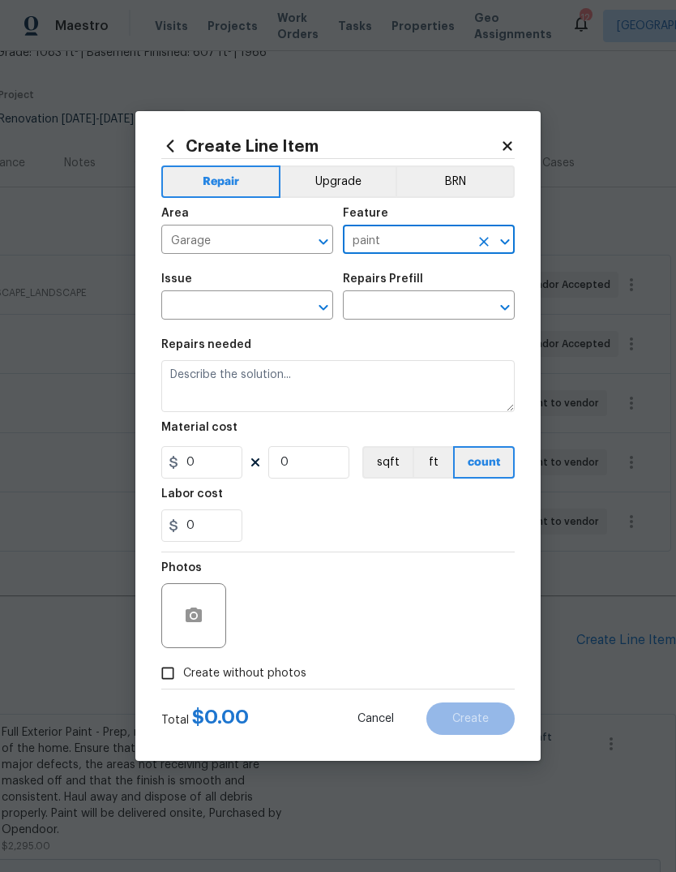
type input "Paint"
click at [262, 315] on input "text" at bounding box center [224, 306] width 126 height 25
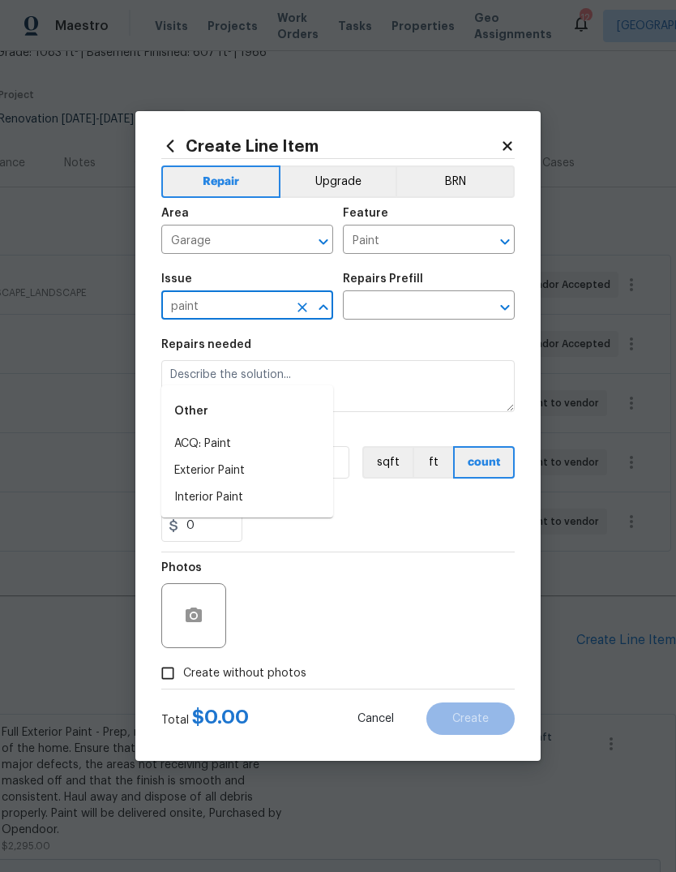
click at [277, 484] on li "Interior Paint" at bounding box center [247, 497] width 172 height 27
type input "Interior Paint"
click at [438, 306] on input "text" at bounding box center [406, 306] width 126 height 25
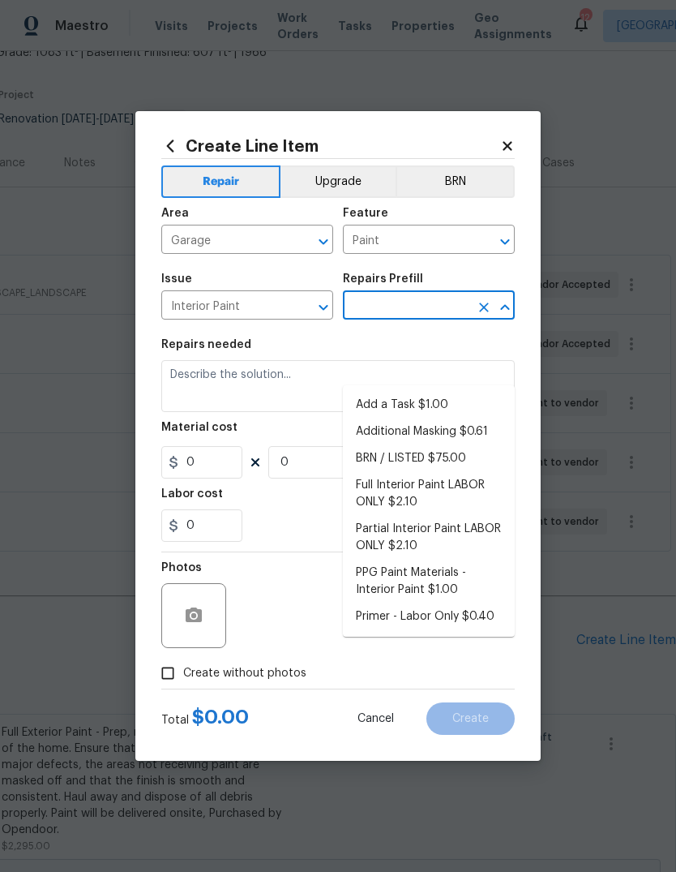
click at [460, 392] on li "Add a Task $1.00" at bounding box center [429, 405] width 172 height 27
type input "Add a Task $1.00"
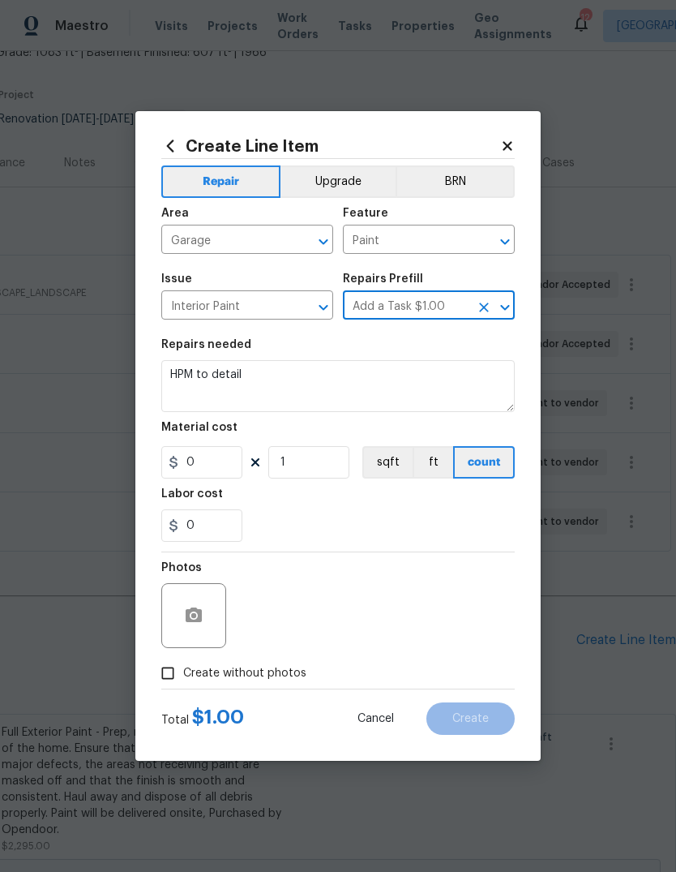
type input "Overall Paint"
type textarea "HPM to detail"
type input "1"
type input "Add a Task $1.00"
type input "1"
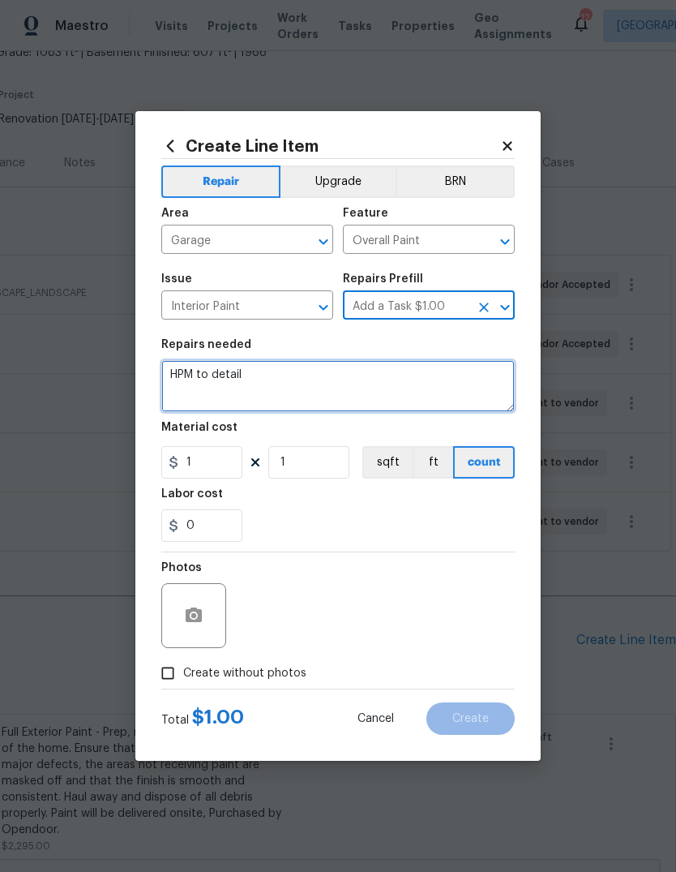
click at [415, 379] on textarea "HPM to detail" at bounding box center [338, 386] width 354 height 52
type textarea "H"
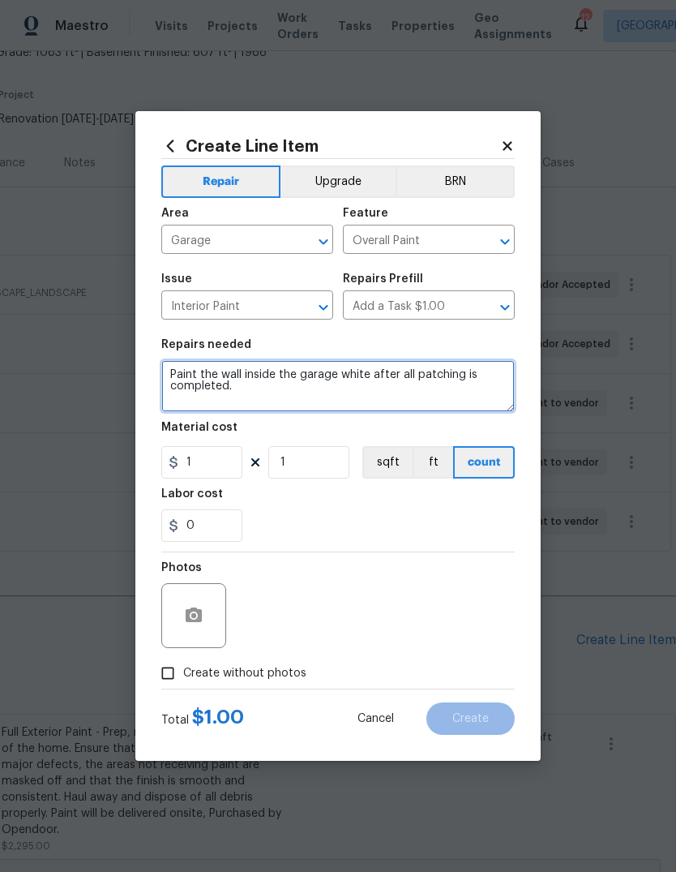
type textarea "Paint the wall inside the garage white after all patching is completed."
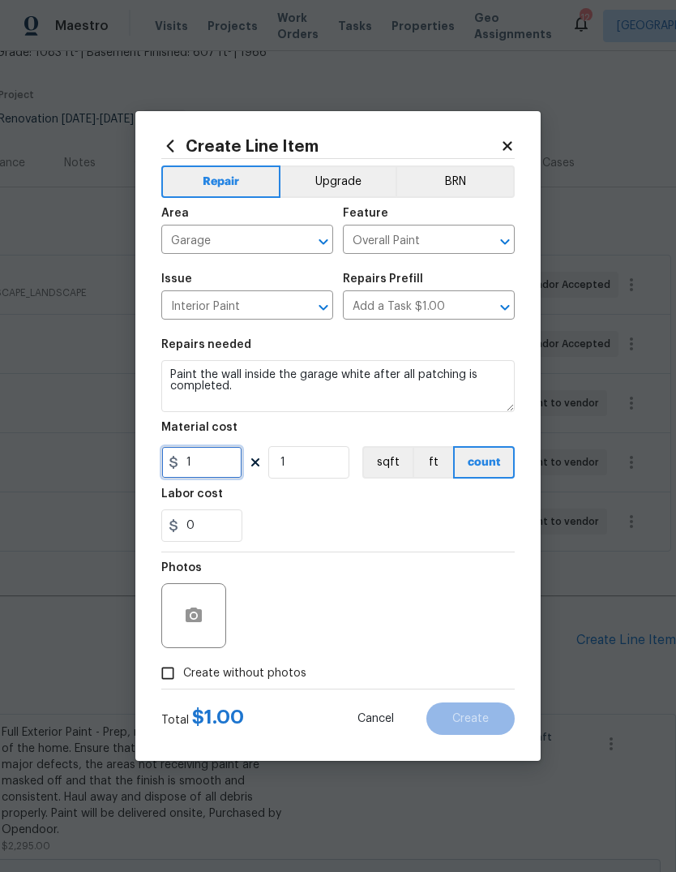
click at [230, 469] on input "1" at bounding box center [201, 462] width 81 height 32
type input "150"
click at [472, 519] on div "0" at bounding box center [338, 525] width 354 height 32
click at [209, 624] on button "button" at bounding box center [193, 615] width 39 height 39
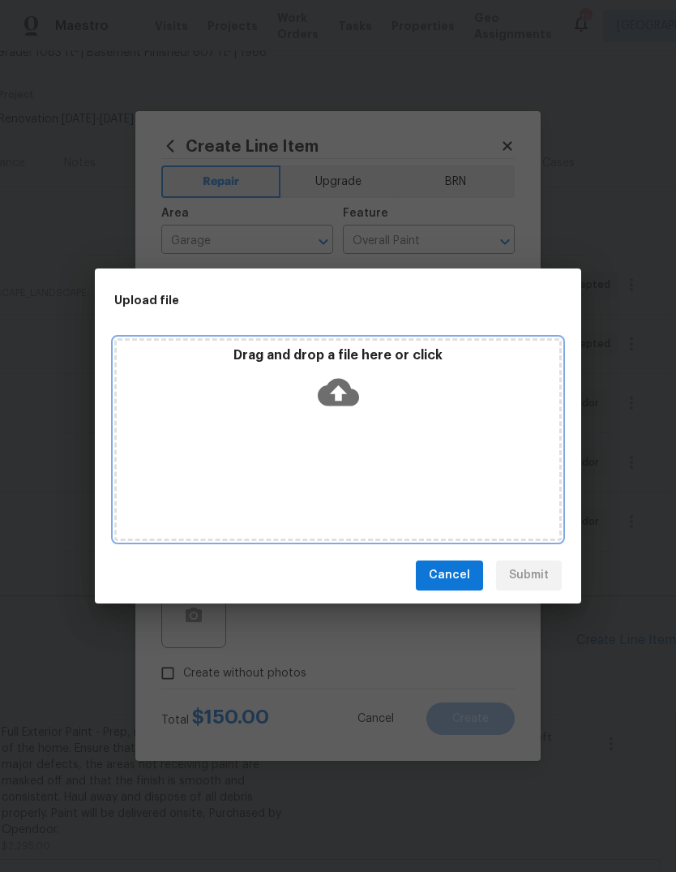
click at [351, 388] on icon at bounding box center [338, 392] width 41 height 28
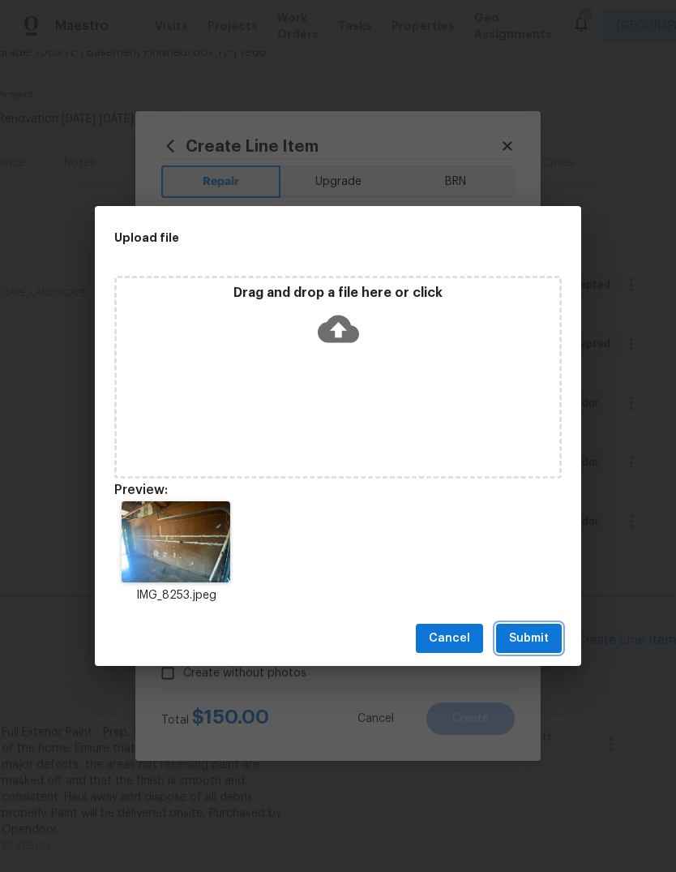
click at [546, 628] on span "Submit" at bounding box center [529, 638] width 40 height 20
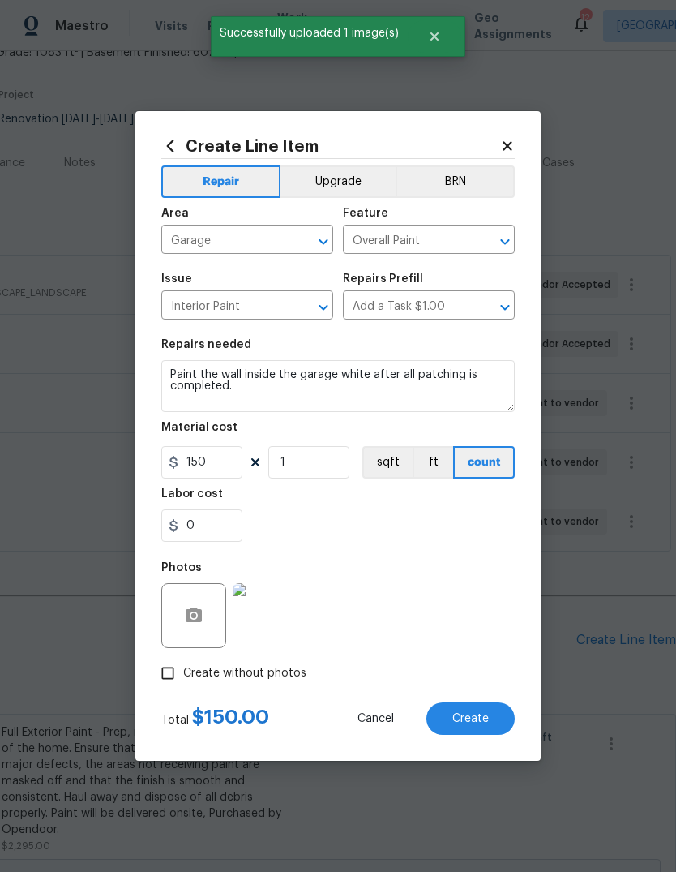
click at [489, 715] on button "Create" at bounding box center [470, 718] width 88 height 32
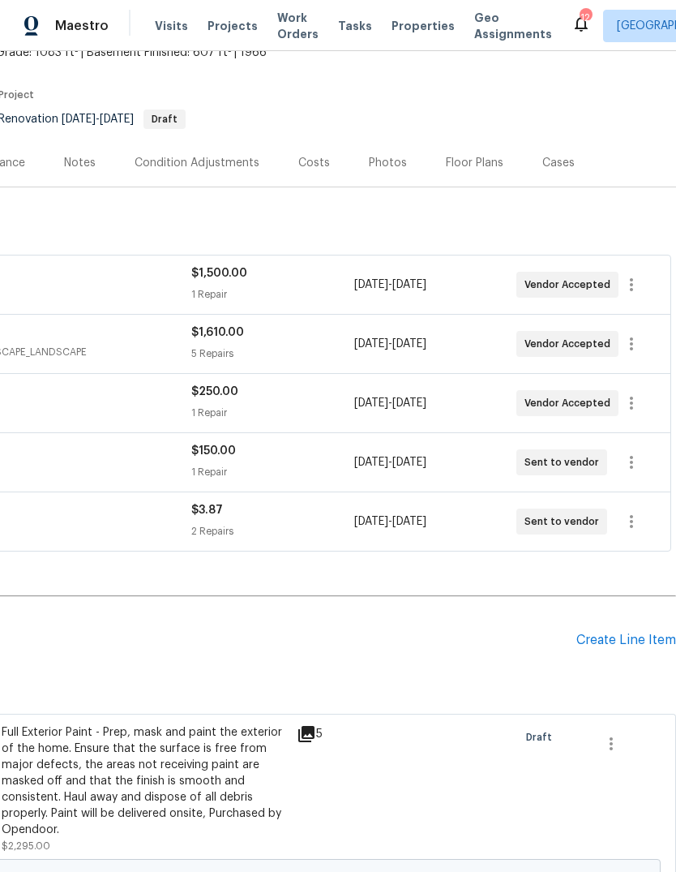
click at [633, 632] on div "Create Line Item" at bounding box center [626, 639] width 100 height 15
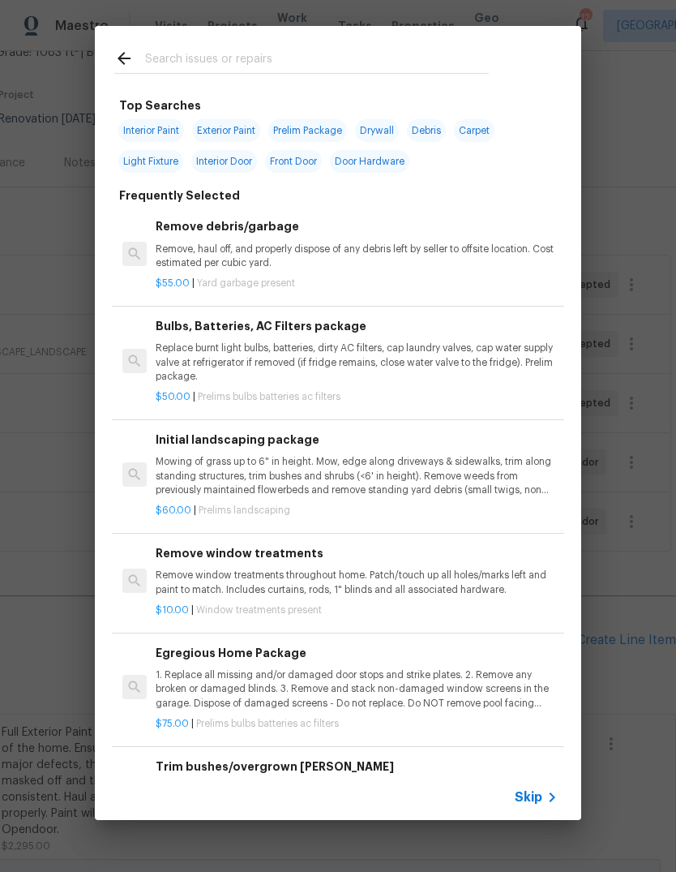
click at [546, 795] on icon at bounding box center [551, 796] width 19 height 19
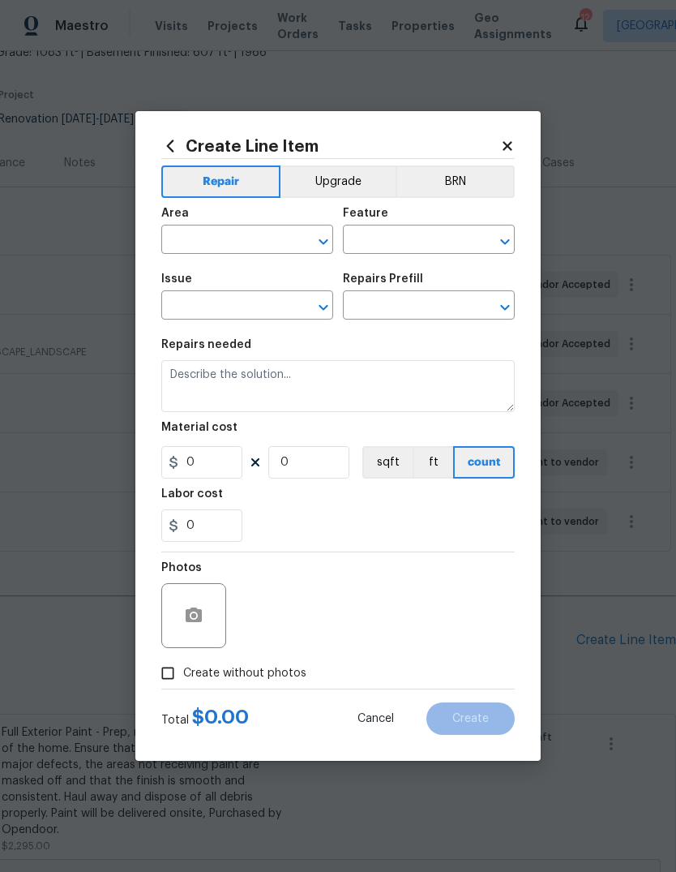
click at [251, 237] on input "text" at bounding box center [224, 241] width 126 height 25
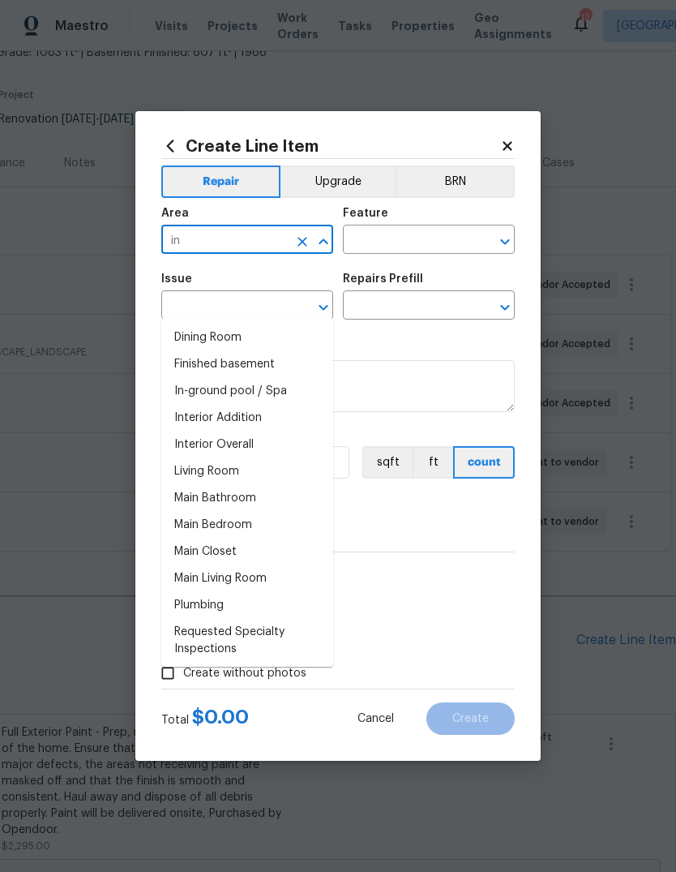
type input "i"
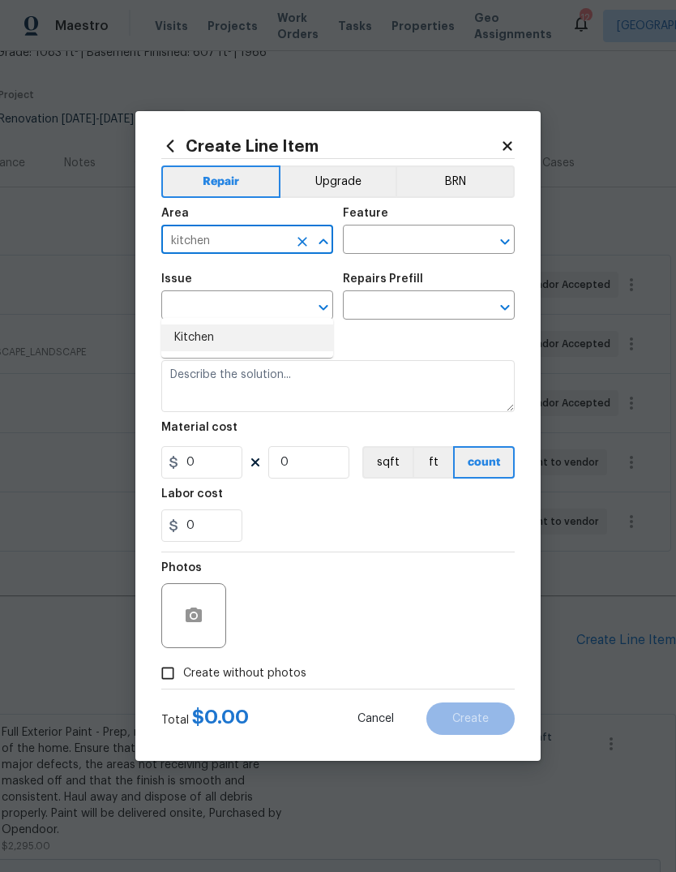
click at [259, 324] on li "Kitchen" at bounding box center [247, 337] width 172 height 27
type input "Kitchen"
click at [419, 242] on input "text" at bounding box center [406, 241] width 126 height 25
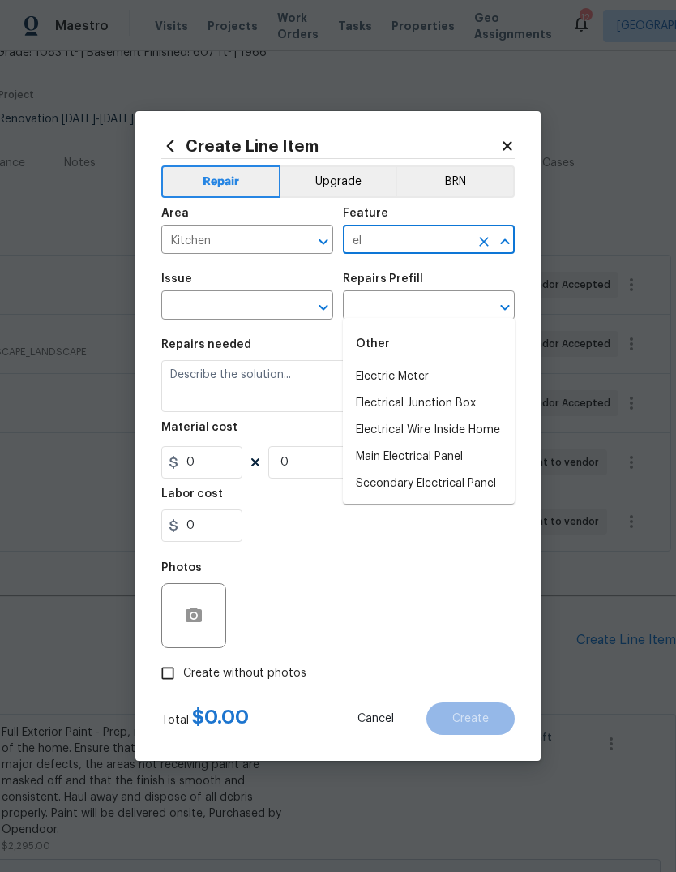
type input "e"
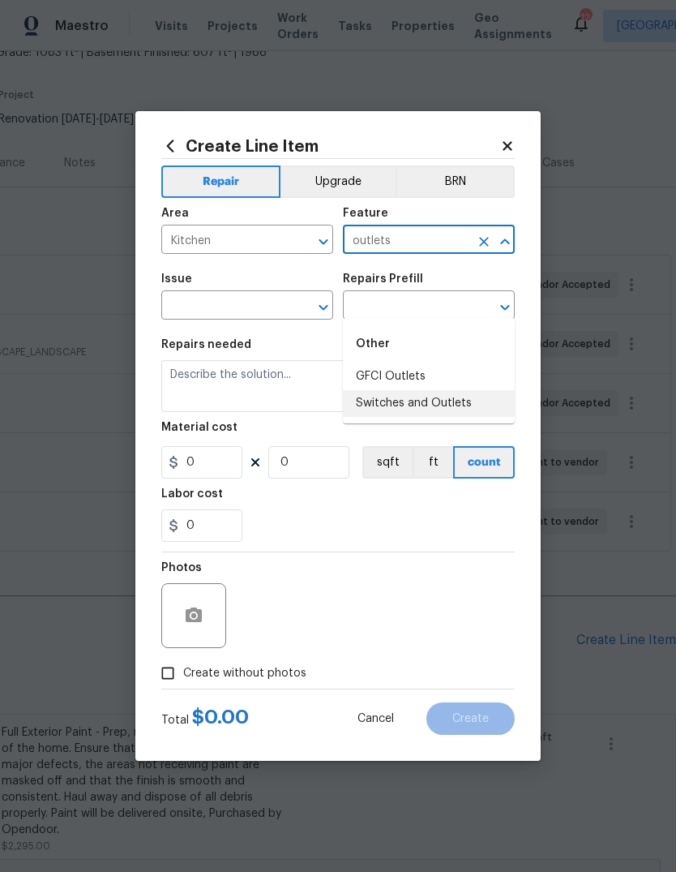
click at [482, 390] on li "Switches and Outlets" at bounding box center [429, 403] width 172 height 27
type input "Switches and Outlets"
click at [268, 305] on input "text" at bounding box center [224, 306] width 126 height 25
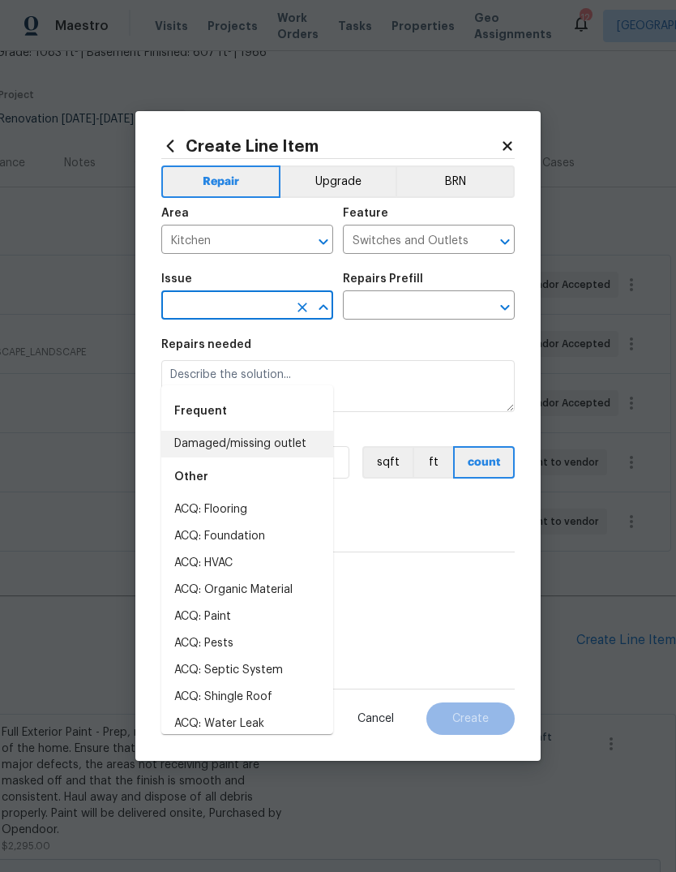
click at [303, 431] on li "Damaged/missing outlet" at bounding box center [247, 444] width 172 height 27
type input "Damaged/missing outlet"
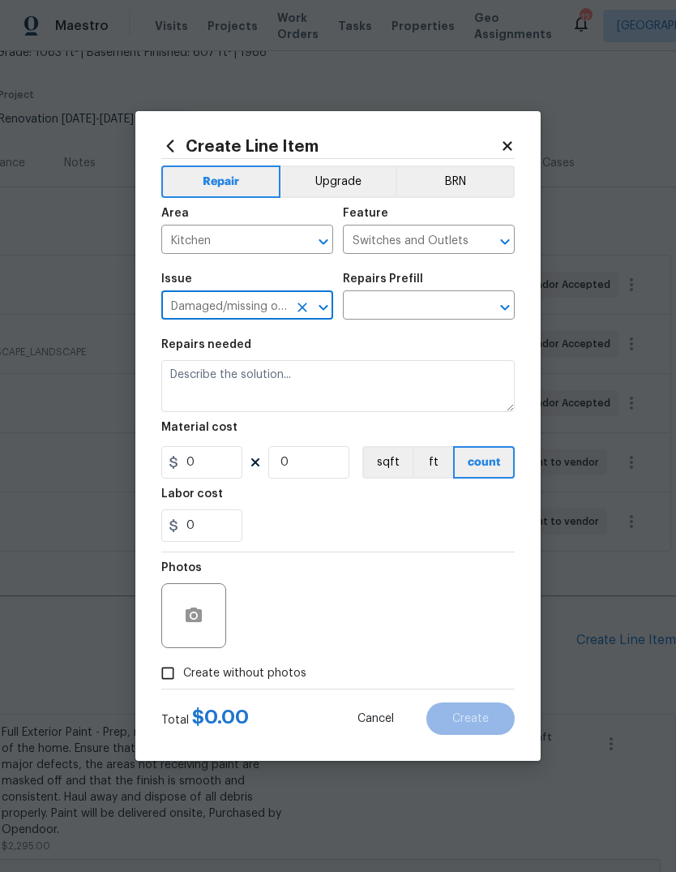
click at [433, 311] on input "text" at bounding box center [406, 306] width 126 height 25
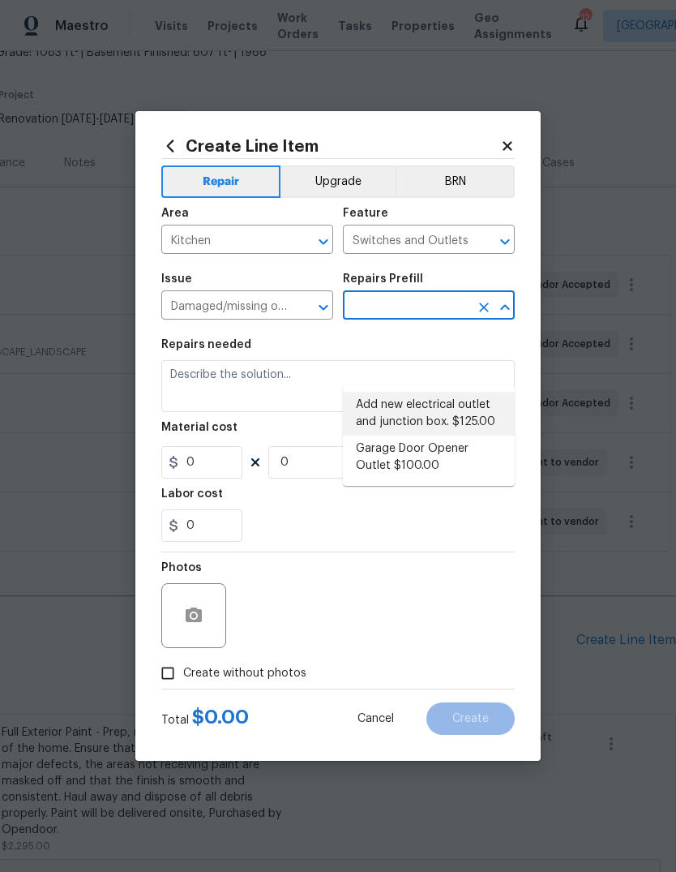
click at [486, 392] on li "Add new electrical outlet and junction box. $125.00" at bounding box center [429, 414] width 172 height 44
type input "Add new electrical outlet and junction box. $125.00"
type textarea "Install new outlet by tying into existing circuit and installing new junction b…"
type input "1"
type input "Add new electrical outlet and junction box. $125.00"
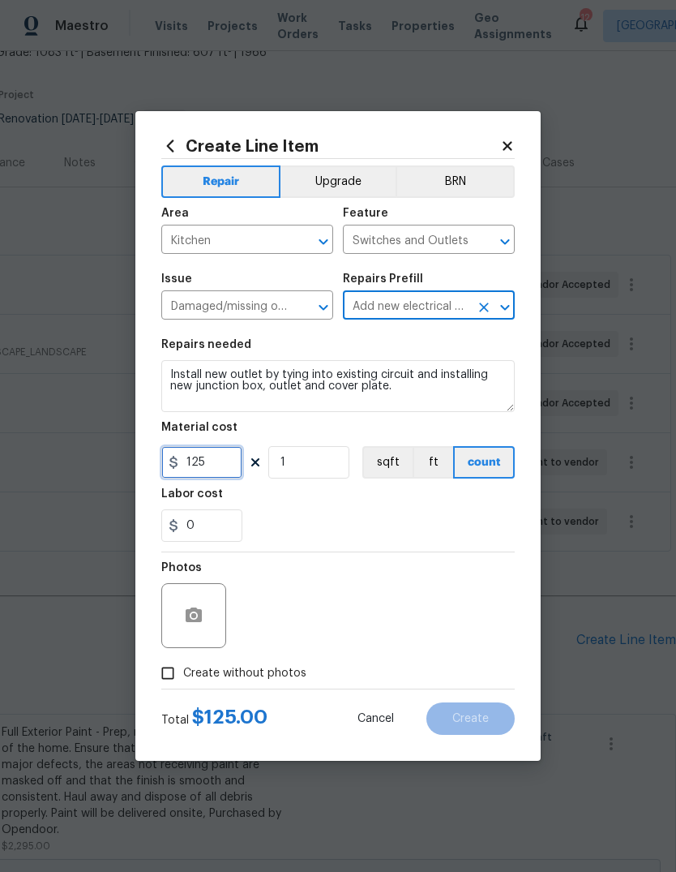
click at [240, 457] on input "125" at bounding box center [201, 462] width 81 height 32
type input "150"
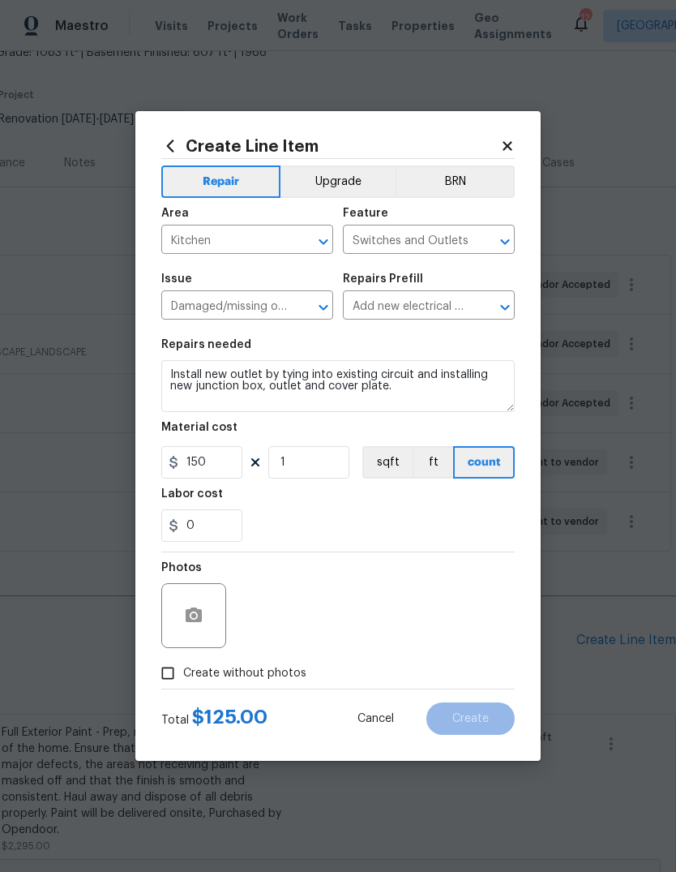
click at [417, 517] on div "0" at bounding box center [338, 525] width 354 height 32
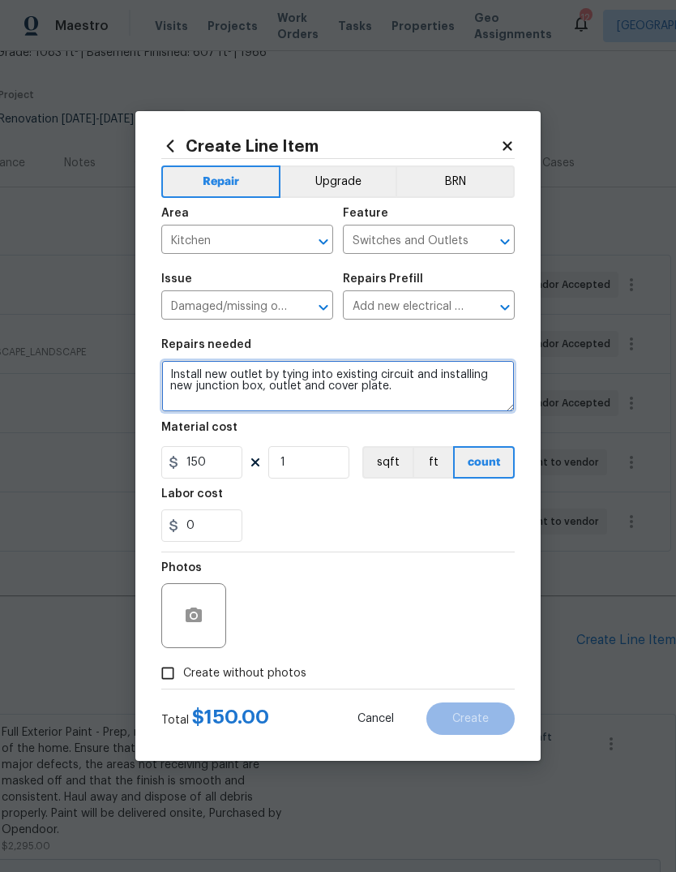
click at [433, 389] on textarea "Install new outlet by tying into existing circuit and installing new junction b…" at bounding box center [338, 386] width 354 height 52
click at [432, 391] on textarea "Install new outlet by tying into existing circuit and installing new junction b…" at bounding box center [338, 386] width 354 height 52
click at [431, 390] on textarea "Install new outlet by tying into existing circuit and installing new junction b…" at bounding box center [338, 386] width 354 height 52
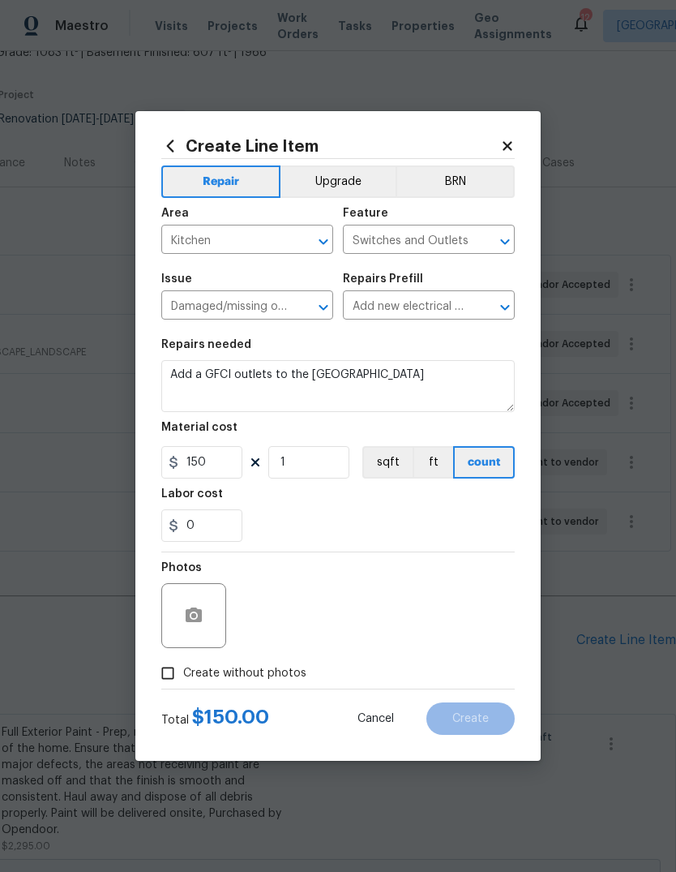
click at [442, 508] on div "Labor cost" at bounding box center [338, 498] width 354 height 21
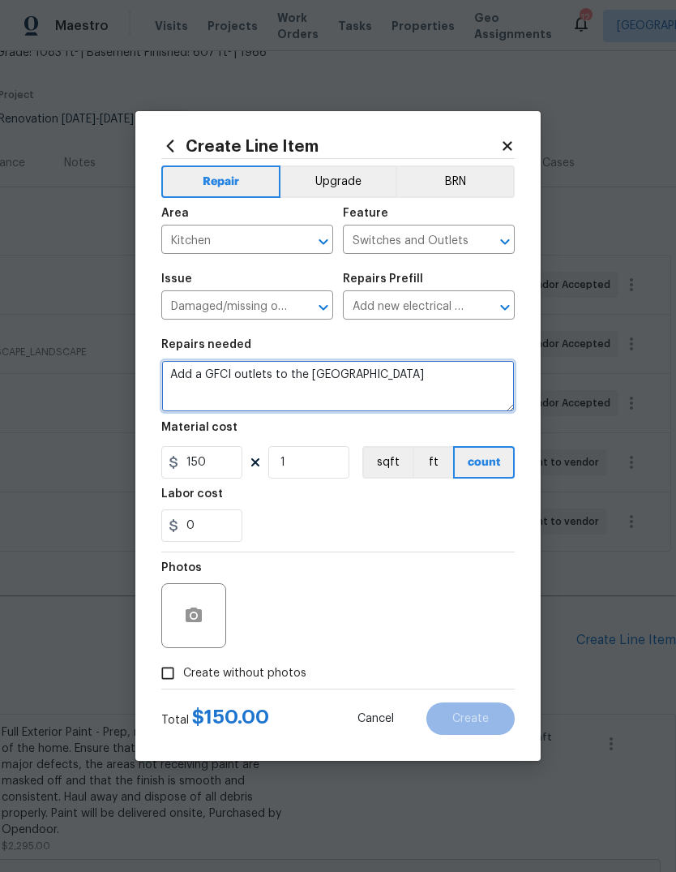
click at [471, 377] on textarea "Add a GFCI outlets to the kitchen island" at bounding box center [338, 386] width 354 height 52
type textarea "Add a GFCI outlets to the kitchen island."
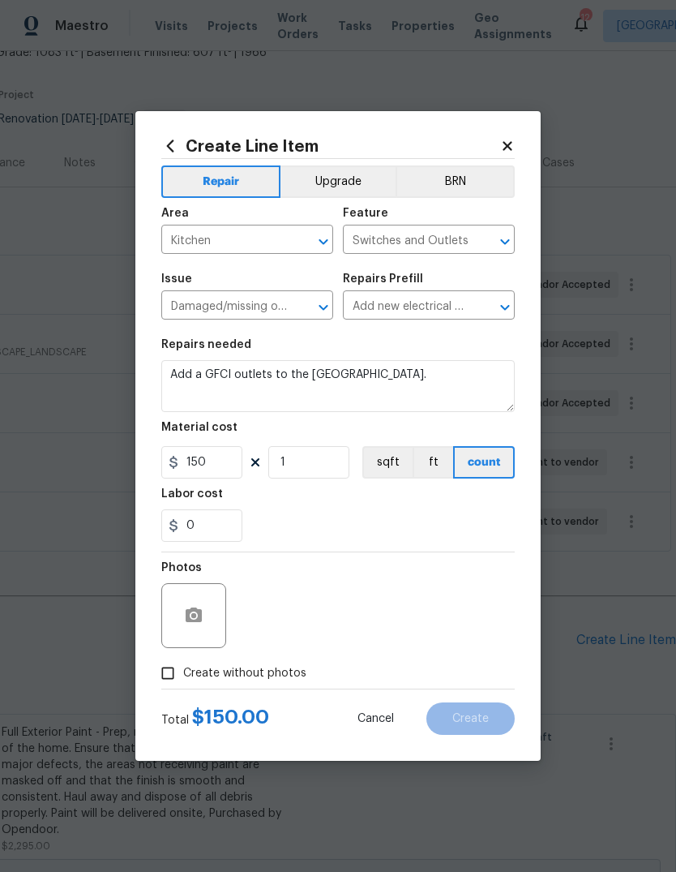
click at [381, 509] on div "Labor cost" at bounding box center [338, 498] width 354 height 21
click at [201, 615] on icon "button" at bounding box center [194, 614] width 16 height 15
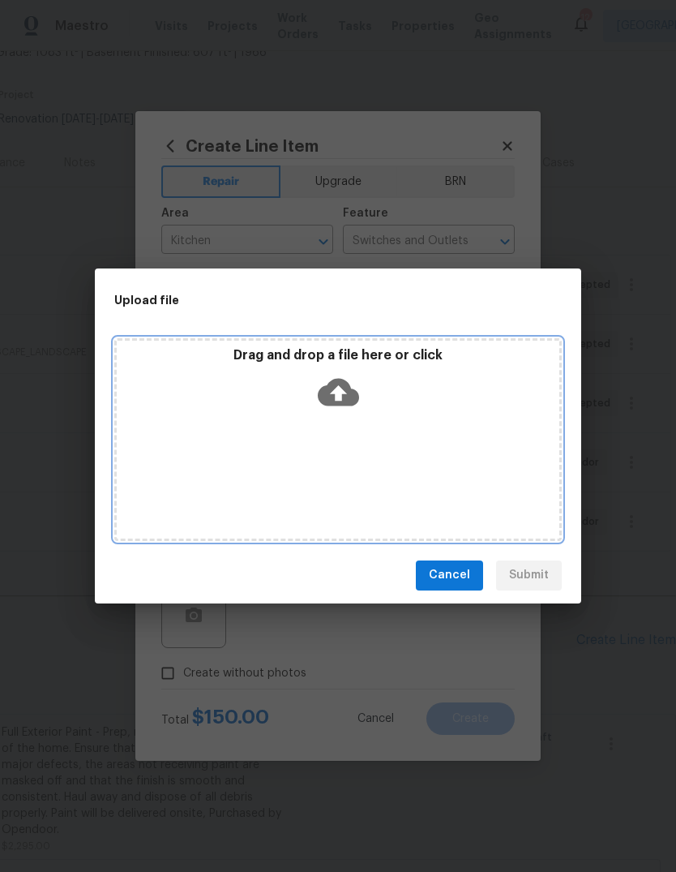
click at [346, 381] on icon at bounding box center [338, 392] width 41 height 28
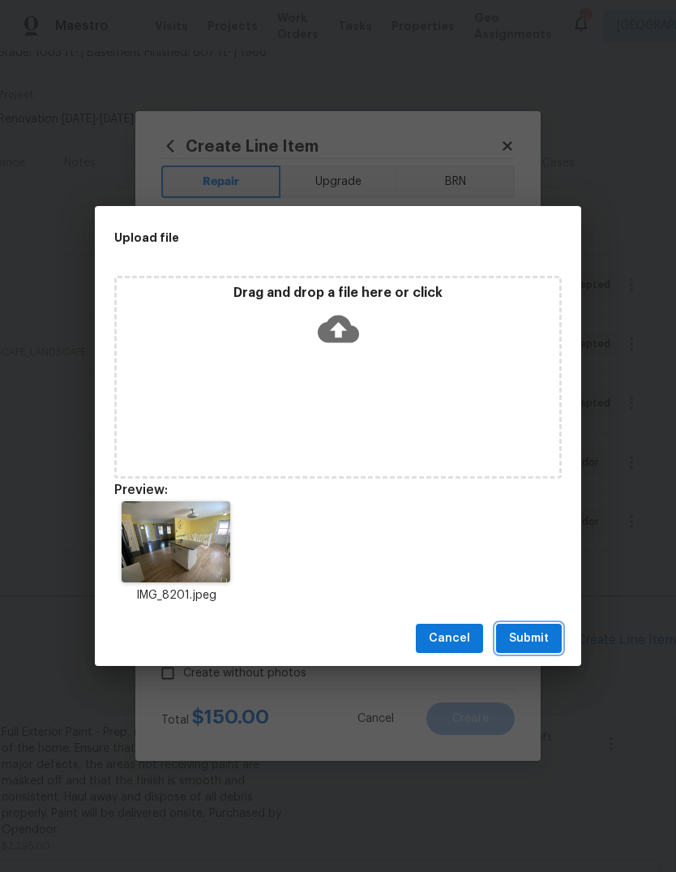
click at [552, 643] on button "Submit" at bounding box center [529, 639] width 66 height 30
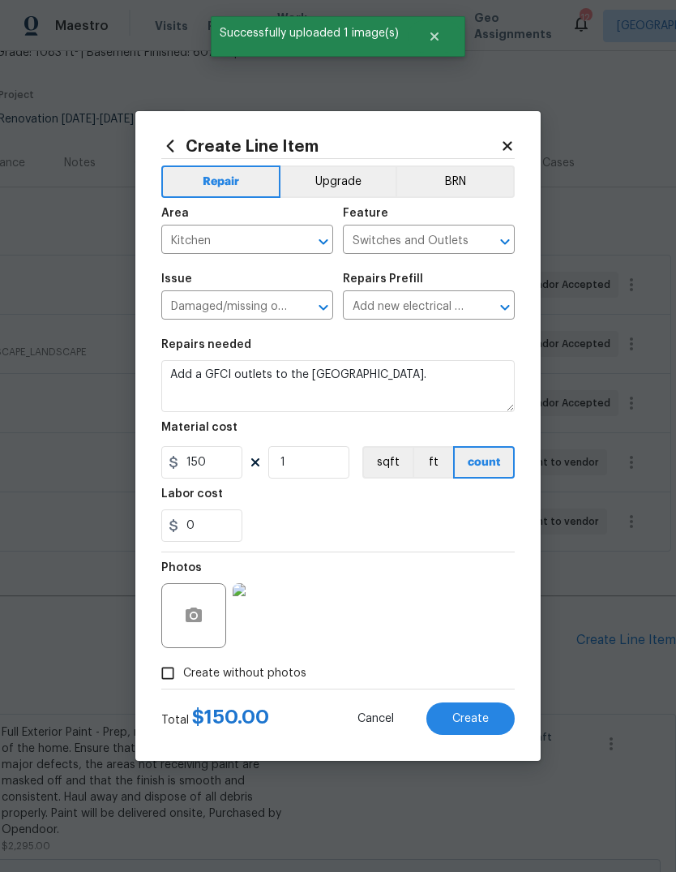
click at [280, 618] on img at bounding box center [265, 615] width 65 height 65
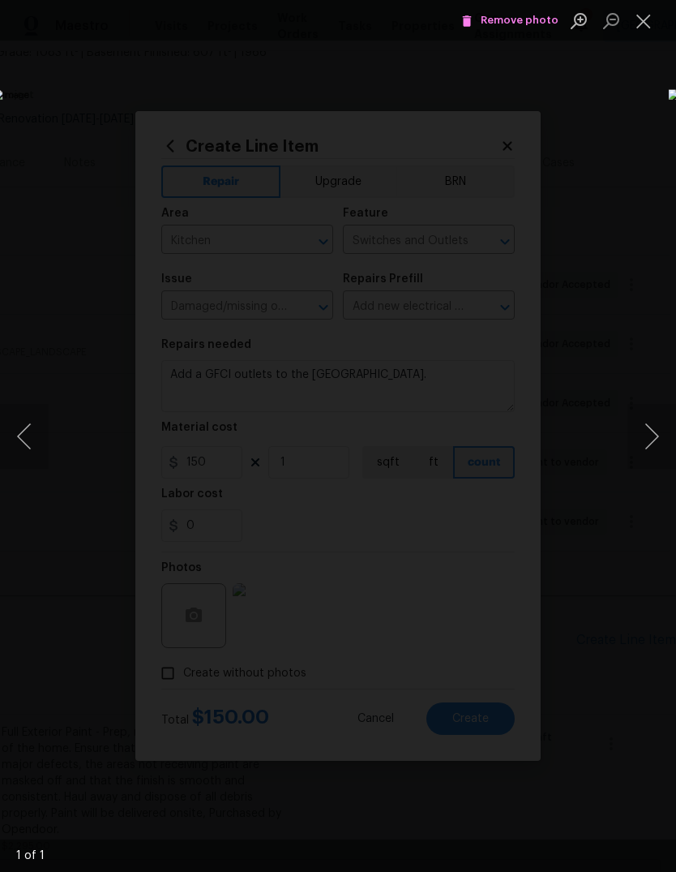
click at [645, 20] on button "Close lightbox" at bounding box center [644, 20] width 32 height 28
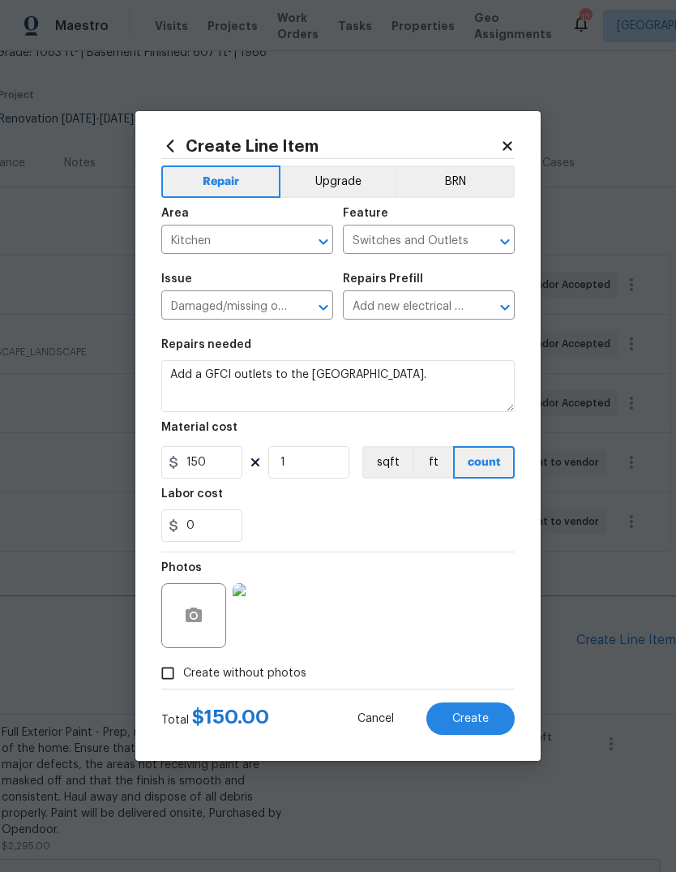
click at [498, 719] on button "Create" at bounding box center [470, 718] width 88 height 32
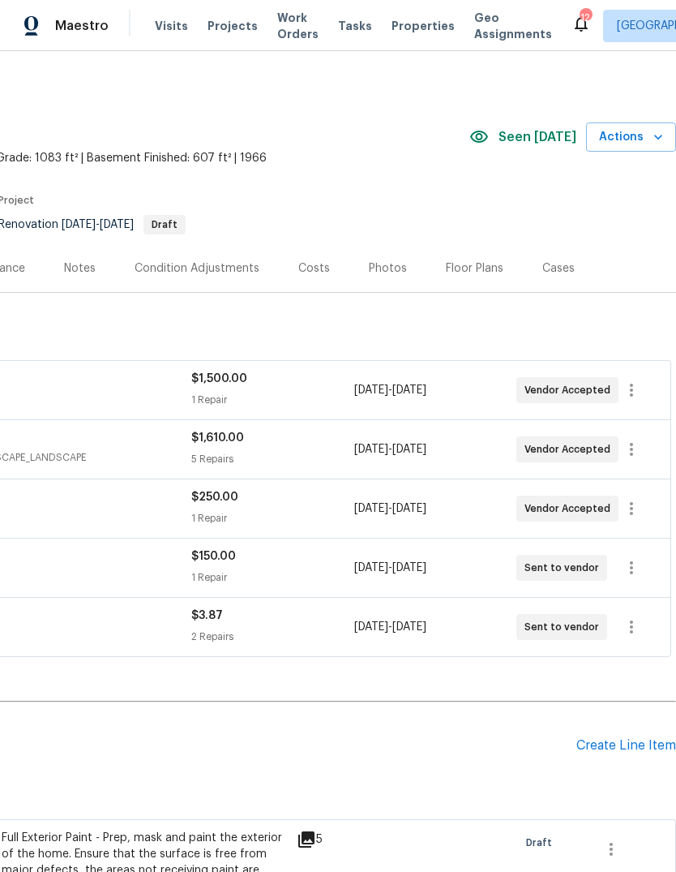
scroll to position [2, 240]
click at [649, 738] on div "Create Line Item" at bounding box center [626, 745] width 100 height 15
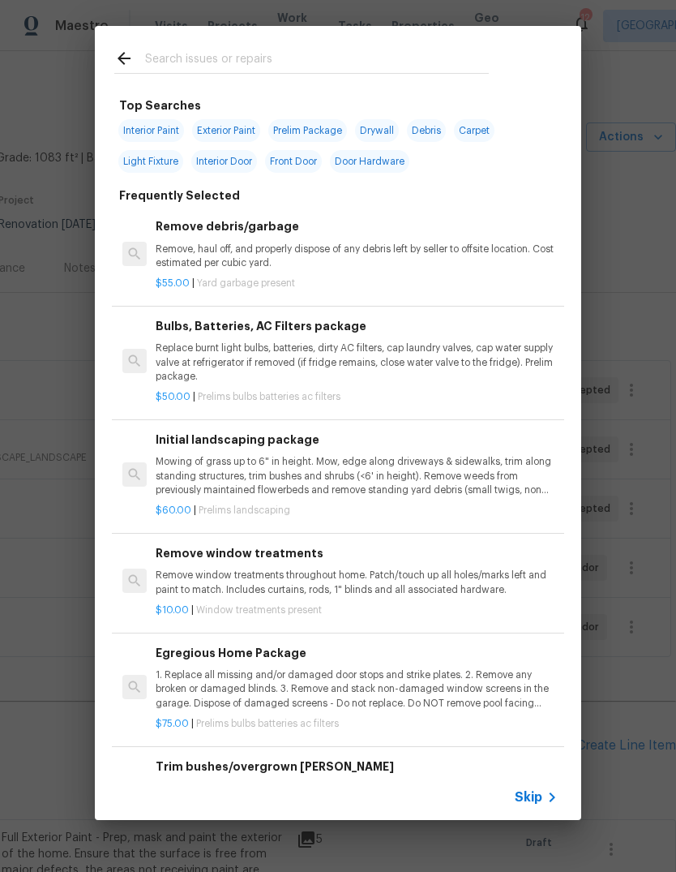
click at [546, 799] on icon at bounding box center [551, 796] width 19 height 19
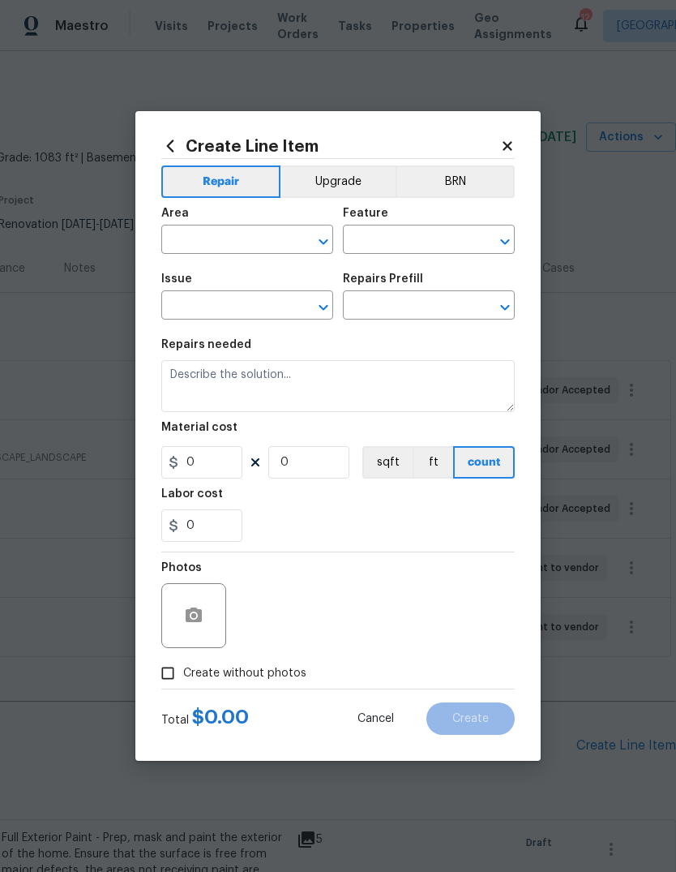
click at [252, 241] on input "text" at bounding box center [224, 241] width 126 height 25
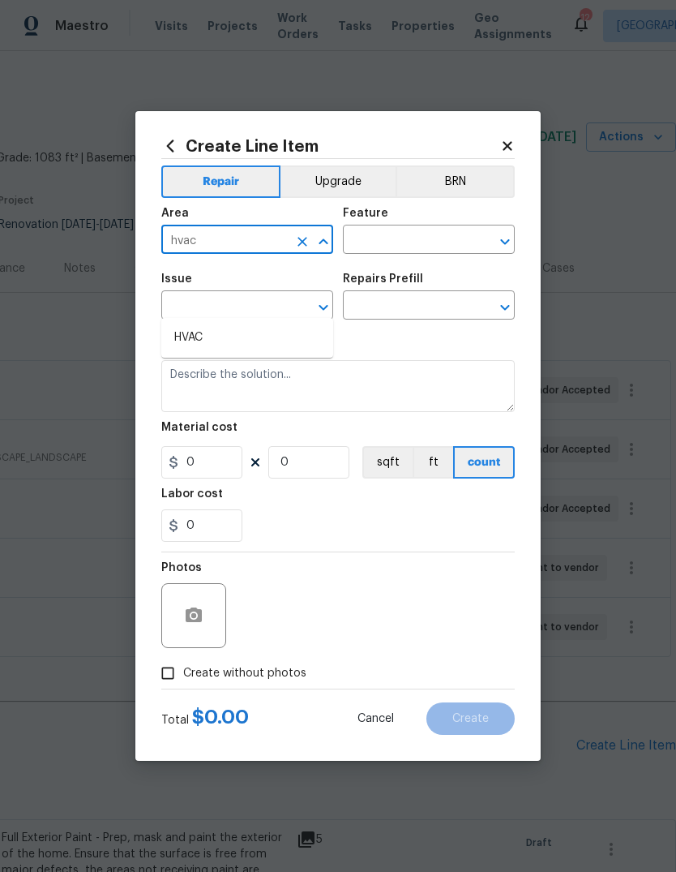
type input "hvac"
click at [328, 195] on button "Upgrade" at bounding box center [339, 181] width 116 height 32
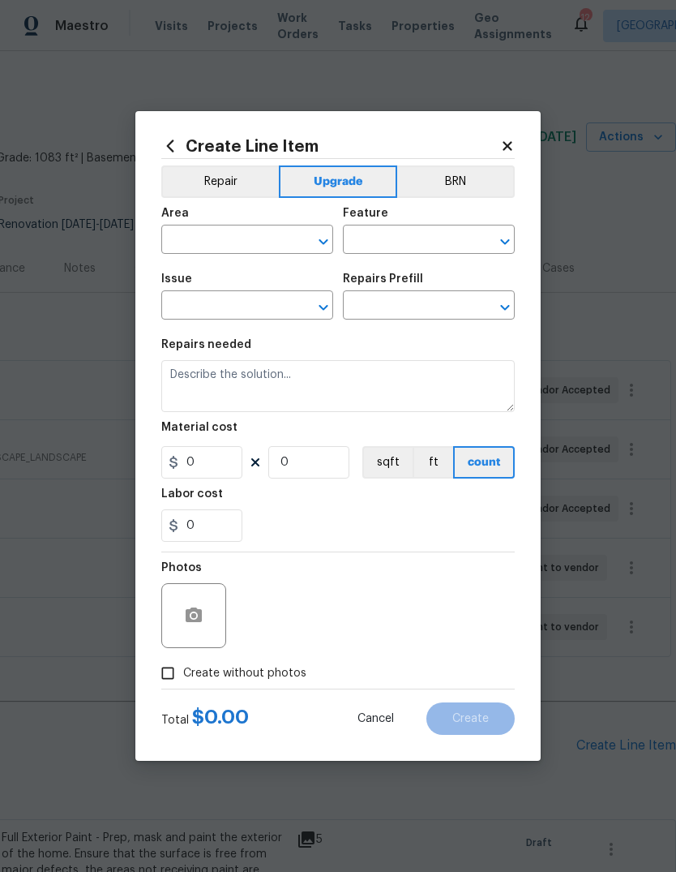
click at [242, 177] on button "Repair" at bounding box center [220, 181] width 118 height 32
click at [261, 241] on input "text" at bounding box center [224, 241] width 126 height 25
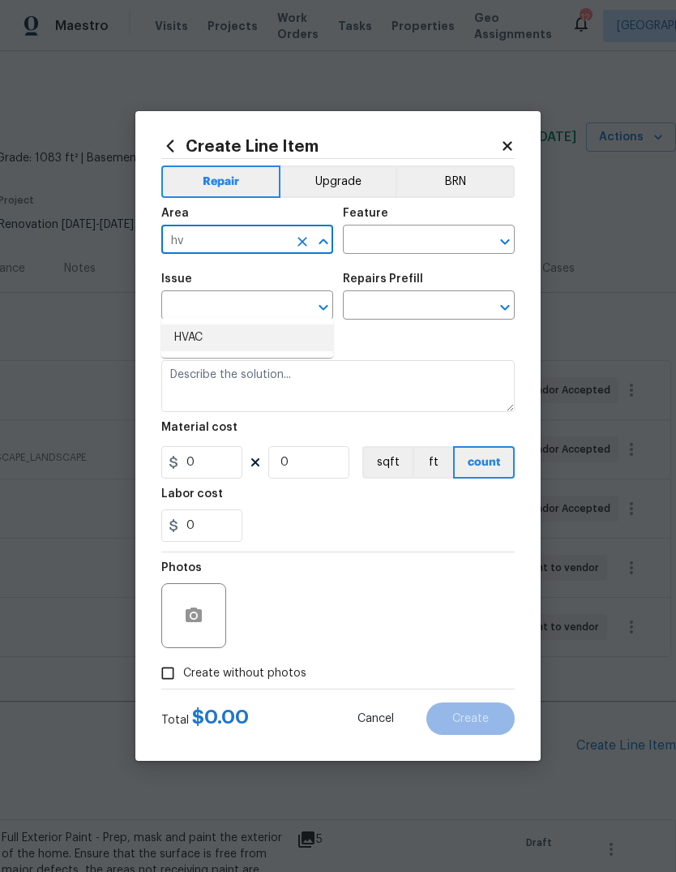
click at [199, 324] on li "HVAC" at bounding box center [247, 337] width 172 height 27
type input "HVAC"
click at [434, 242] on input "text" at bounding box center [406, 241] width 126 height 25
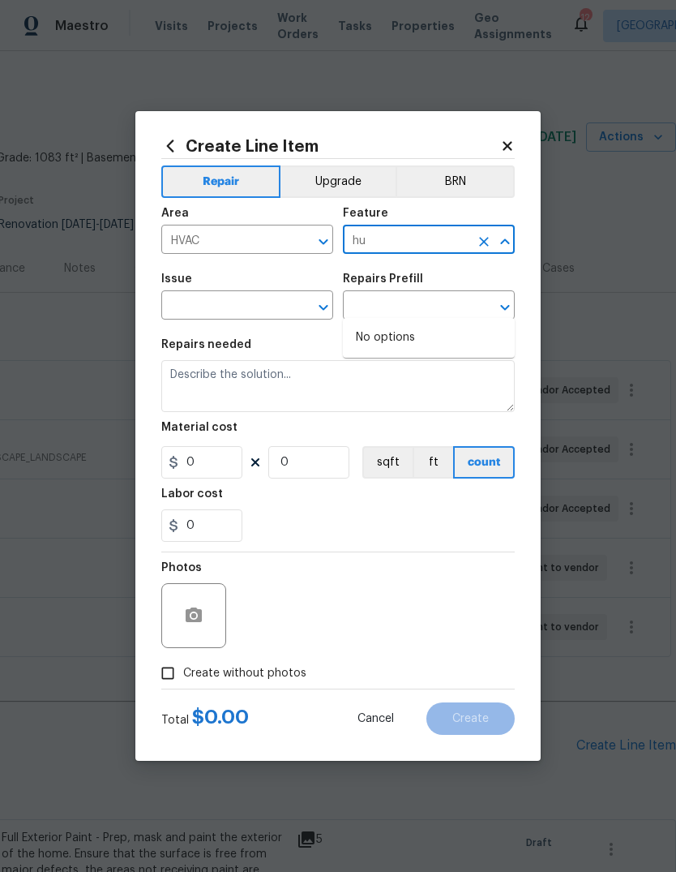
type input "h"
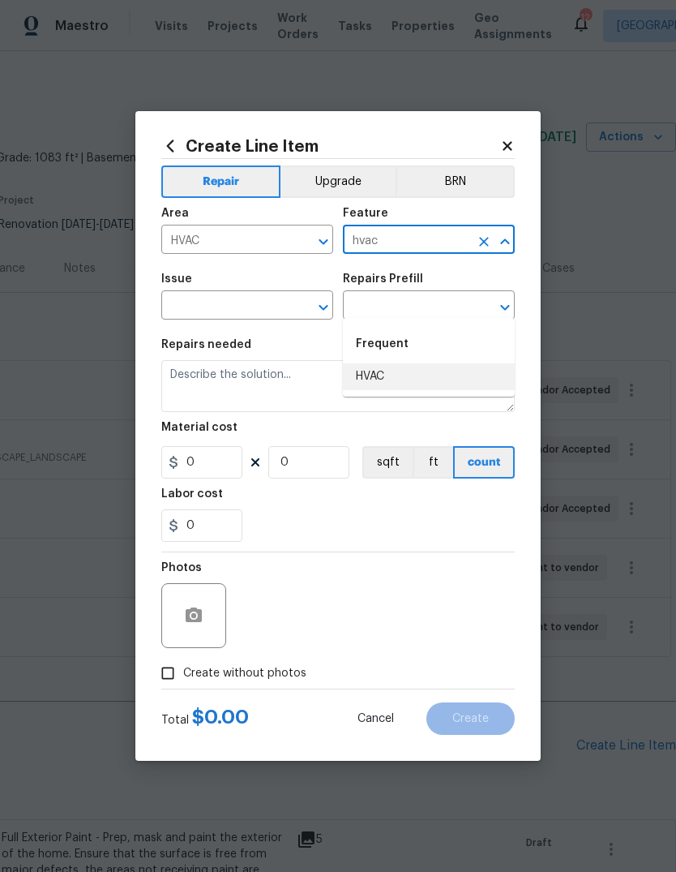
click at [384, 363] on li "HVAC" at bounding box center [429, 376] width 172 height 27
type input "HVAC"
click at [259, 305] on input "text" at bounding box center [224, 306] width 126 height 25
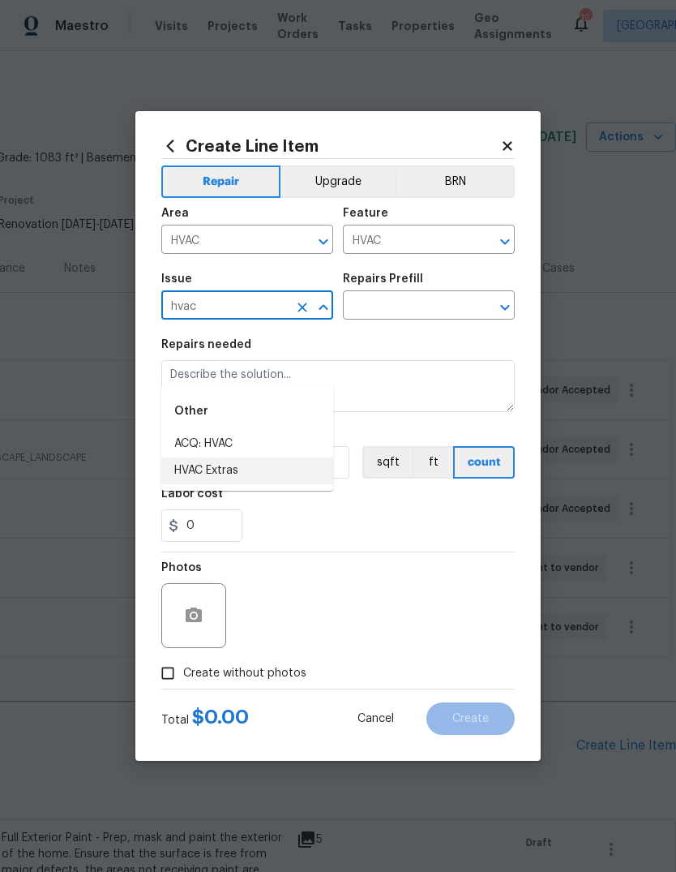
click at [287, 457] on li "HVAC Extras" at bounding box center [247, 470] width 172 height 27
type input "HVAC Extras"
click at [456, 304] on input "text" at bounding box center [406, 306] width 126 height 25
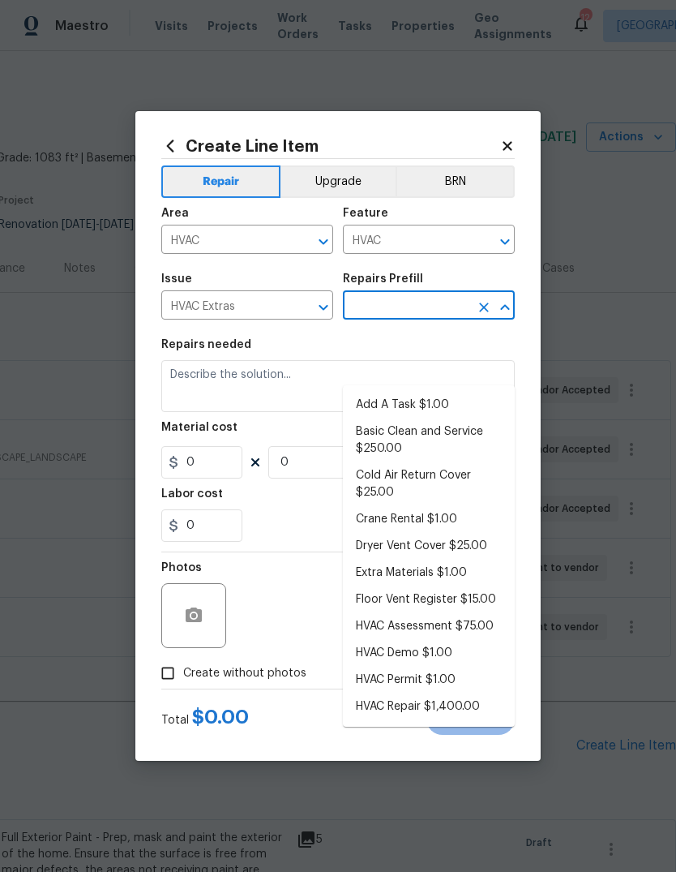
click at [456, 392] on li "Add A Task $1.00" at bounding box center [429, 405] width 172 height 27
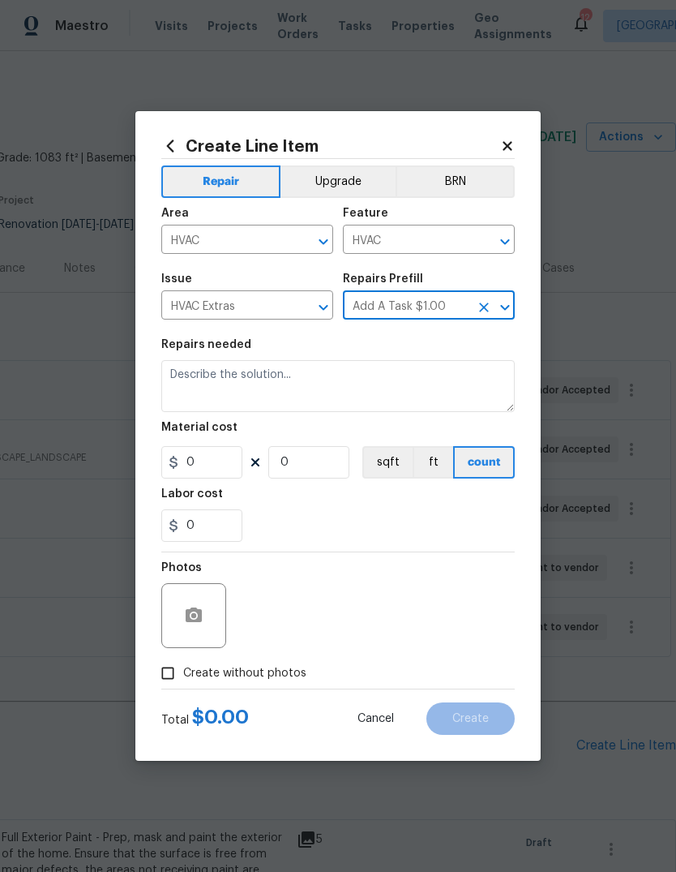
type input "Add A Task $1.00"
type textarea "HPM to detail"
type input "1"
type input "Add A Task $1.00"
type input "1"
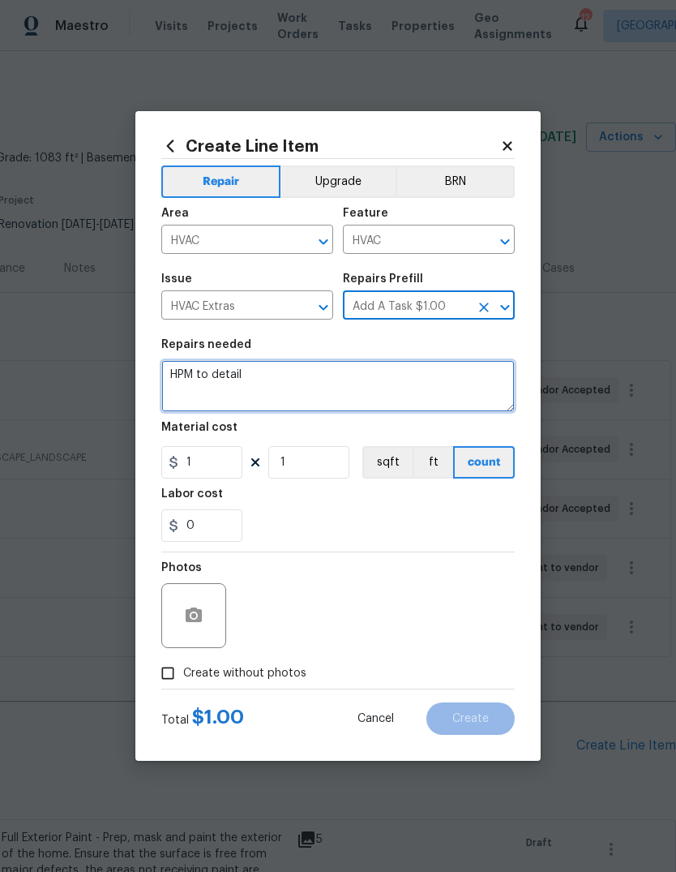
click at [420, 383] on textarea "HPM to detail" at bounding box center [338, 386] width 354 height 52
type textarea "H"
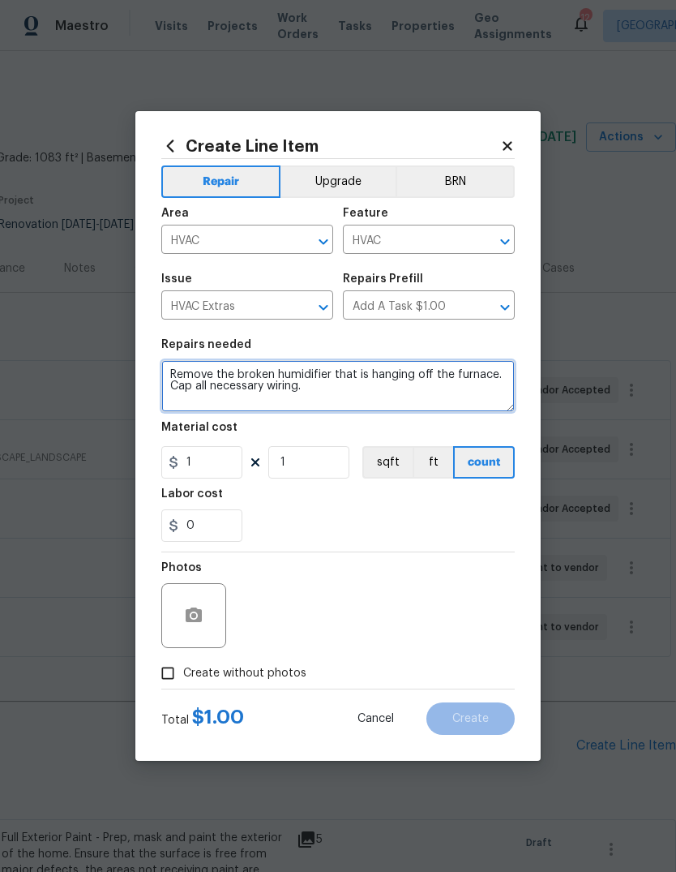
type textarea "Remove the broken humidifier that is hanging off the furnace. Cap all necessary…"
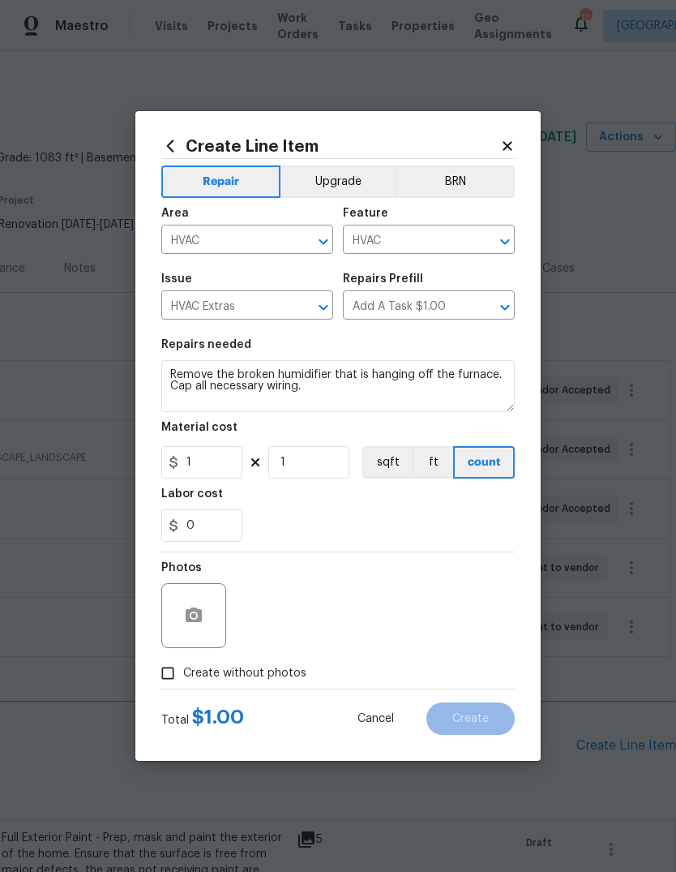
click at [390, 512] on div "0" at bounding box center [338, 525] width 354 height 32
click at [227, 465] on input "1" at bounding box center [201, 462] width 81 height 32
type input "35"
click at [403, 516] on div "0" at bounding box center [338, 525] width 354 height 32
click at [202, 625] on icon "button" at bounding box center [193, 615] width 19 height 19
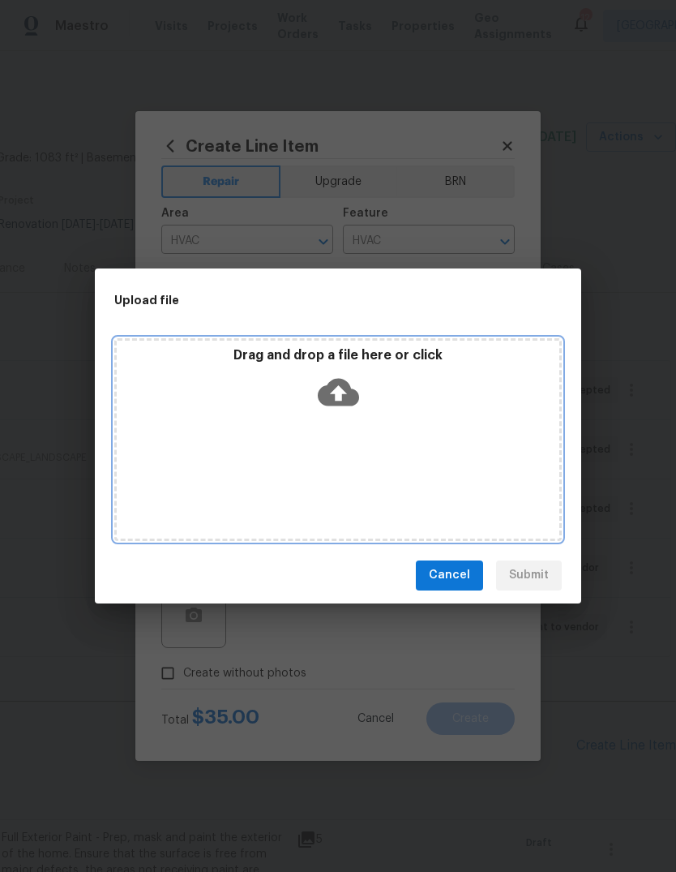
click at [350, 383] on icon at bounding box center [338, 391] width 41 height 41
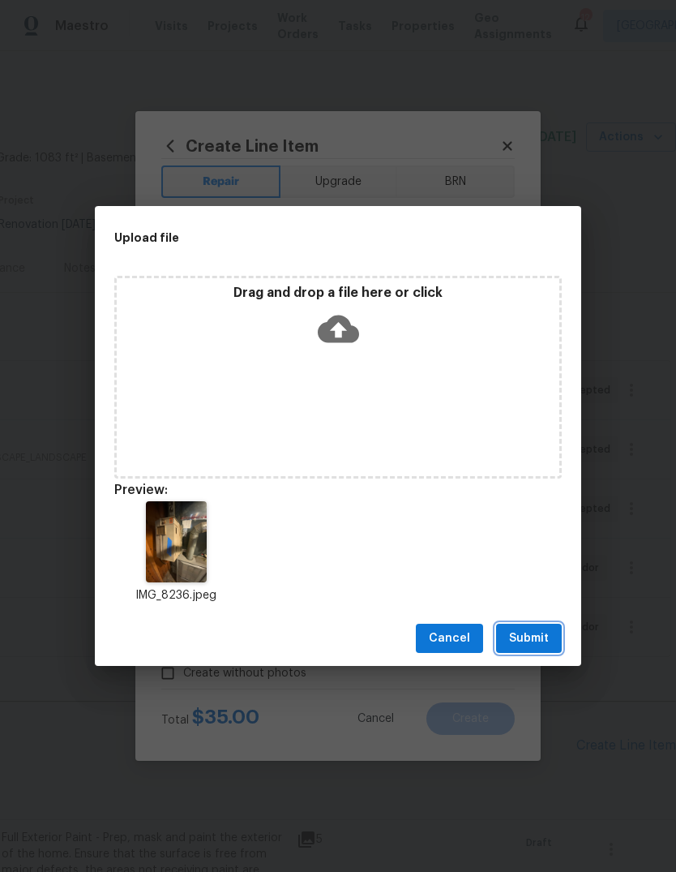
click at [540, 642] on span "Submit" at bounding box center [529, 638] width 40 height 20
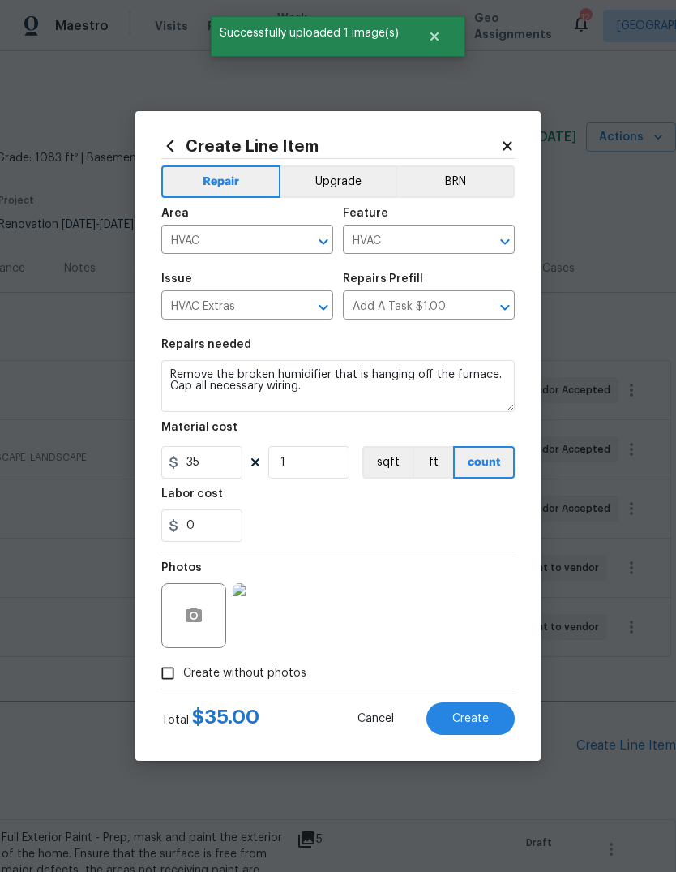
click at [279, 615] on img at bounding box center [265, 615] width 65 height 65
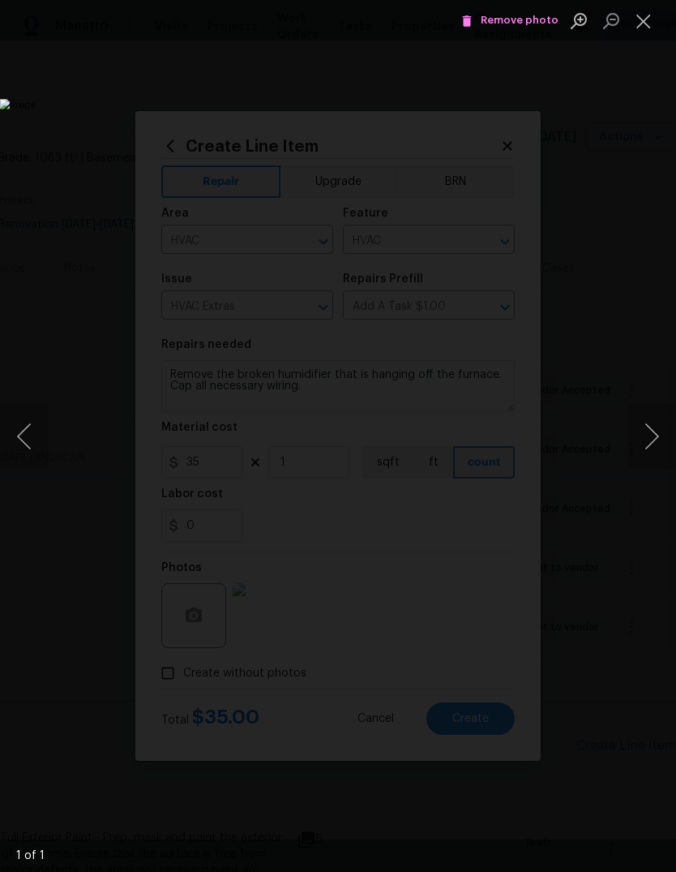
click at [647, 32] on button "Close lightbox" at bounding box center [644, 20] width 32 height 28
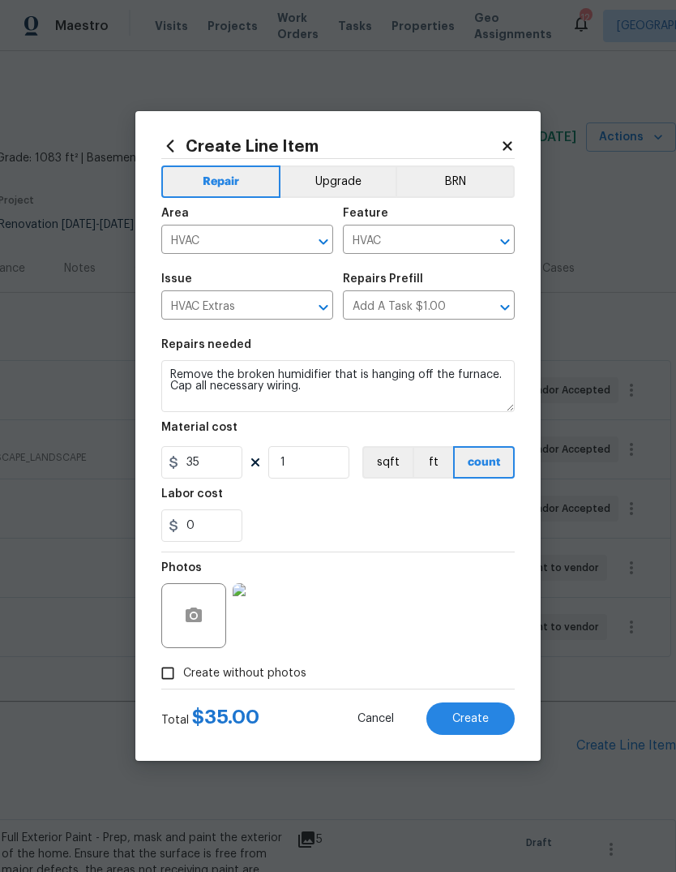
click at [478, 724] on span "Create" at bounding box center [470, 719] width 36 height 12
type input "0"
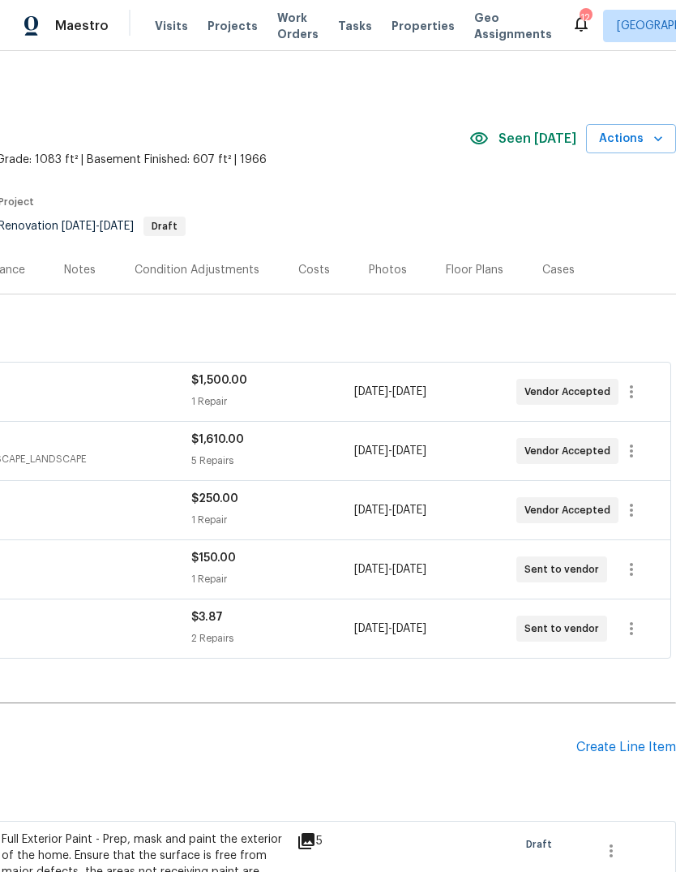
scroll to position [0, 240]
click at [631, 739] on div "Create Line Item" at bounding box center [626, 746] width 100 height 15
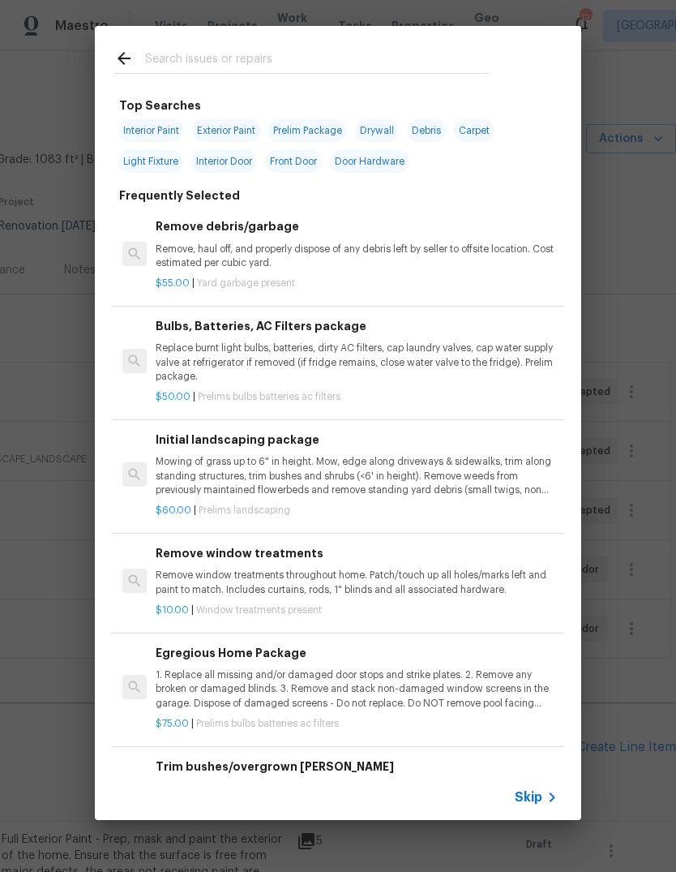
click at [544, 798] on icon at bounding box center [551, 796] width 19 height 19
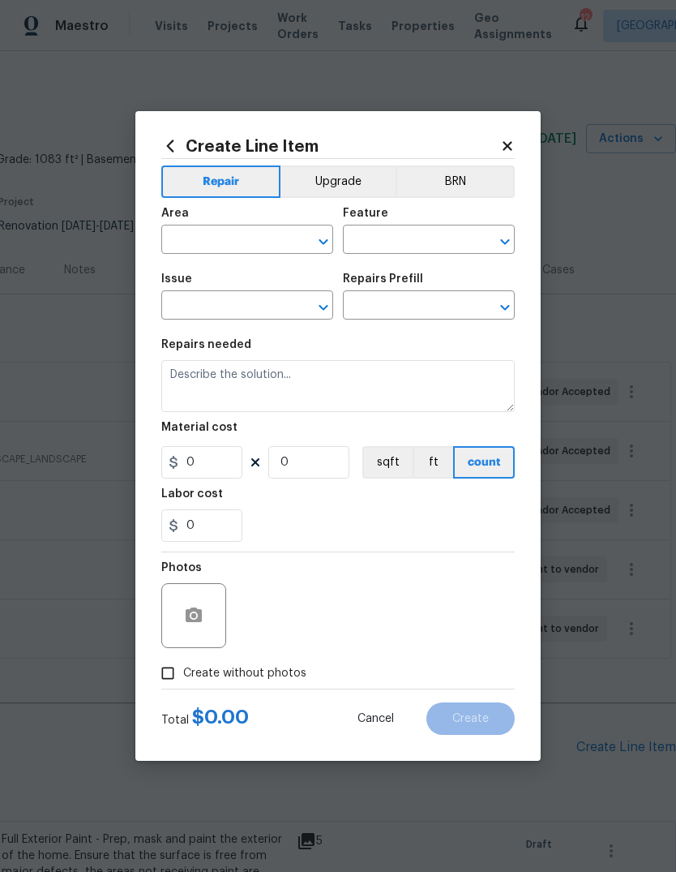
click at [257, 238] on input "text" at bounding box center [224, 241] width 126 height 25
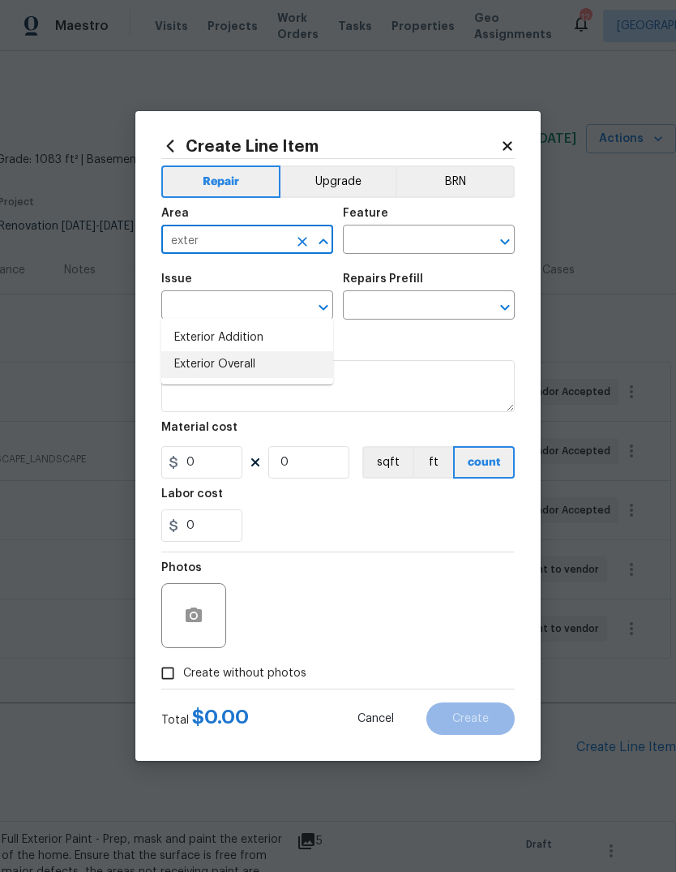
click at [289, 351] on li "Exterior Overall" at bounding box center [247, 364] width 172 height 27
type input "Exterior Overall"
click at [428, 234] on input "text" at bounding box center [406, 241] width 126 height 25
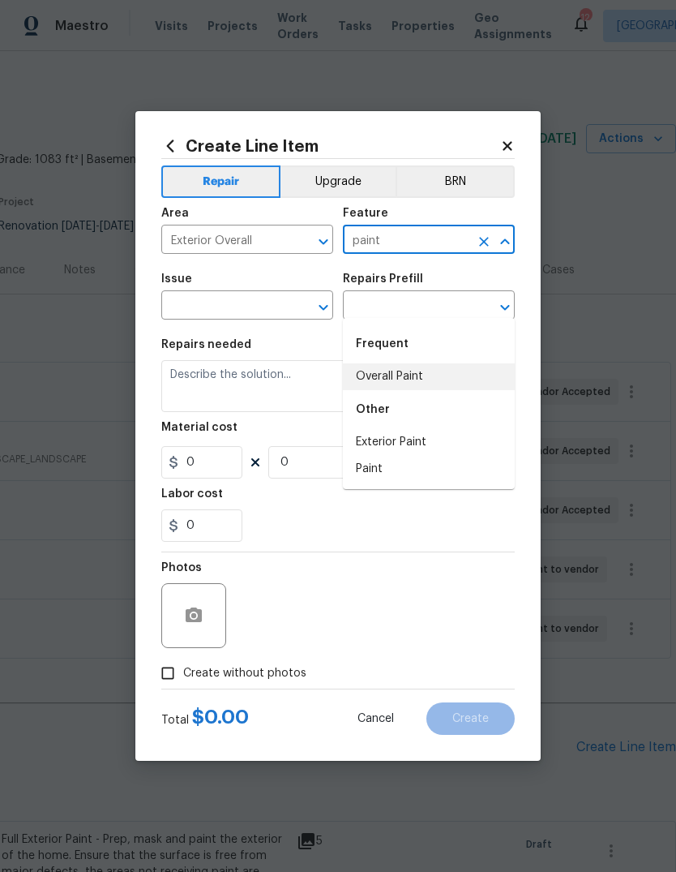
click at [433, 363] on li "Overall Paint" at bounding box center [429, 376] width 172 height 27
type input "Overall Paint"
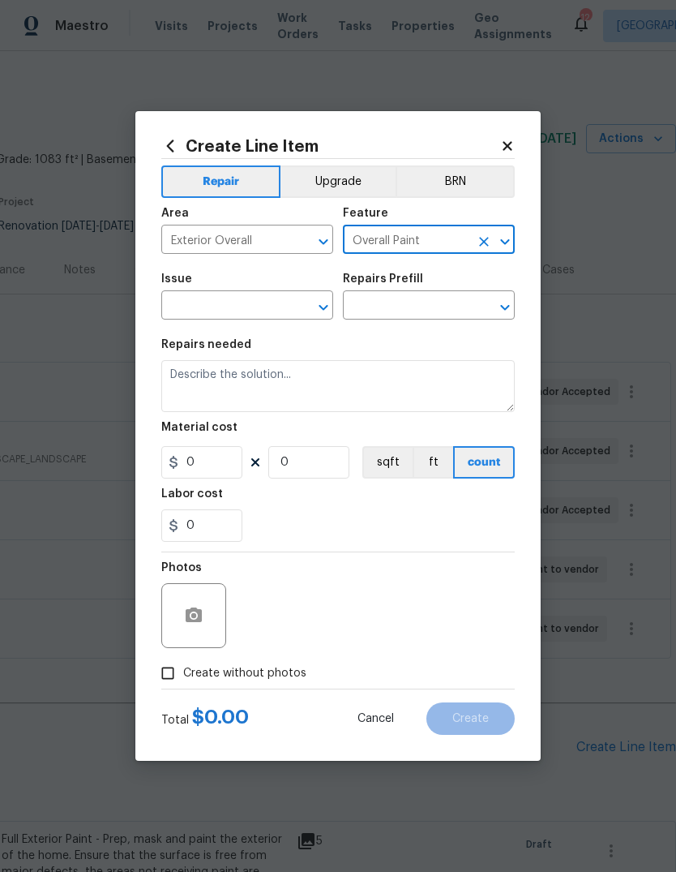
click at [269, 306] on input "text" at bounding box center [224, 306] width 126 height 25
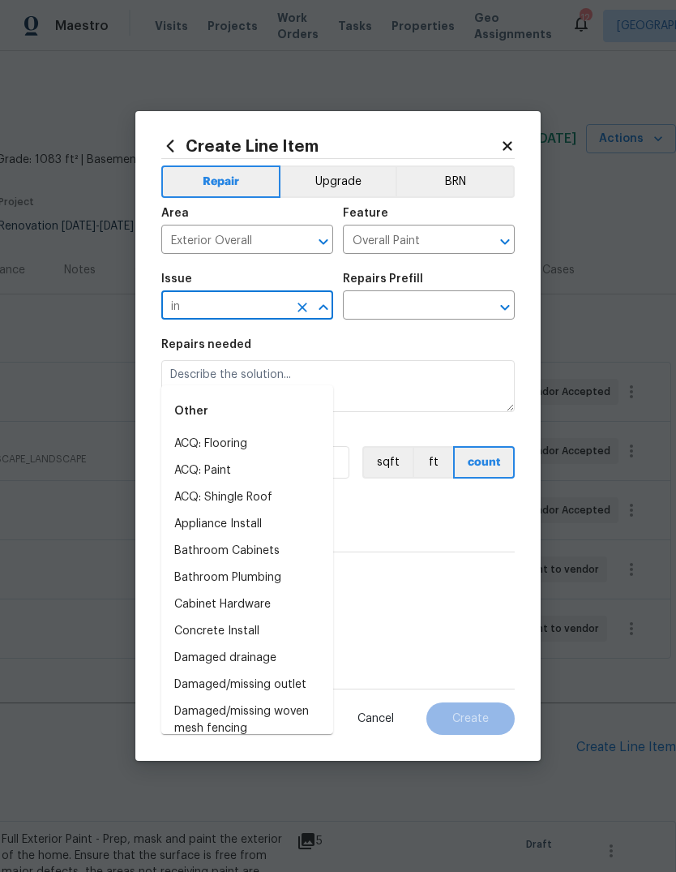
type input "i"
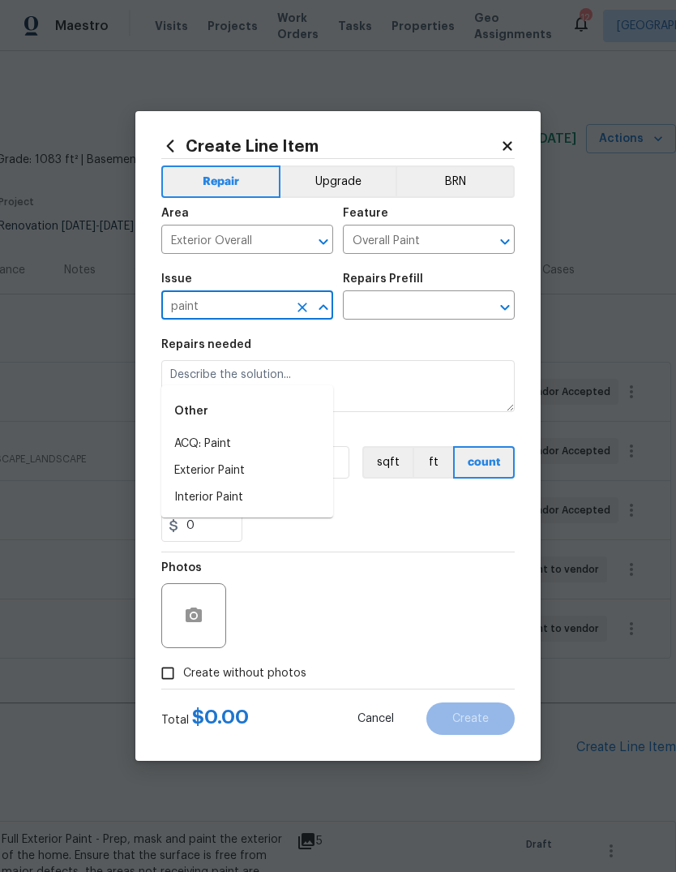
click at [289, 457] on li "Exterior Paint" at bounding box center [247, 470] width 172 height 27
type input "Exterior Paint"
click at [444, 307] on input "text" at bounding box center [406, 306] width 126 height 25
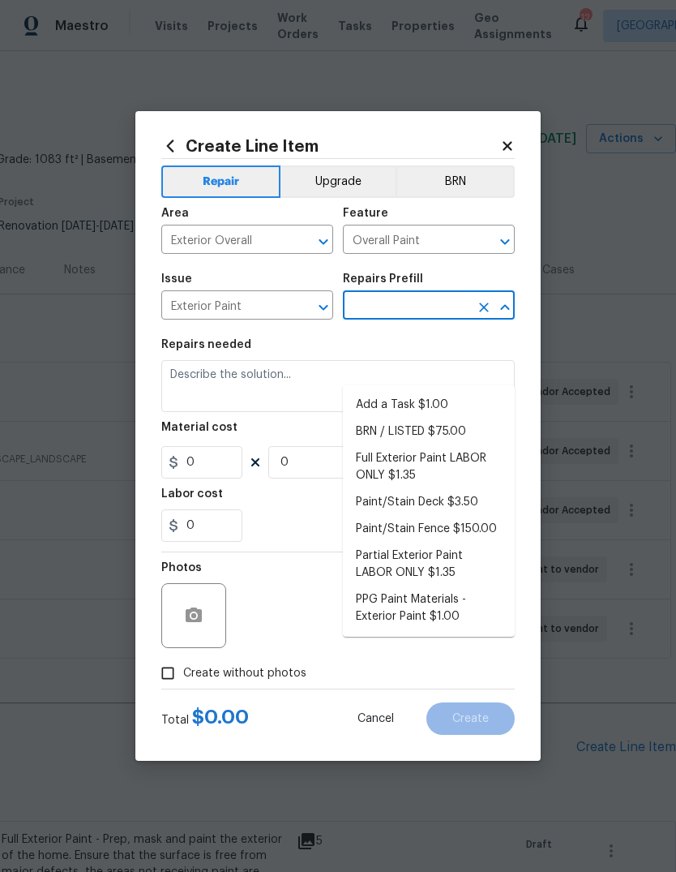
click at [461, 392] on li "Add a Task $1.00" at bounding box center [429, 405] width 172 height 27
type input "Add a Task $1.00"
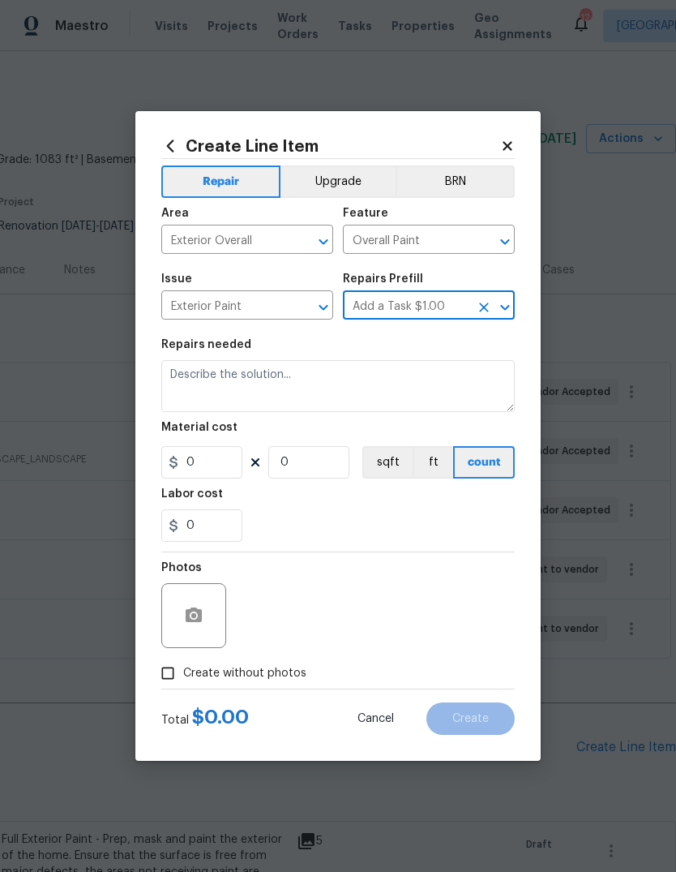
type textarea "HPM to detail"
type input "1"
type input "Add a Task $1.00"
type input "1"
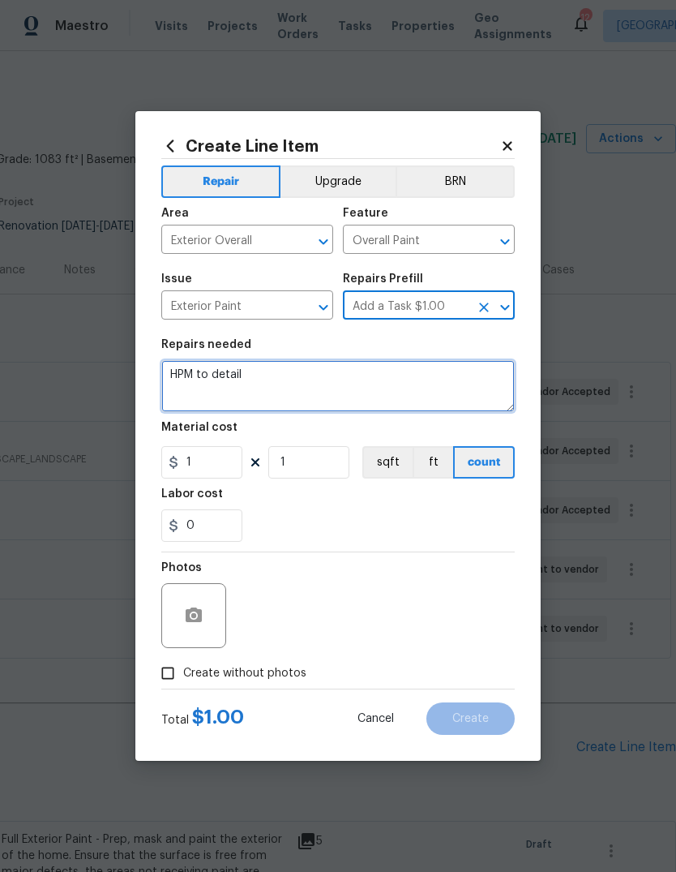
click at [410, 387] on textarea "HPM to detail" at bounding box center [338, 386] width 354 height 52
type textarea "H"
type textarea "Petel"
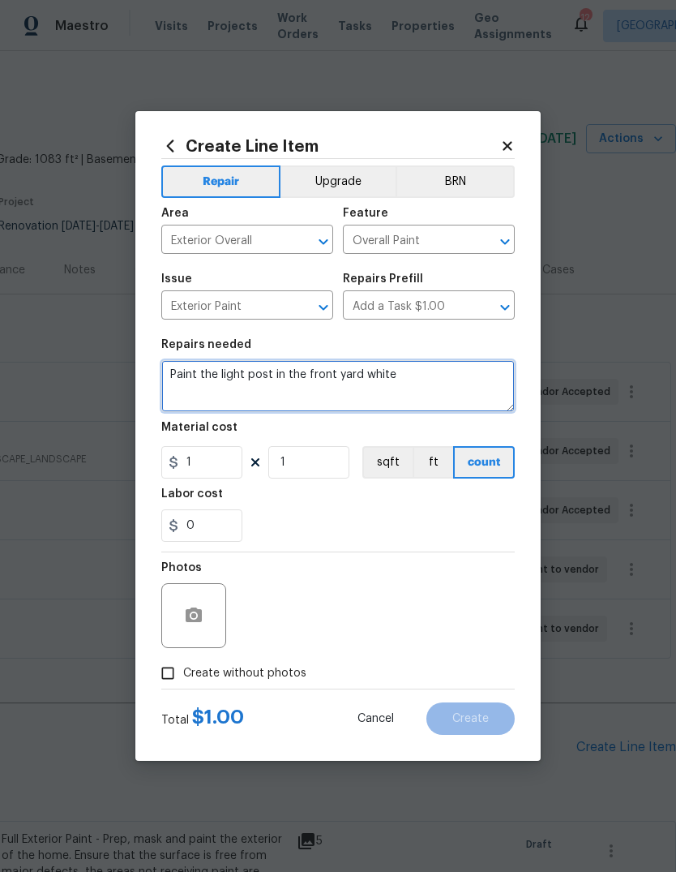
type textarea "Paint the light post in the front yard white"
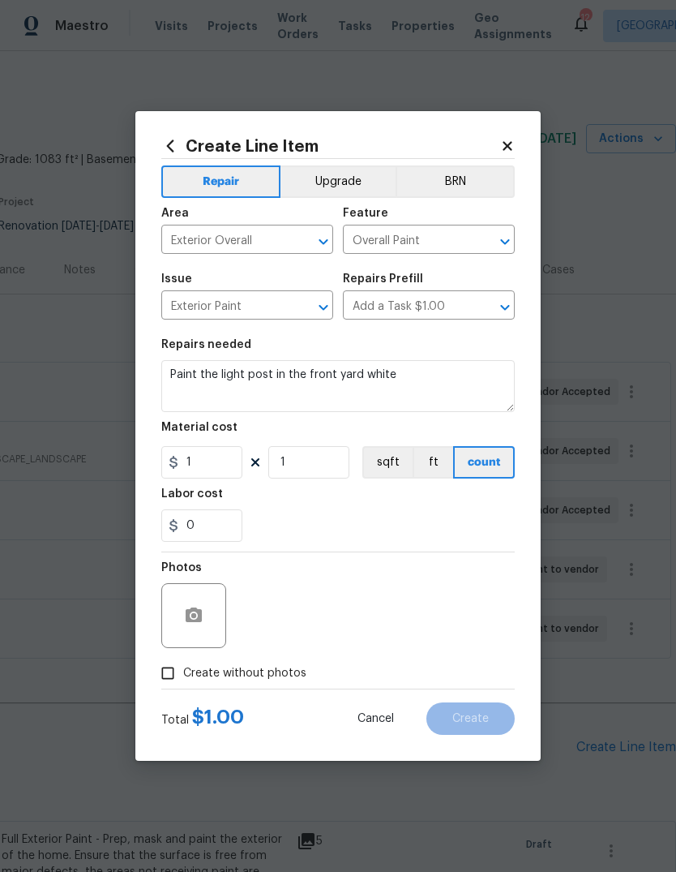
click at [415, 529] on div "0" at bounding box center [338, 525] width 354 height 32
click at [229, 461] on input "1" at bounding box center [201, 462] width 81 height 32
type input "30"
click at [418, 521] on div "0" at bounding box center [338, 525] width 354 height 32
click at [202, 622] on icon "button" at bounding box center [194, 614] width 16 height 15
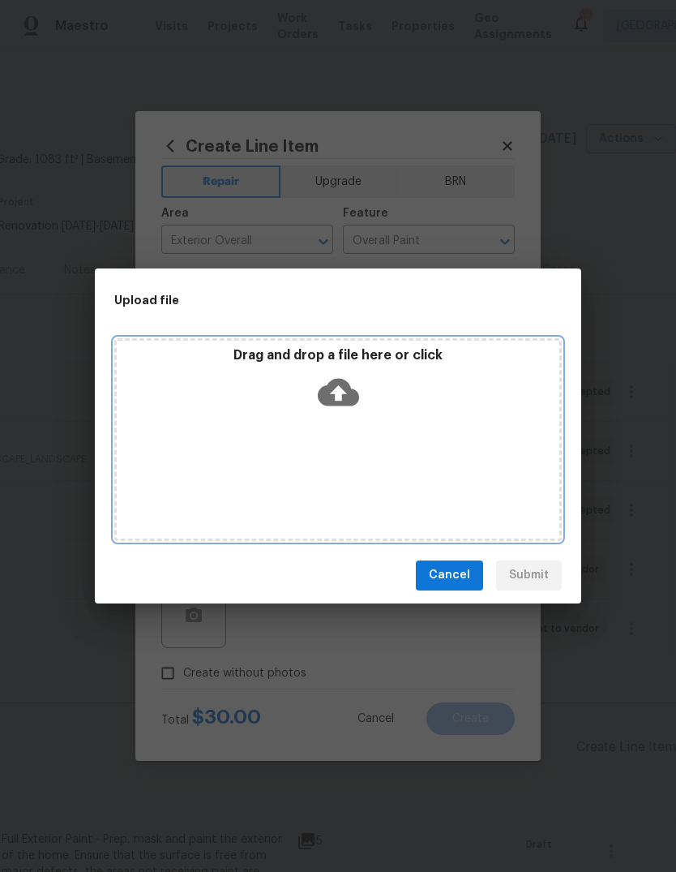
click at [347, 385] on icon at bounding box center [338, 392] width 41 height 28
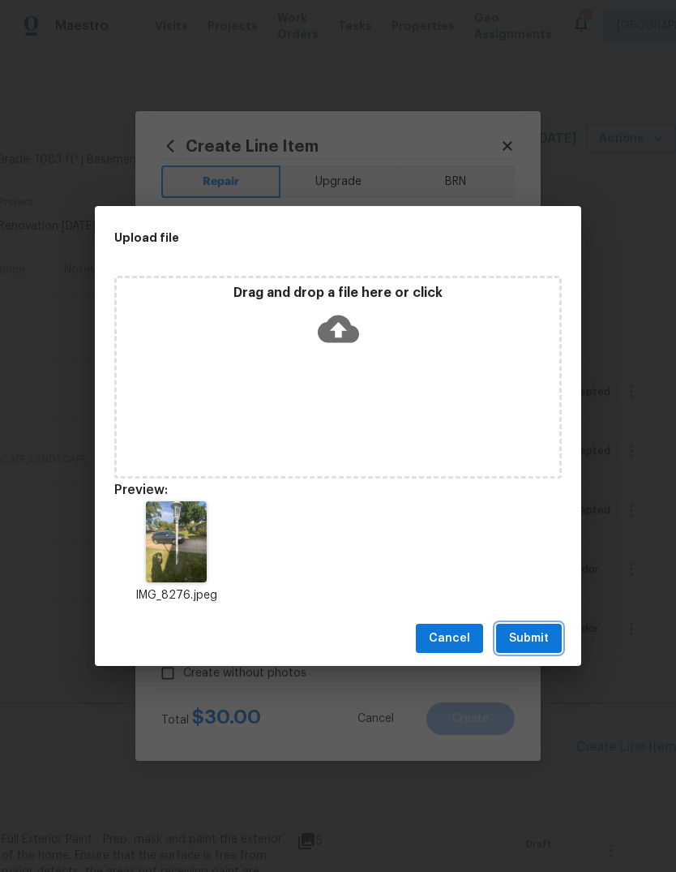
click at [546, 641] on span "Submit" at bounding box center [529, 638] width 40 height 20
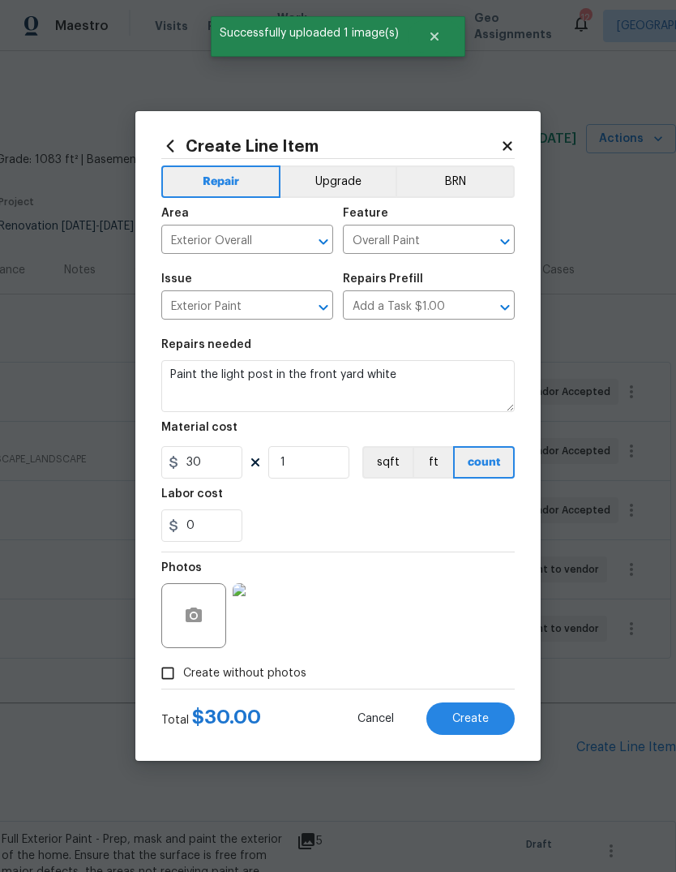
click at [279, 618] on img at bounding box center [265, 615] width 65 height 65
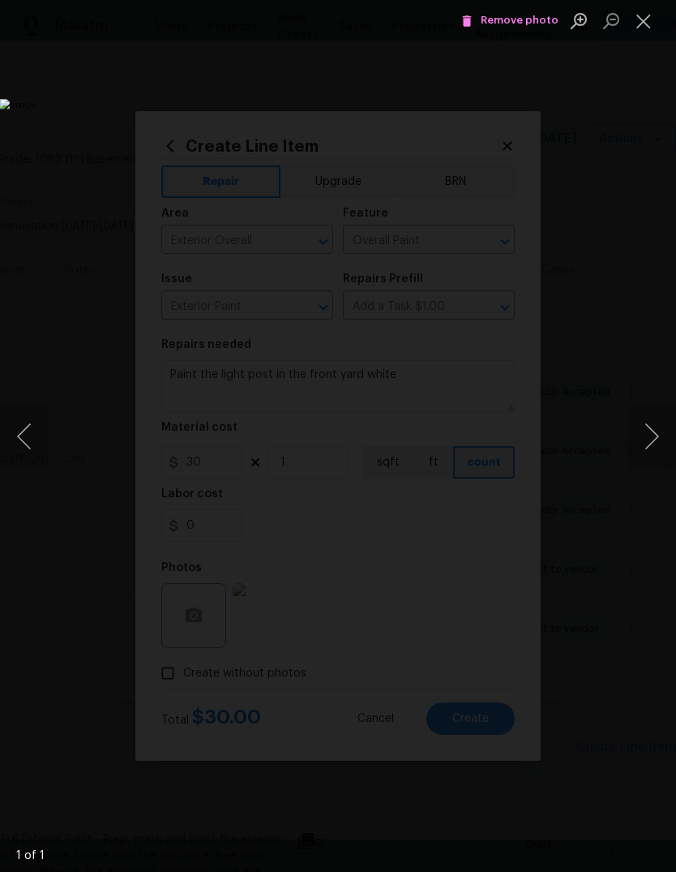
click at [639, 28] on button "Close lightbox" at bounding box center [644, 20] width 32 height 28
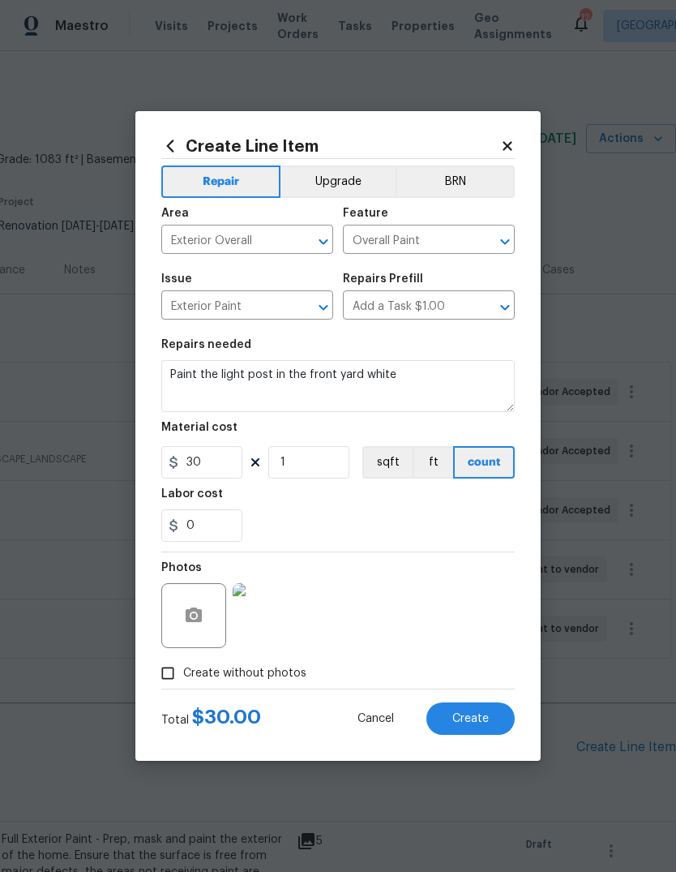
click at [478, 722] on span "Create" at bounding box center [470, 719] width 36 height 12
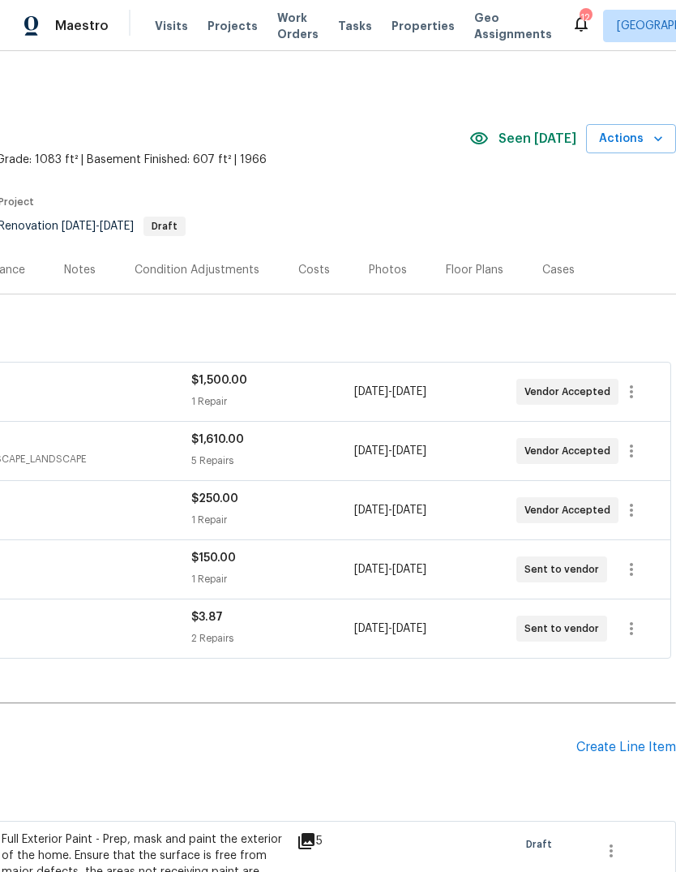
click at [650, 739] on div "Create Line Item" at bounding box center [626, 746] width 100 height 15
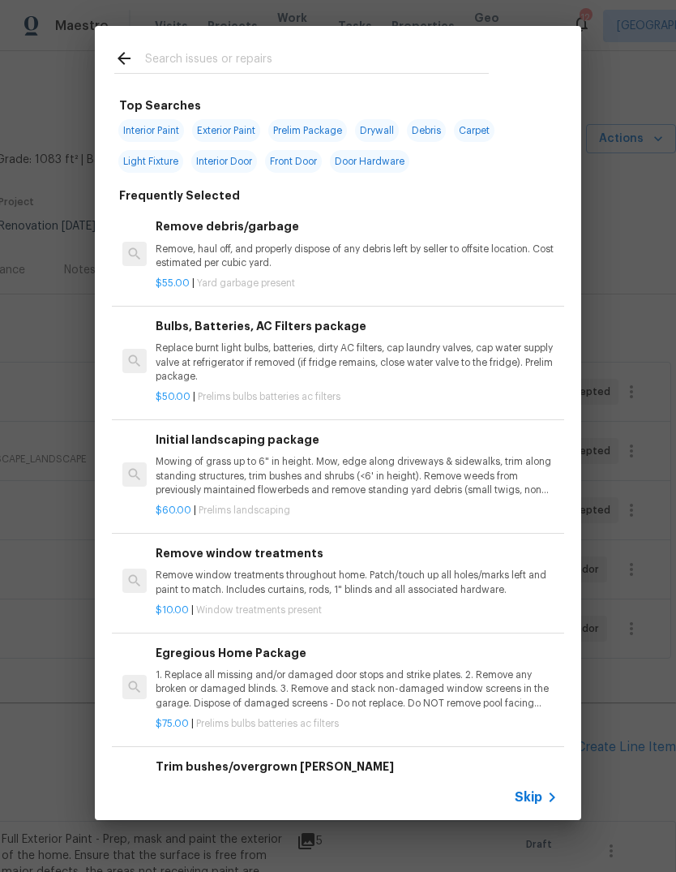
click at [538, 795] on span "Skip" at bounding box center [529, 797] width 28 height 16
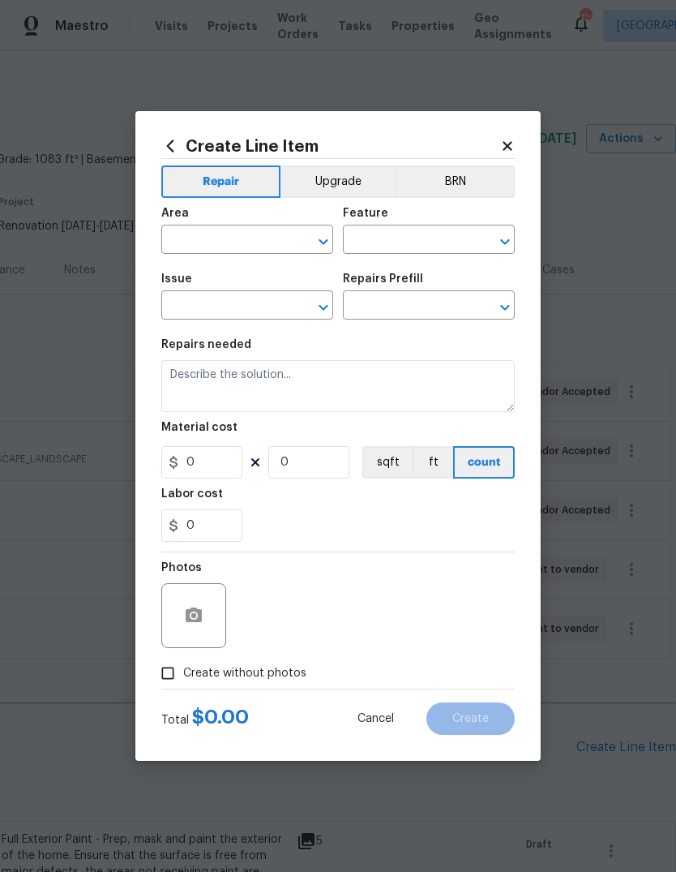
click at [259, 234] on input "text" at bounding box center [224, 241] width 126 height 25
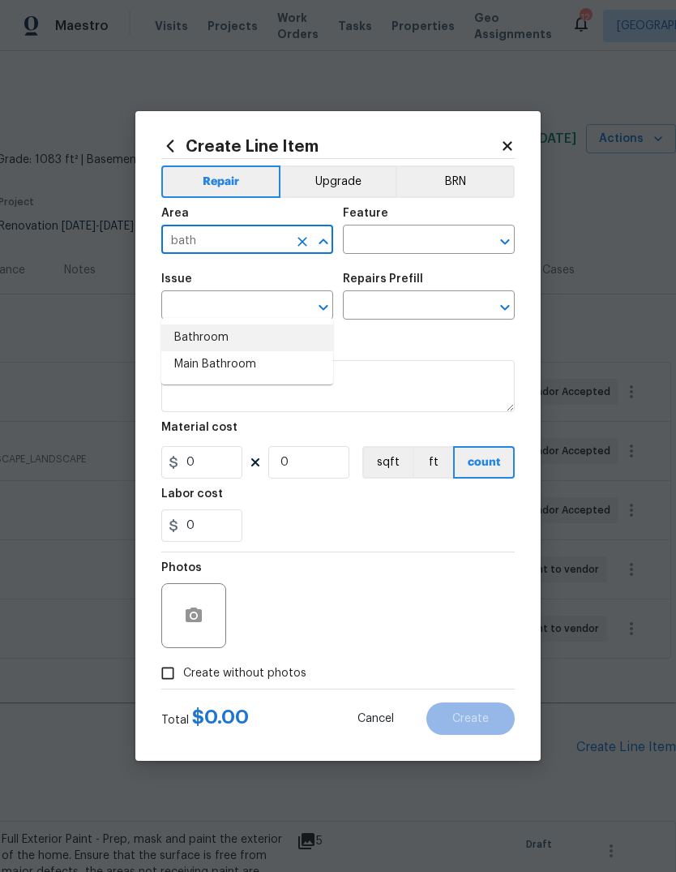
click at [245, 324] on li "Bathroom" at bounding box center [247, 337] width 172 height 27
type input "Bathroom"
click at [435, 241] on input "text" at bounding box center [406, 241] width 126 height 25
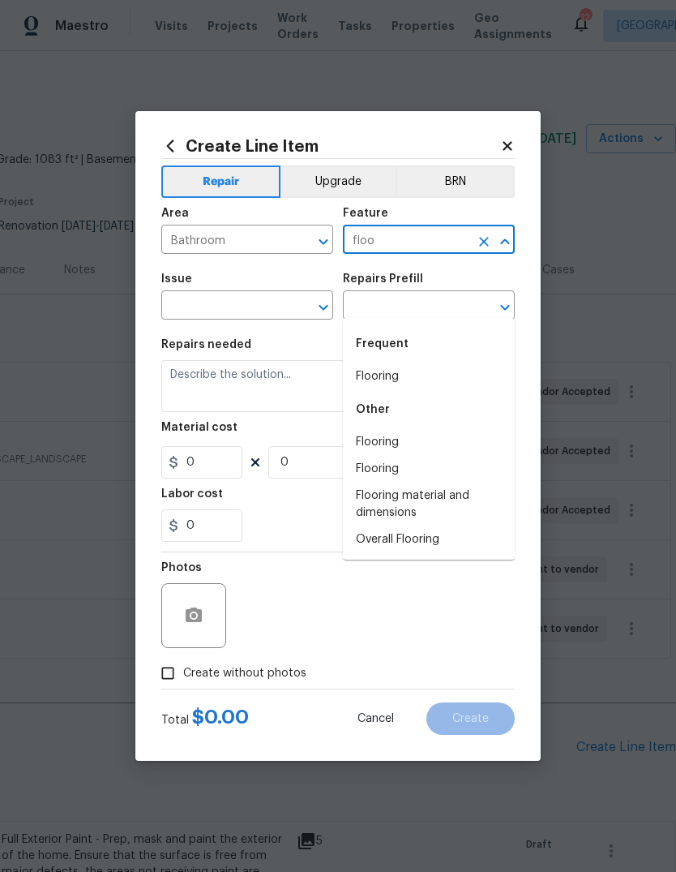
click at [439, 363] on li "Flooring" at bounding box center [429, 376] width 172 height 27
type input "Flooring"
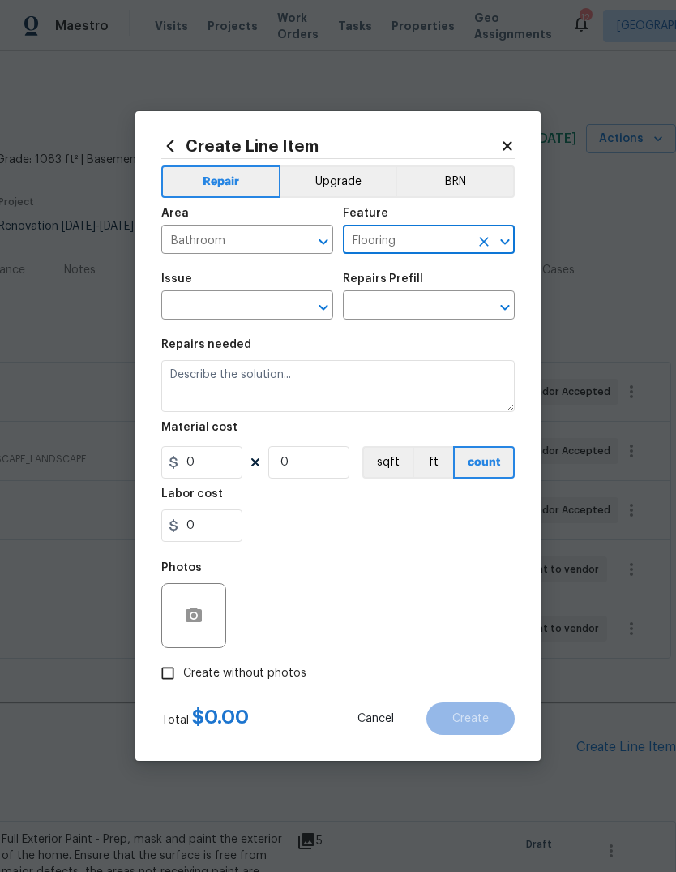
click at [270, 298] on input "text" at bounding box center [224, 306] width 126 height 25
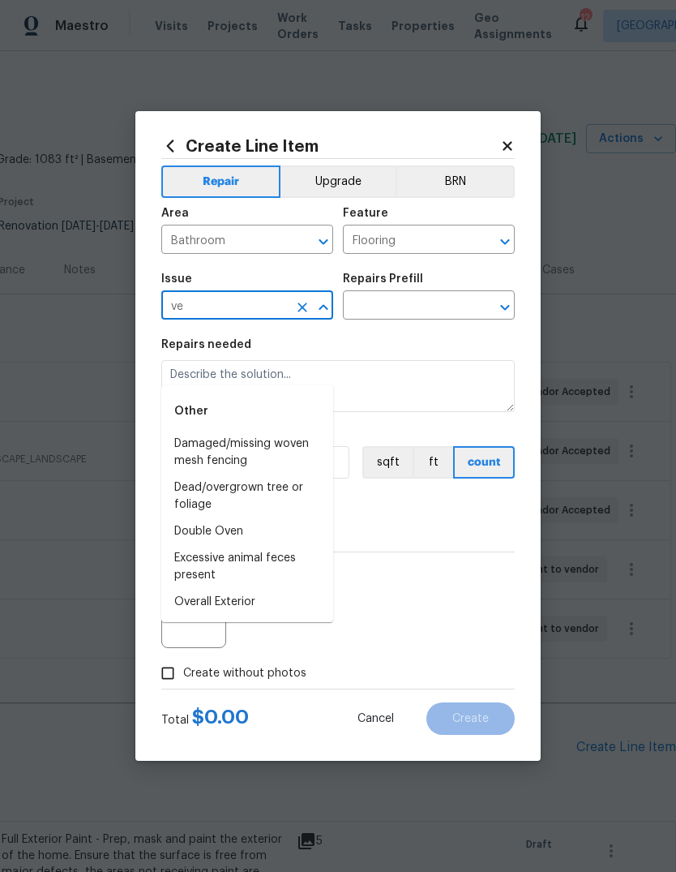
type input "v"
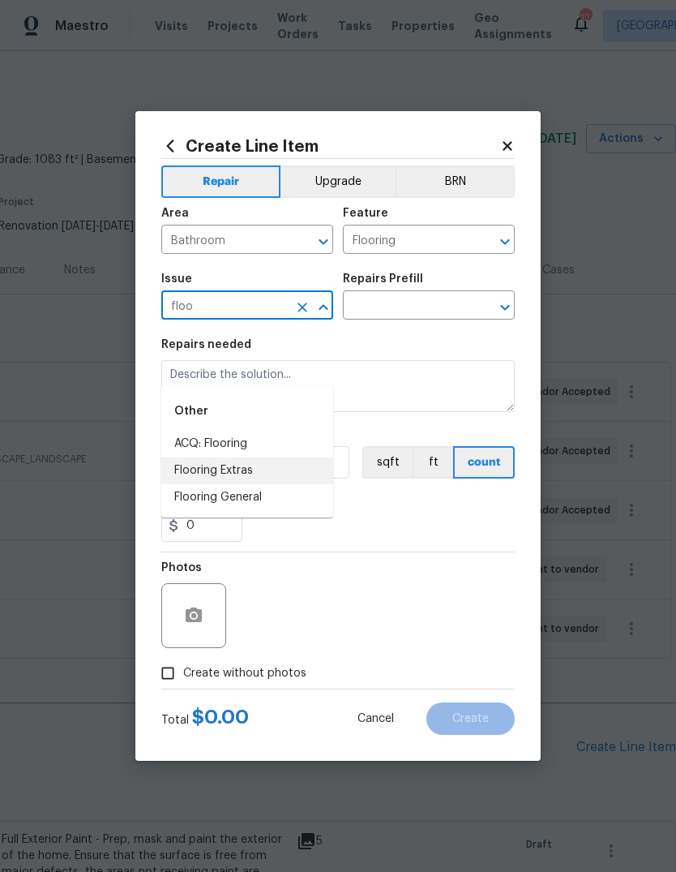
click at [292, 457] on li "Flooring Extras" at bounding box center [247, 470] width 172 height 27
type input "Flooring Extras"
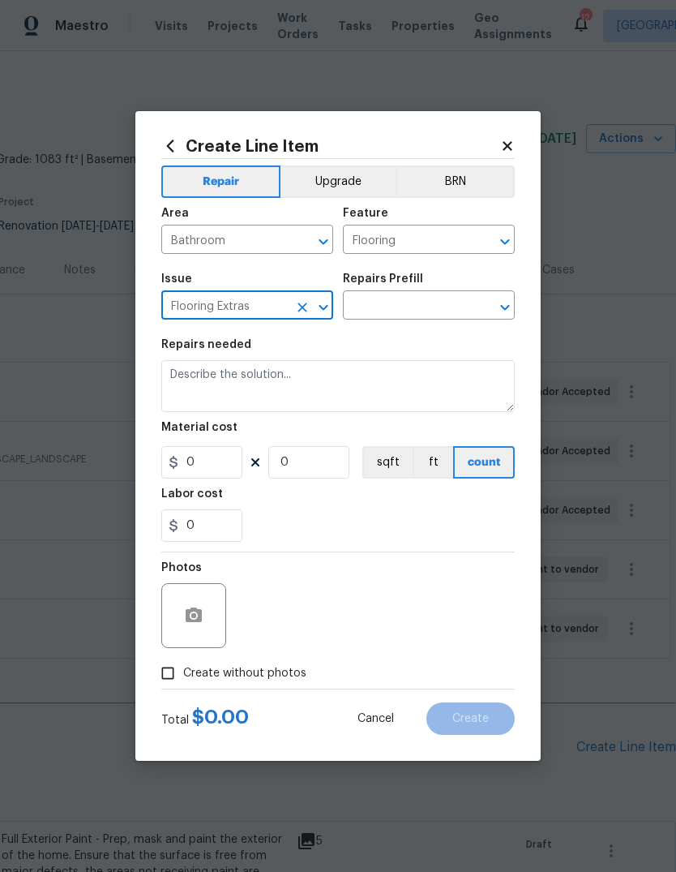
click at [443, 309] on input "text" at bounding box center [406, 306] width 126 height 25
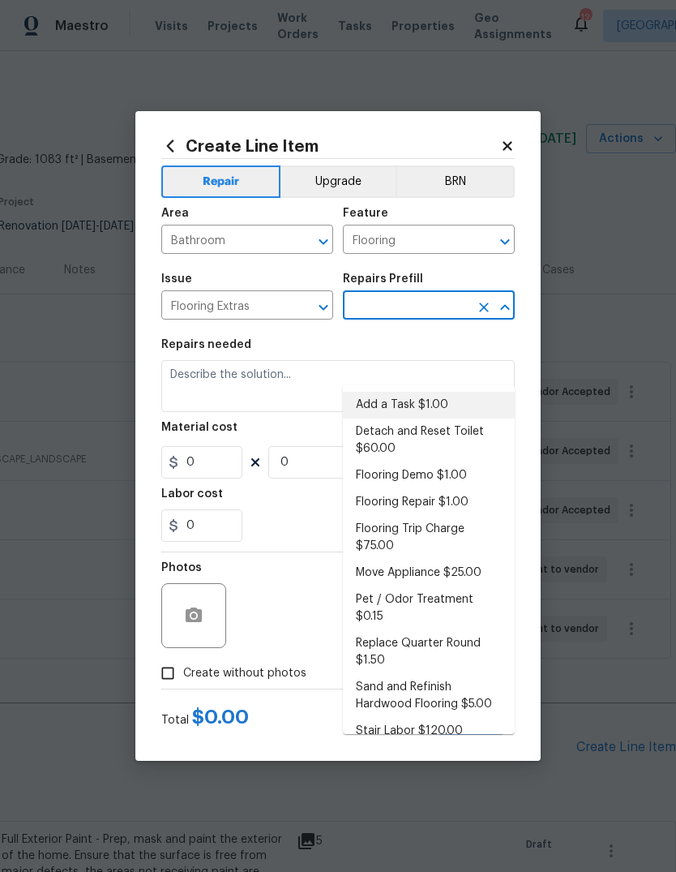
click at [445, 392] on li "Add a Task $1.00" at bounding box center [429, 405] width 172 height 27
type input "Add a Task $1.00"
type input "Overall Flooring"
type textarea "HPM to detail"
type input "1"
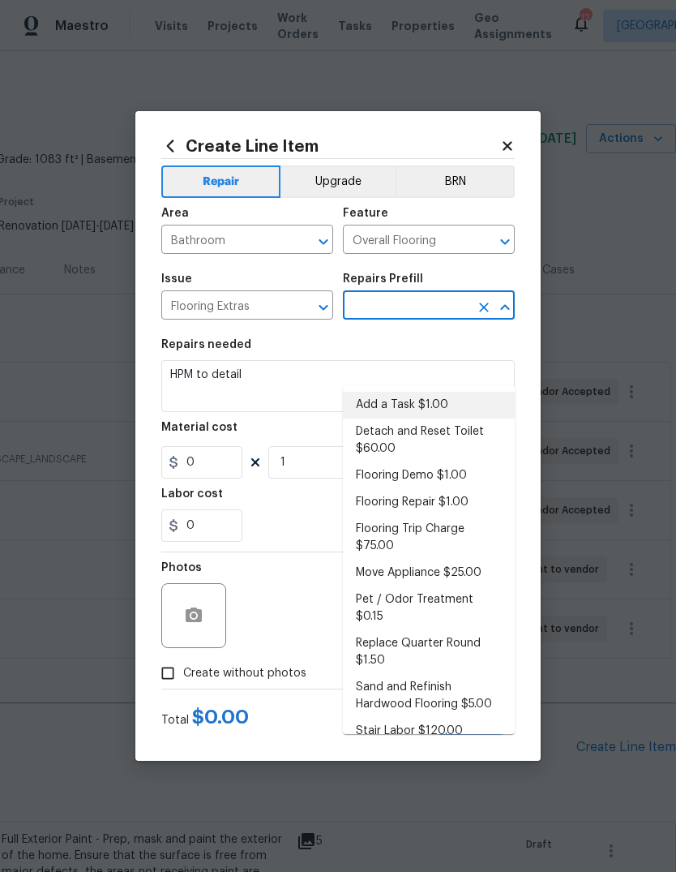
type input "Add a Task $1.00"
type input "1"
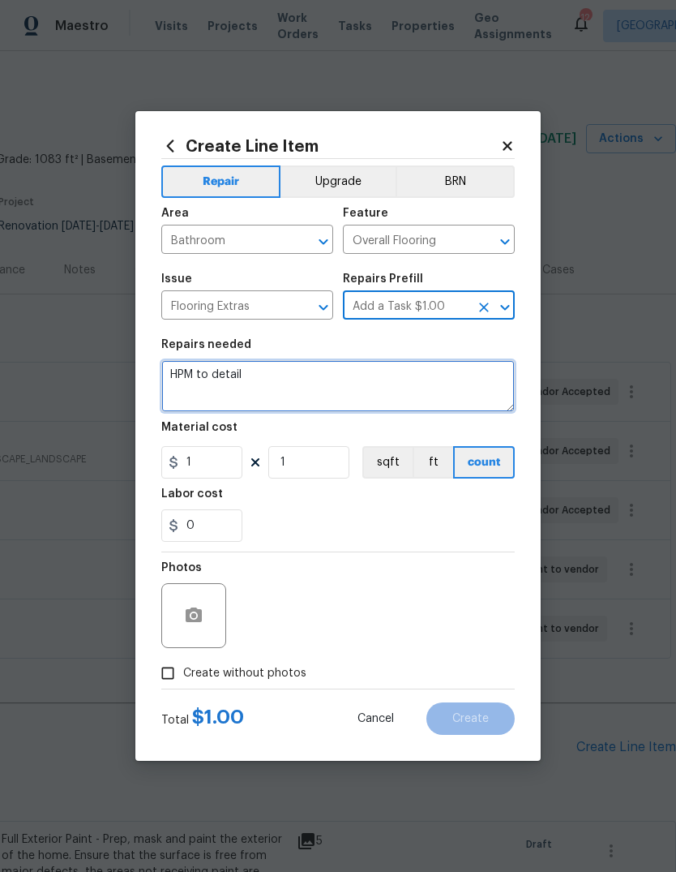
click at [374, 385] on textarea "HPM to detail" at bounding box center [338, 386] width 354 height 52
type textarea "H"
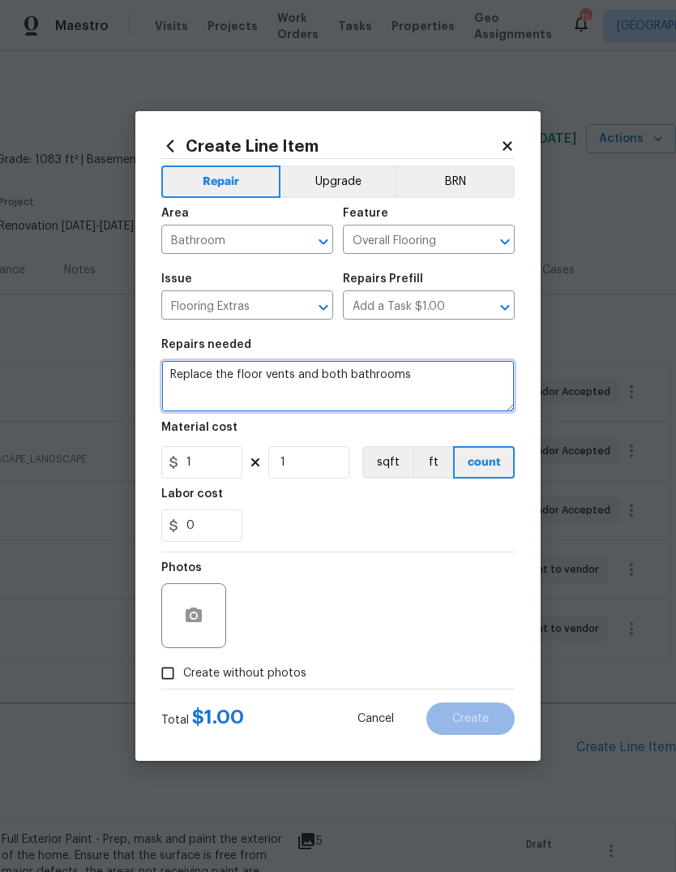
type textarea "Replace the floor vents and both bathrooms"
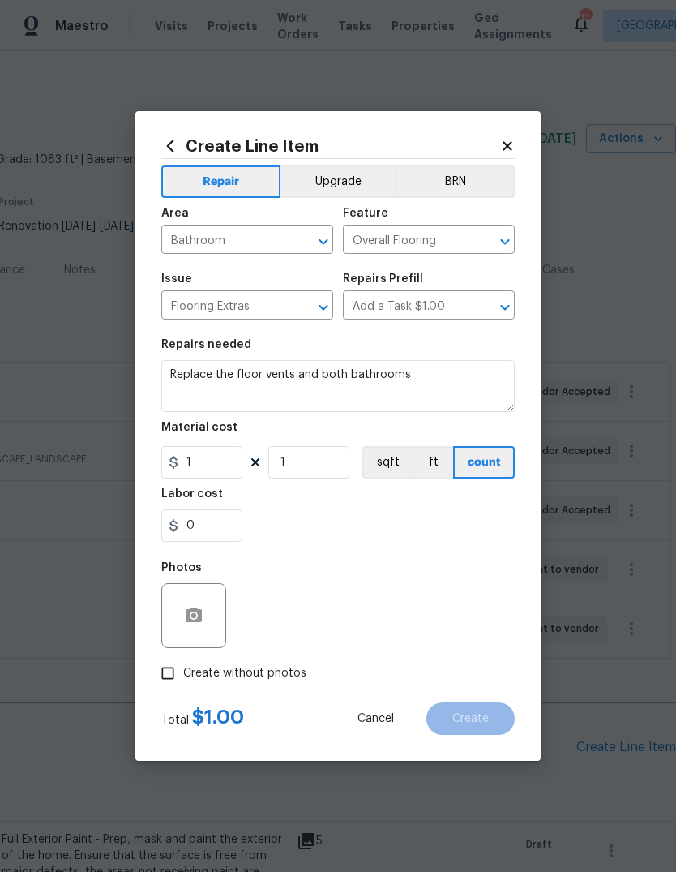
click at [420, 530] on div "0" at bounding box center [338, 525] width 354 height 32
click at [229, 460] on input "1" at bounding box center [201, 462] width 81 height 32
type input "30"
click at [331, 461] on input "1" at bounding box center [308, 462] width 81 height 32
type input "2"
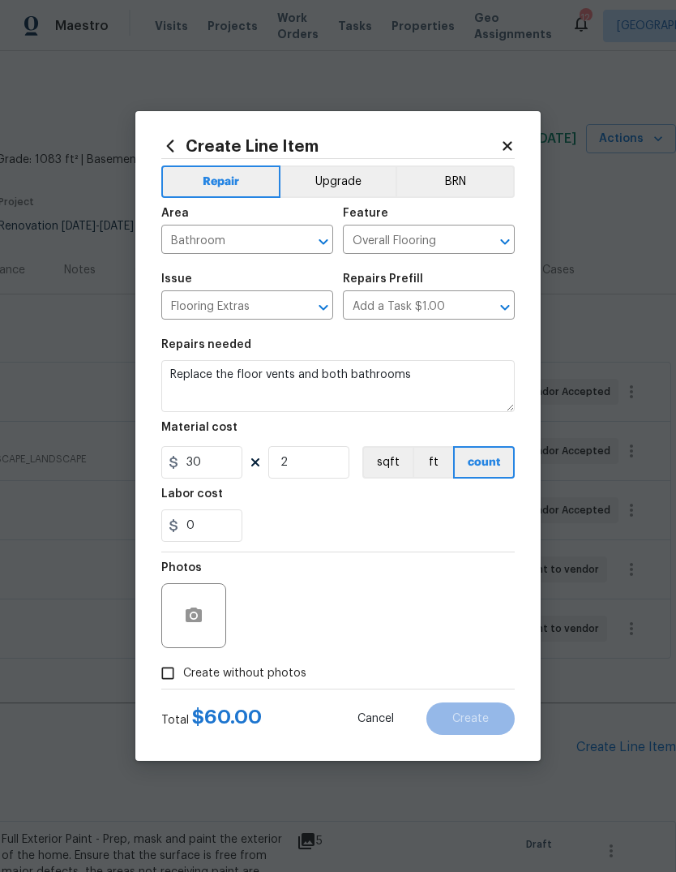
click at [405, 519] on div "0" at bounding box center [338, 525] width 354 height 32
click at [199, 622] on icon "button" at bounding box center [194, 614] width 16 height 15
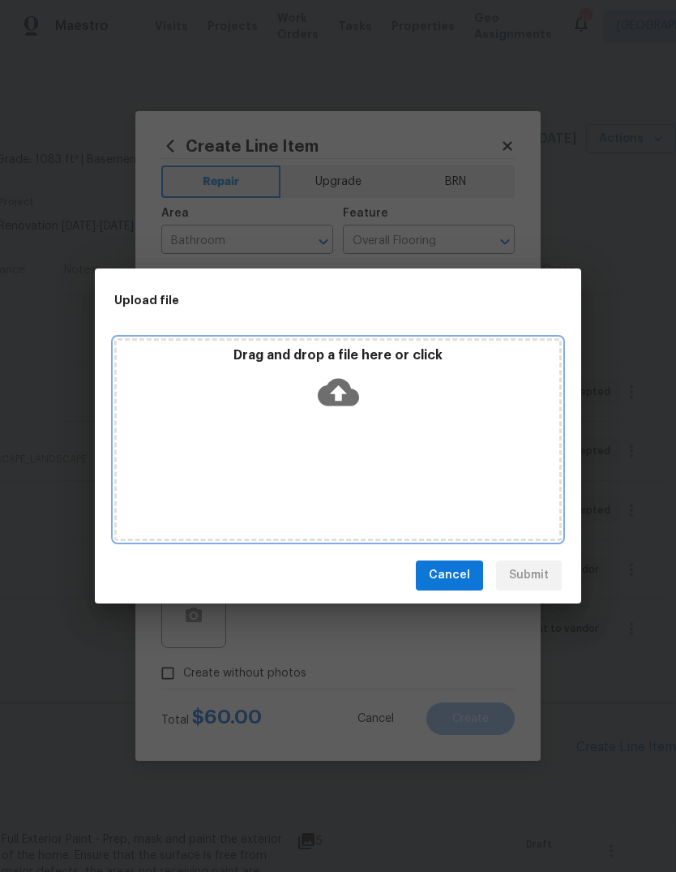
click at [337, 388] on icon at bounding box center [338, 391] width 41 height 41
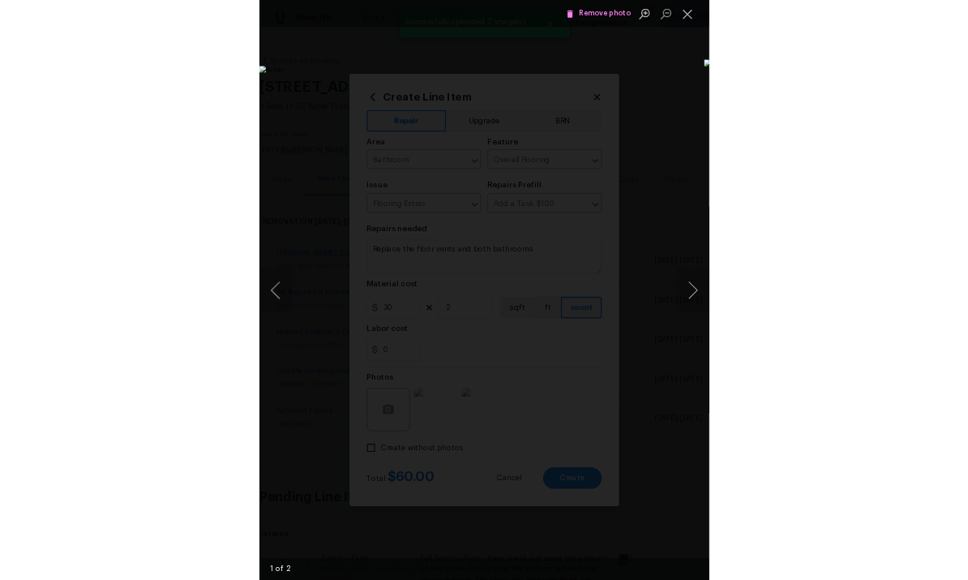
scroll to position [0, 240]
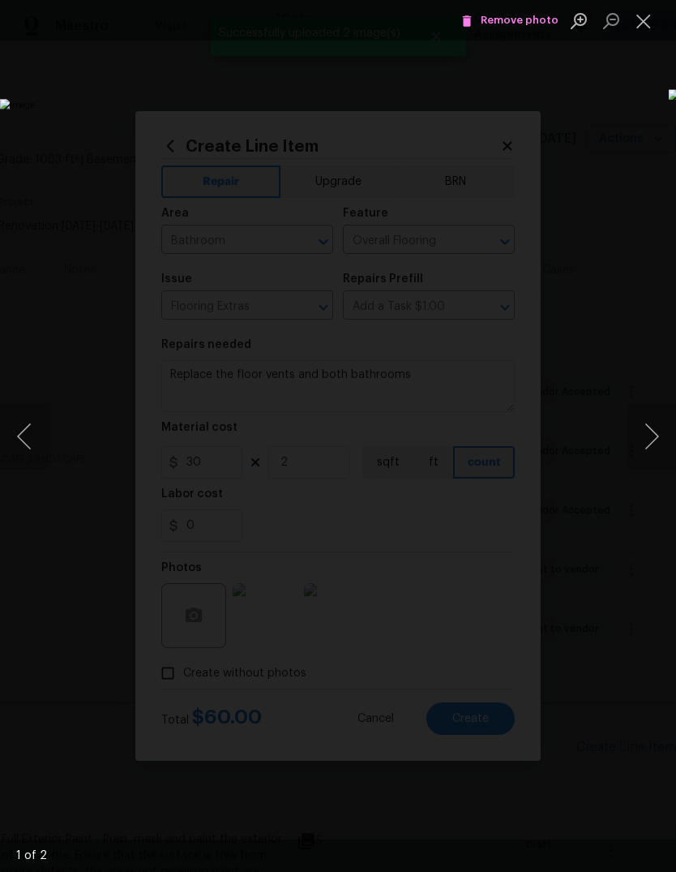
click at [643, 441] on button "Next image" at bounding box center [652, 436] width 49 height 65
click at [644, 27] on button "Close lightbox" at bounding box center [644, 20] width 32 height 28
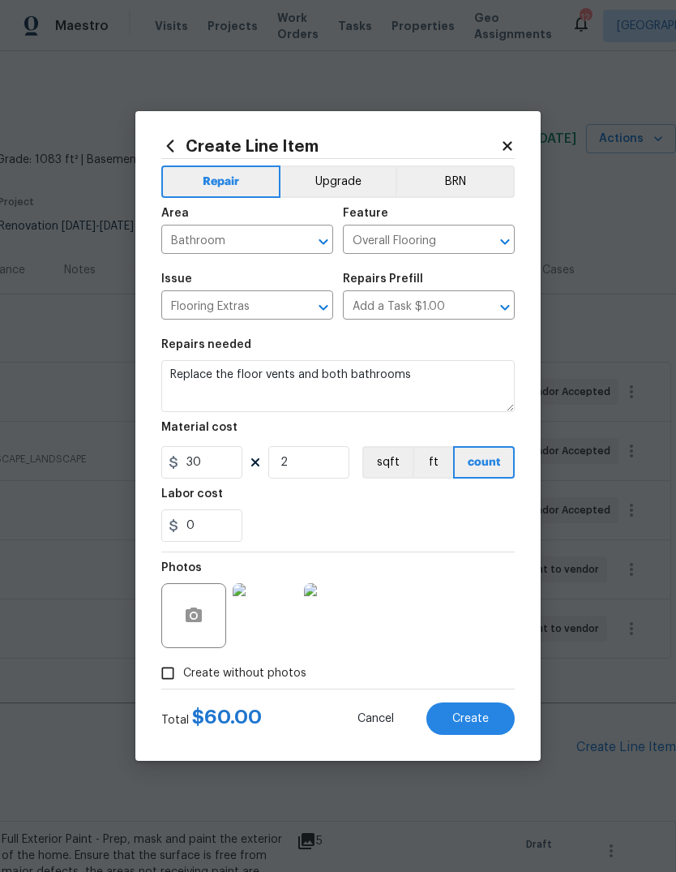
click at [478, 716] on span "Create" at bounding box center [470, 719] width 36 height 12
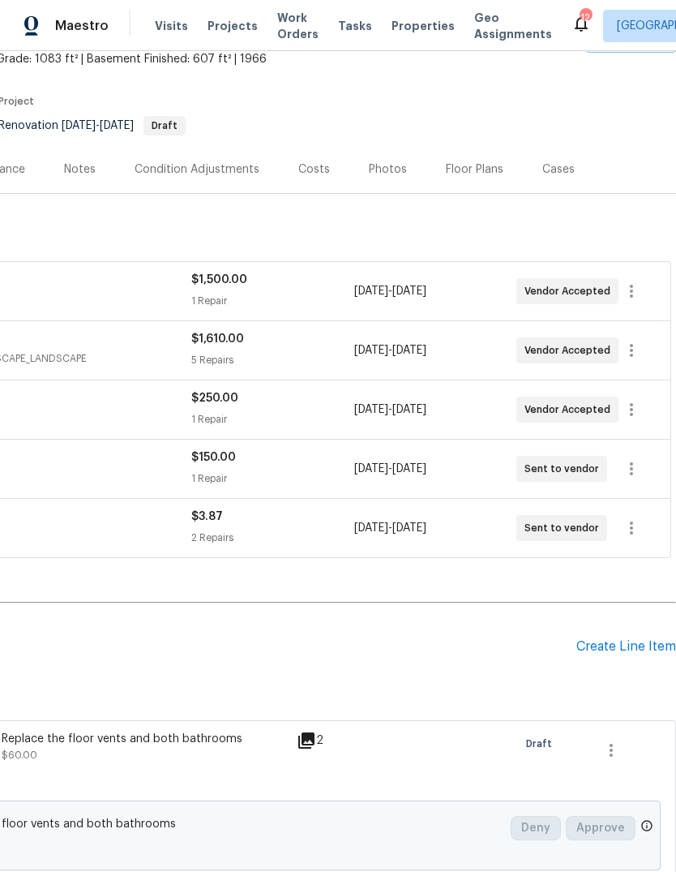
scroll to position [101, 240]
click at [637, 650] on div "Create Line Item" at bounding box center [626, 646] width 100 height 15
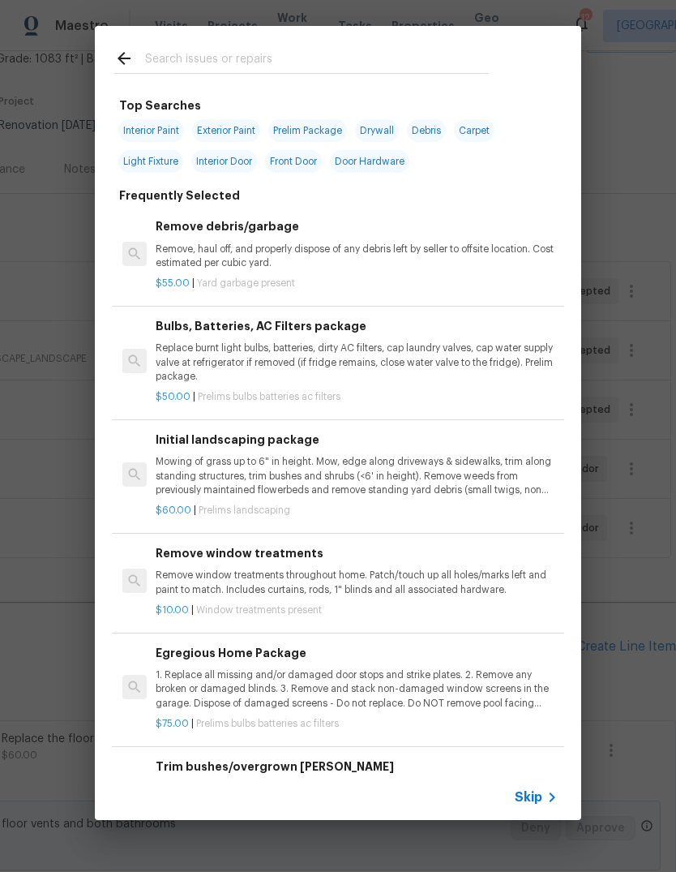
click at [554, 799] on icon at bounding box center [553, 797] width 6 height 10
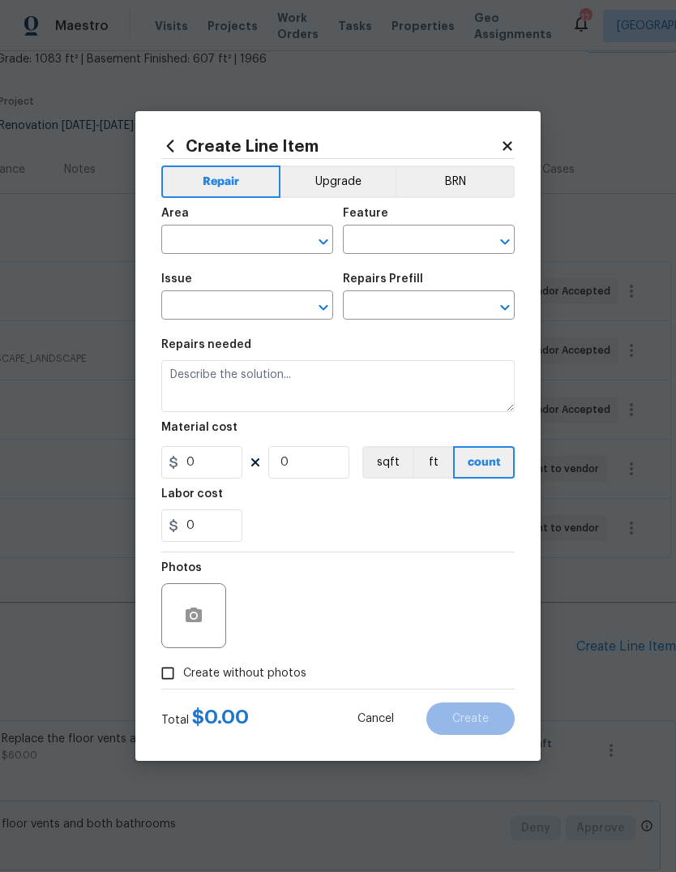
click at [264, 245] on input "text" at bounding box center [224, 241] width 126 height 25
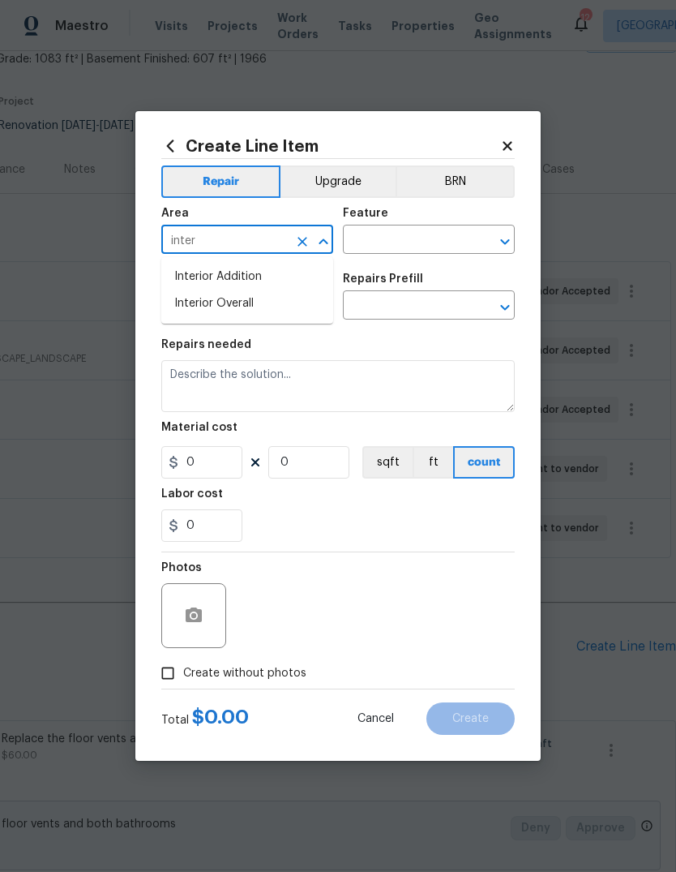
click at [291, 302] on li "Interior Overall" at bounding box center [247, 303] width 172 height 27
type input "Interior Overall"
click at [430, 245] on input "text" at bounding box center [406, 241] width 126 height 25
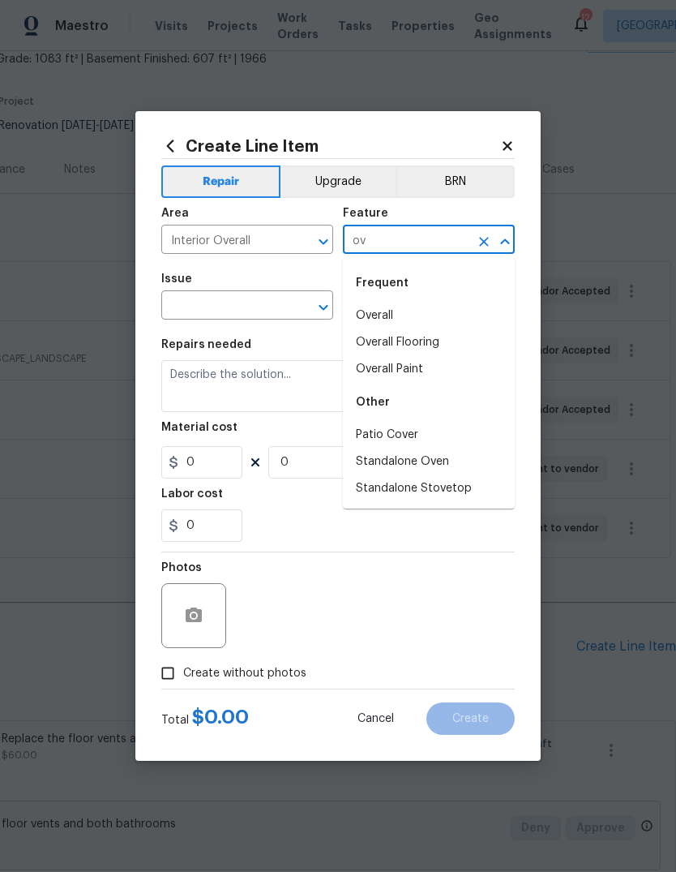
type input "o"
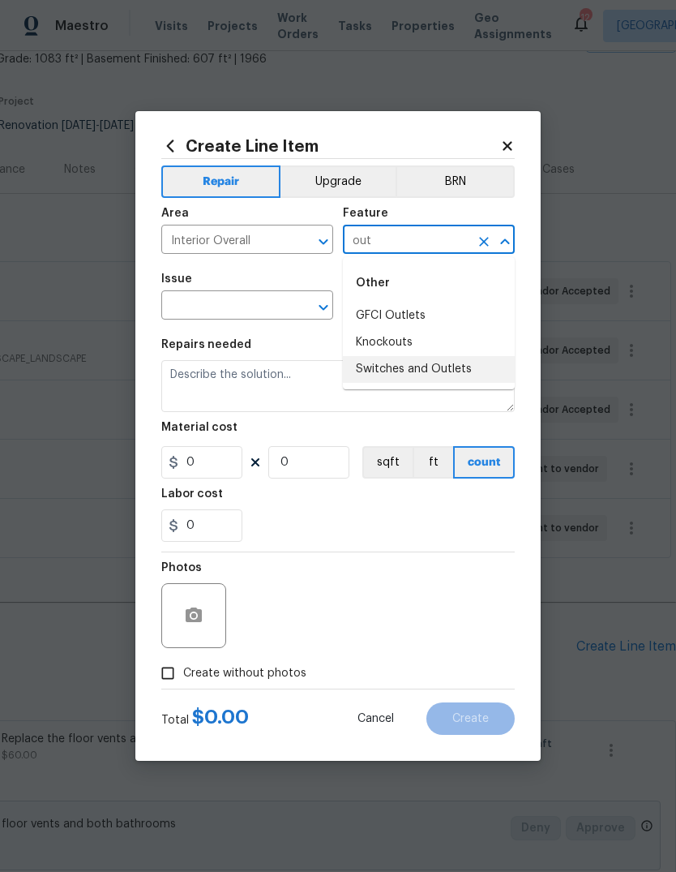
click at [470, 372] on li "Switches and Outlets" at bounding box center [429, 369] width 172 height 27
type input "Switches and Outlets"
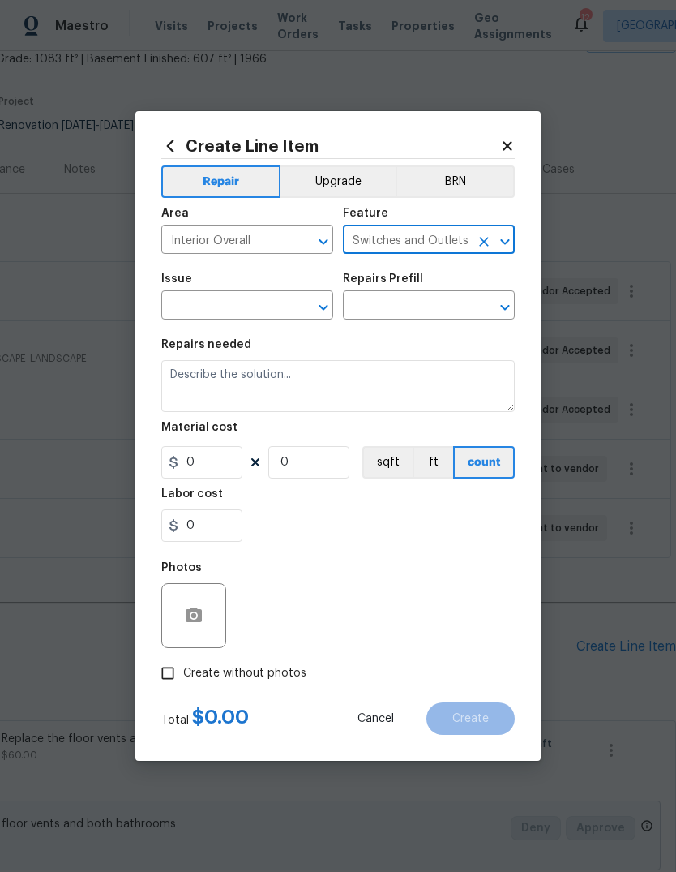
click at [268, 305] on input "text" at bounding box center [224, 306] width 126 height 25
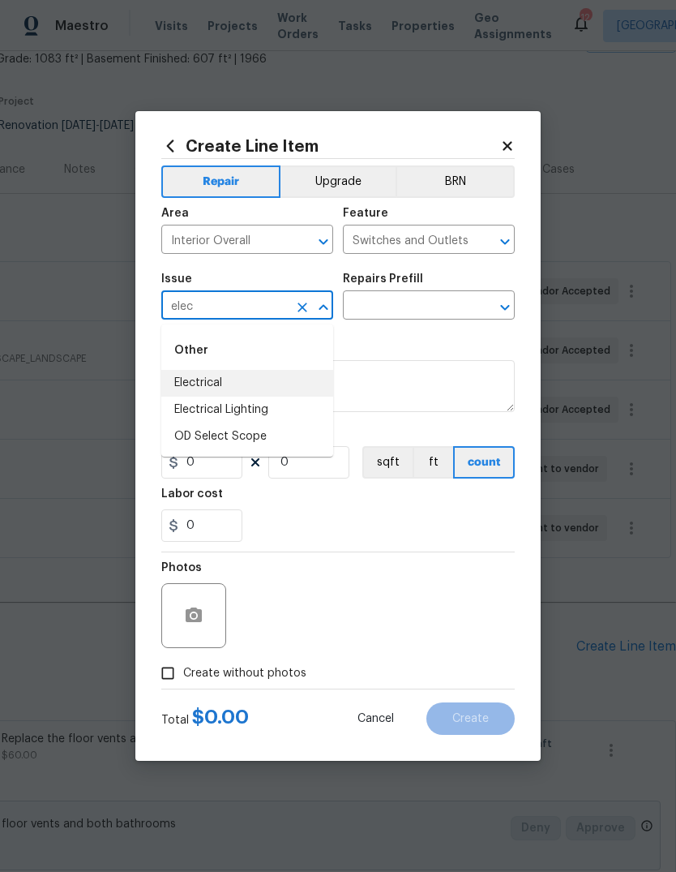
click at [281, 380] on li "Electrical" at bounding box center [247, 383] width 172 height 27
type input "Electrical"
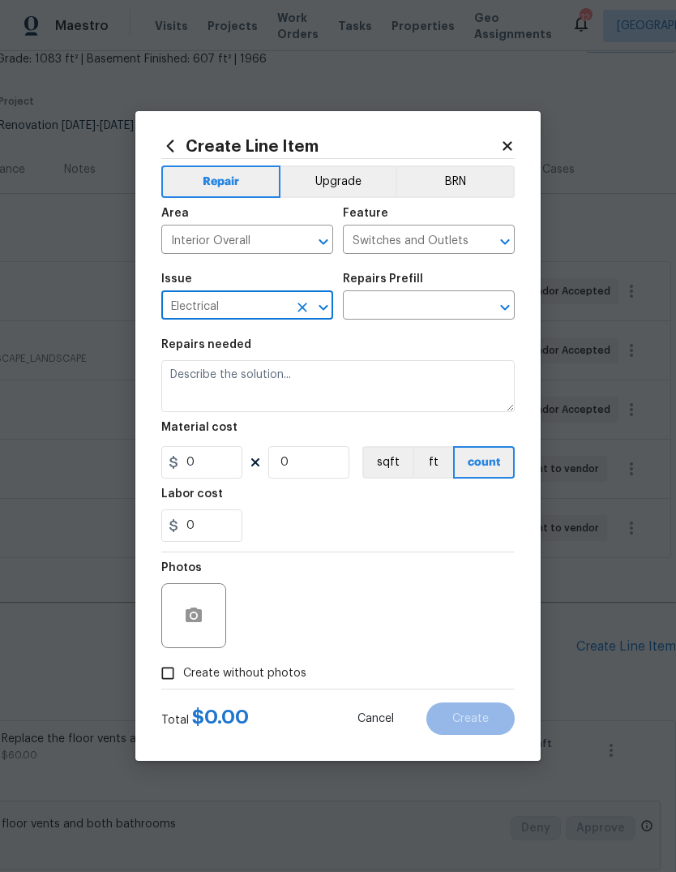
click at [440, 311] on input "text" at bounding box center [406, 306] width 126 height 25
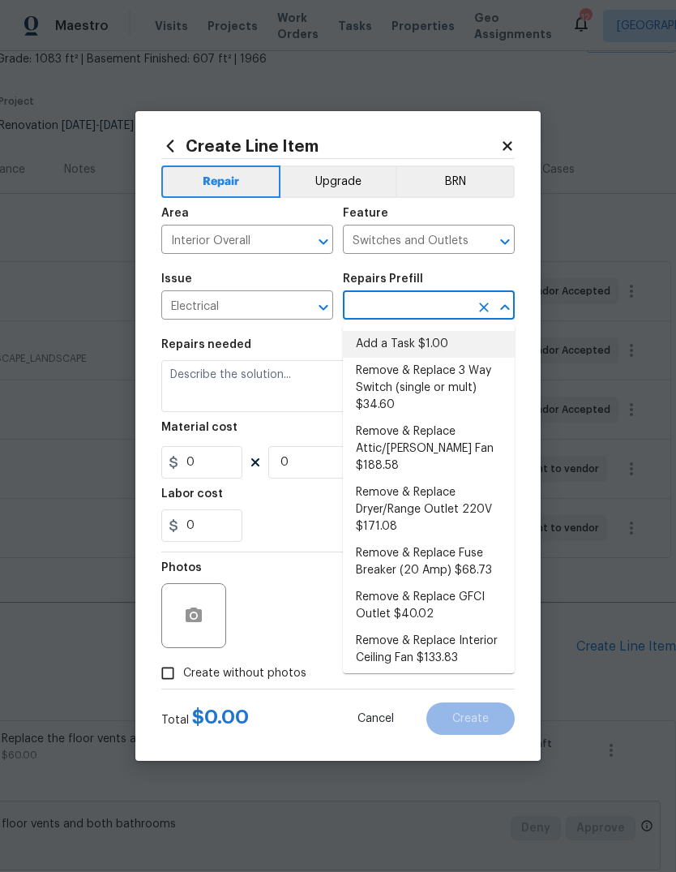
click at [461, 342] on li "Add a Task $1.00" at bounding box center [429, 344] width 172 height 27
type input "Add a Task $1.00"
type textarea "HPM to detail"
type input "1"
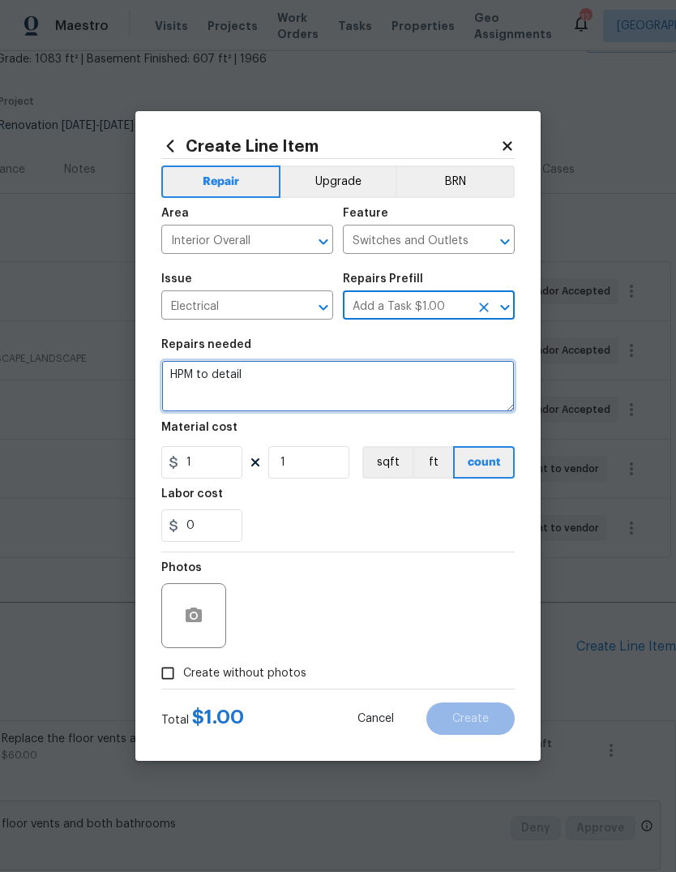
click at [428, 381] on textarea "HPM to detail" at bounding box center [338, 386] width 354 height 52
type textarea "H"
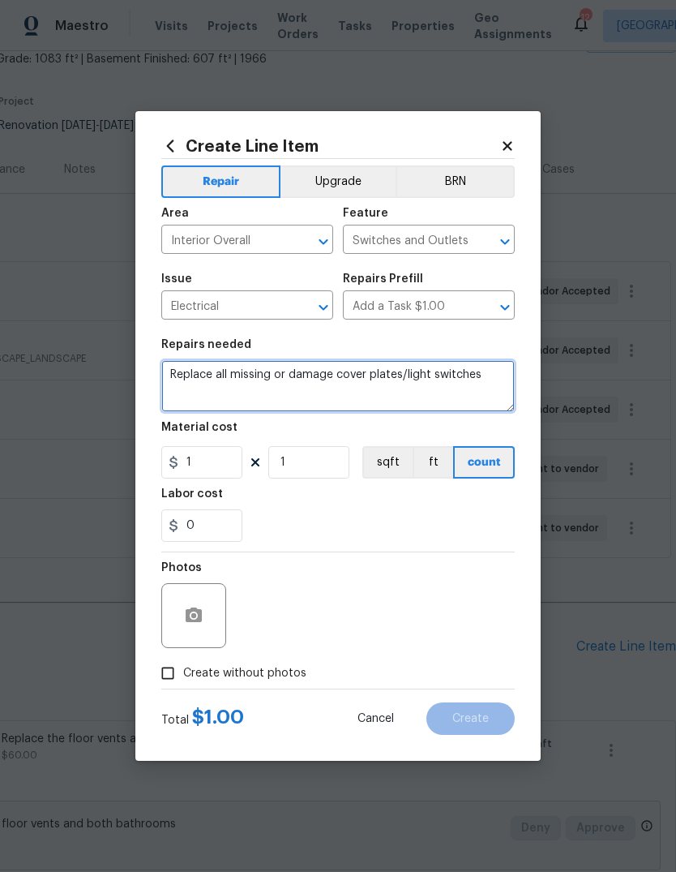
type textarea "Replace all missing or damage cover plates/light switches"
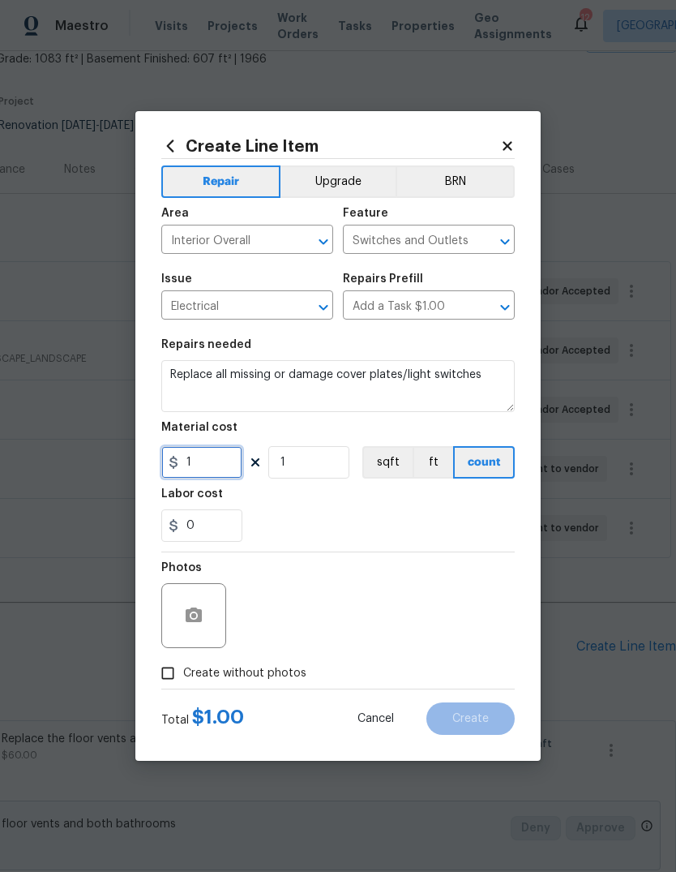
click at [232, 461] on input "1" at bounding box center [201, 462] width 81 height 32
type input "30"
click at [436, 512] on div "0" at bounding box center [338, 525] width 354 height 32
click at [298, 669] on span "Create without photos" at bounding box center [244, 673] width 123 height 17
click at [183, 669] on input "Create without photos" at bounding box center [167, 673] width 31 height 31
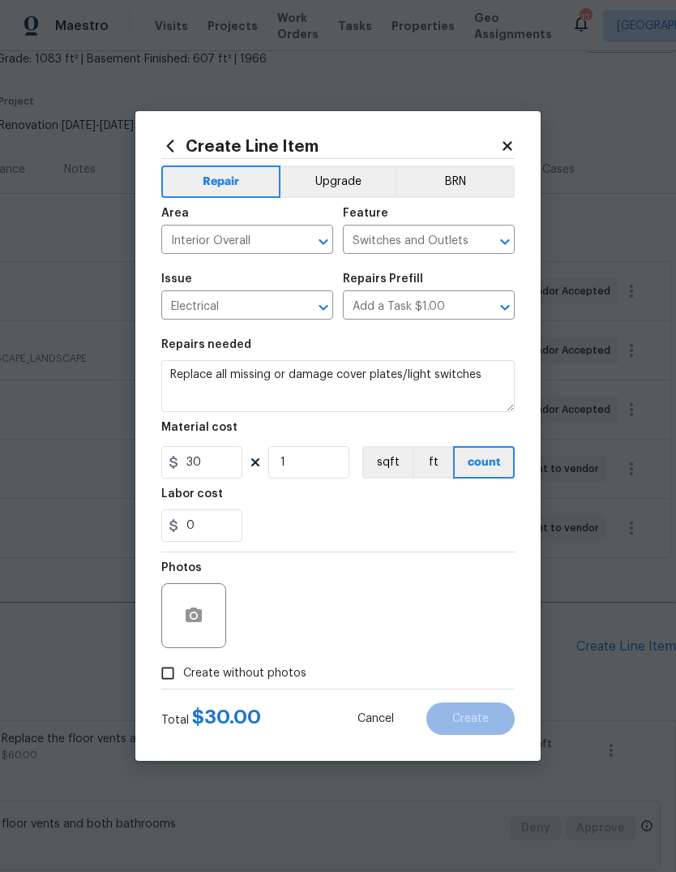
checkbox input "true"
click at [375, 621] on textarea at bounding box center [377, 615] width 276 height 65
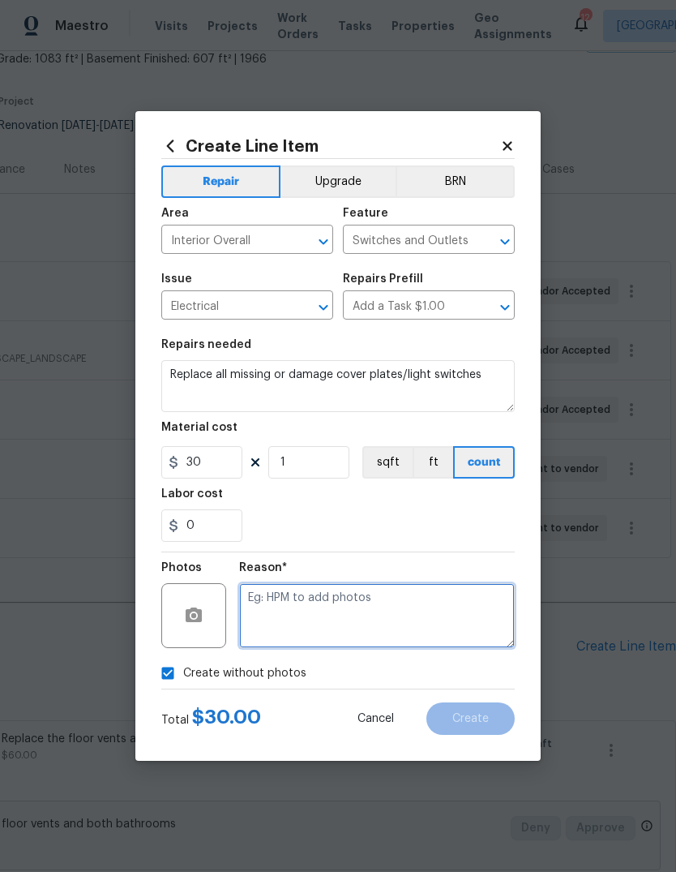
scroll to position [25, 0]
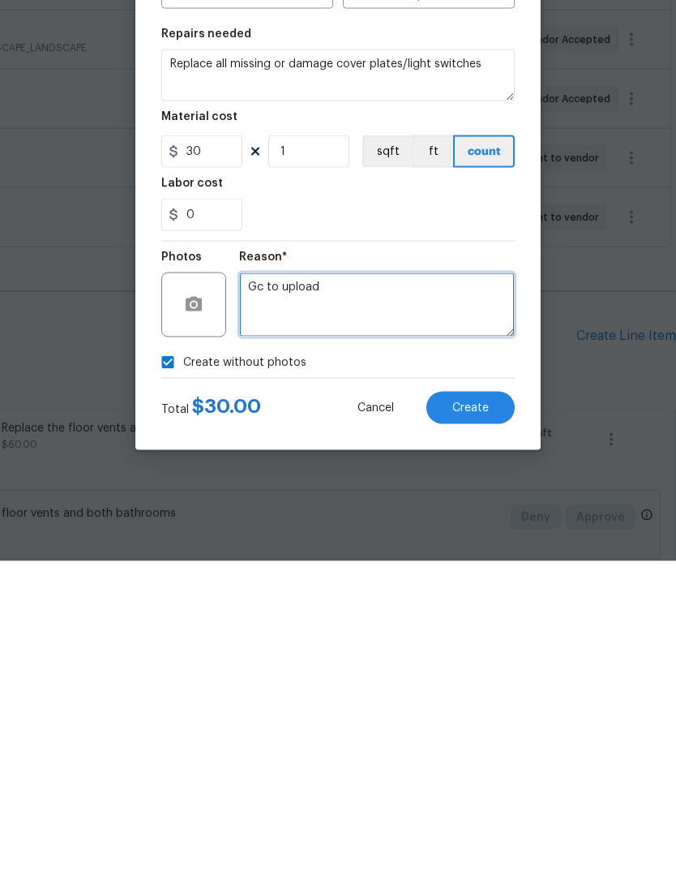
type textarea "Gc to upload"
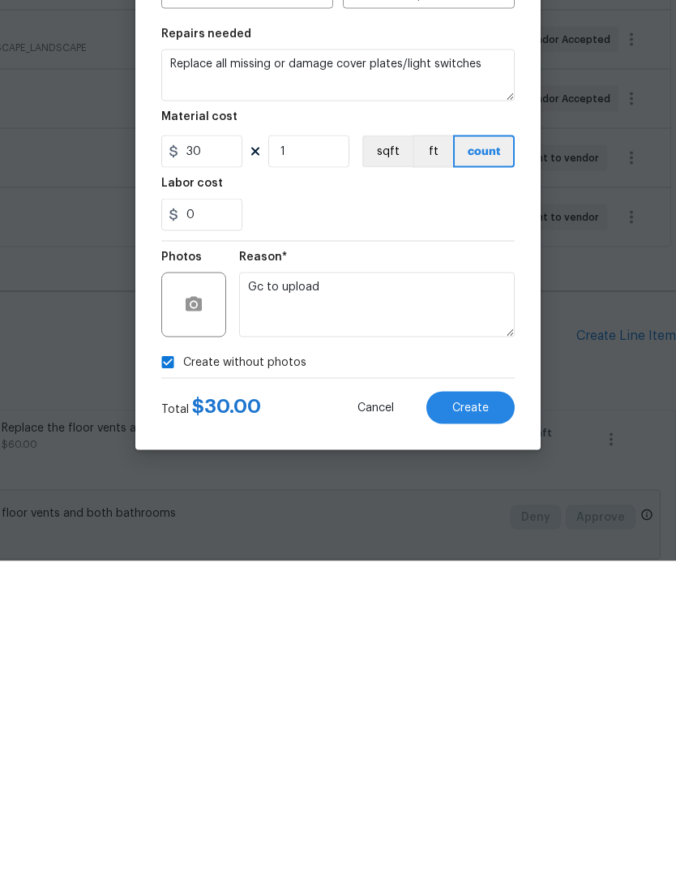
click at [491, 702] on button "Create" at bounding box center [470, 718] width 88 height 32
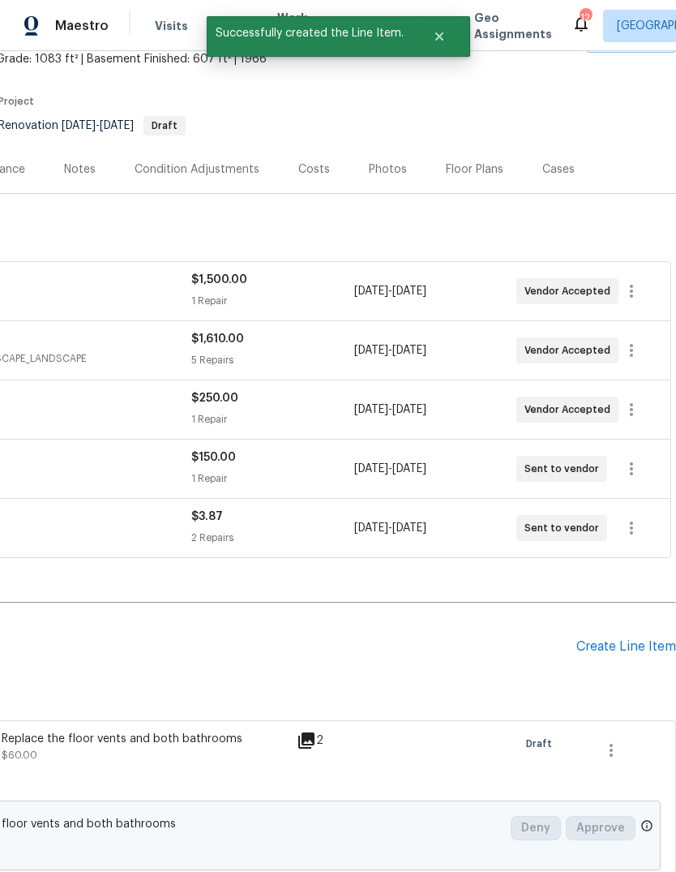
click at [649, 639] on div "Create Line Item" at bounding box center [626, 646] width 100 height 15
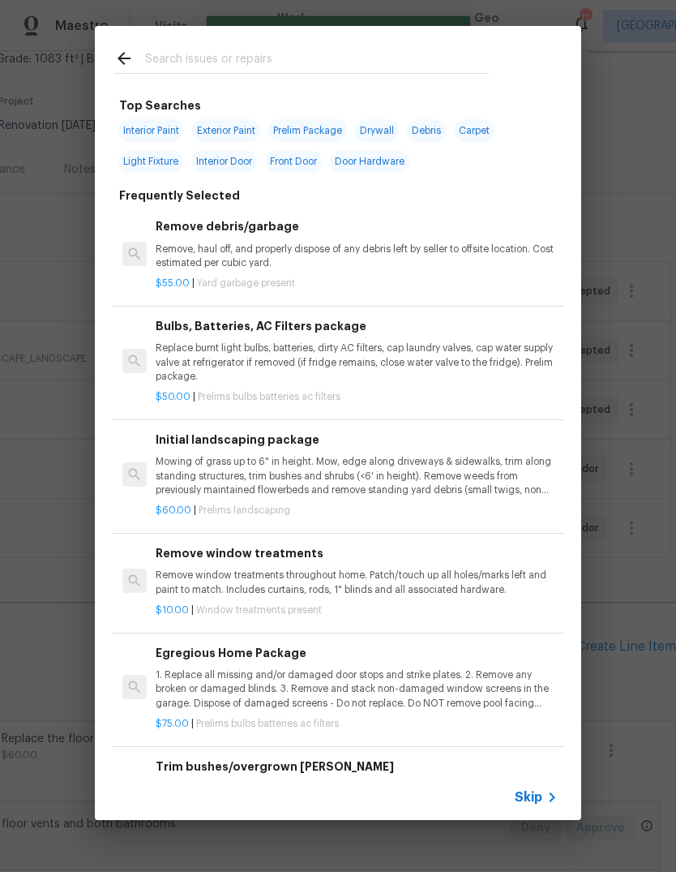
click at [546, 798] on icon at bounding box center [551, 796] width 19 height 19
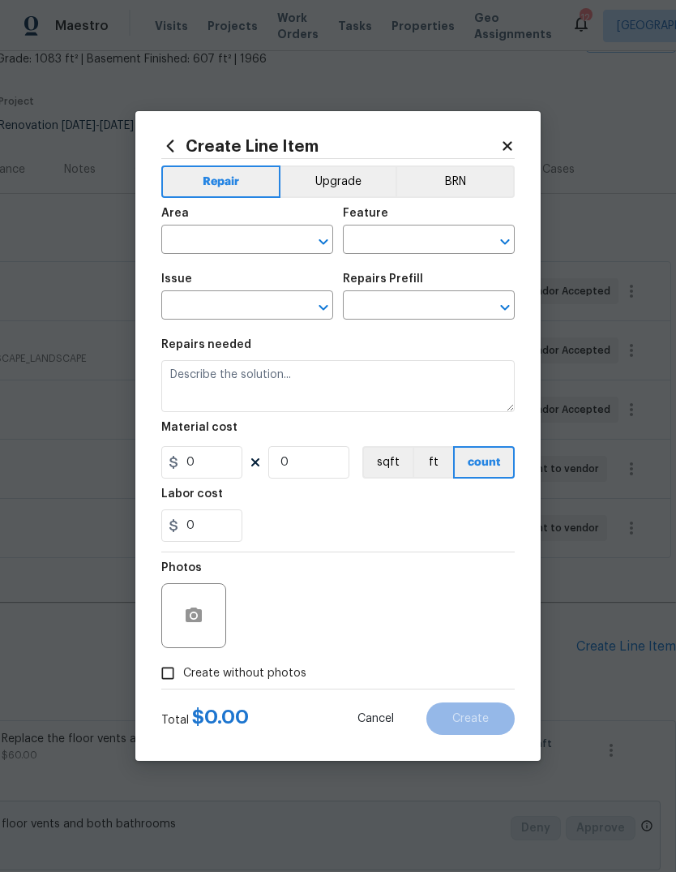
click at [261, 235] on input "text" at bounding box center [224, 241] width 126 height 25
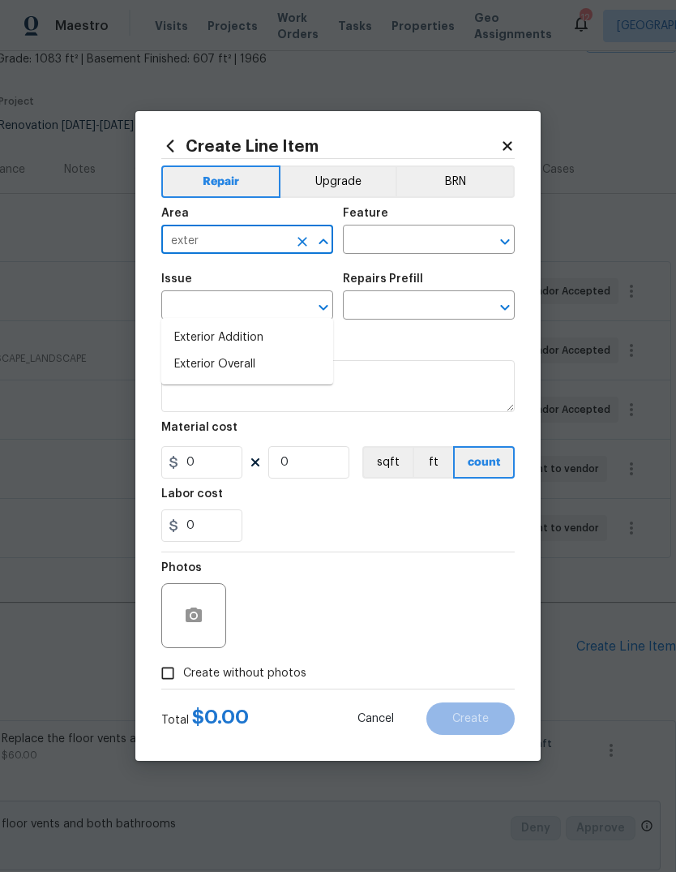
click at [295, 351] on li "Exterior Overall" at bounding box center [247, 364] width 172 height 27
type input "Exterior Overall"
click at [435, 242] on input "text" at bounding box center [406, 241] width 126 height 25
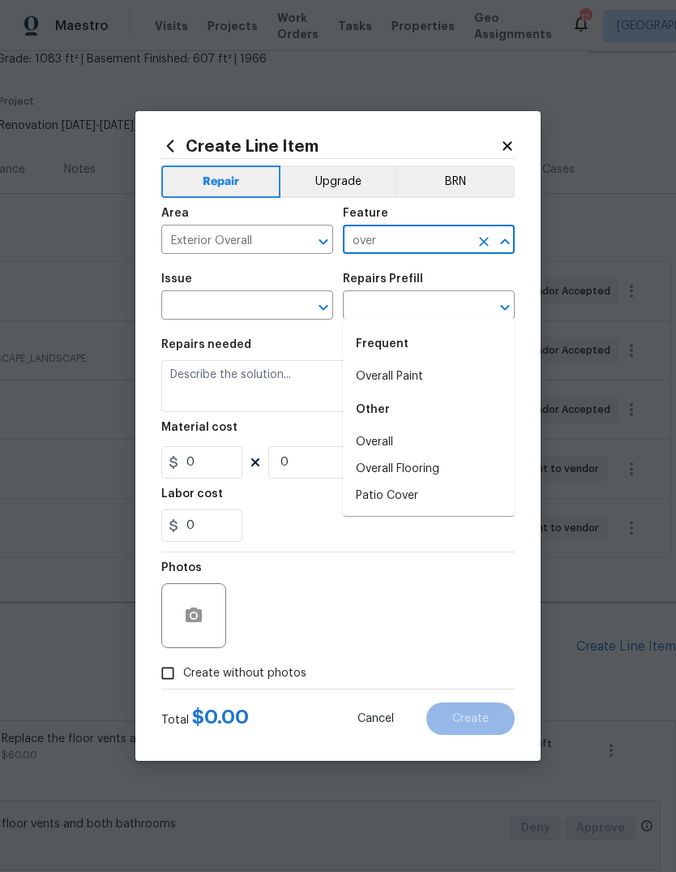
click at [440, 429] on li "Overall" at bounding box center [429, 442] width 172 height 27
type input "Overall"
click at [278, 294] on input "text" at bounding box center [224, 306] width 126 height 25
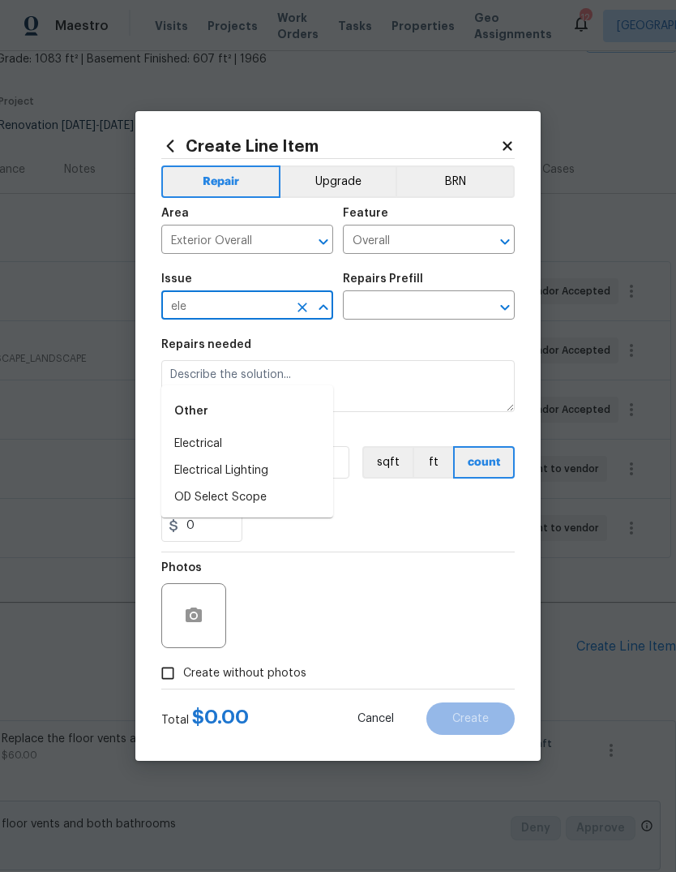
click at [285, 431] on li "Electrical" at bounding box center [247, 444] width 172 height 27
type input "Electrical"
click at [448, 308] on input "text" at bounding box center [406, 306] width 126 height 25
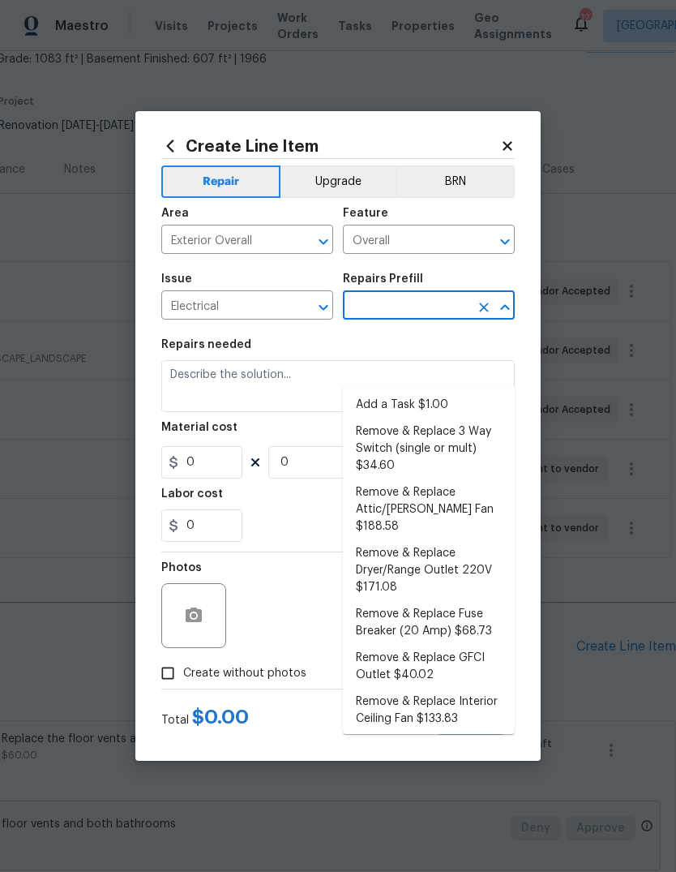
click at [447, 392] on li "Add a Task $1.00" at bounding box center [429, 405] width 172 height 27
type input "Add a Task $1.00"
type textarea "HPM to detail"
type input "1"
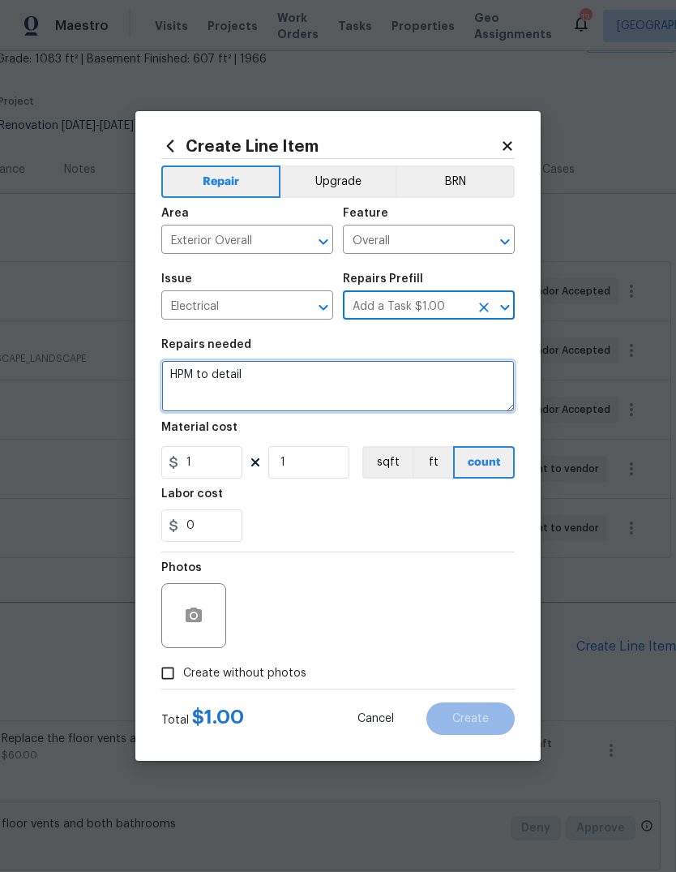
click at [419, 384] on textarea "HPM to detail" at bounding box center [338, 386] width 354 height 52
type textarea "H"
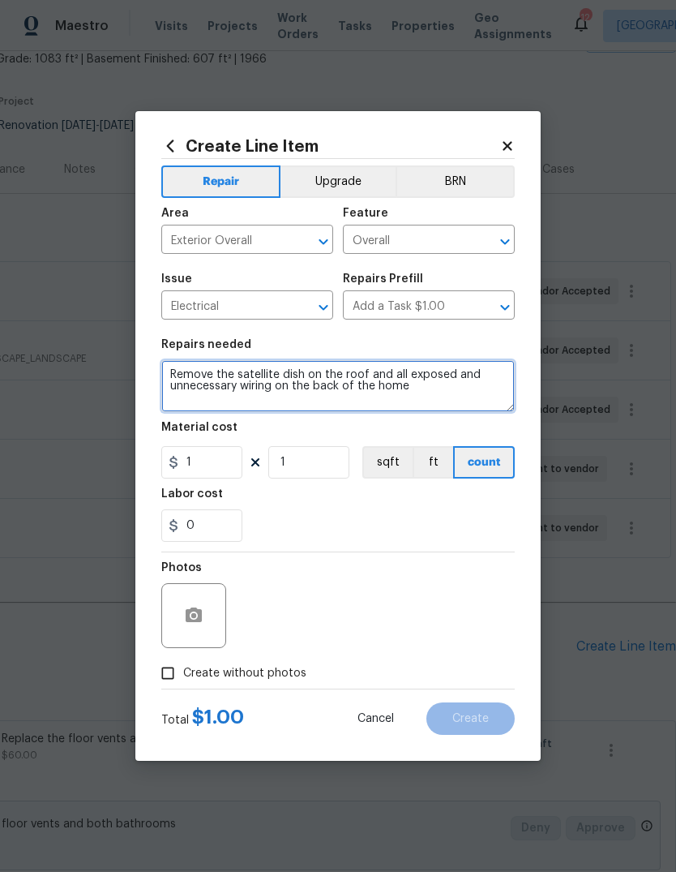
type textarea "Remove the satellite dish on the roof and all exposed and unnecessary wiring on…"
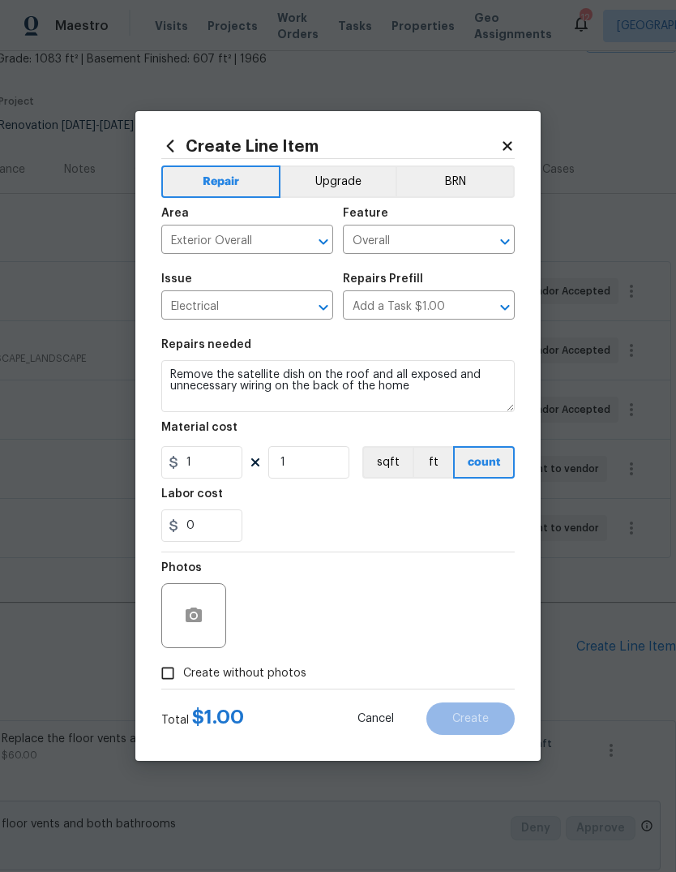
click at [395, 518] on div "0" at bounding box center [338, 525] width 354 height 32
click at [233, 456] on input "1" at bounding box center [201, 462] width 81 height 32
click at [231, 464] on input "1" at bounding box center [201, 462] width 81 height 32
type input "75"
click at [410, 512] on div "0" at bounding box center [338, 525] width 354 height 32
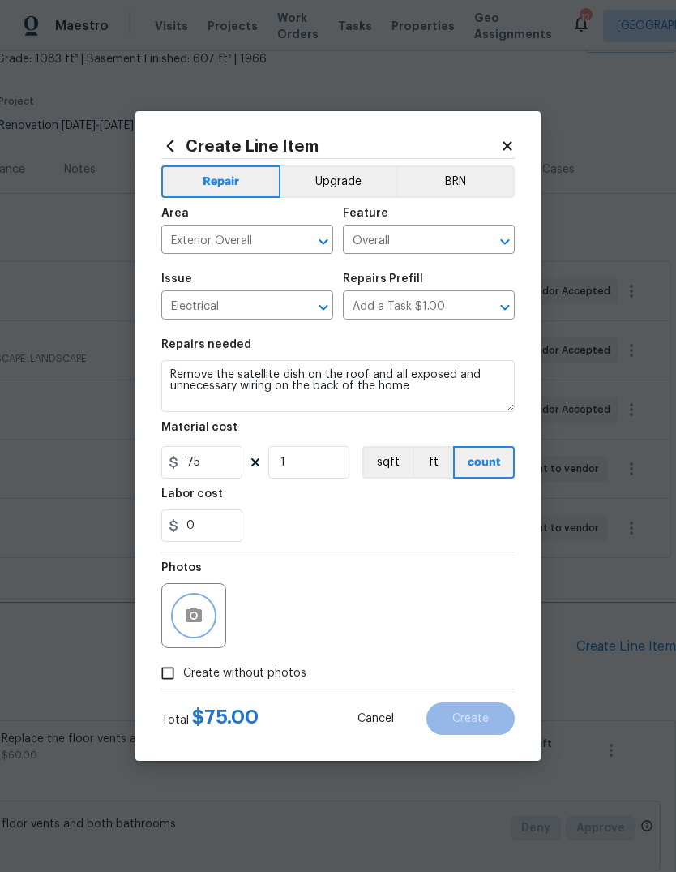
click at [199, 616] on icon "button" at bounding box center [194, 614] width 16 height 15
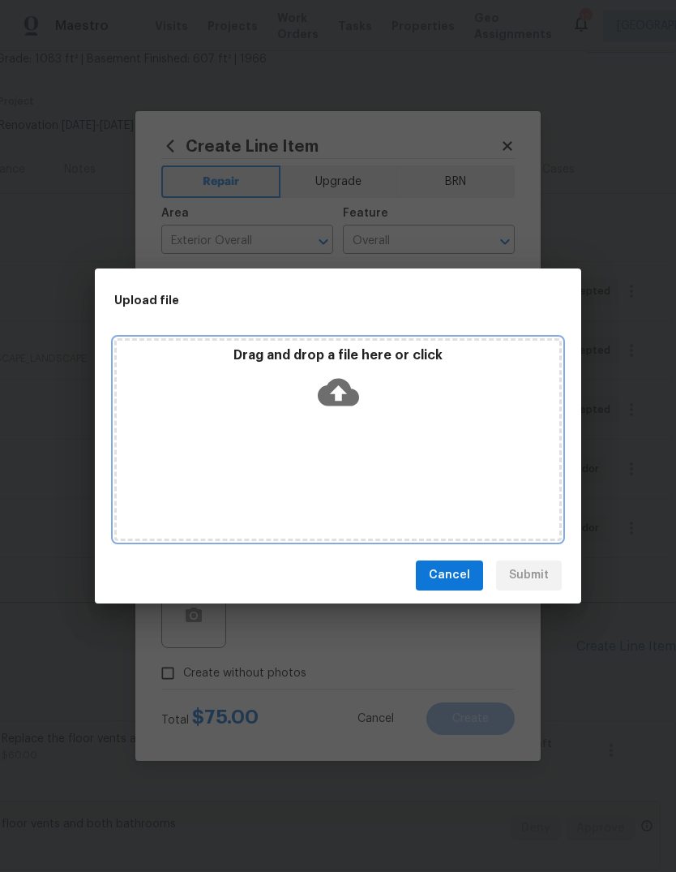
click at [350, 388] on icon at bounding box center [338, 392] width 41 height 28
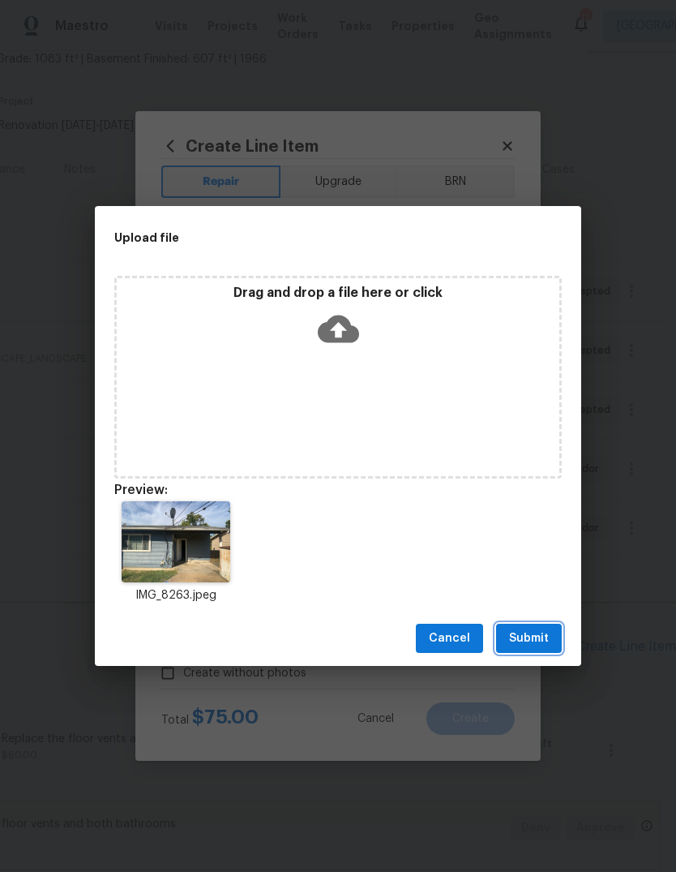
click at [546, 641] on span "Submit" at bounding box center [529, 638] width 40 height 20
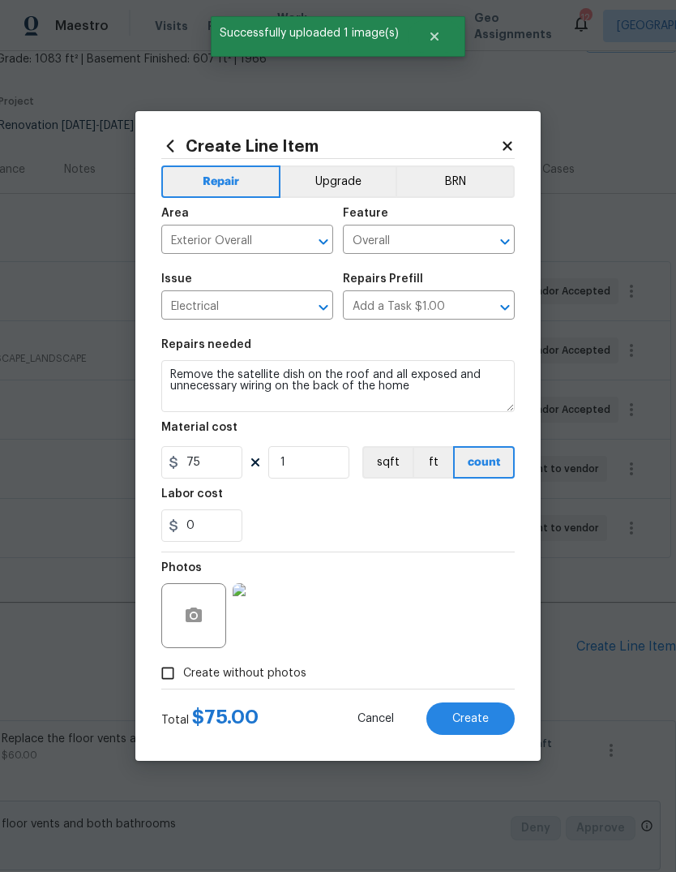
click at [277, 624] on img at bounding box center [265, 615] width 65 height 65
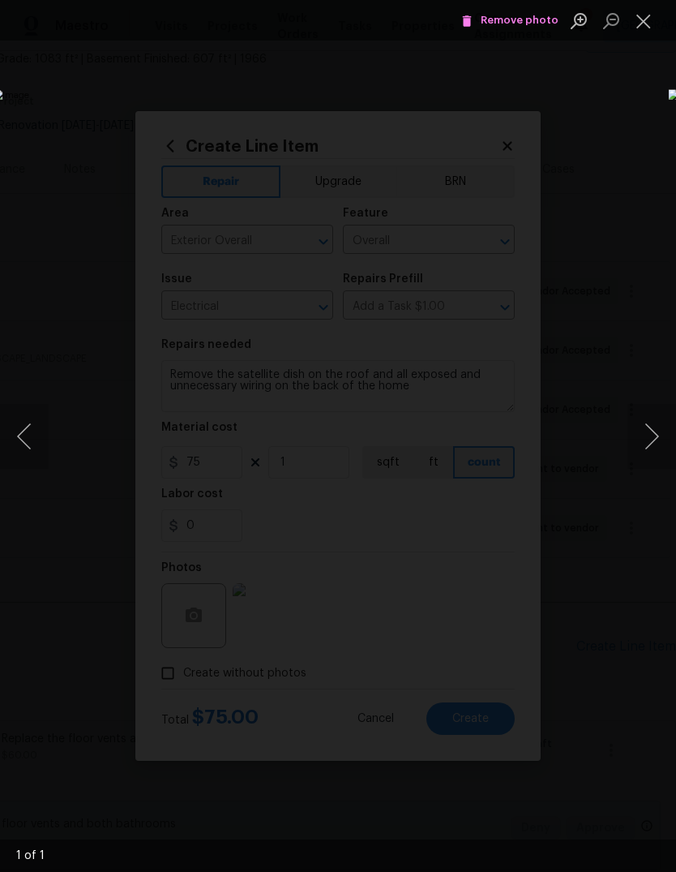
click at [637, 24] on button "Close lightbox" at bounding box center [644, 20] width 32 height 28
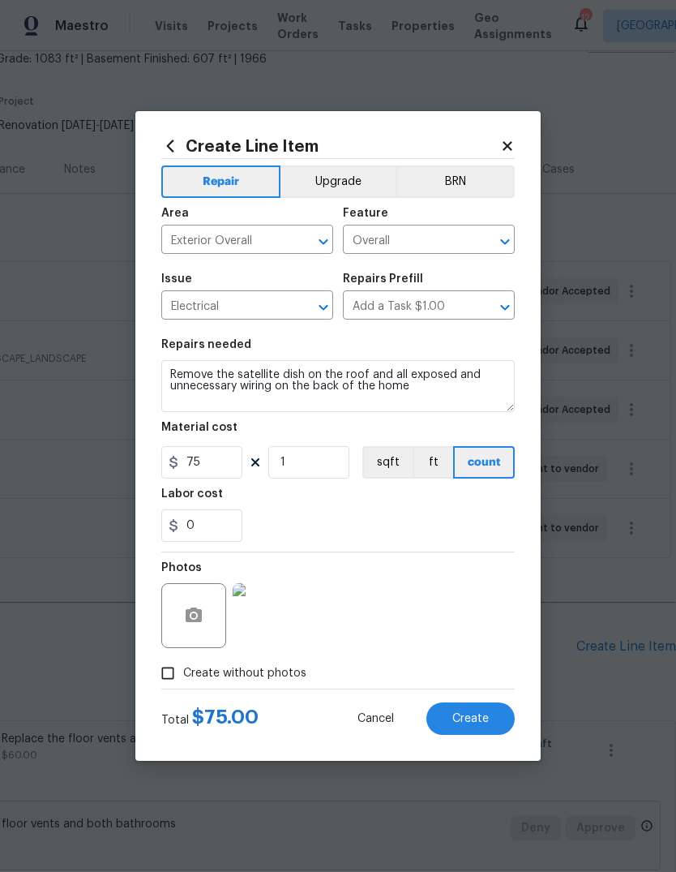
click at [491, 726] on button "Create" at bounding box center [470, 718] width 88 height 32
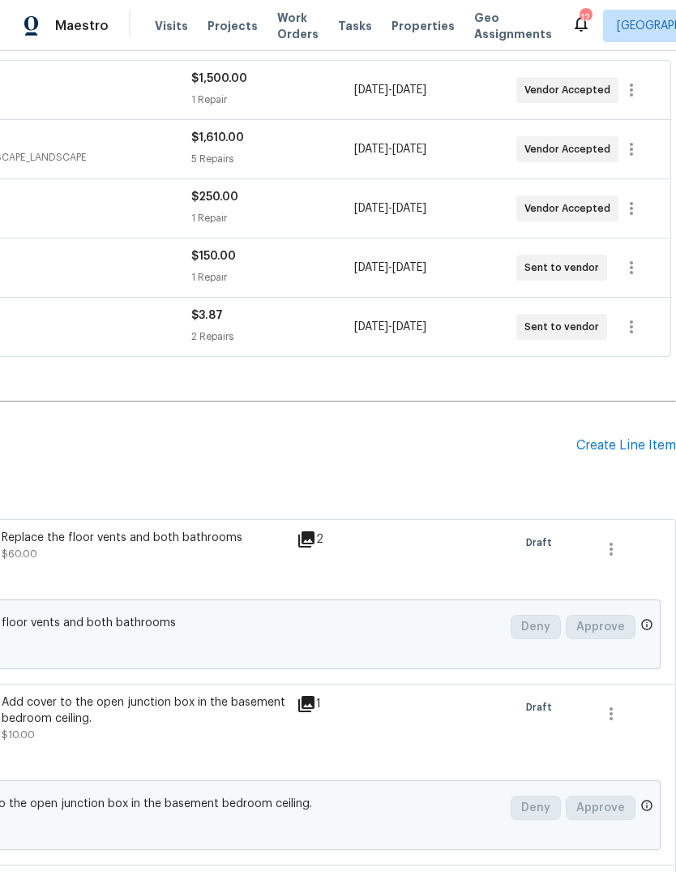
scroll to position [302, 240]
click at [640, 438] on div "Create Line Item" at bounding box center [626, 445] width 100 height 15
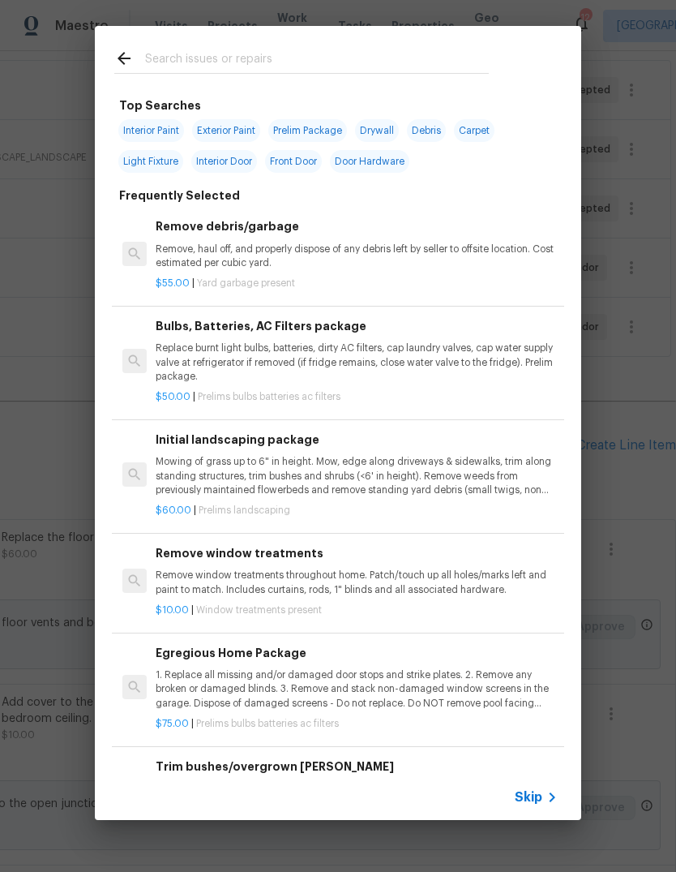
click at [544, 798] on icon at bounding box center [551, 796] width 19 height 19
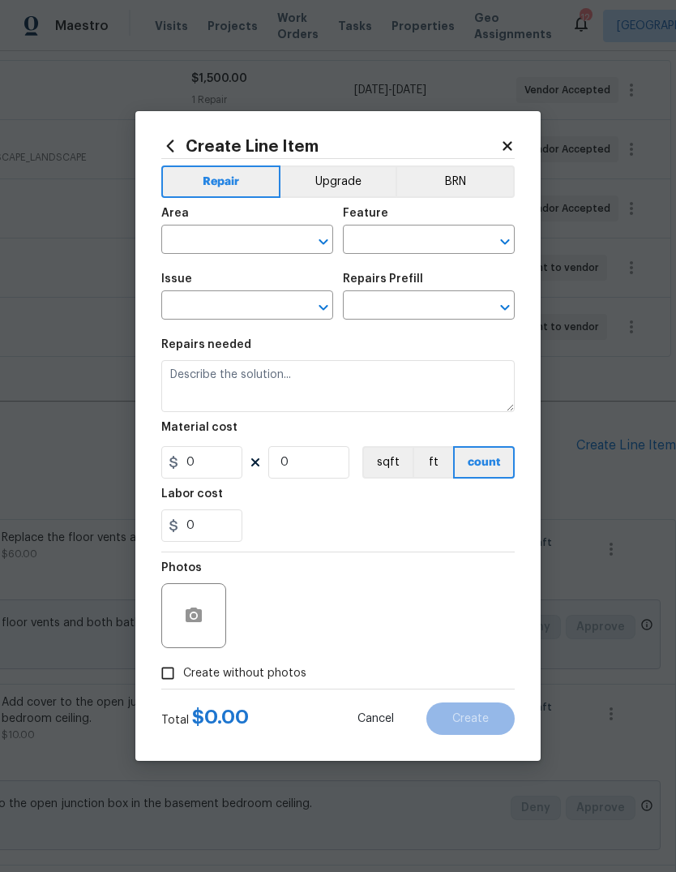
click at [236, 243] on input "text" at bounding box center [224, 241] width 126 height 25
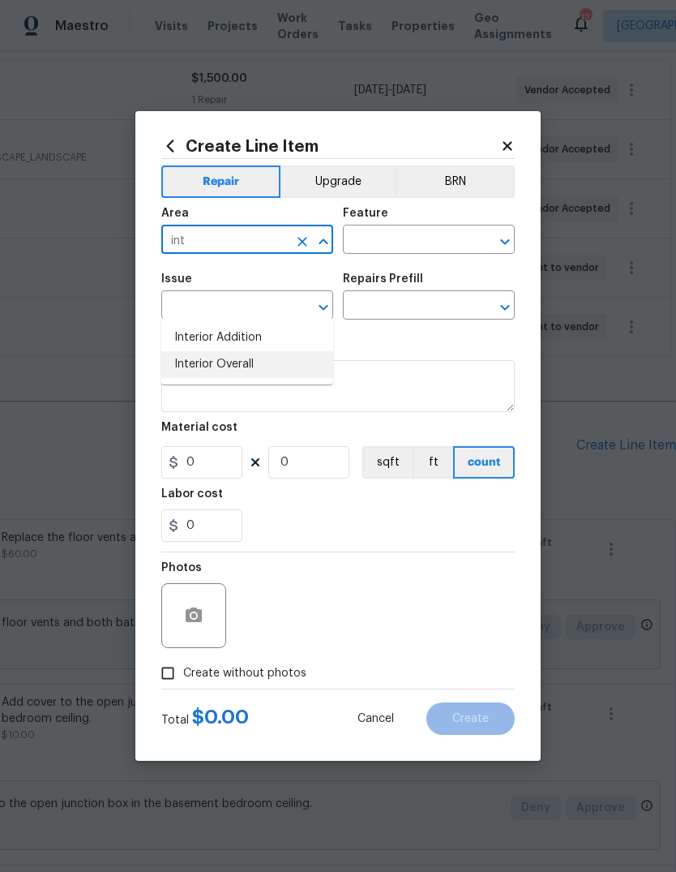
click at [270, 351] on li "Interior Overall" at bounding box center [247, 364] width 172 height 27
type input "Interior Overall"
click at [244, 304] on input "text" at bounding box center [224, 306] width 126 height 25
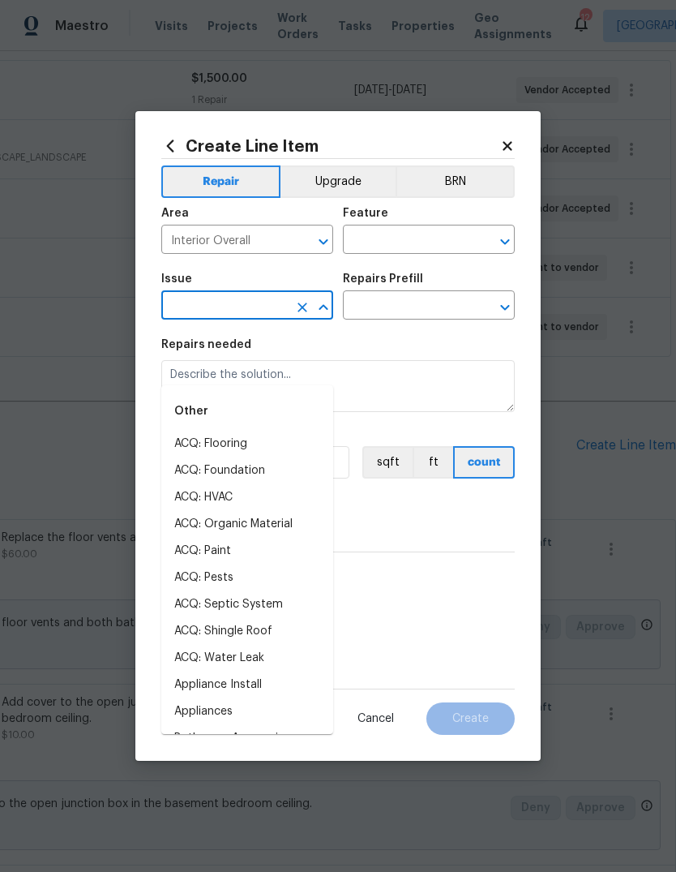
click at [425, 233] on input "text" at bounding box center [406, 241] width 126 height 25
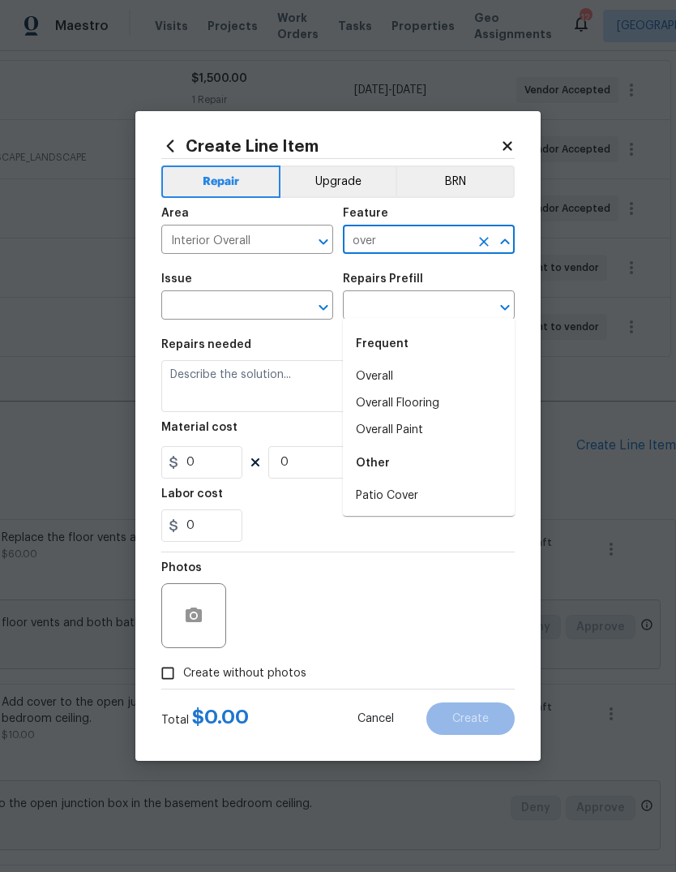
click at [407, 363] on li "Overall" at bounding box center [429, 376] width 172 height 27
type input "Overall"
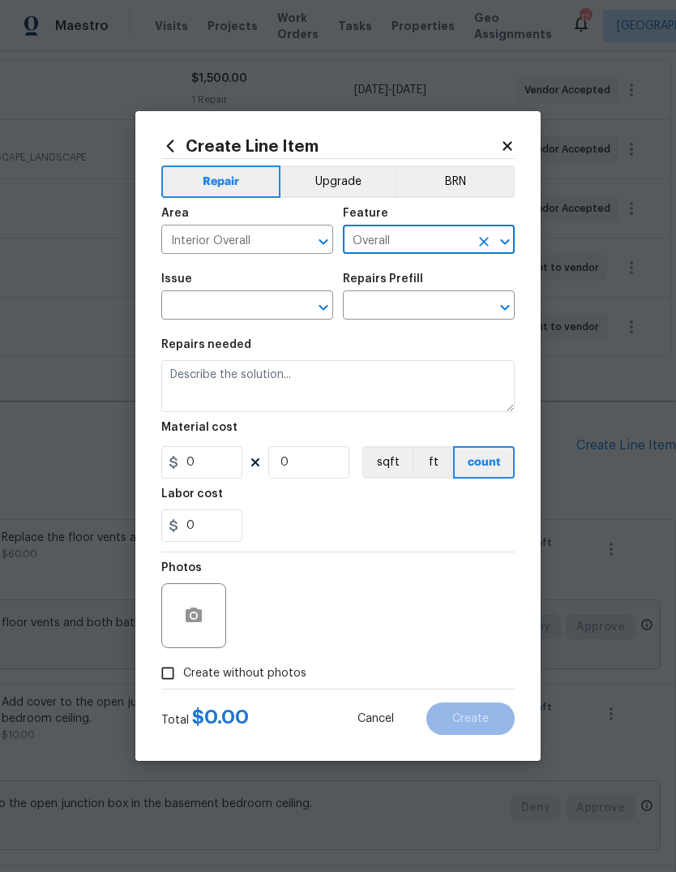
click at [265, 298] on input "text" at bounding box center [224, 306] width 126 height 25
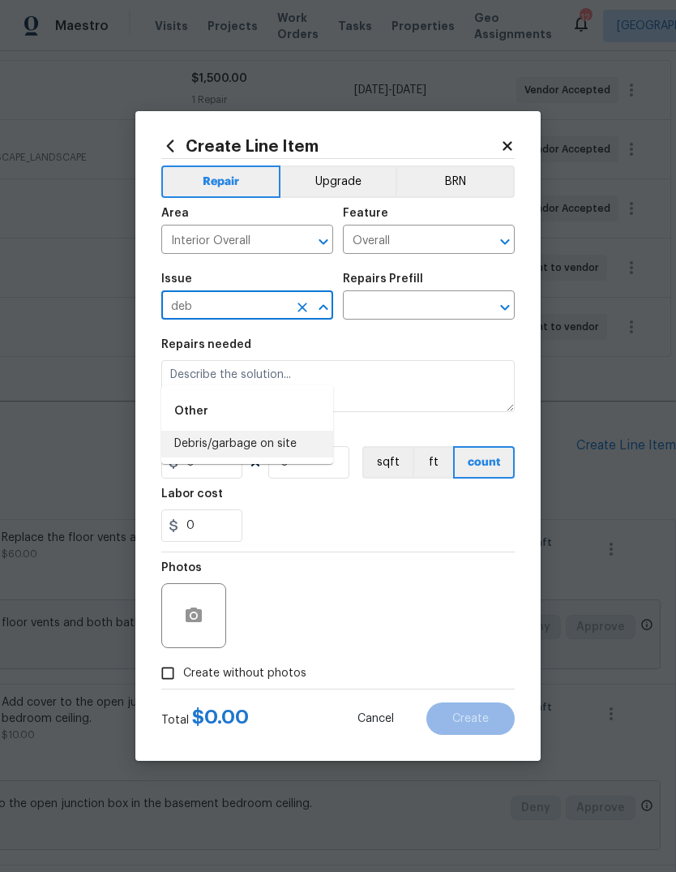
click at [299, 431] on li "Debris/garbage on site" at bounding box center [247, 444] width 172 height 27
type input "Debris/garbage on site"
click at [422, 306] on input "text" at bounding box center [406, 306] width 126 height 25
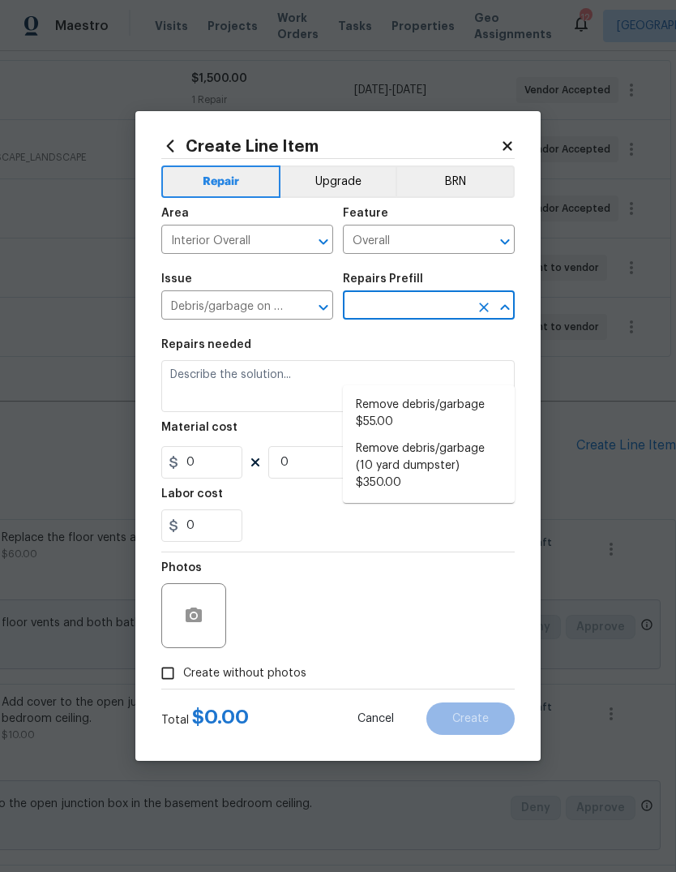
click at [460, 392] on li "Remove debris/garbage $55.00" at bounding box center [429, 414] width 172 height 44
type input "Remove debris/garbage $55.00"
type textarea "Remove, haul off, and properly dispose of any debris left by seller to offsite …"
type input "1"
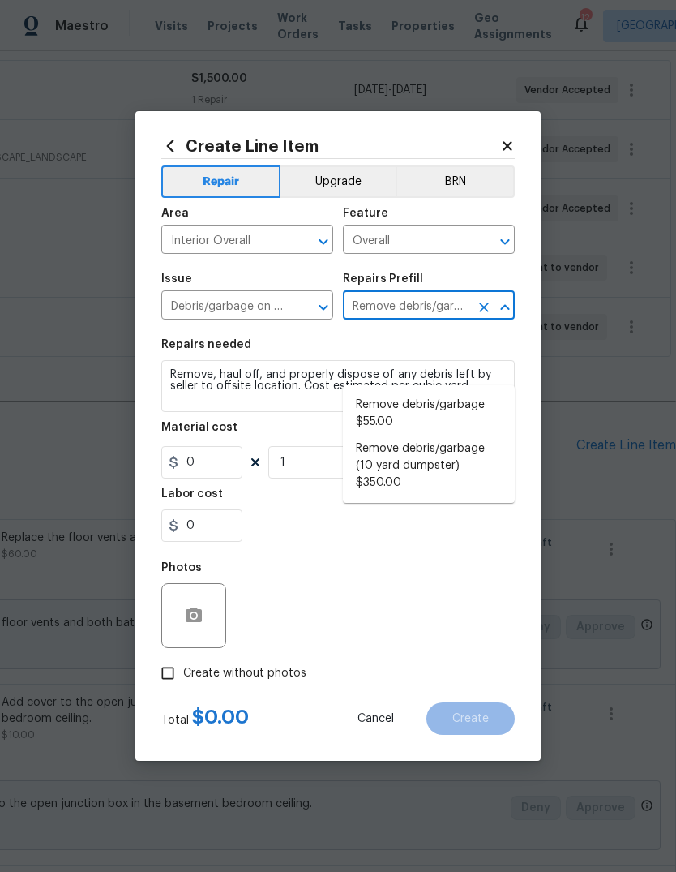
type input "55"
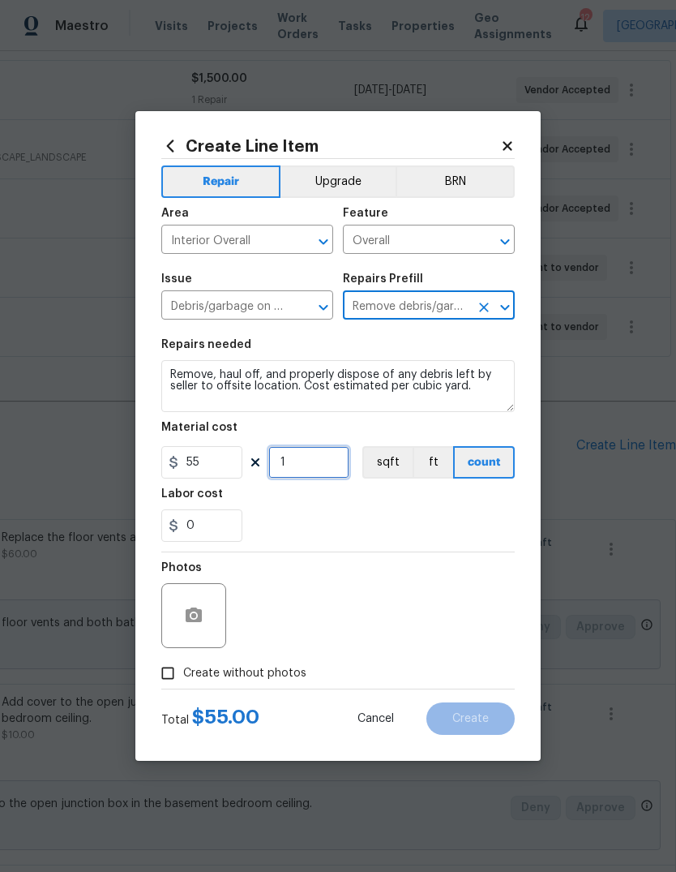
click at [326, 465] on input "1" at bounding box center [308, 462] width 81 height 32
type input "4"
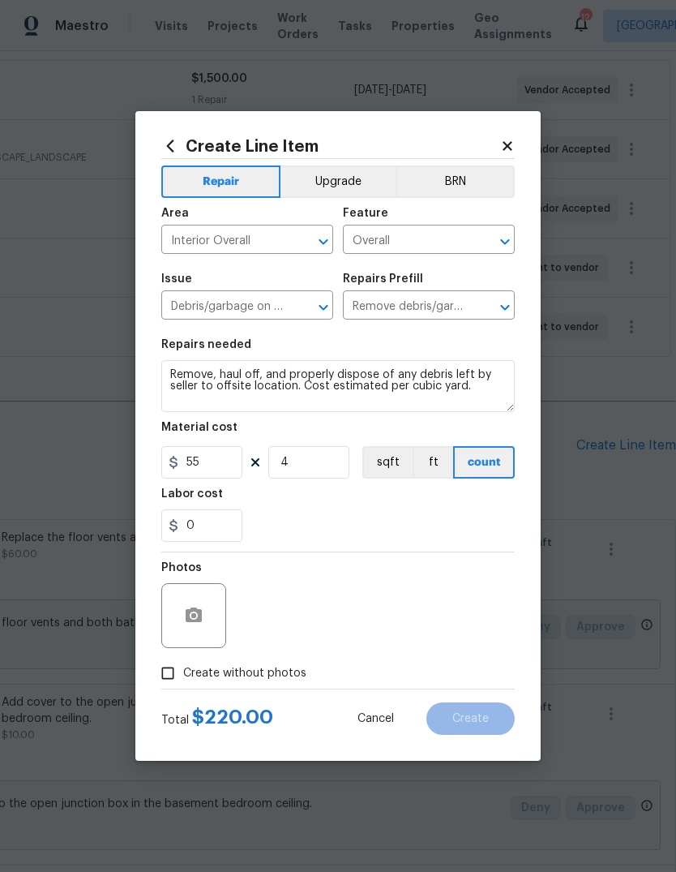
click at [439, 524] on div "0" at bounding box center [338, 525] width 354 height 32
click at [204, 626] on button "button" at bounding box center [193, 615] width 39 height 39
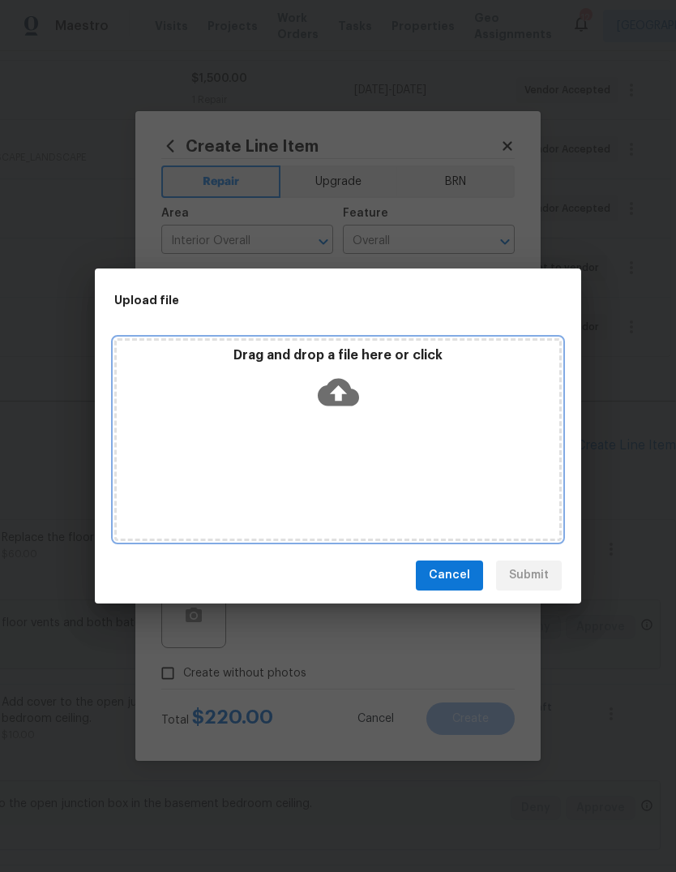
click at [345, 396] on icon at bounding box center [338, 392] width 41 height 28
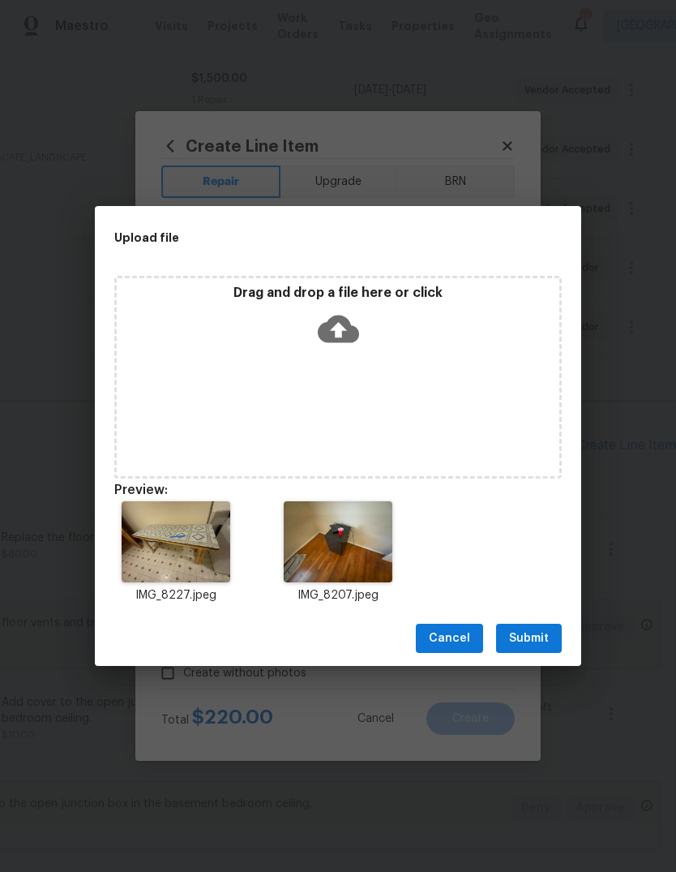
click at [540, 636] on span "Submit" at bounding box center [529, 638] width 40 height 20
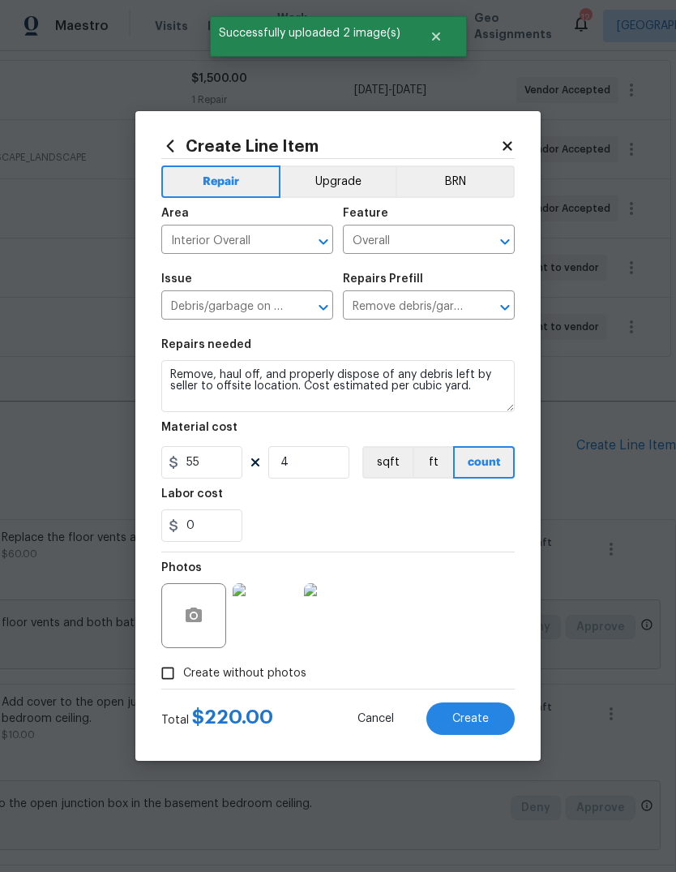
click at [474, 729] on button "Create" at bounding box center [470, 718] width 88 height 32
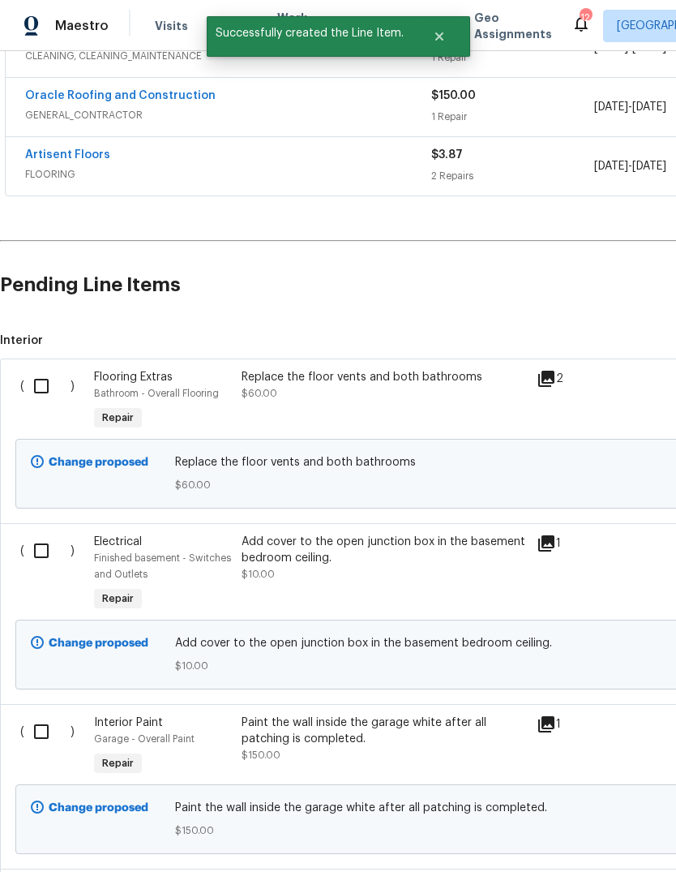
scroll to position [465, 0]
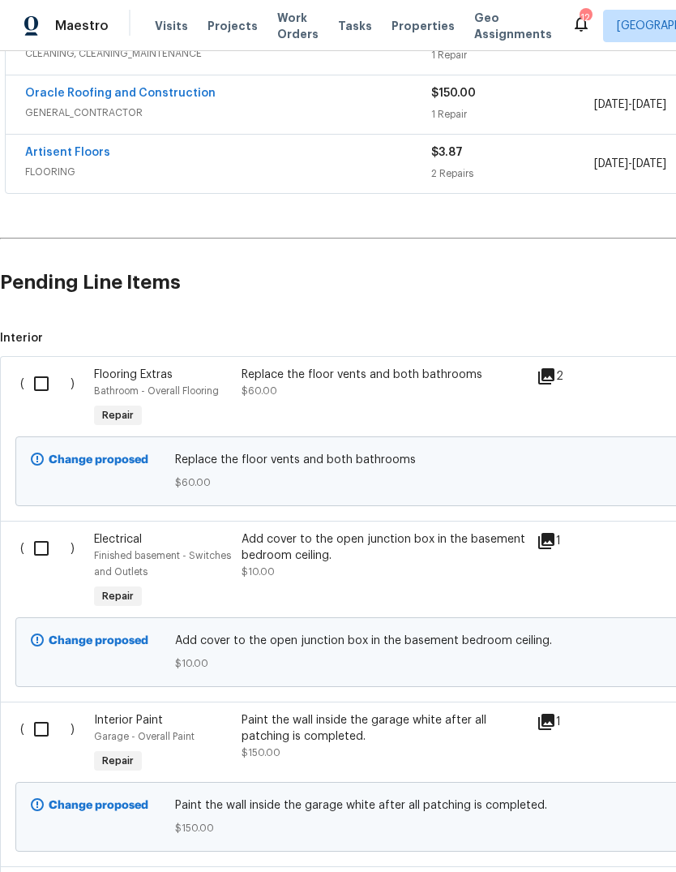
click at [49, 366] on input "checkbox" at bounding box center [47, 383] width 46 height 34
checkbox input "true"
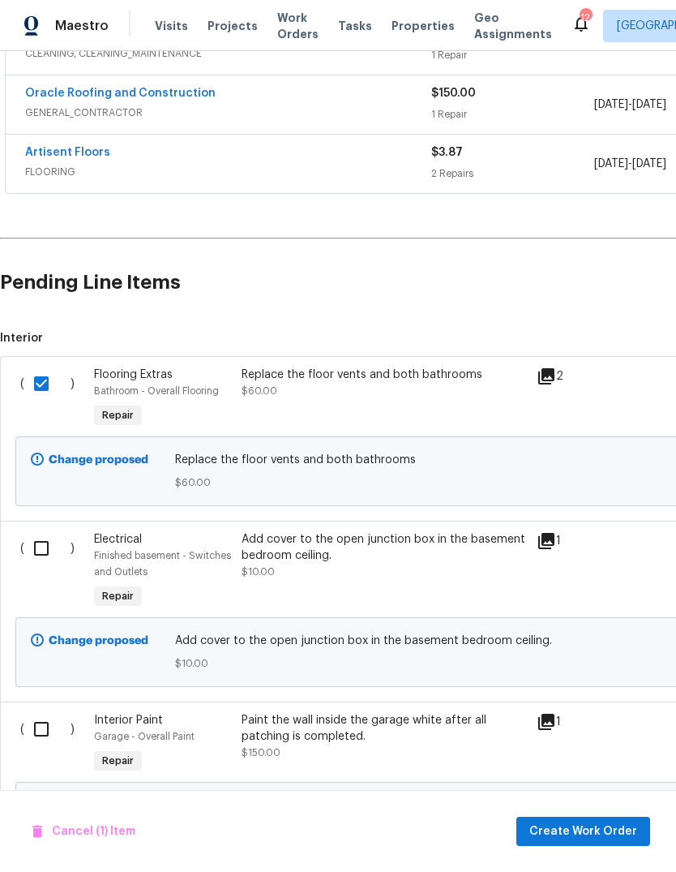
click at [41, 531] on input "checkbox" at bounding box center [47, 548] width 46 height 34
checkbox input "true"
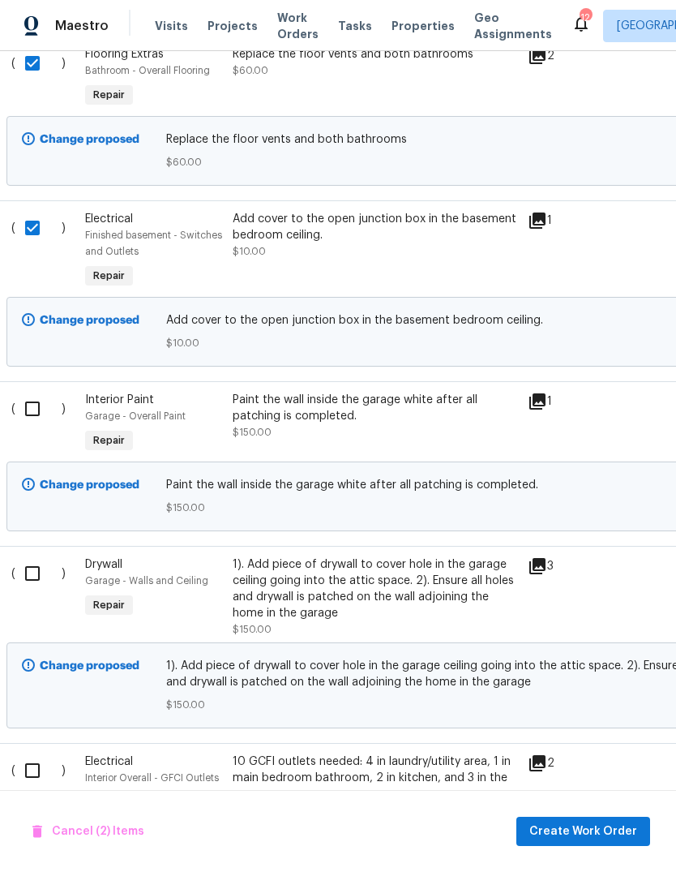
scroll to position [804, 9]
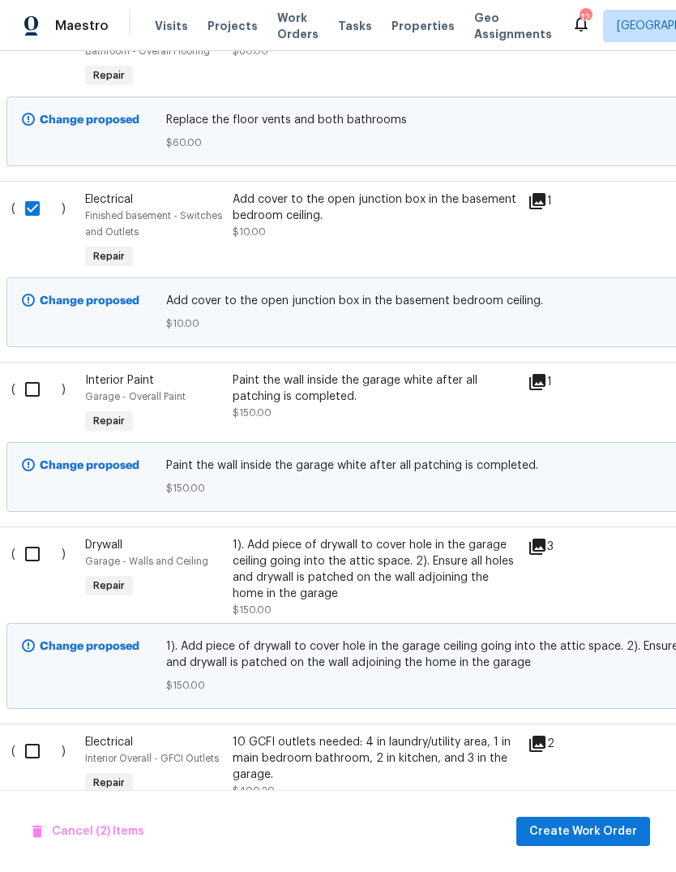
click at [30, 372] on input "checkbox" at bounding box center [38, 389] width 46 height 34
checkbox input "true"
click at [36, 537] on input "checkbox" at bounding box center [38, 554] width 46 height 34
checkbox input "true"
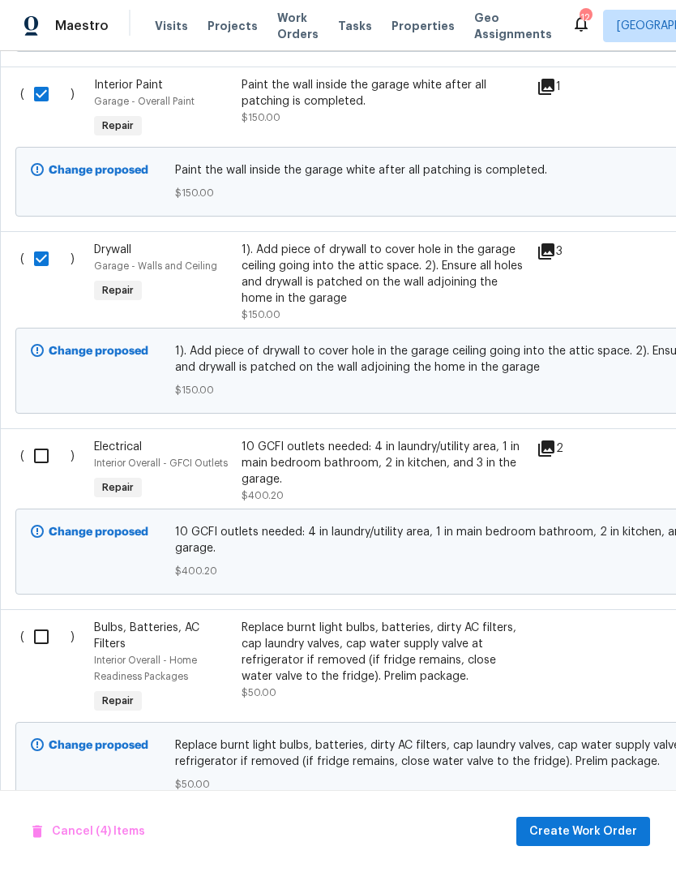
scroll to position [1100, 0]
click at [42, 438] on input "checkbox" at bounding box center [47, 455] width 46 height 34
checkbox input "true"
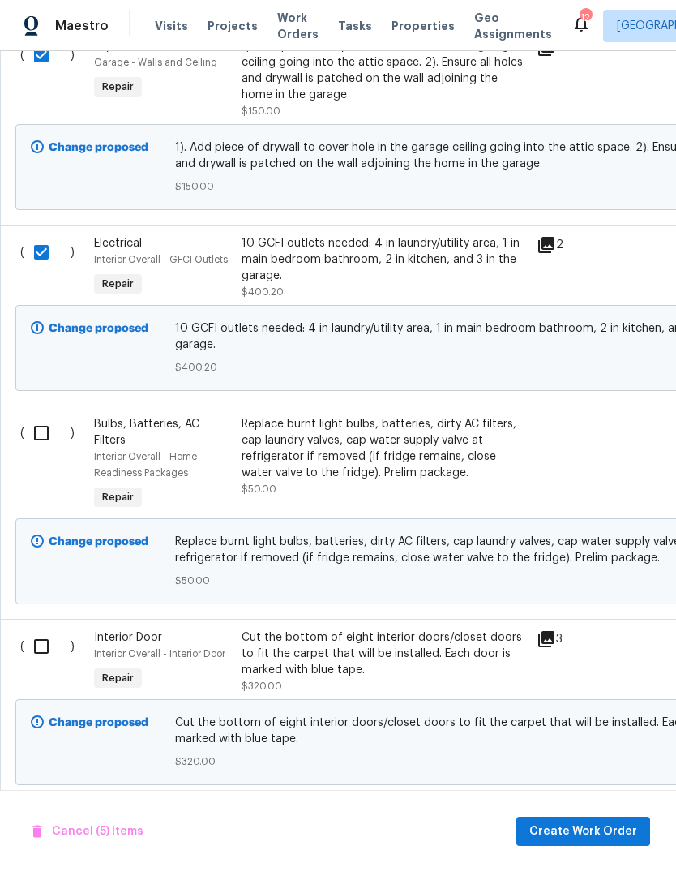
scroll to position [1303, 0]
click at [38, 416] on input "checkbox" at bounding box center [47, 433] width 46 height 34
checkbox input "true"
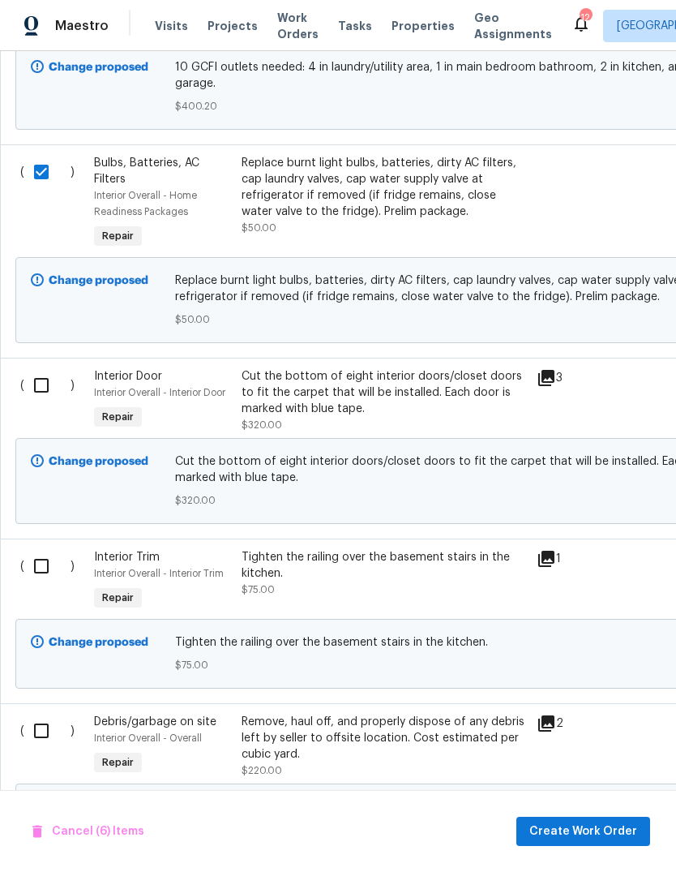
scroll to position [1571, 0]
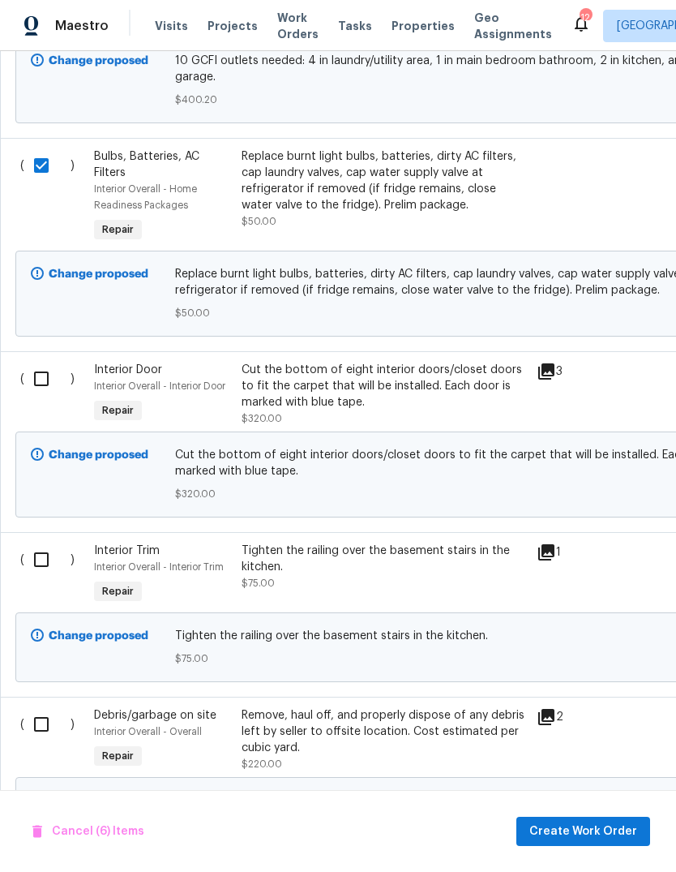
click at [47, 362] on input "checkbox" at bounding box center [47, 379] width 46 height 34
checkbox input "true"
click at [38, 542] on input "checkbox" at bounding box center [47, 559] width 46 height 34
checkbox input "true"
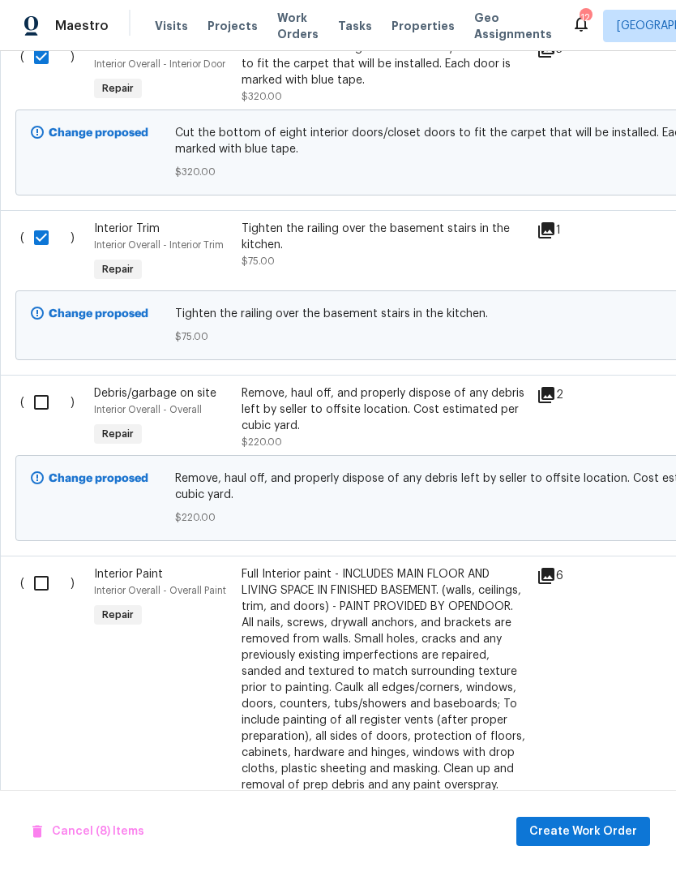
scroll to position [1892, 0]
click at [41, 386] on input "checkbox" at bounding box center [47, 403] width 46 height 34
checkbox input "true"
click at [39, 567] on input "checkbox" at bounding box center [47, 584] width 46 height 34
checkbox input "true"
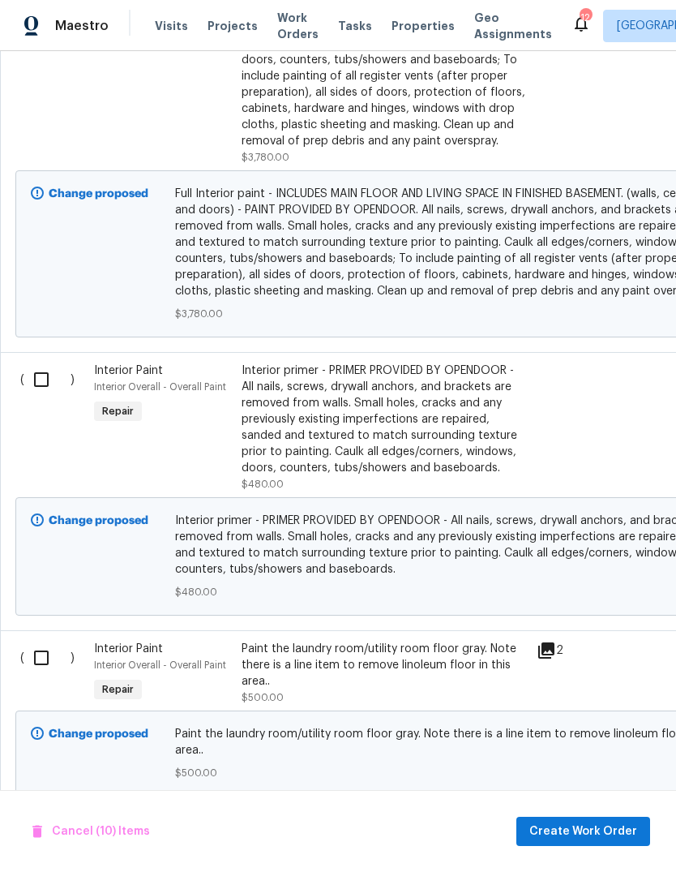
scroll to position [2542, 0]
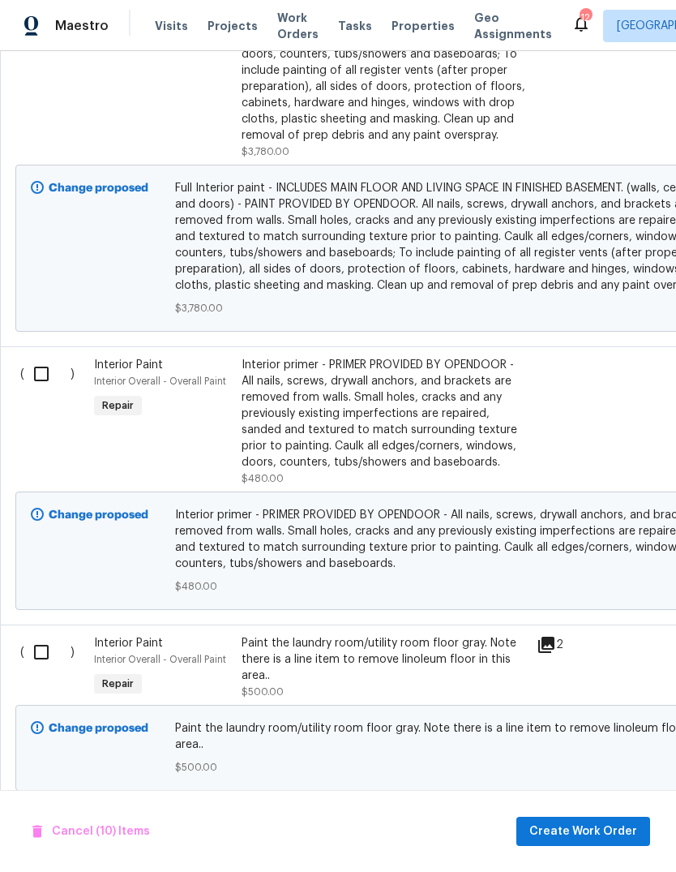
click at [42, 357] on input "checkbox" at bounding box center [47, 374] width 46 height 34
checkbox input "true"
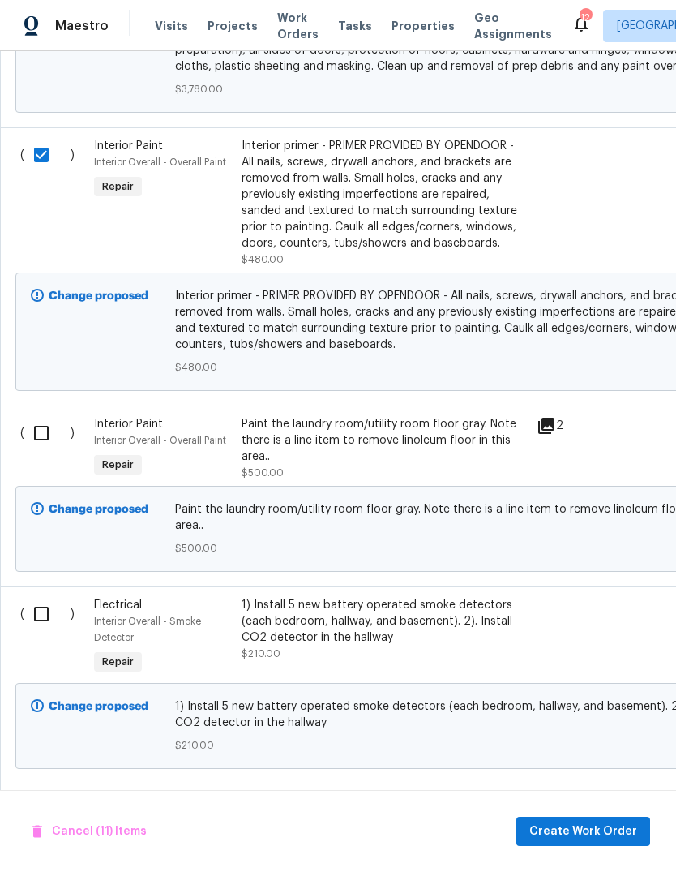
scroll to position [2762, 1]
click at [38, 415] on input "checkbox" at bounding box center [47, 432] width 46 height 34
checkbox input "true"
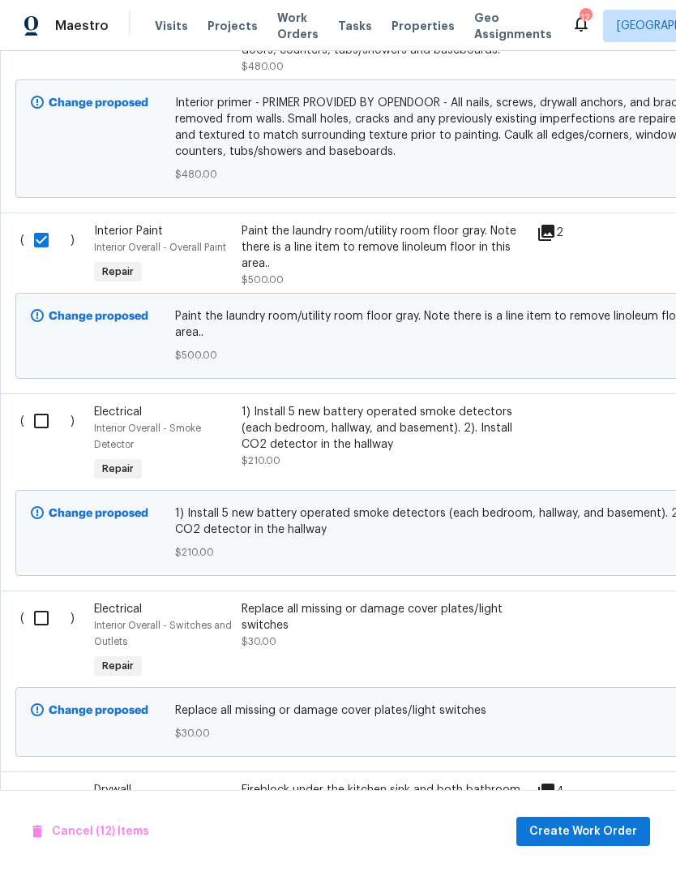
scroll to position [2955, 0]
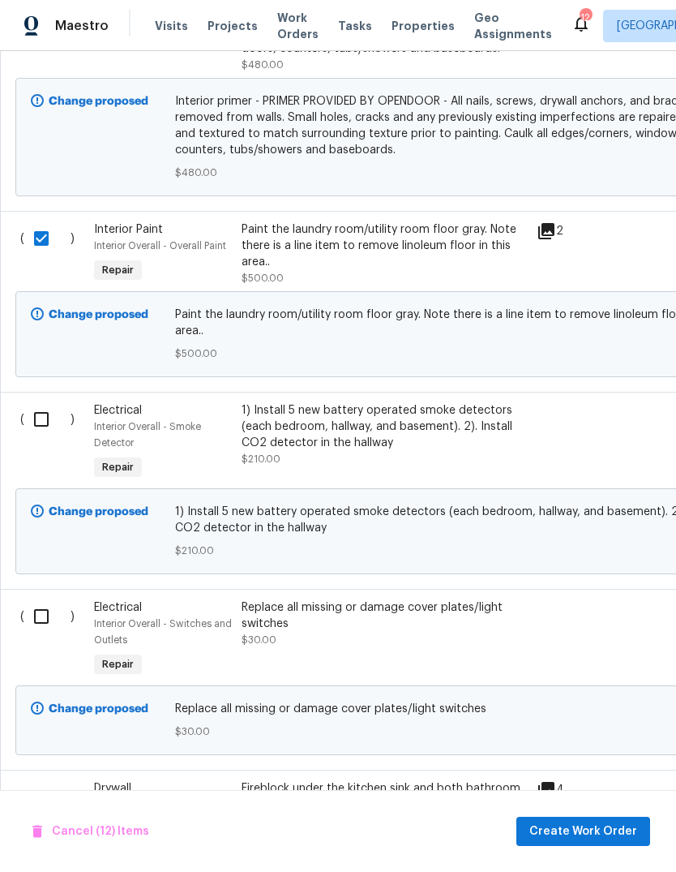
click at [43, 402] on input "checkbox" at bounding box center [47, 419] width 46 height 34
checkbox input "true"
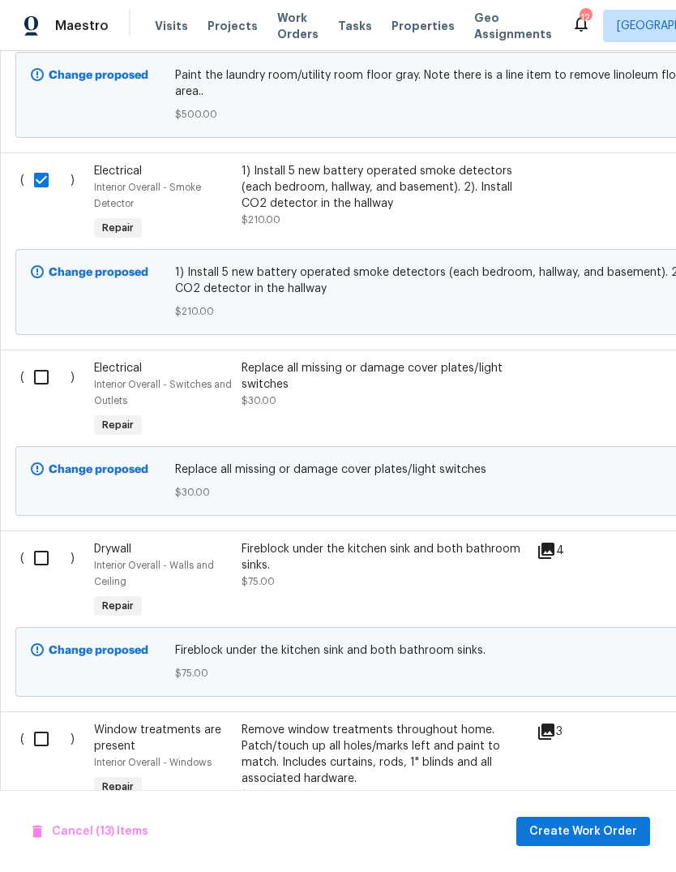
scroll to position [3195, 0]
click at [45, 359] on input "checkbox" at bounding box center [47, 376] width 46 height 34
checkbox input "true"
click at [40, 540] on input "checkbox" at bounding box center [47, 557] width 46 height 34
checkbox input "true"
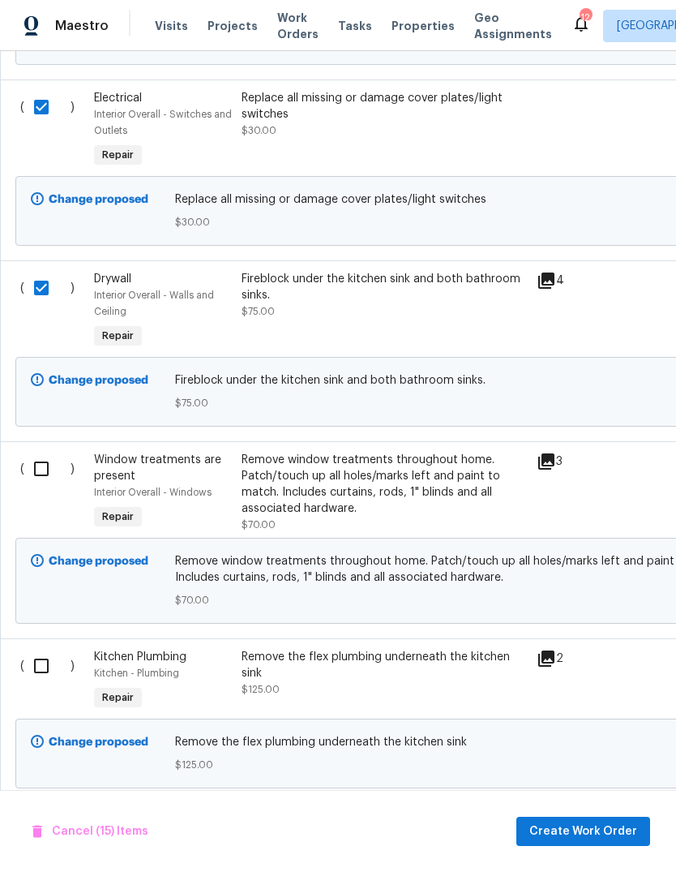
scroll to position [3465, 0]
click at [49, 451] on input "checkbox" at bounding box center [47, 468] width 46 height 34
checkbox input "true"
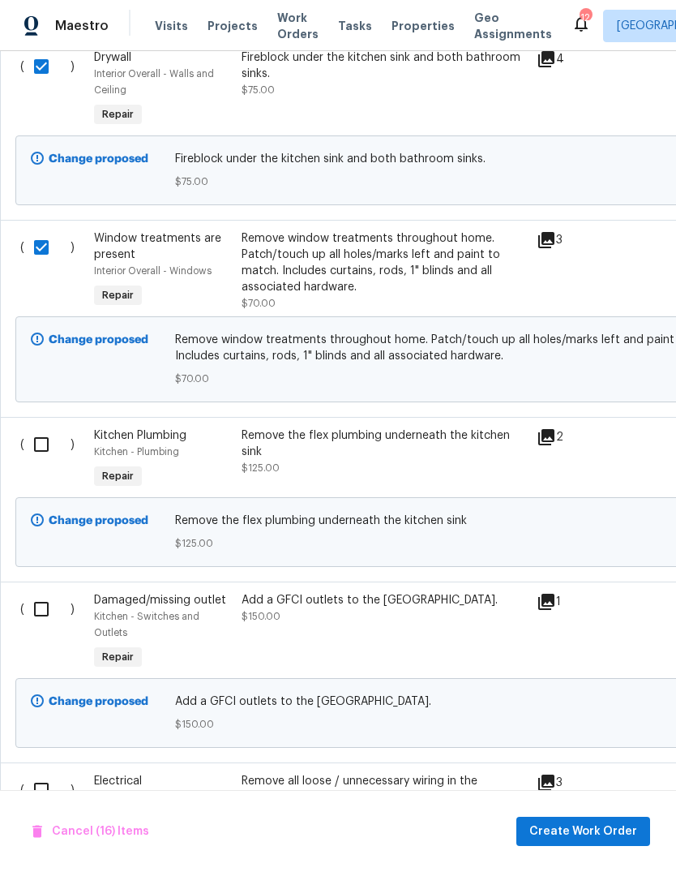
scroll to position [3686, 0]
click at [45, 427] on input "checkbox" at bounding box center [47, 444] width 46 height 34
checkbox input "true"
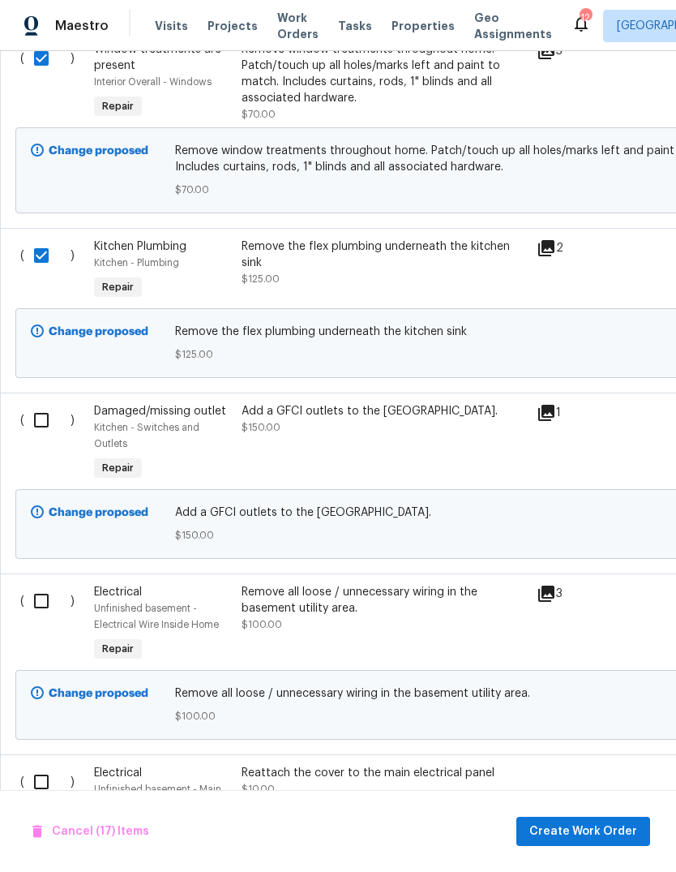
scroll to position [3875, 0]
click at [51, 403] on input "checkbox" at bounding box center [47, 420] width 46 height 34
checkbox input "true"
click at [49, 584] on input "checkbox" at bounding box center [47, 601] width 46 height 34
checkbox input "true"
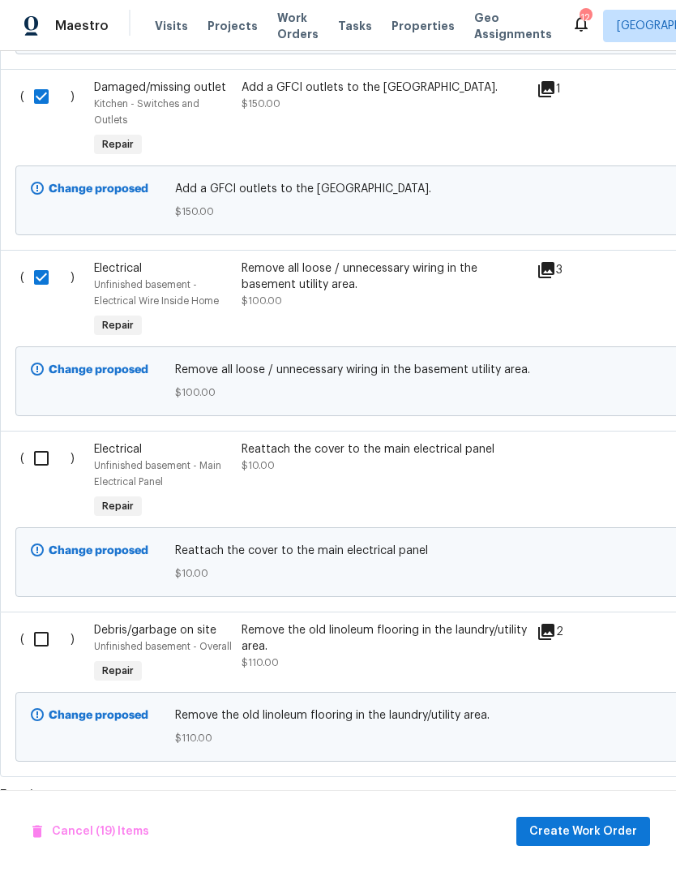
scroll to position [4194, 0]
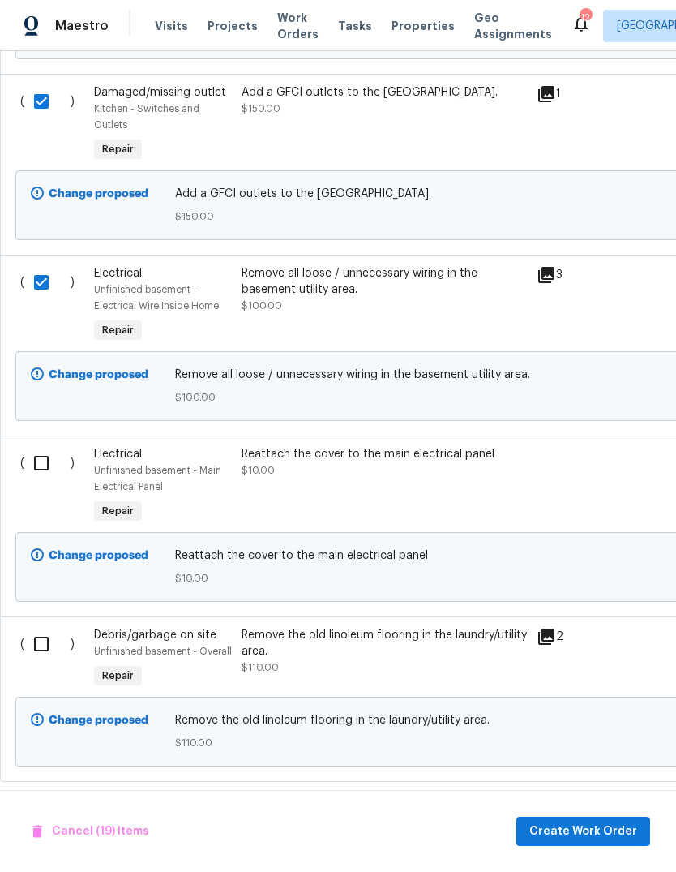
click at [53, 446] on input "checkbox" at bounding box center [47, 463] width 46 height 34
checkbox input "true"
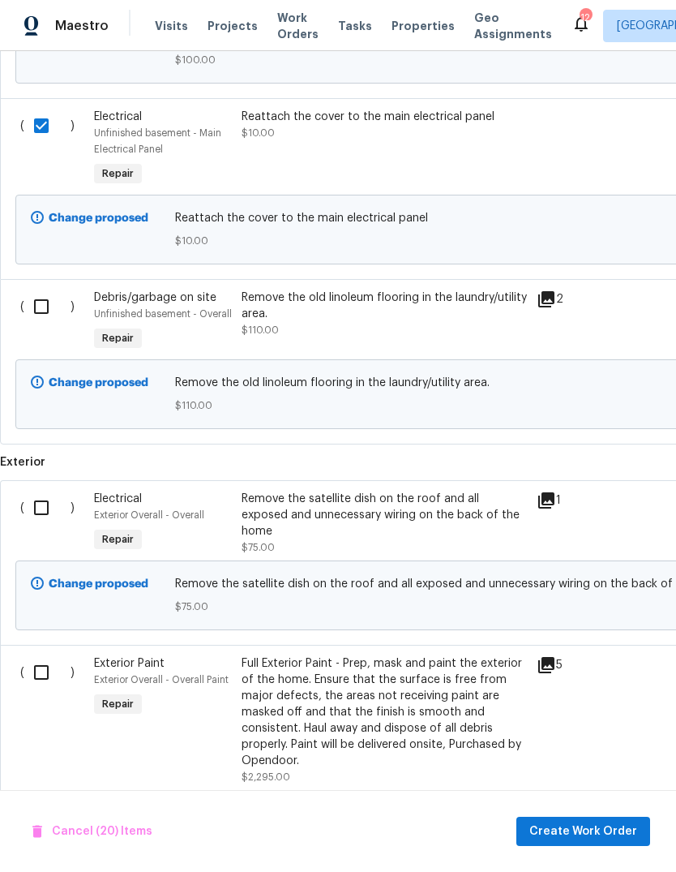
scroll to position [4545, 0]
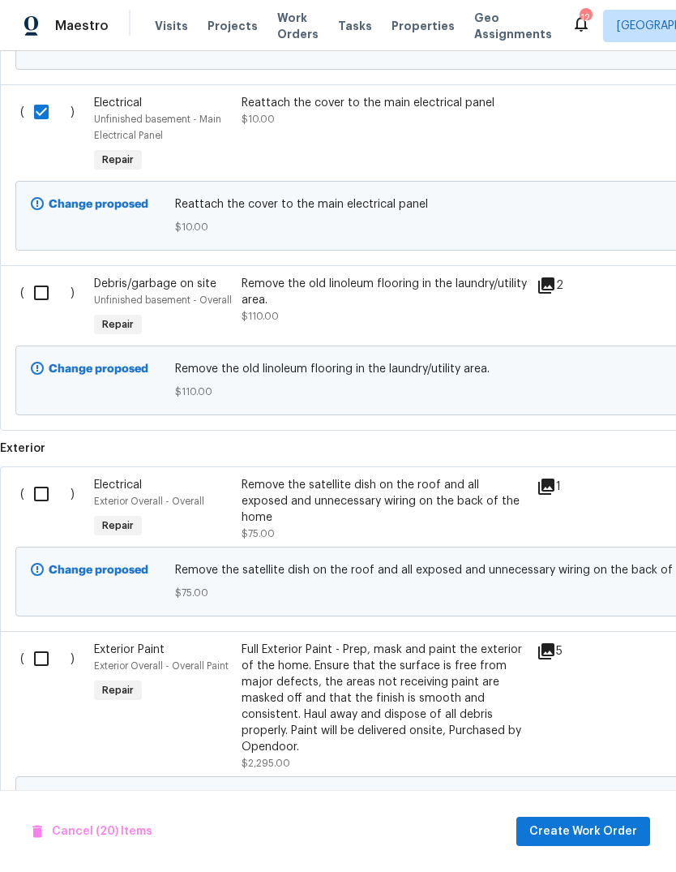
click at [44, 276] on input "checkbox" at bounding box center [47, 293] width 46 height 34
checkbox input "true"
click at [45, 477] on input "checkbox" at bounding box center [47, 494] width 46 height 34
checkbox input "true"
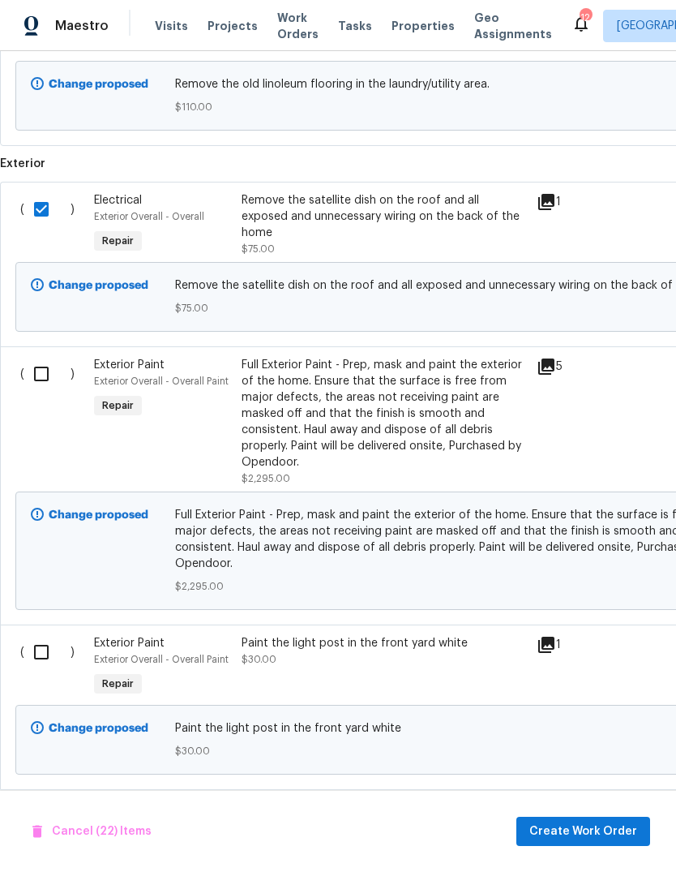
click at [42, 357] on input "checkbox" at bounding box center [47, 374] width 46 height 34
checkbox input "true"
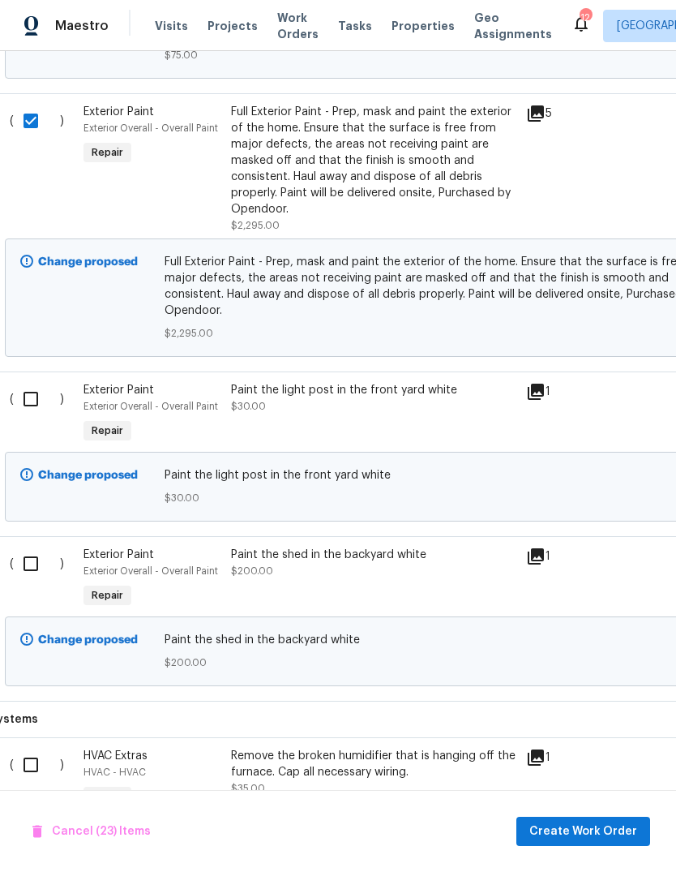
click at [30, 382] on input "checkbox" at bounding box center [37, 399] width 46 height 34
checkbox input "true"
click at [41, 546] on input "checkbox" at bounding box center [37, 563] width 46 height 34
checkbox input "true"
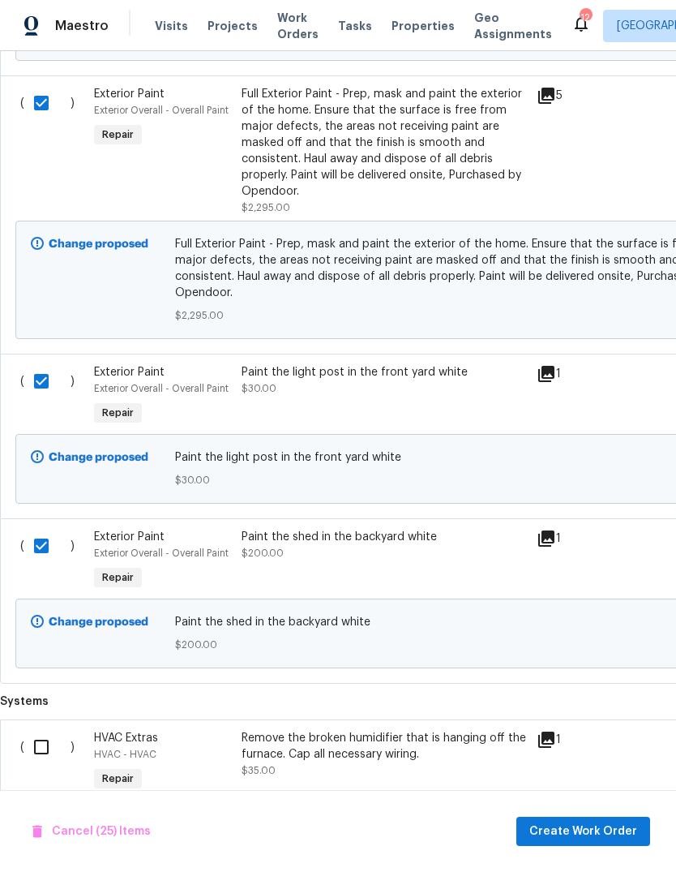
click at [42, 730] on input "checkbox" at bounding box center [47, 747] width 46 height 34
click at [618, 829] on span "Create Work Order" at bounding box center [583, 831] width 108 height 20
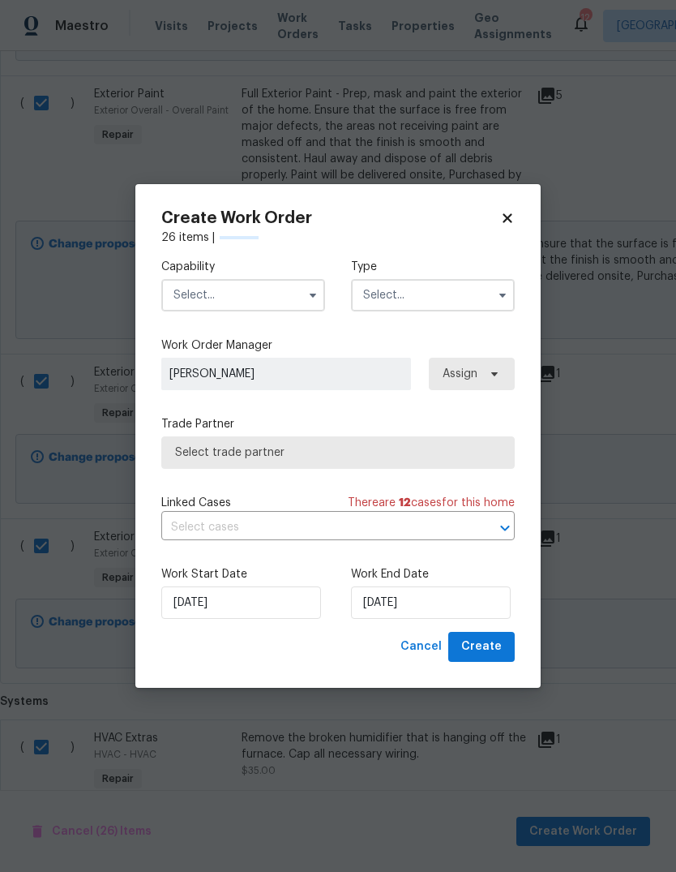
checkbox input "false"
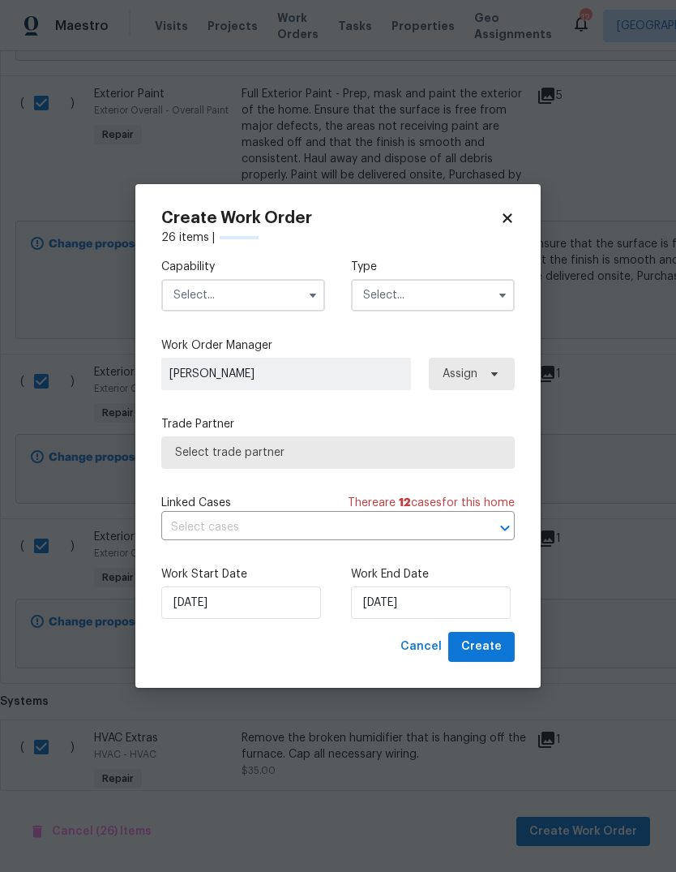
checkbox input "false"
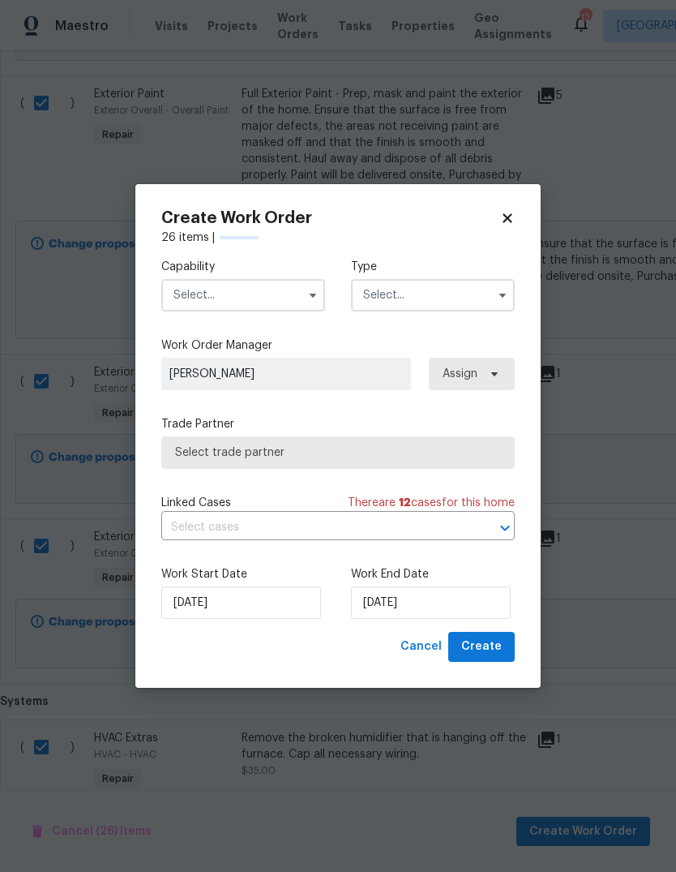
checkbox input "false"
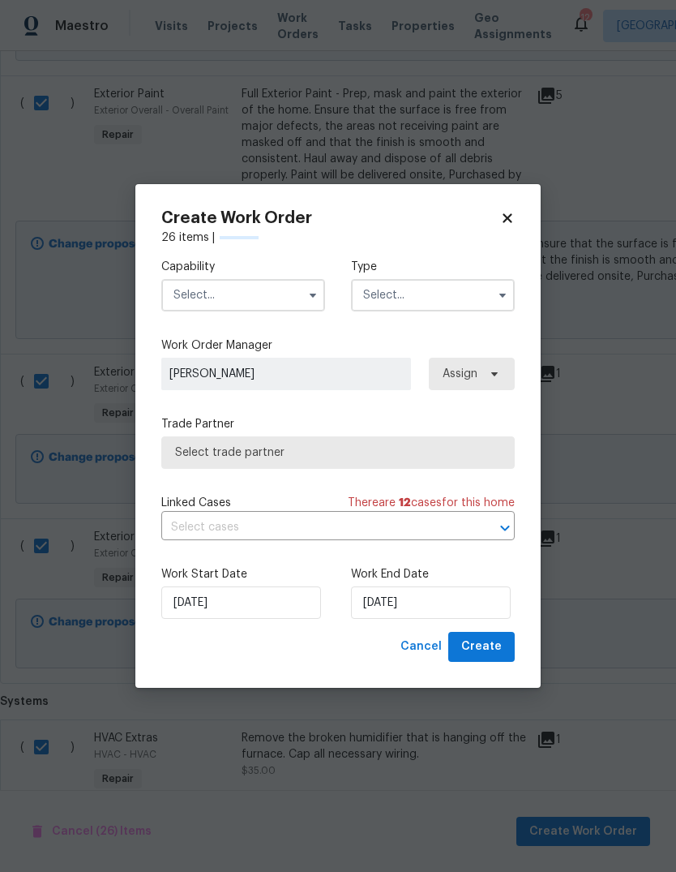
checkbox input "false"
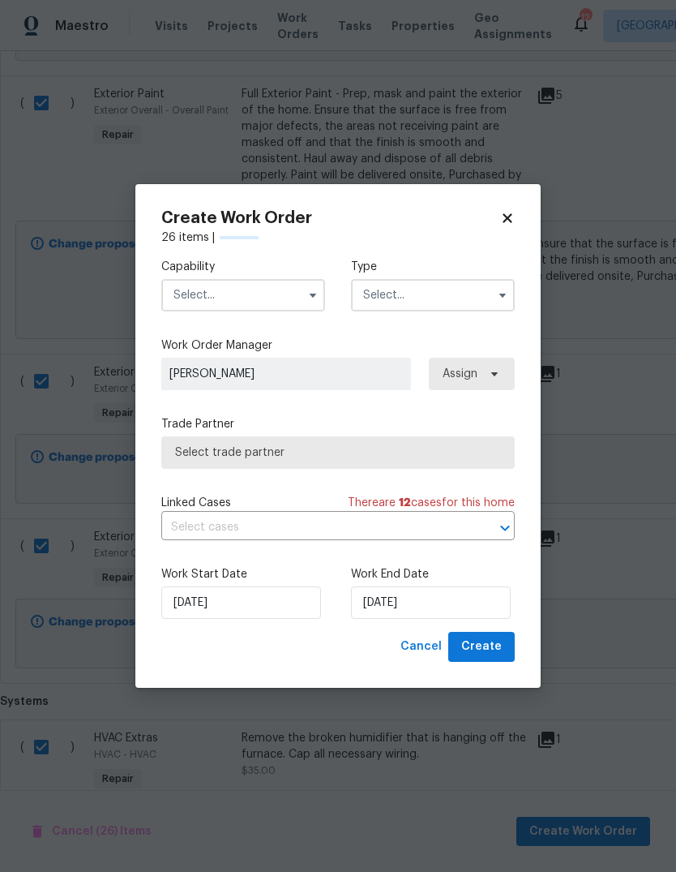
checkbox input "false"
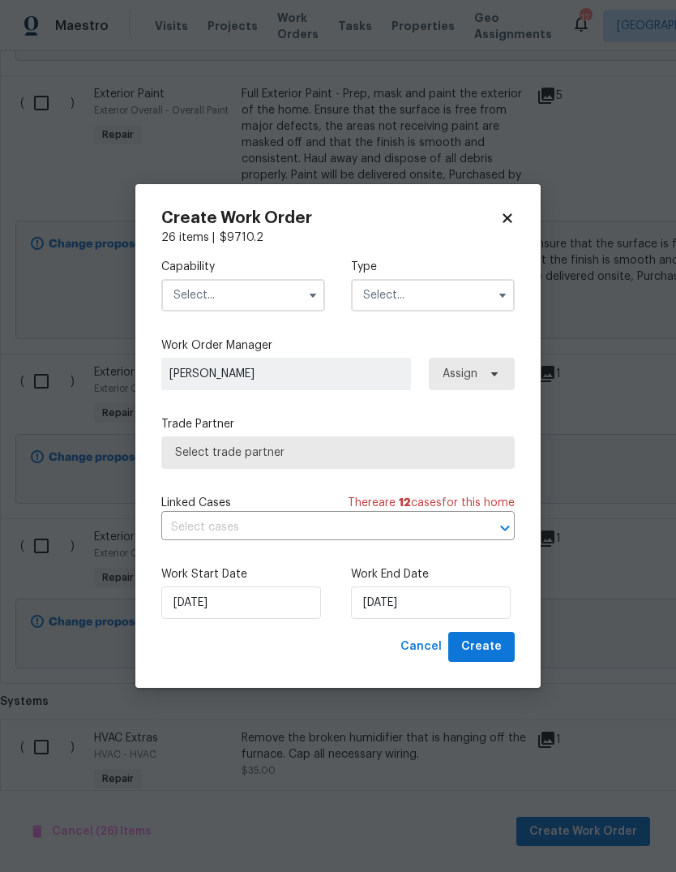
click at [276, 289] on input "text" at bounding box center [243, 295] width 164 height 32
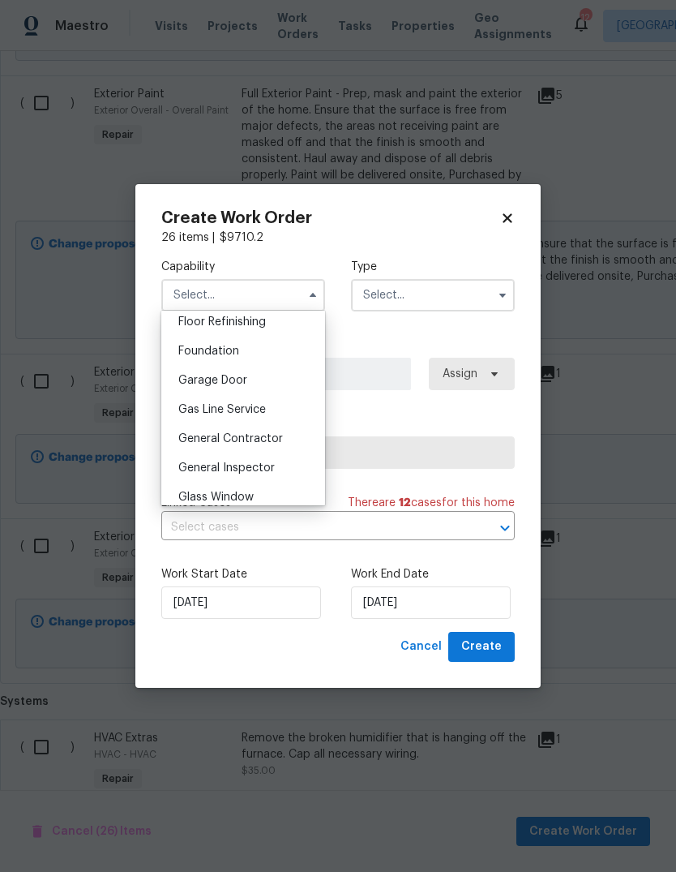
click at [292, 438] on div "General Contractor" at bounding box center [243, 438] width 156 height 29
type input "General Contractor"
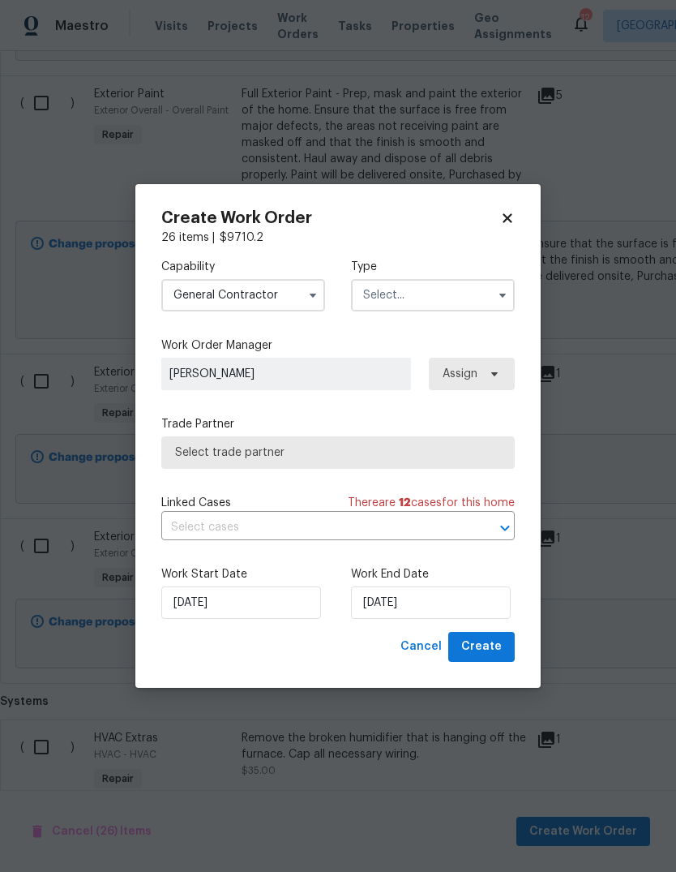
click at [461, 297] on input "text" at bounding box center [433, 295] width 164 height 32
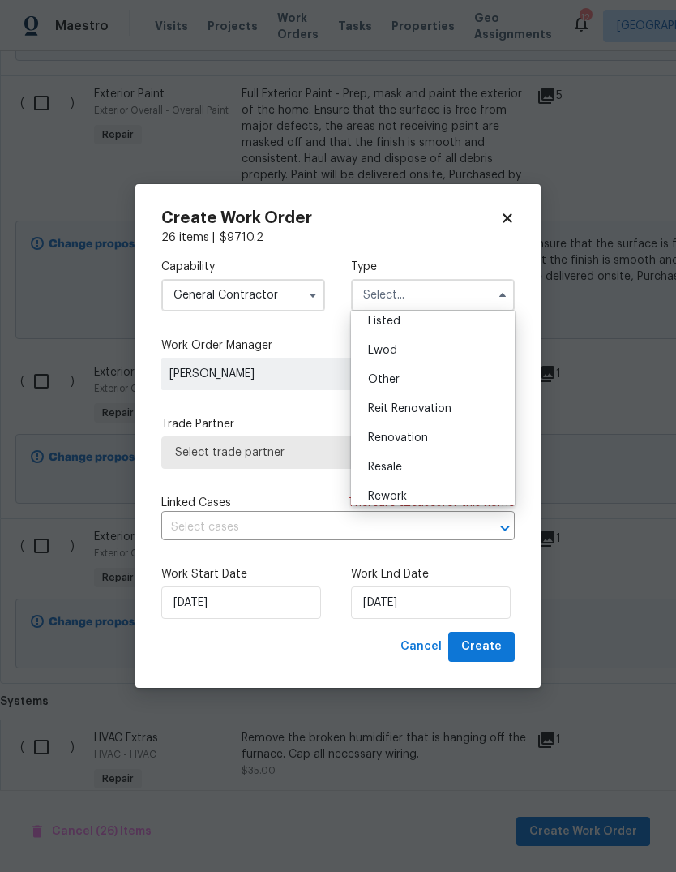
click at [471, 438] on div "Renovation" at bounding box center [433, 437] width 156 height 29
type input "Renovation"
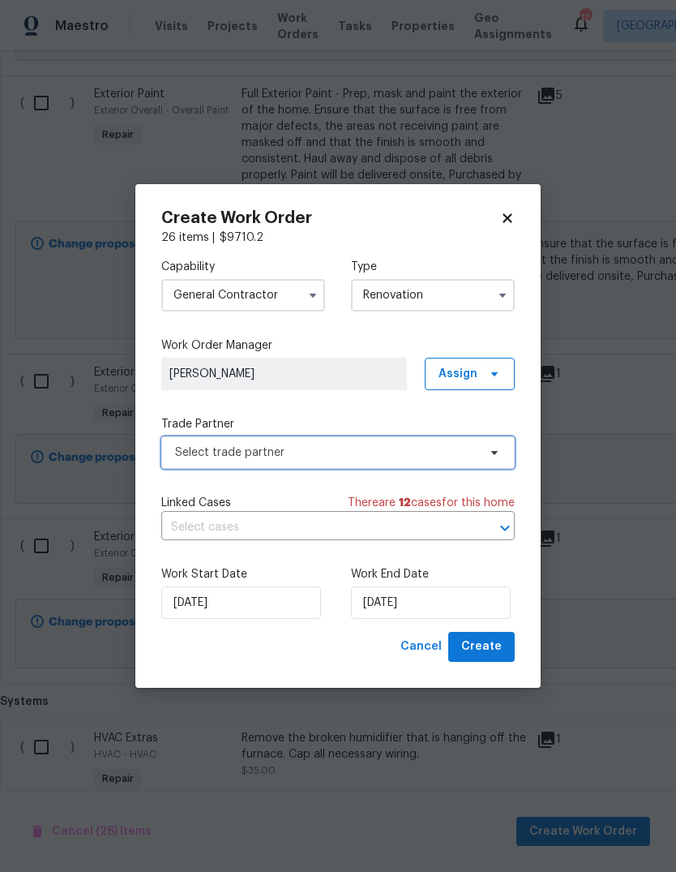
click at [425, 449] on span "Select trade partner" at bounding box center [326, 452] width 302 height 16
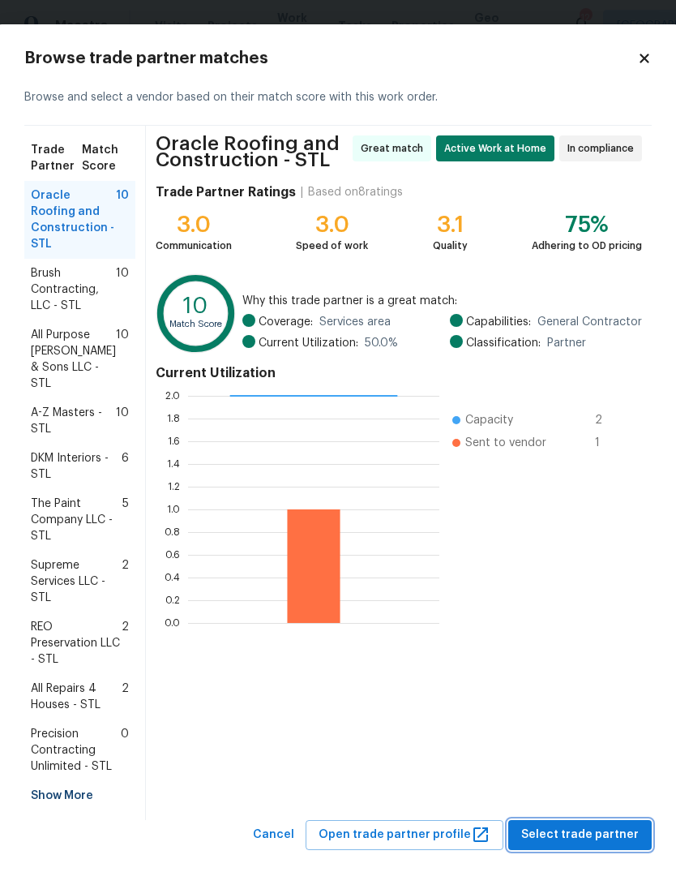
click at [615, 825] on span "Select trade partner" at bounding box center [580, 835] width 118 height 20
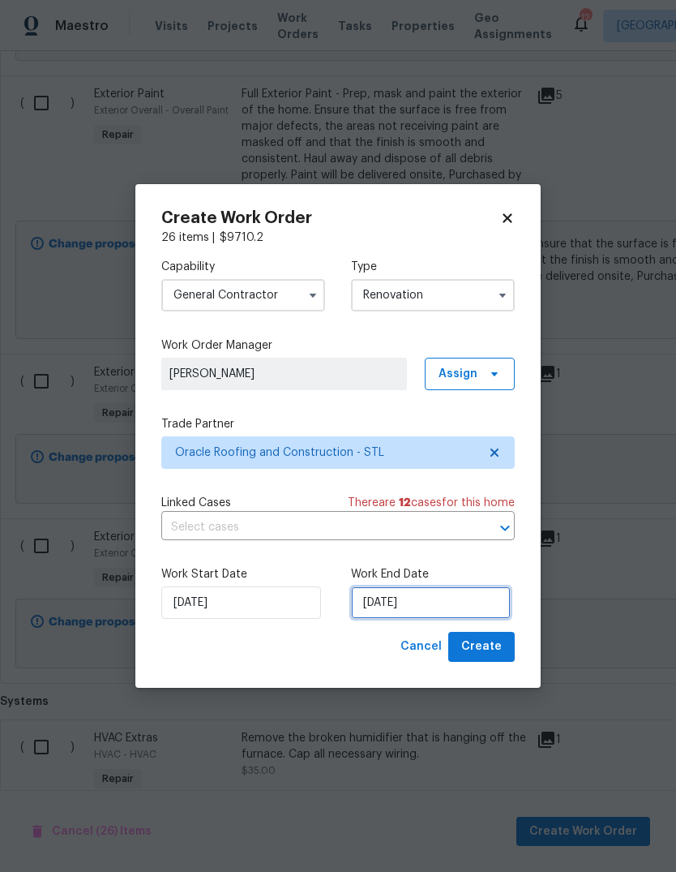
click at [485, 605] on input "[DATE]" at bounding box center [431, 602] width 160 height 32
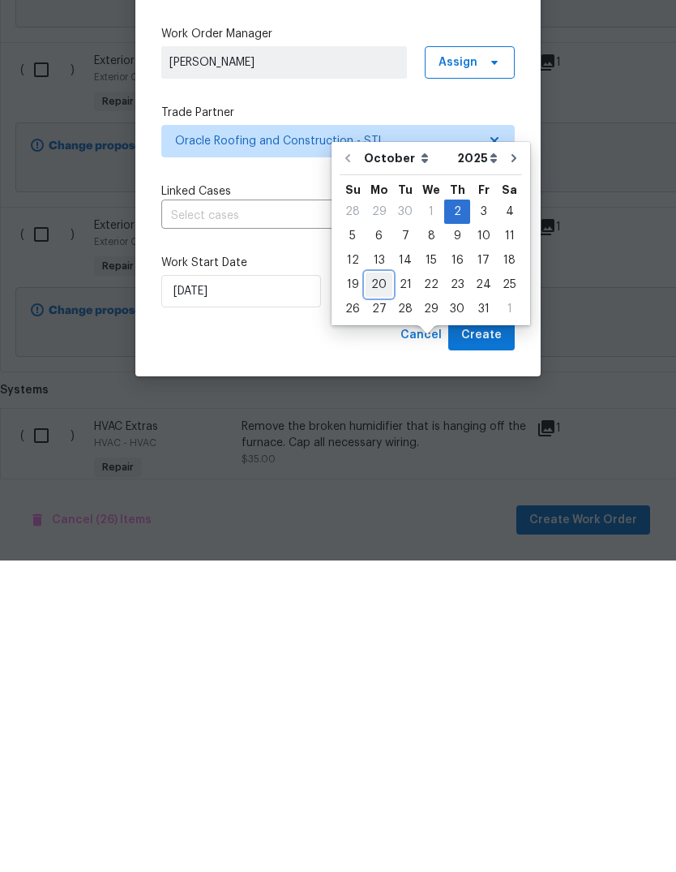
click at [375, 585] on div "20" at bounding box center [379, 596] width 27 height 23
type input "10/20/2025"
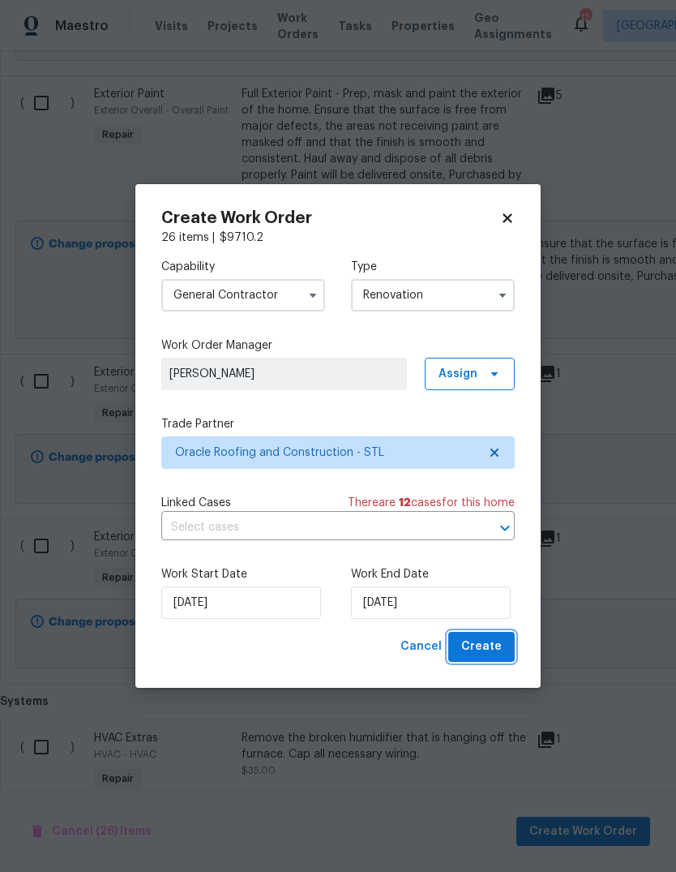
click at [496, 654] on span "Create" at bounding box center [481, 646] width 41 height 20
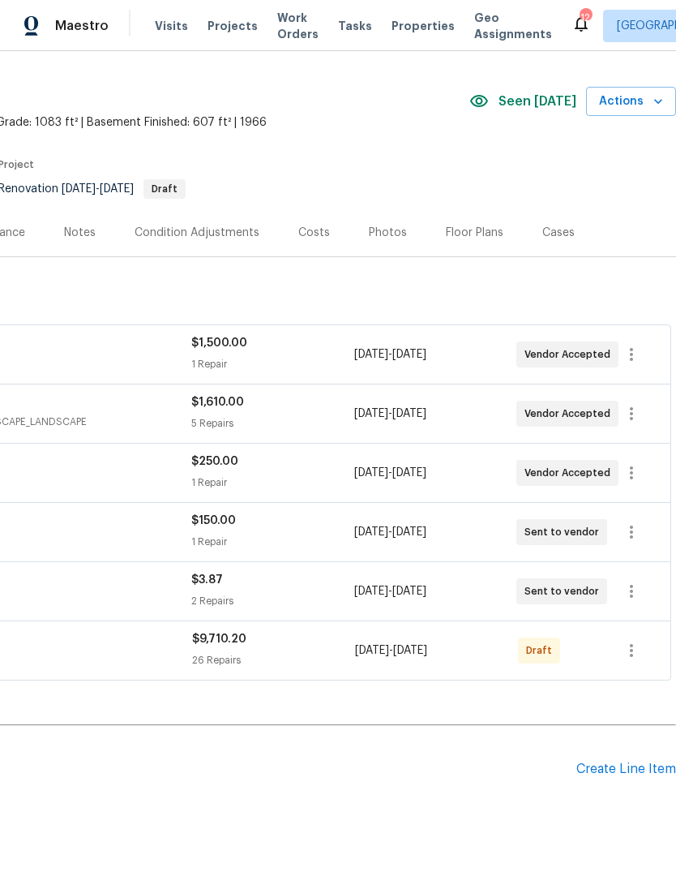
scroll to position [37, 240]
click at [632, 653] on icon "button" at bounding box center [631, 650] width 19 height 19
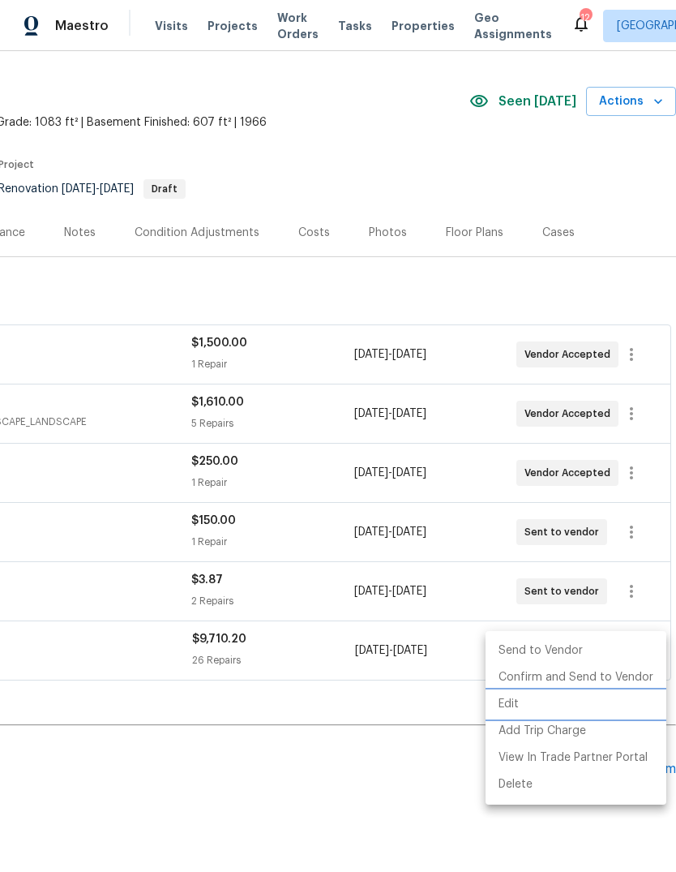
click at [585, 706] on li "Edit" at bounding box center [576, 704] width 181 height 27
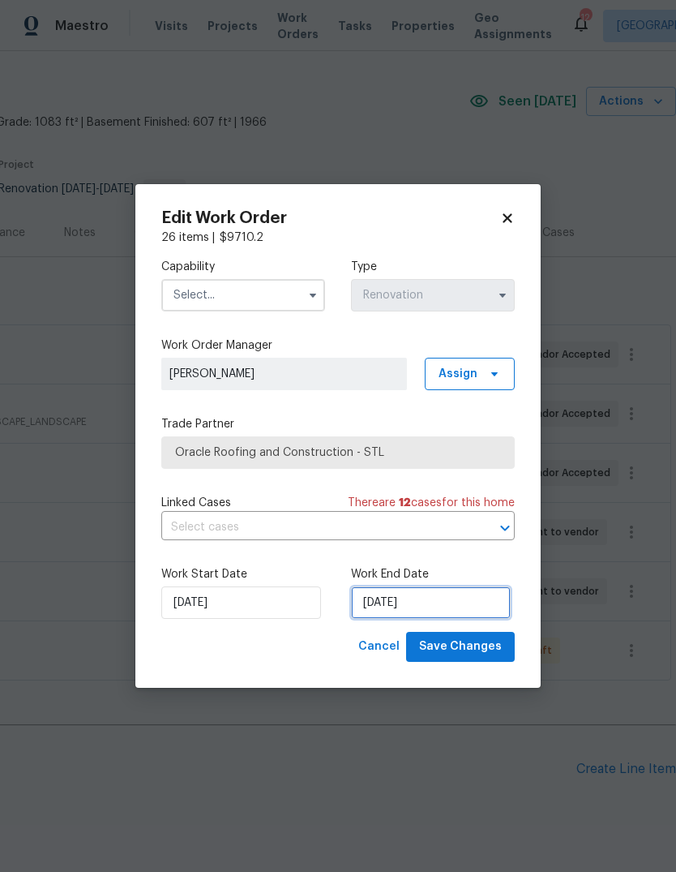
click at [491, 605] on input "10/20/2025" at bounding box center [431, 602] width 160 height 32
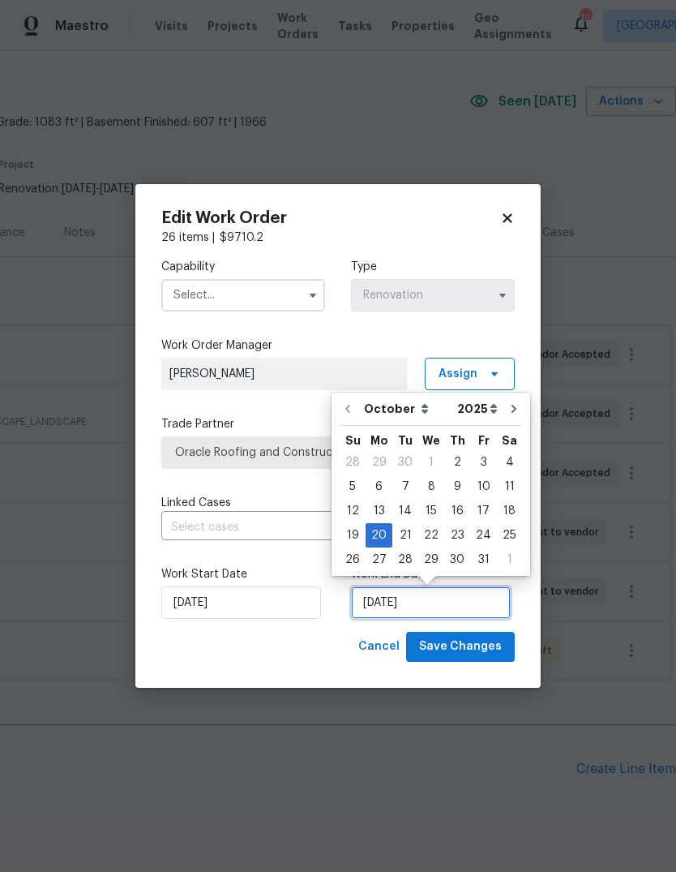
scroll to position [12, 0]
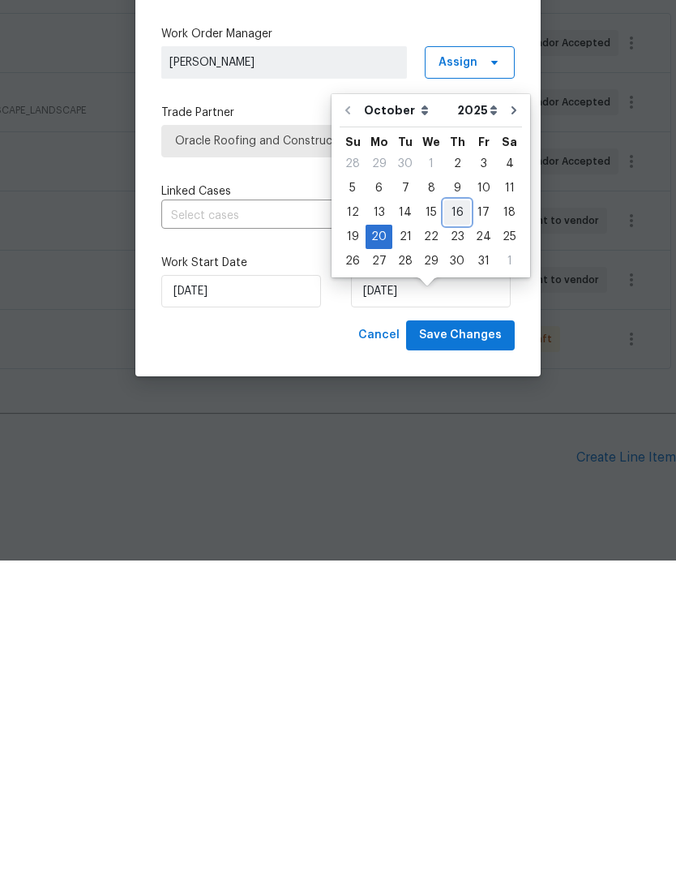
click at [461, 512] on div "16" at bounding box center [457, 523] width 26 height 23
type input "10/16/2025"
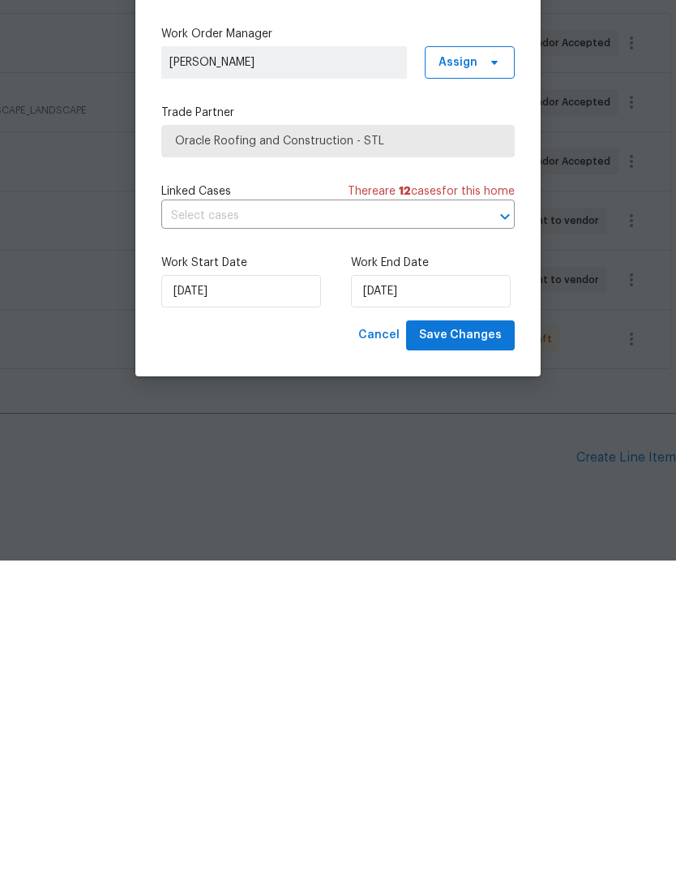
scroll to position [61, 0]
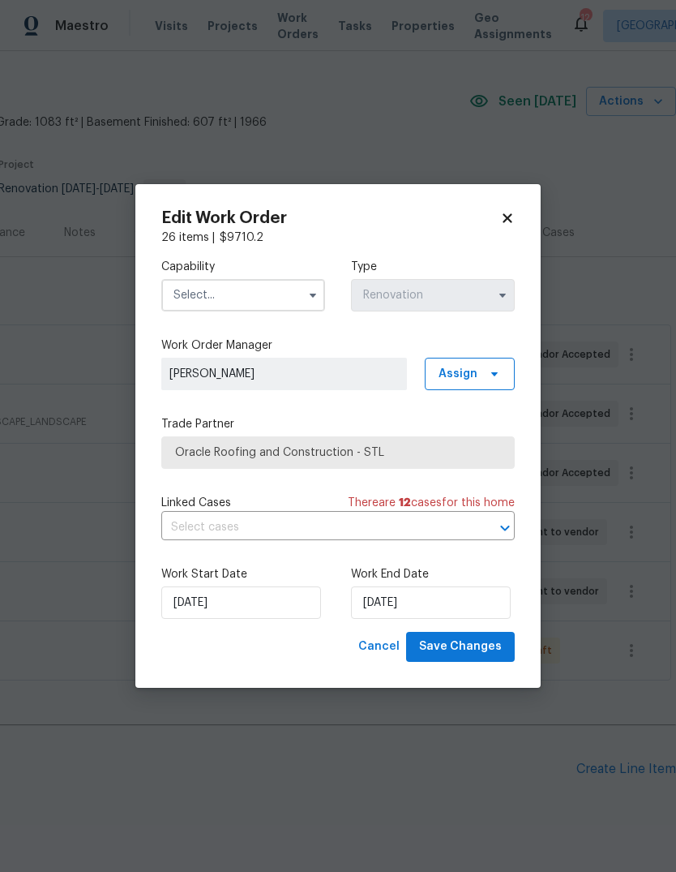
click at [279, 298] on input "text" at bounding box center [243, 295] width 164 height 32
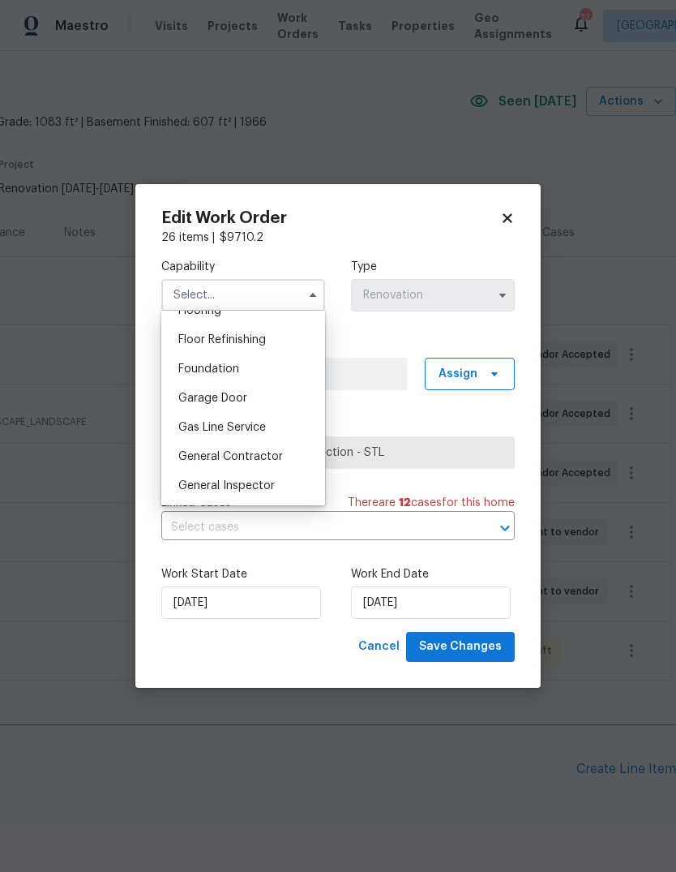
scroll to position [650, 0]
click at [298, 449] on div "General Contractor" at bounding box center [243, 453] width 156 height 29
type input "General Contractor"
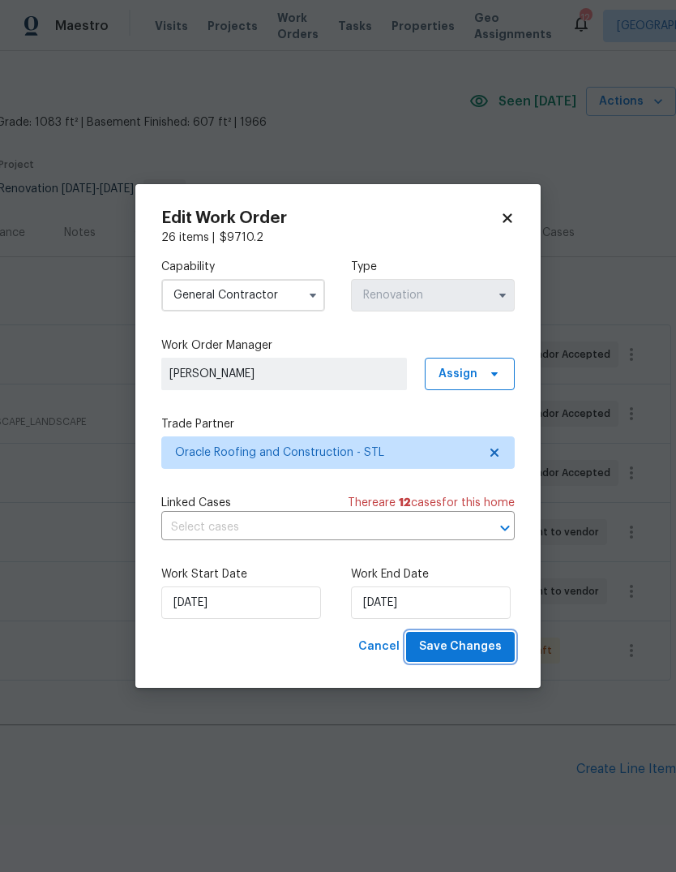
click at [501, 651] on span "Save Changes" at bounding box center [460, 646] width 83 height 20
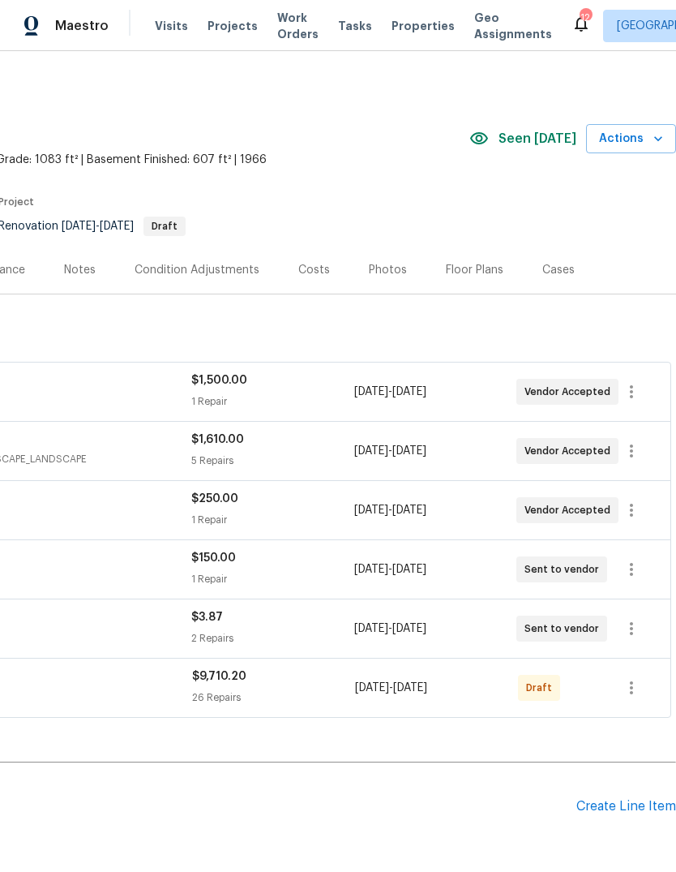
scroll to position [0, 240]
click at [636, 619] on icon "button" at bounding box center [631, 628] width 19 height 19
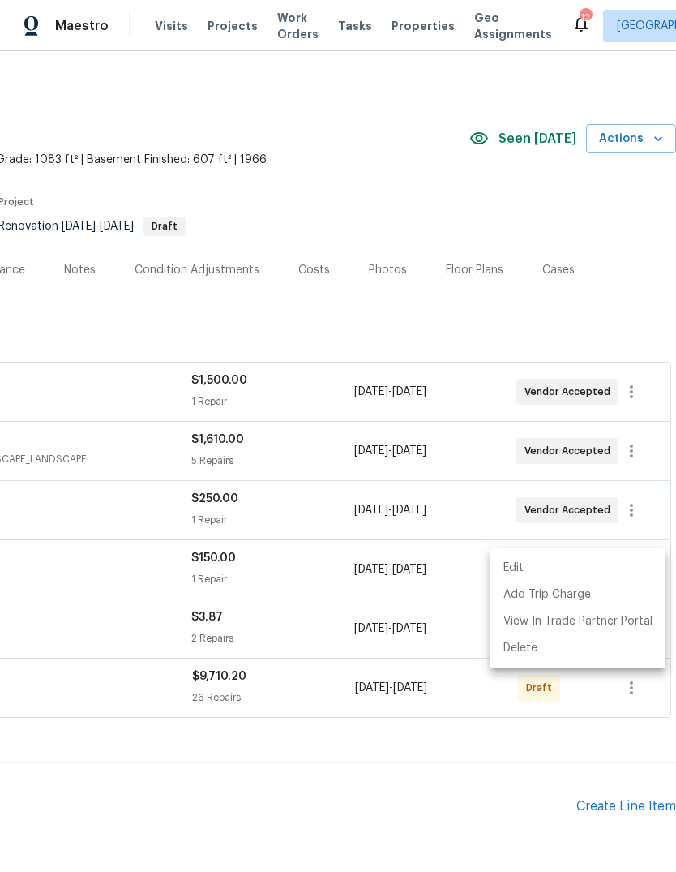
click at [629, 561] on li "Edit" at bounding box center [578, 568] width 175 height 27
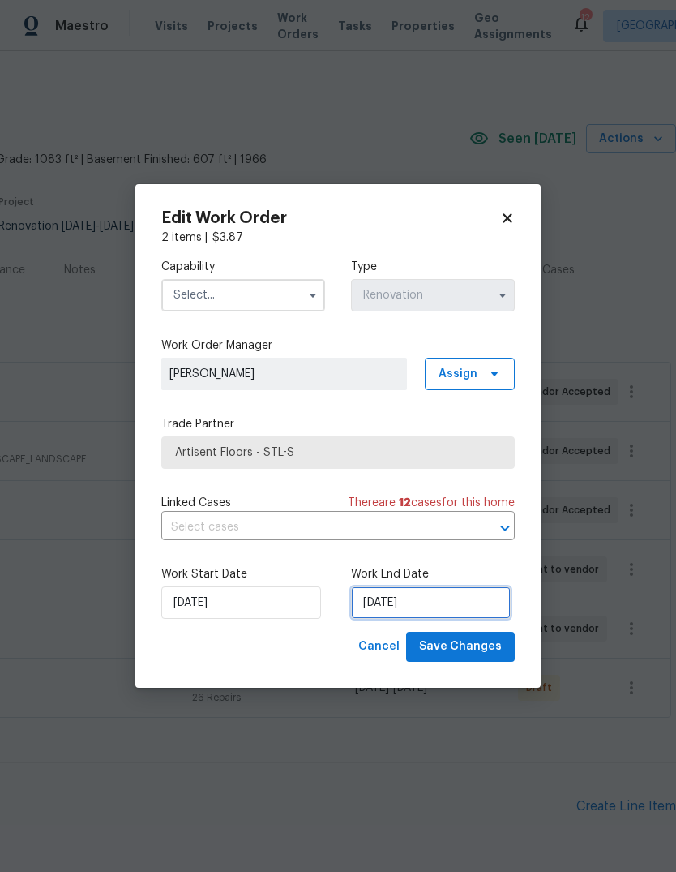
click at [471, 606] on input "10/21/2025" at bounding box center [431, 602] width 160 height 32
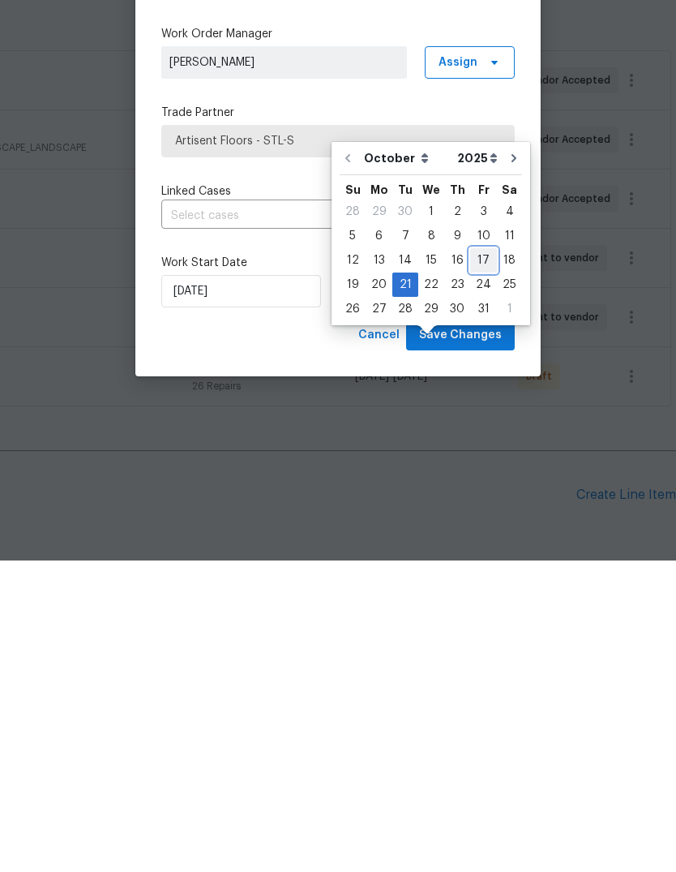
click at [478, 560] on div "17" at bounding box center [483, 571] width 27 height 23
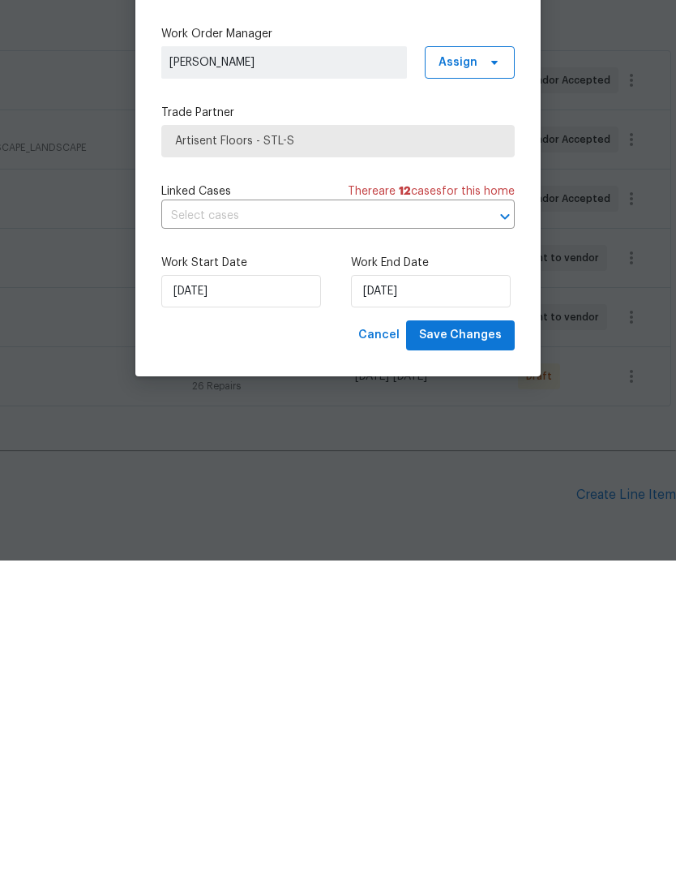
type input "10/17/2025"
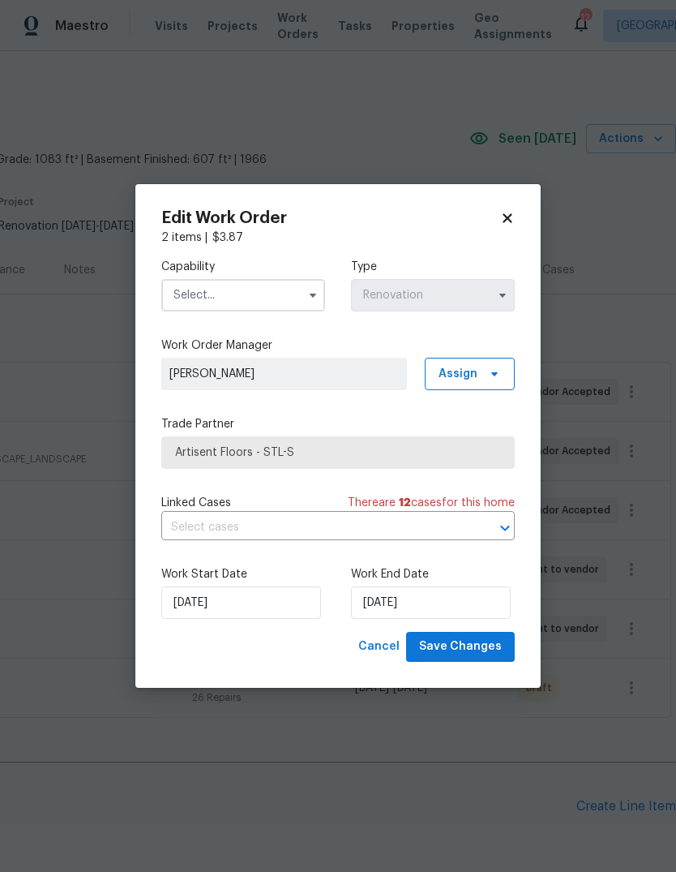
click at [274, 299] on input "text" at bounding box center [243, 295] width 164 height 32
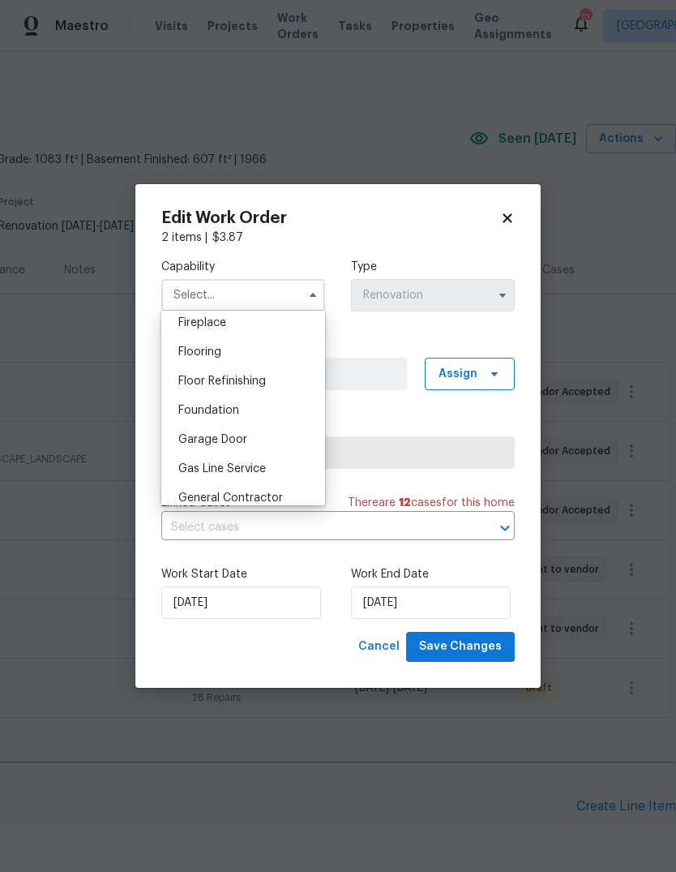
scroll to position [606, 0]
click at [276, 351] on div "Flooring" at bounding box center [243, 352] width 156 height 29
type input "Flooring"
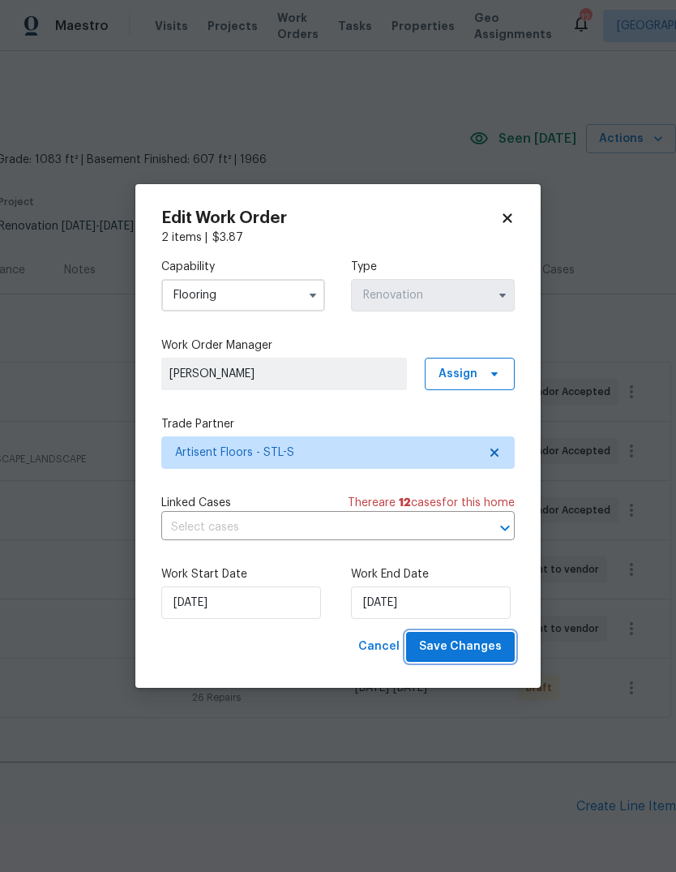
click at [495, 654] on span "Save Changes" at bounding box center [460, 646] width 83 height 20
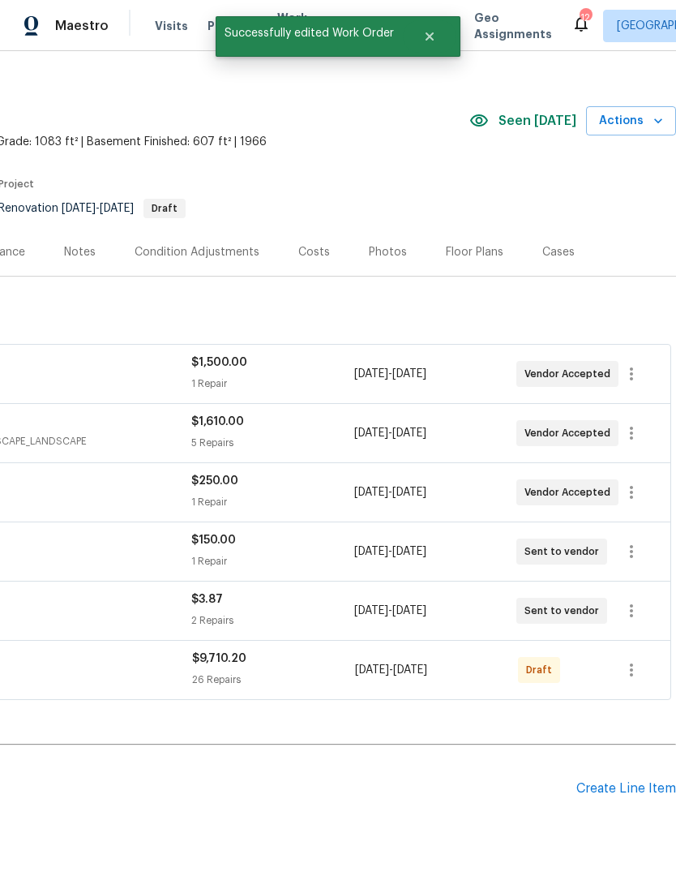
scroll to position [17, 240]
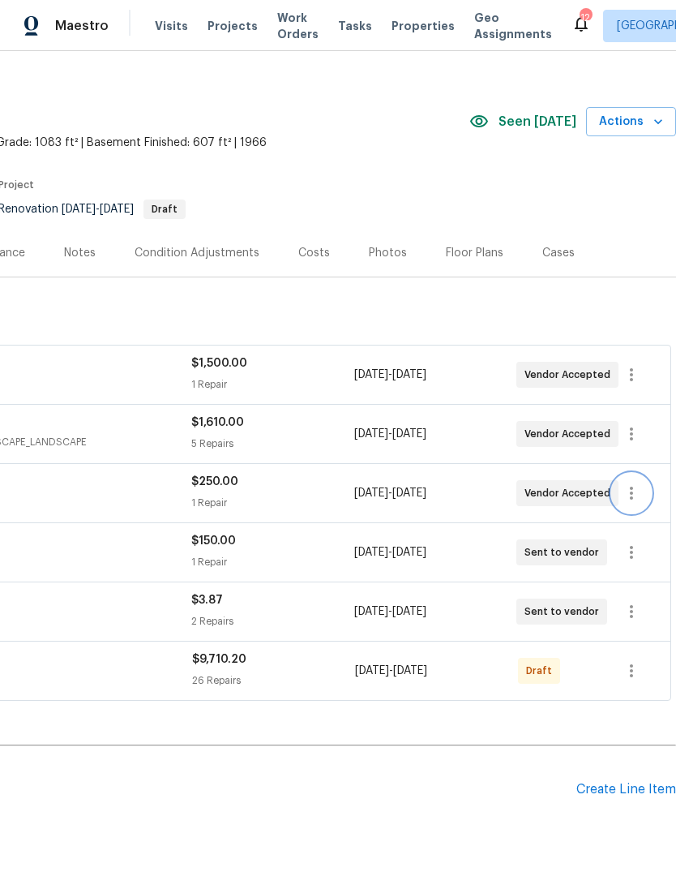
click at [641, 483] on icon "button" at bounding box center [631, 492] width 19 height 19
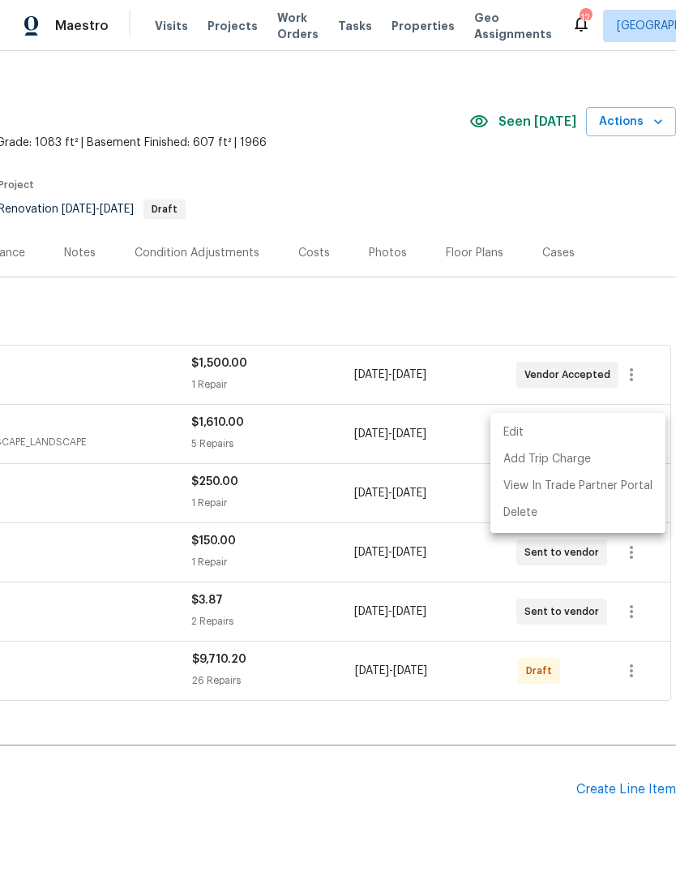
click at [631, 431] on li "Edit" at bounding box center [578, 432] width 175 height 27
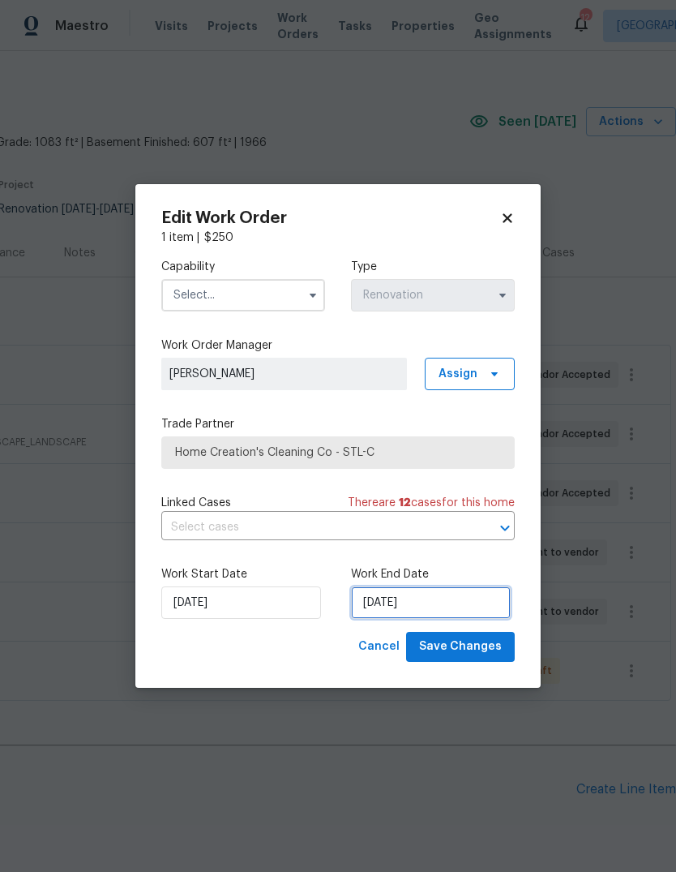
click at [474, 608] on input "10/21/2025" at bounding box center [431, 602] width 160 height 32
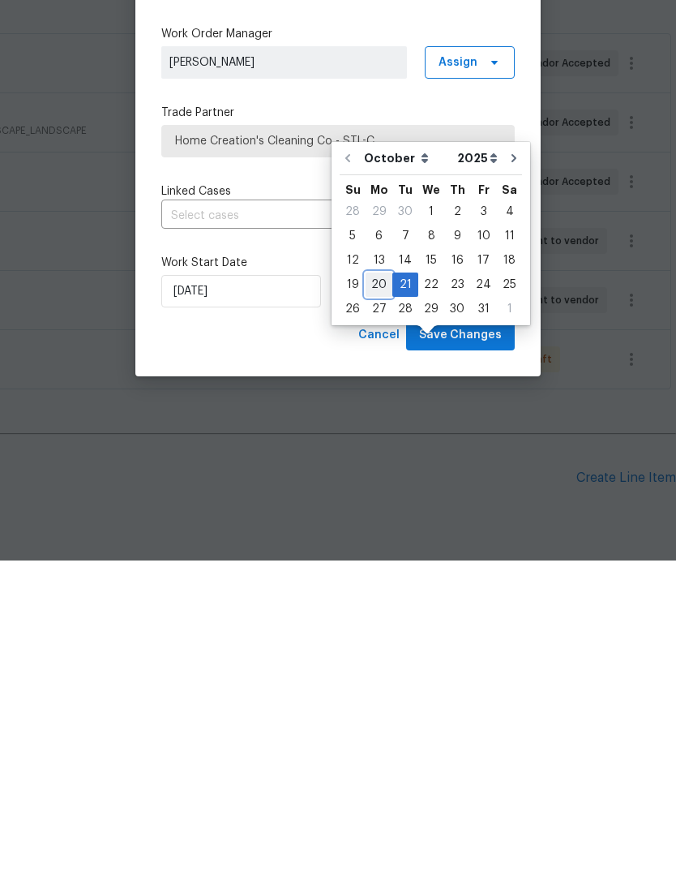
click at [375, 585] on div "20" at bounding box center [379, 596] width 27 height 23
type input "10/20/2025"
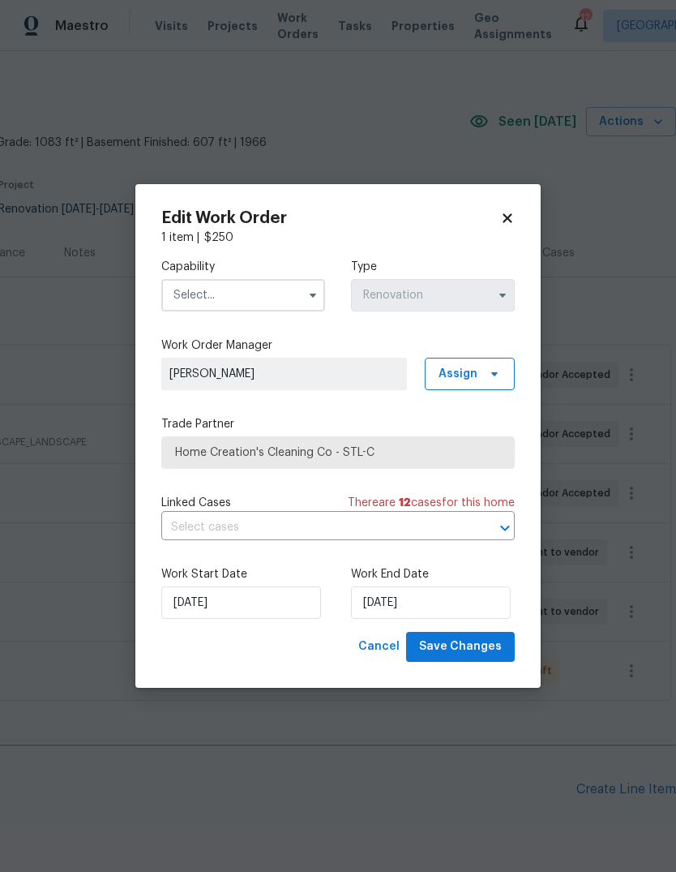
click at [268, 299] on input "text" at bounding box center [243, 295] width 164 height 32
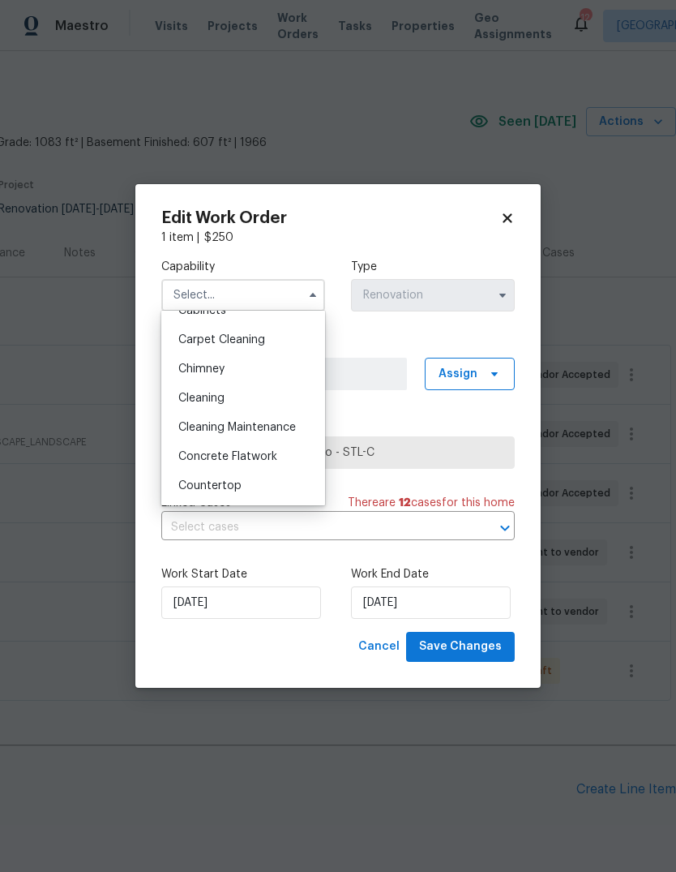
scroll to position [177, 0]
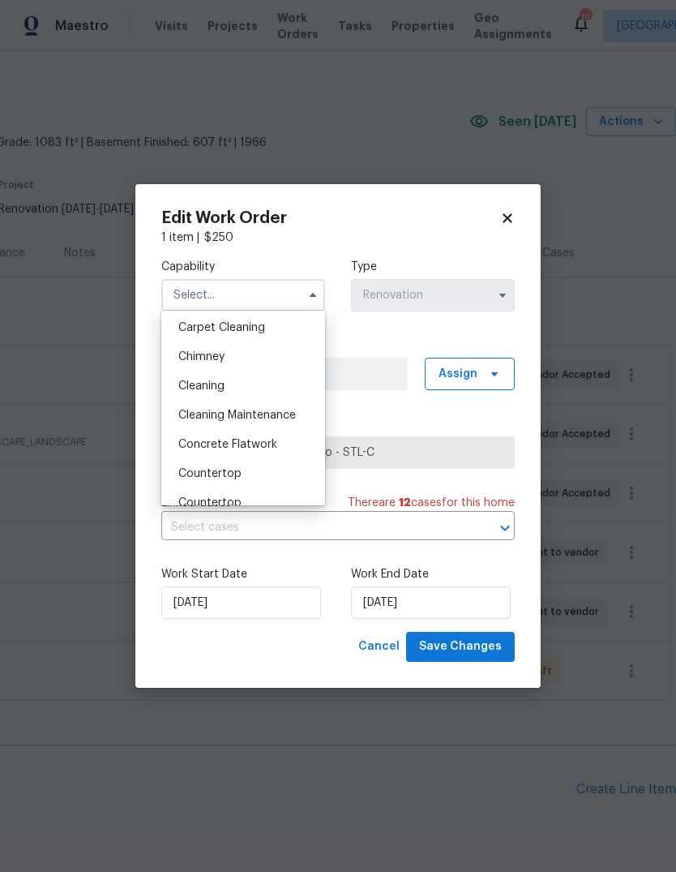
click at [285, 383] on div "Cleaning" at bounding box center [243, 385] width 156 height 29
type input "Cleaning"
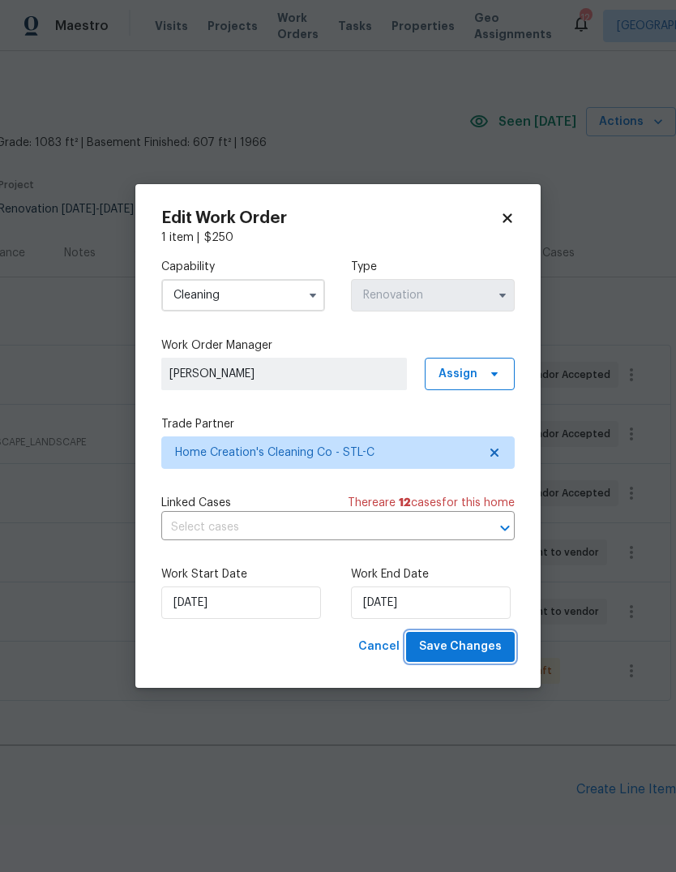
click at [498, 656] on span "Save Changes" at bounding box center [460, 646] width 83 height 20
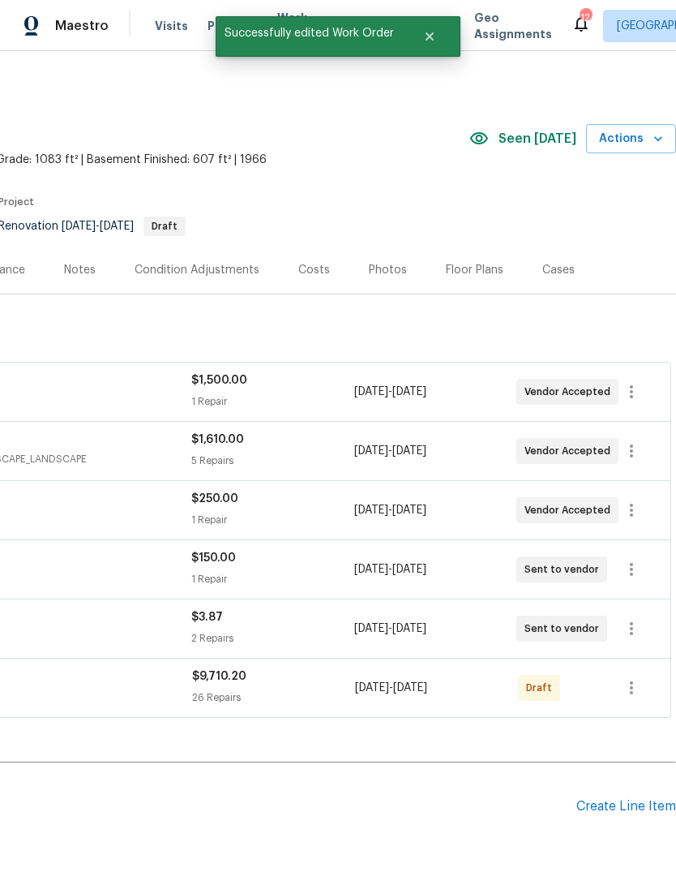
scroll to position [0, 240]
click at [636, 678] on icon "button" at bounding box center [631, 687] width 19 height 19
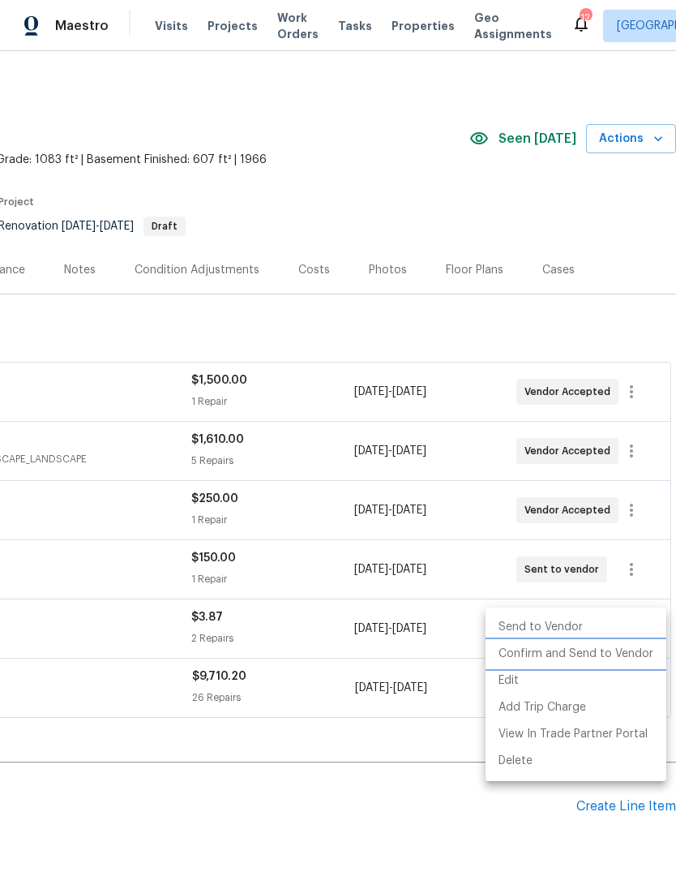
click at [637, 653] on li "Confirm and Send to Vendor" at bounding box center [576, 654] width 181 height 27
click at [414, 758] on div at bounding box center [338, 436] width 676 height 872
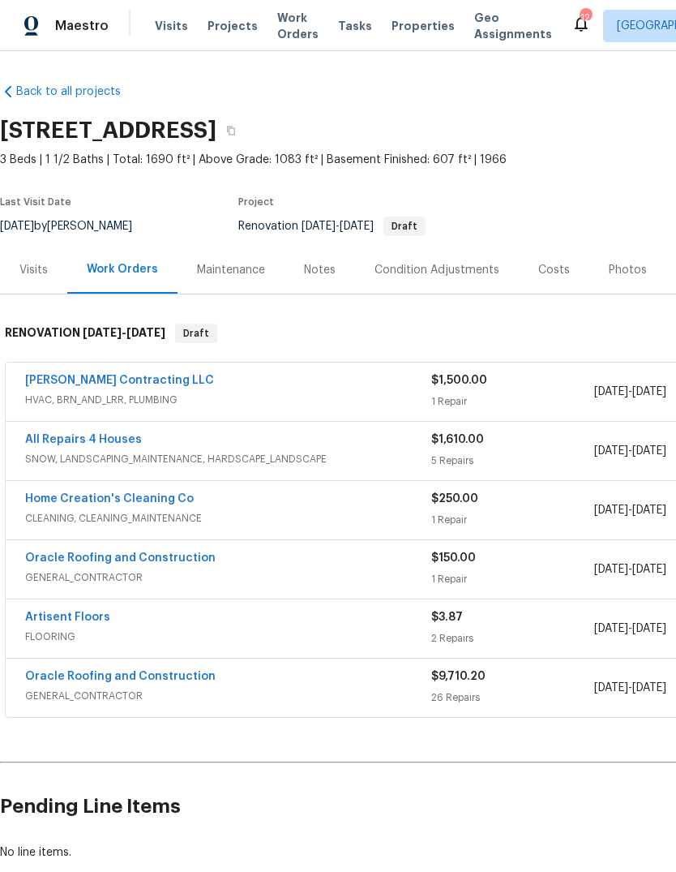
scroll to position [0, 0]
click at [186, 671] on link "Oracle Roofing and Construction" at bounding box center [120, 676] width 191 height 11
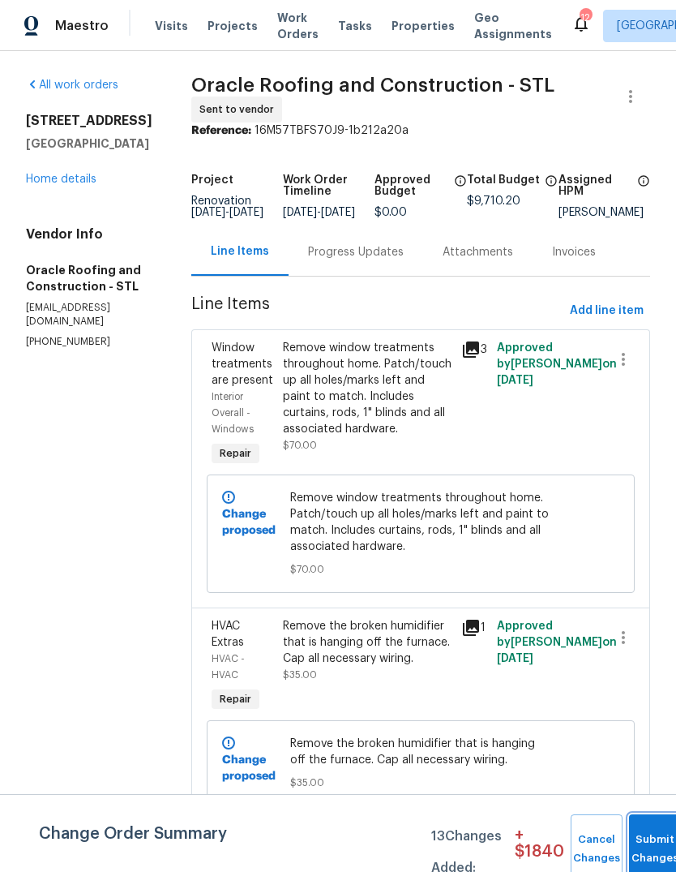
click at [635, 837] on button "Submit Changes" at bounding box center [655, 849] width 52 height 70
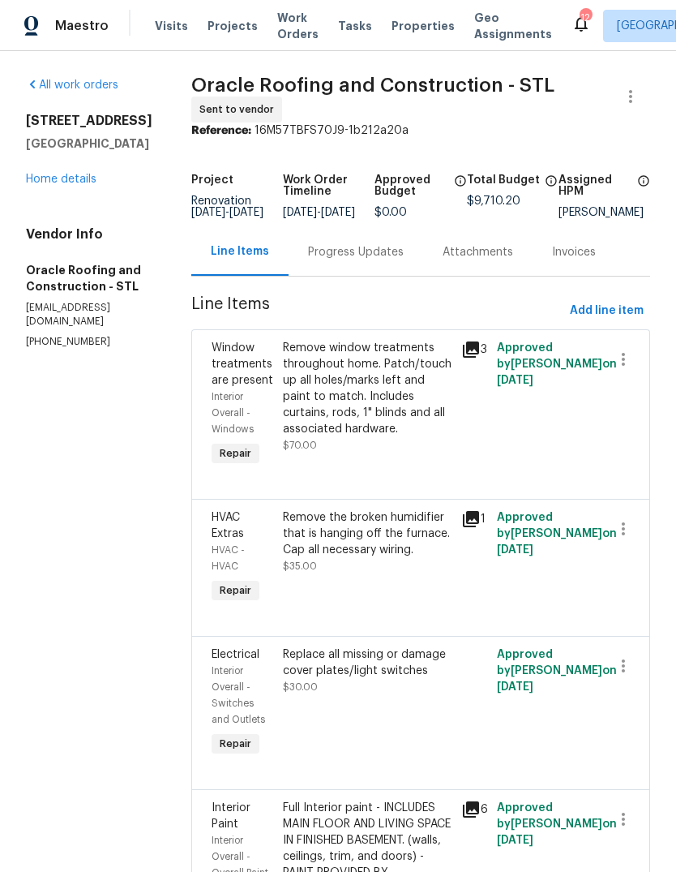
click at [382, 260] on div "Progress Updates" at bounding box center [356, 252] width 96 height 16
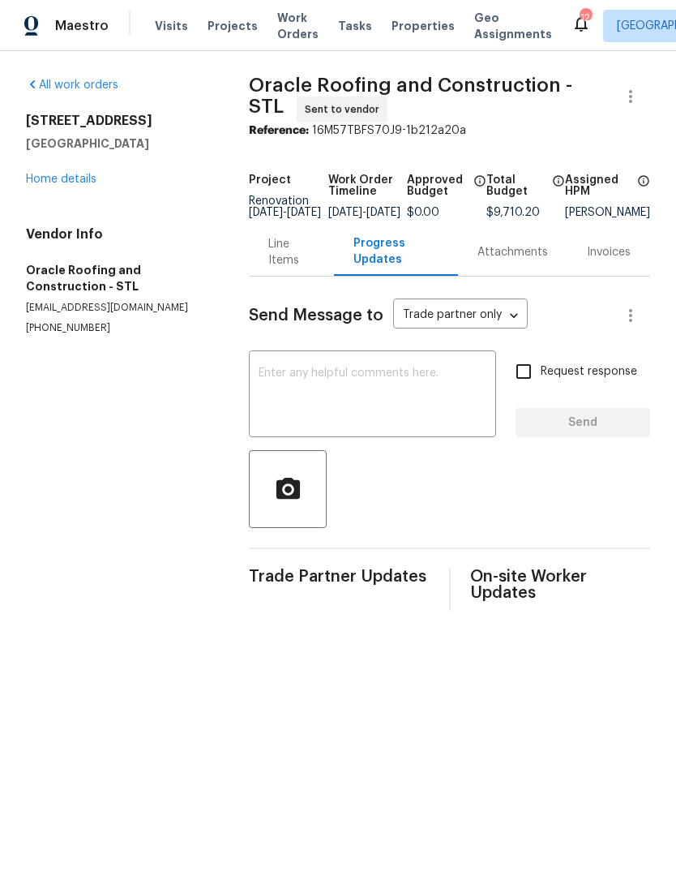
click at [414, 408] on textarea at bounding box center [373, 395] width 228 height 57
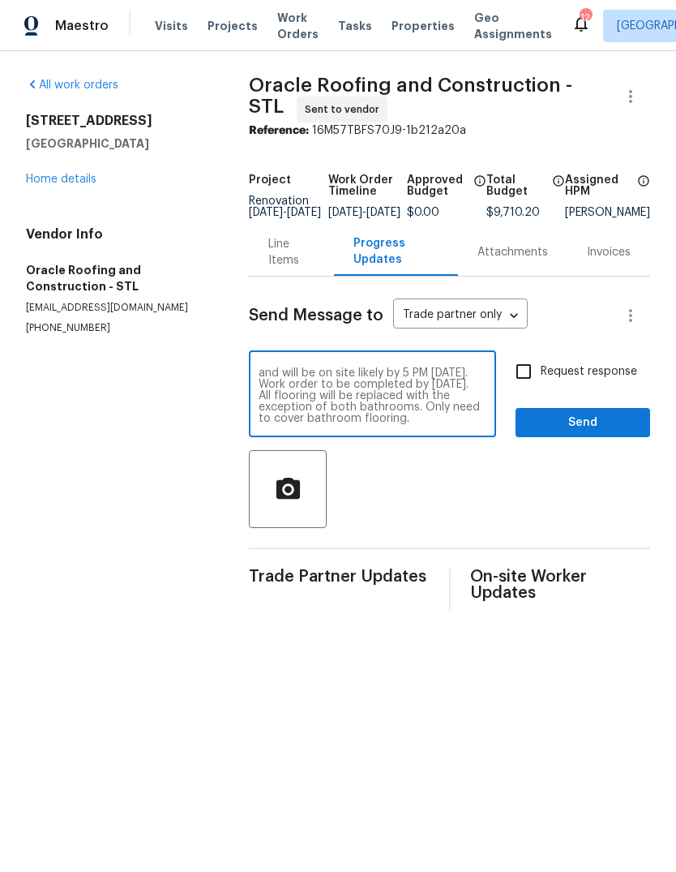
scroll to position [11, 0]
type textarea "Work order sent. Paint has been ordered and will be on site likely by 5 PM toda…"
click at [604, 380] on span "Request response" at bounding box center [589, 371] width 96 height 17
click at [541, 384] on input "Request response" at bounding box center [524, 371] width 34 height 34
checkbox input "true"
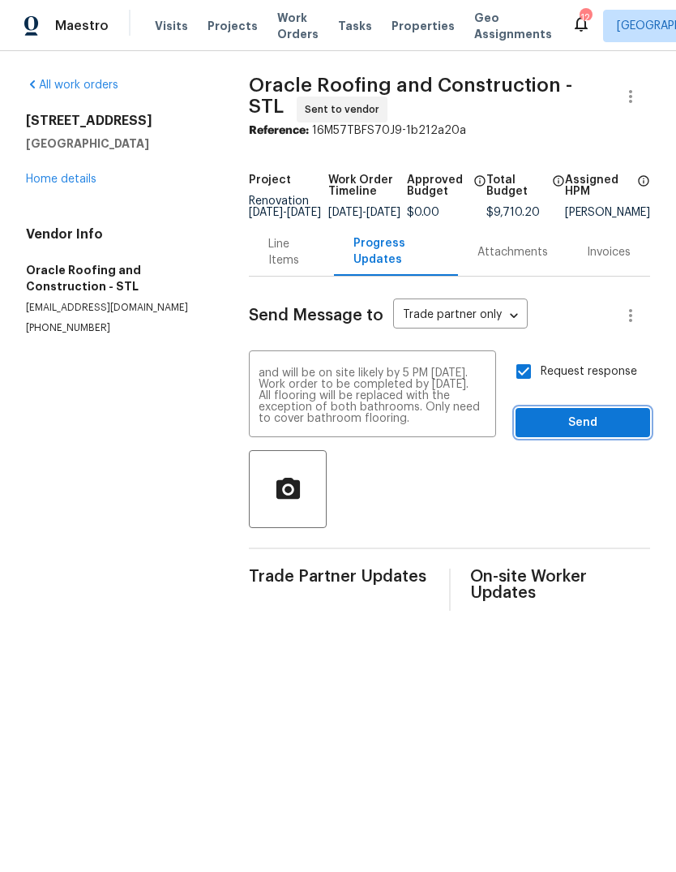
click at [611, 433] on span "Send" at bounding box center [583, 423] width 109 height 20
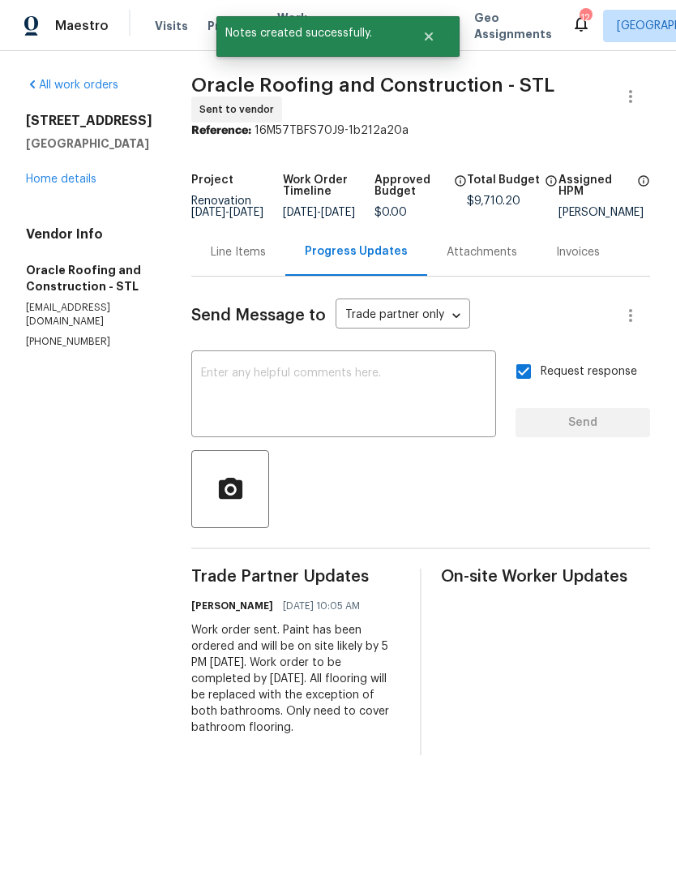
scroll to position [0, 0]
click at [58, 180] on link "Home details" at bounding box center [61, 179] width 71 height 11
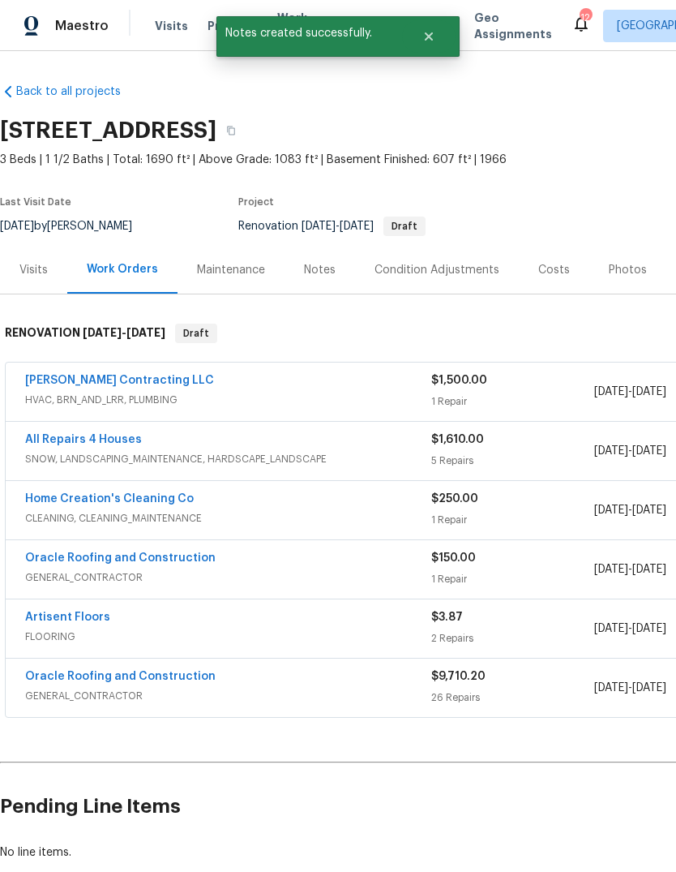
click at [316, 278] on div "Notes" at bounding box center [320, 270] width 71 height 48
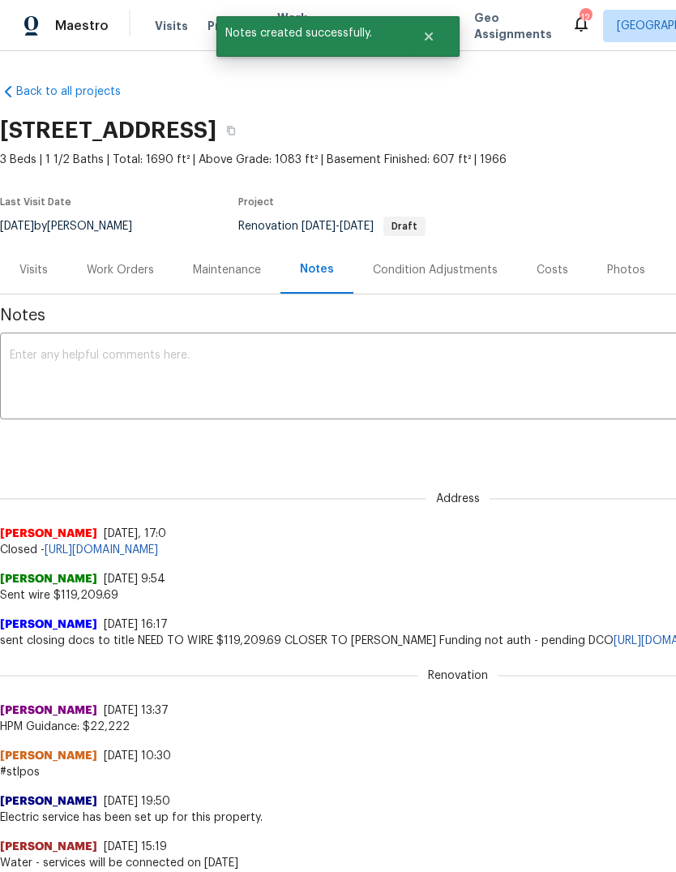
click at [358, 376] on textarea at bounding box center [458, 377] width 897 height 57
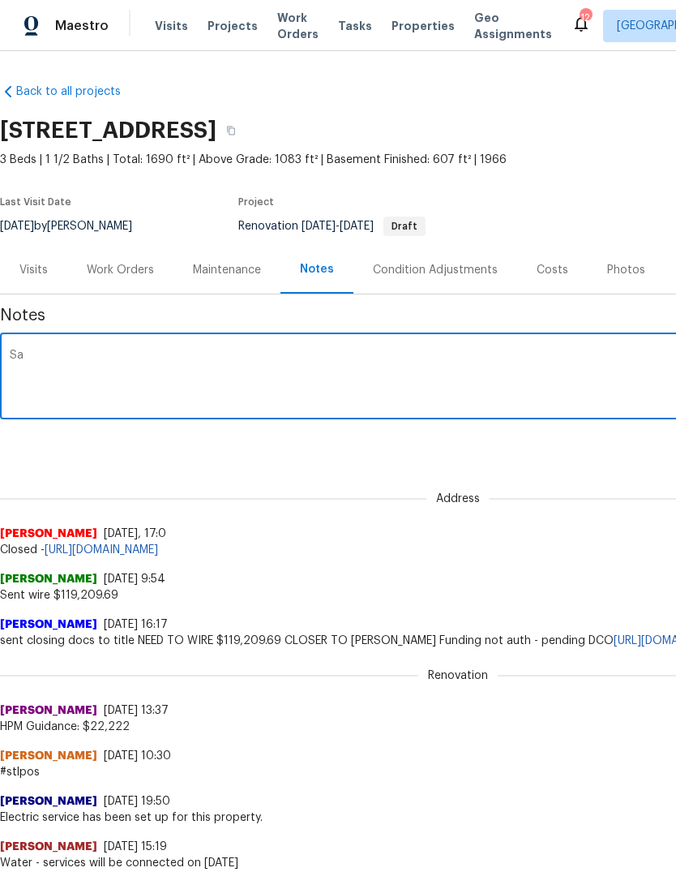
type textarea "S"
click at [40, 354] on textarea "Day, one walk completed." at bounding box center [458, 377] width 897 height 57
click at [324, 352] on textarea "Day one walk completed." at bounding box center [458, 377] width 897 height 57
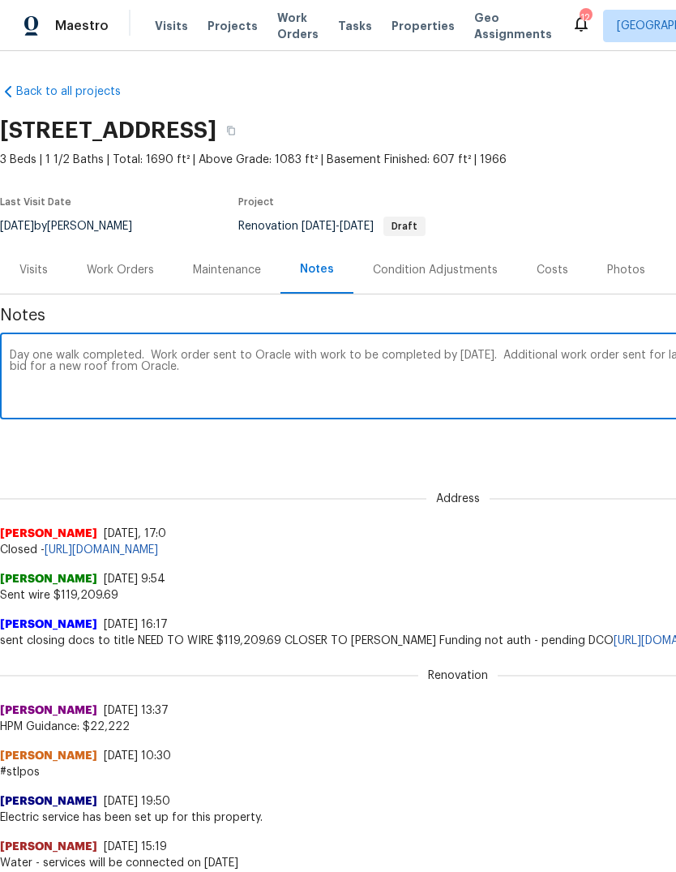
type textarea "Day one walk completed. Work order sent to Oracle with work to be completed by …"
click at [615, 474] on div "Address Michael Jackson 9/30/25, 17:0 Closed - https://opendoor.zendesk.com/age…" at bounding box center [458, 515] width 916 height 86
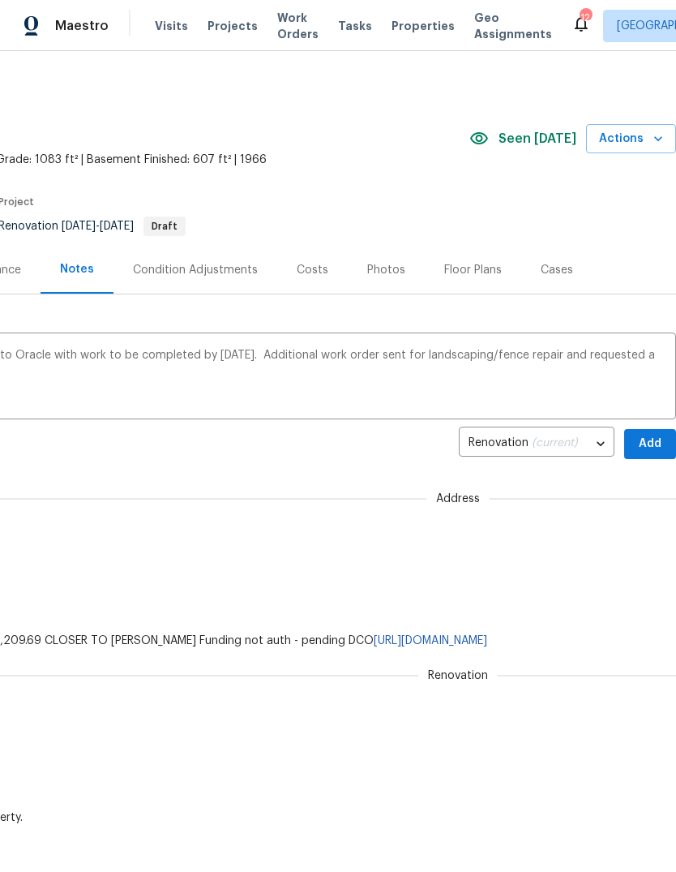
scroll to position [0, 240]
click at [658, 444] on span "Add" at bounding box center [650, 444] width 26 height 20
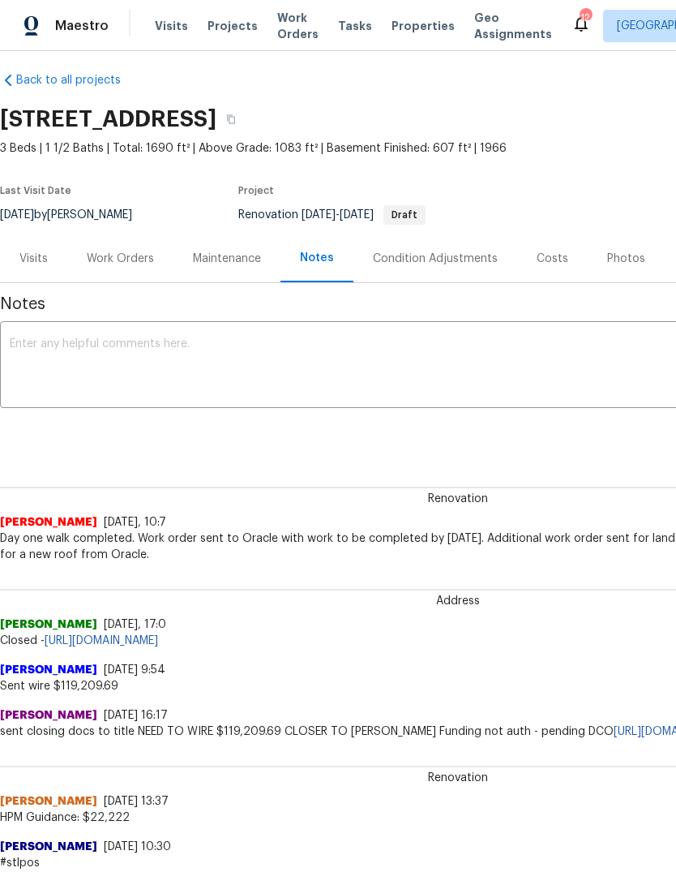
scroll to position [12, 0]
click at [528, 362] on textarea at bounding box center [458, 365] width 897 height 57
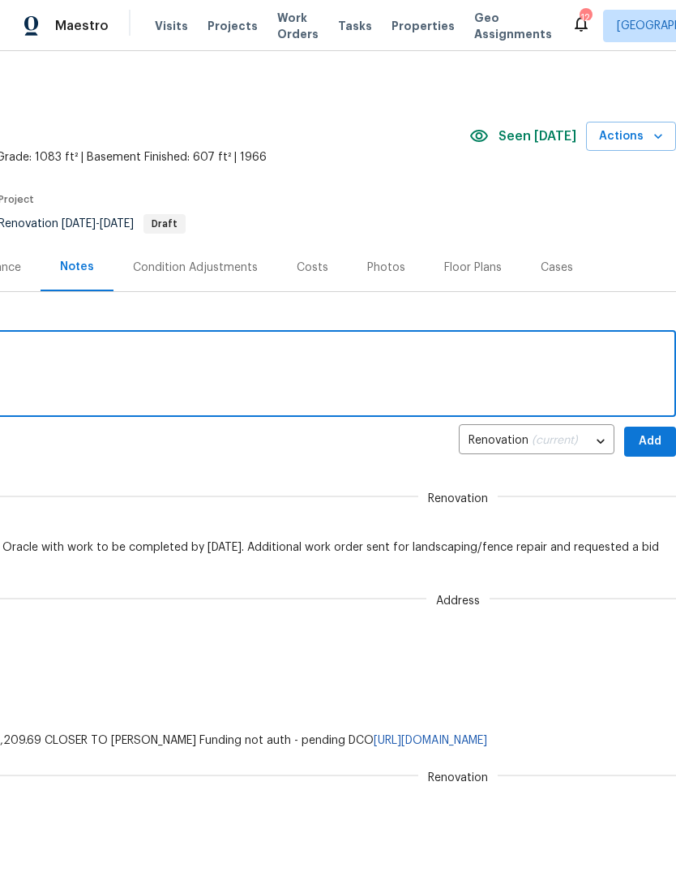
scroll to position [2, 240]
type textarea "Paint has been ordered"
click at [650, 442] on span "Add" at bounding box center [650, 441] width 26 height 20
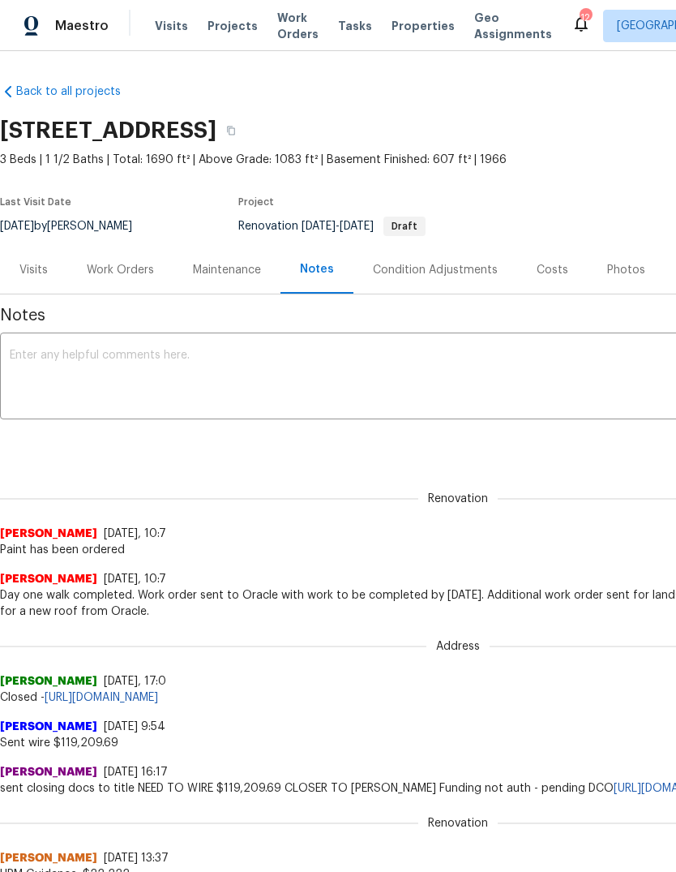
scroll to position [0, 0]
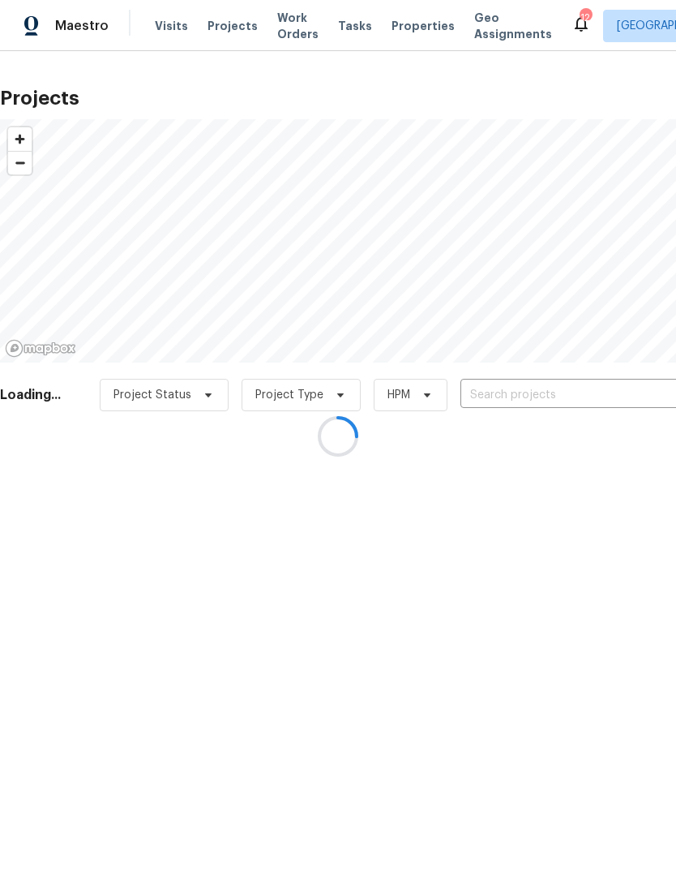
click at [575, 404] on div at bounding box center [338, 436] width 676 height 872
click at [576, 393] on div at bounding box center [338, 436] width 676 height 872
click at [562, 407] on div at bounding box center [338, 436] width 676 height 872
click at [561, 392] on div at bounding box center [338, 436] width 676 height 872
click at [562, 402] on div at bounding box center [338, 436] width 676 height 872
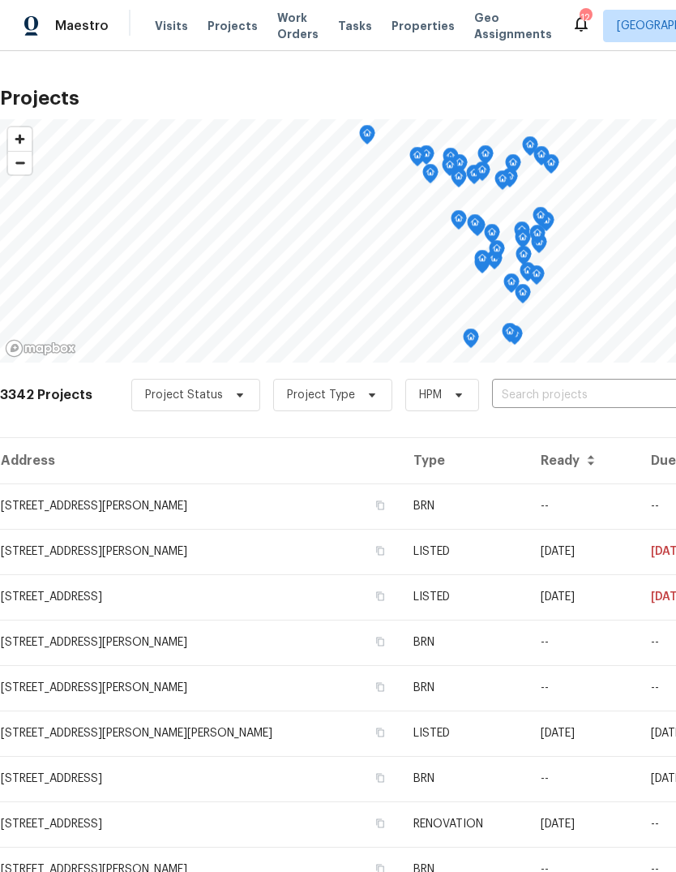
click at [567, 392] on input "text" at bounding box center [585, 395] width 186 height 25
type input "gross"
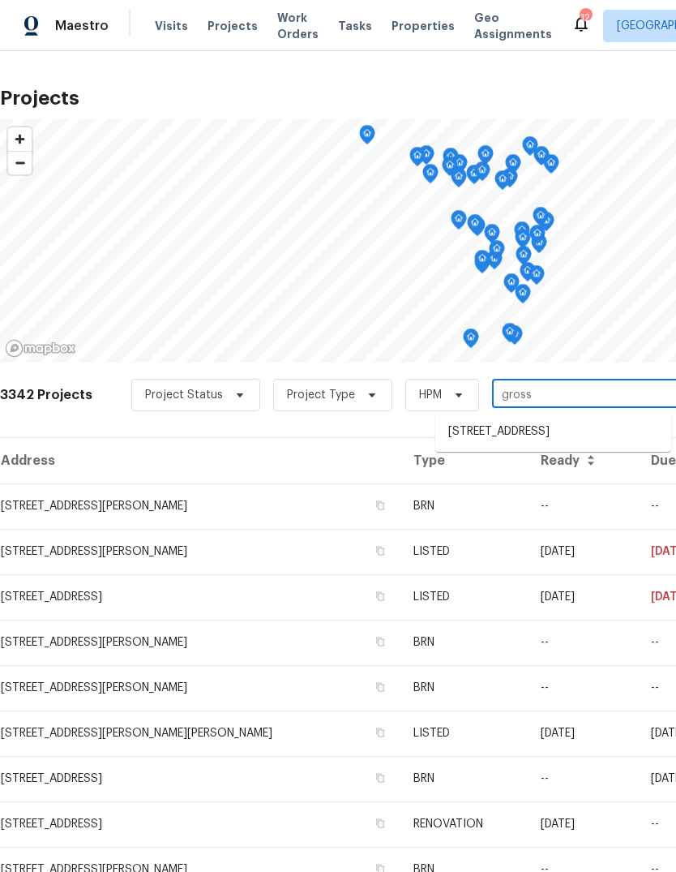
click at [590, 442] on li "[STREET_ADDRESS]" at bounding box center [553, 431] width 236 height 27
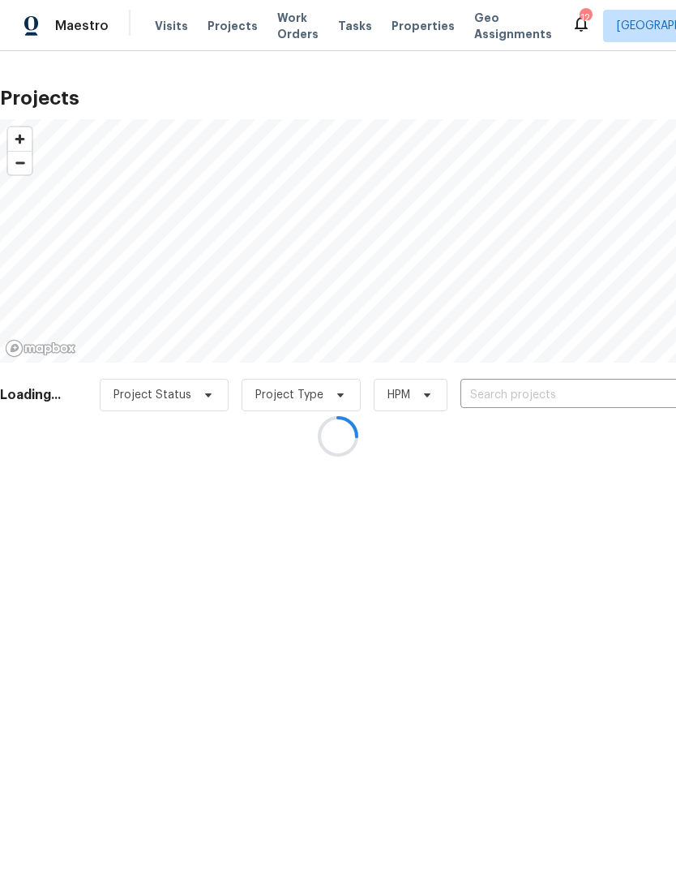
type input "[STREET_ADDRESS]"
click at [414, 27] on span "Properties" at bounding box center [423, 26] width 63 height 16
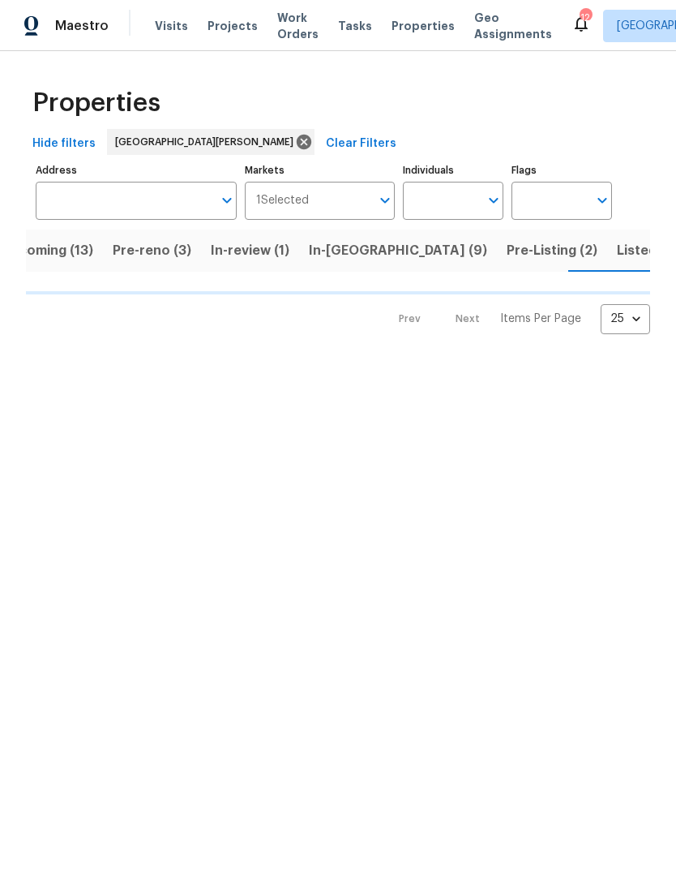
scroll to position [0, 38]
click at [614, 246] on span "Listed (33)" at bounding box center [648, 250] width 69 height 23
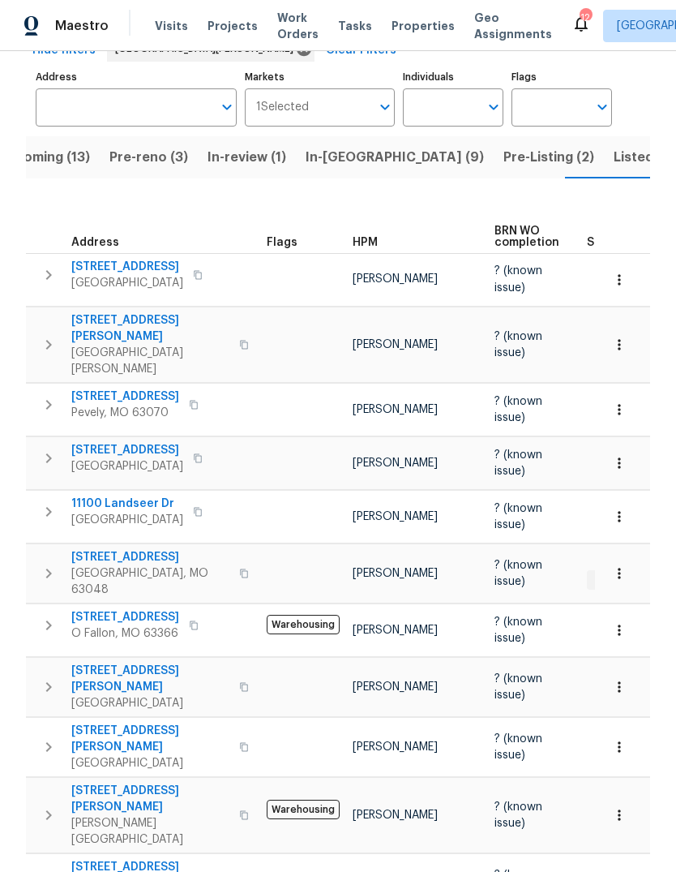
scroll to position [92, 0]
click at [168, 443] on span "[STREET_ADDRESS]" at bounding box center [127, 451] width 112 height 16
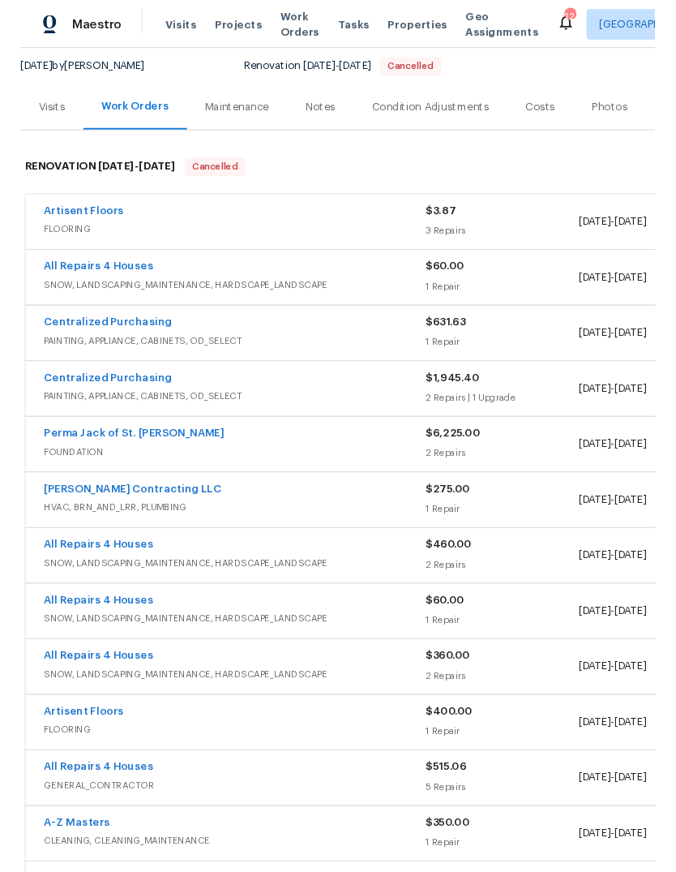
scroll to position [156, 0]
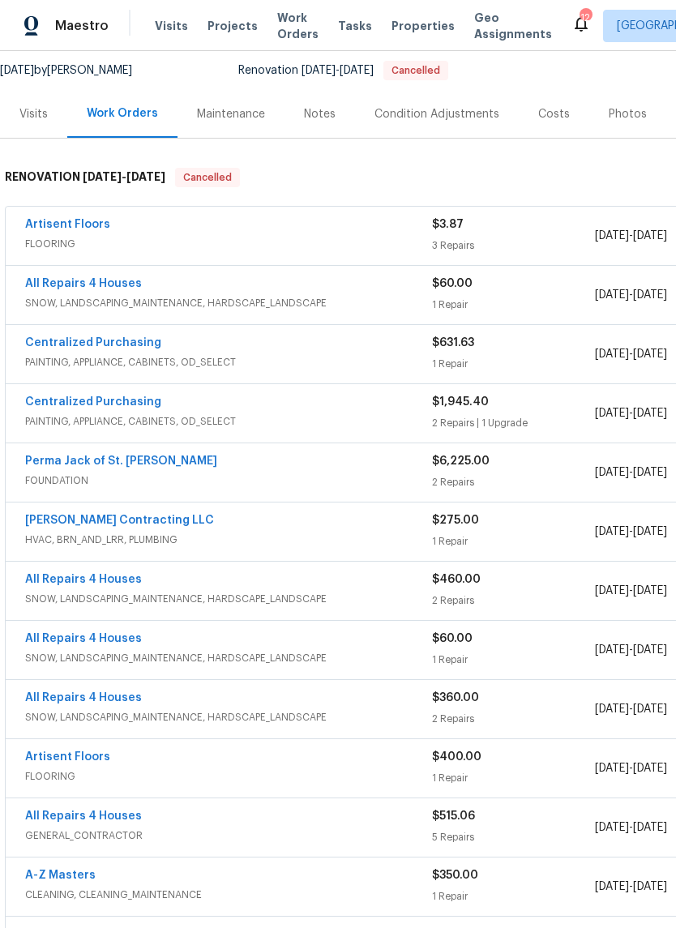
click at [141, 466] on link "Perma Jack of St. [PERSON_NAME]" at bounding box center [121, 461] width 192 height 11
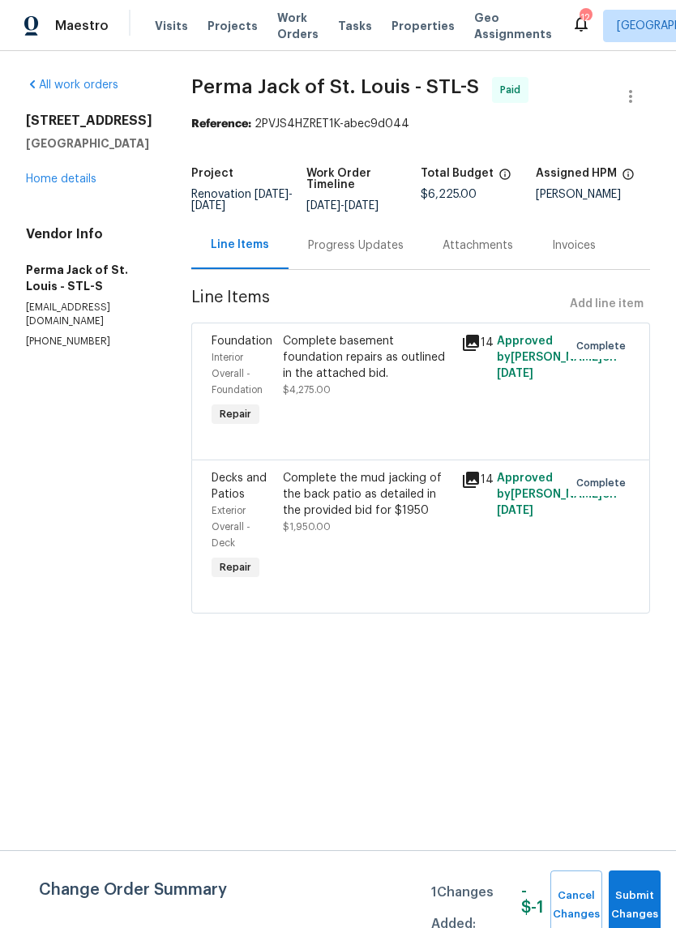
click at [376, 266] on div "Progress Updates" at bounding box center [356, 245] width 135 height 48
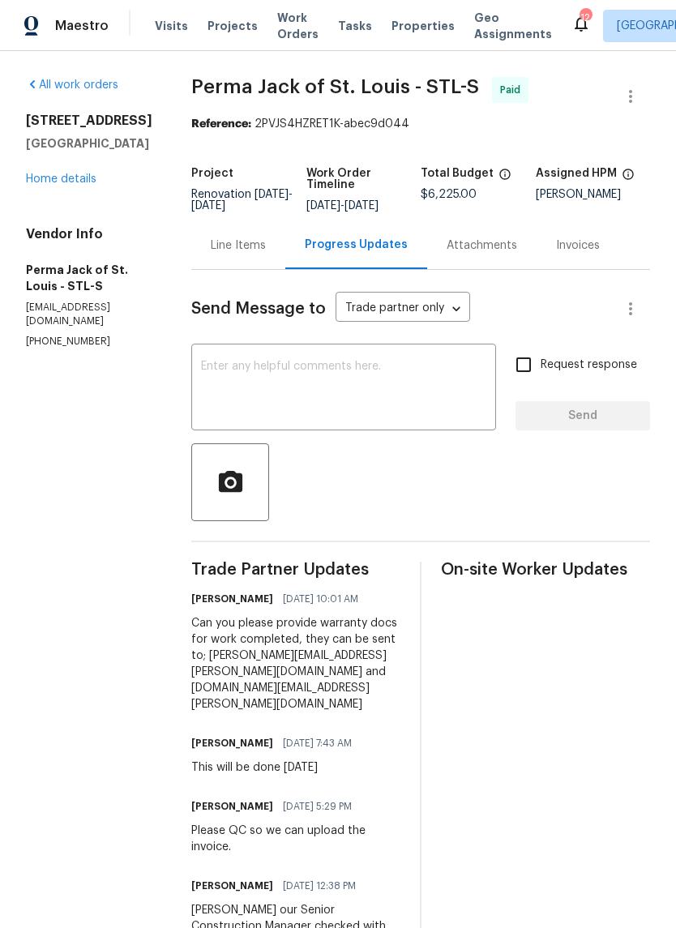
click at [58, 185] on link "Home details" at bounding box center [61, 179] width 71 height 11
